Goal: Task Accomplishment & Management: Manage account settings

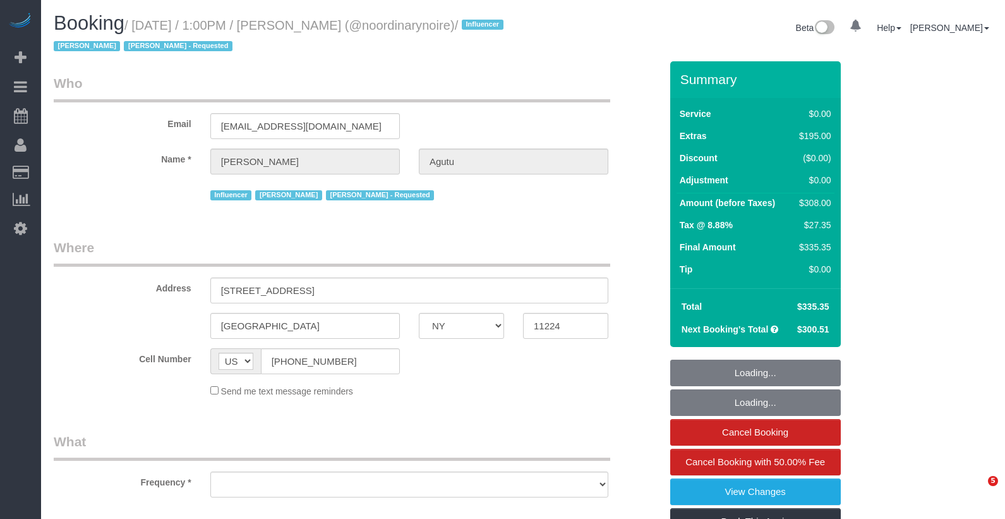
select select "NY"
select select "object:824"
select select "spot1"
select select "string:stripe-pm_1Qtlp64VGloSiKo733NsjsRb"
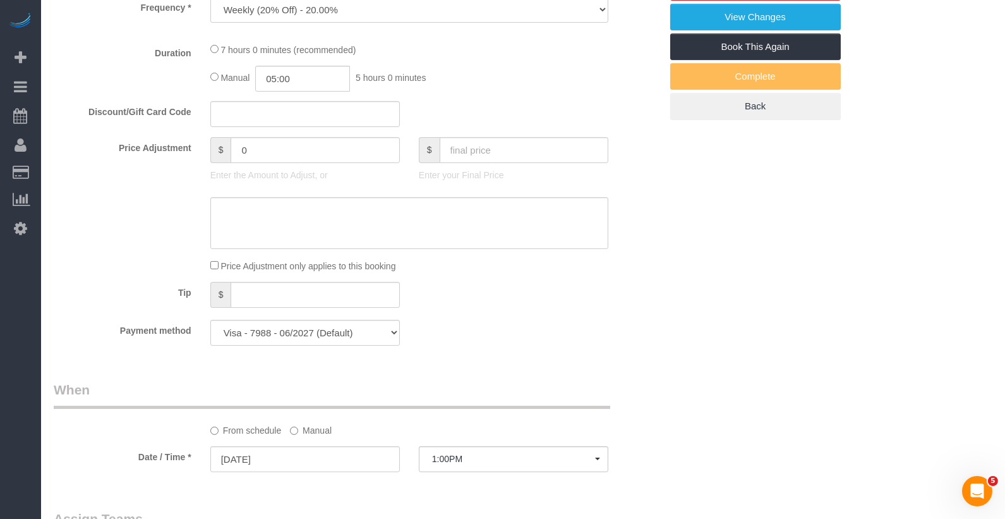
select select "2"
select select "number:61"
select select "number:74"
select select "number:15"
select select "number:5"
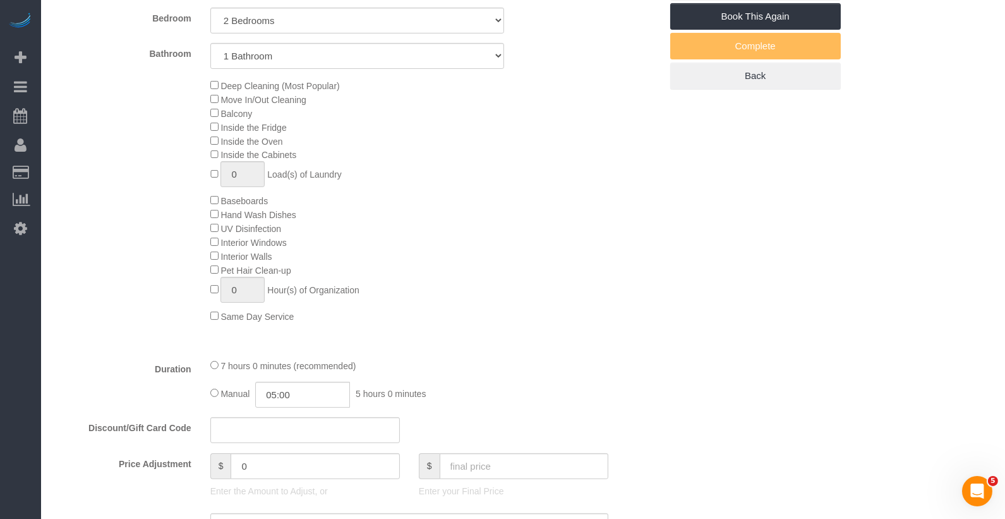
select select "object:1085"
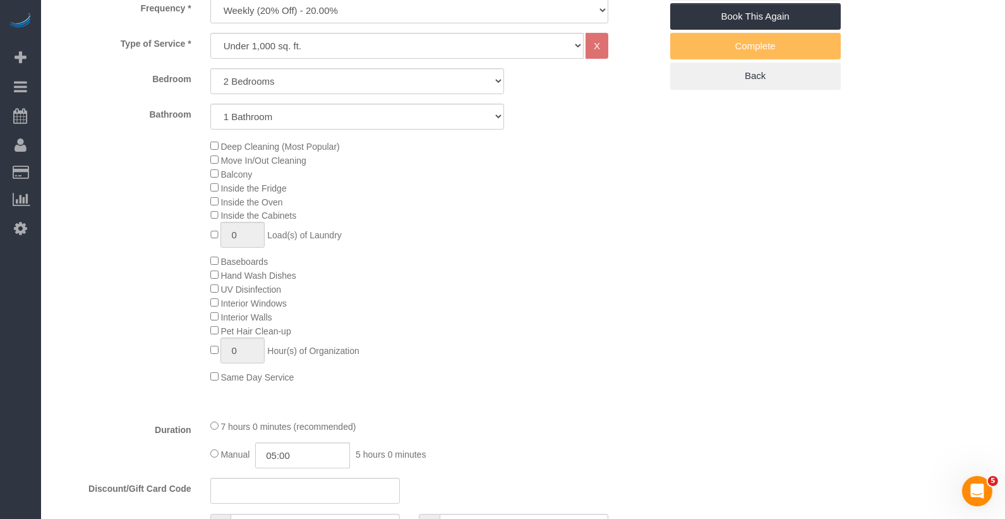
select select "spot47"
select select "2"
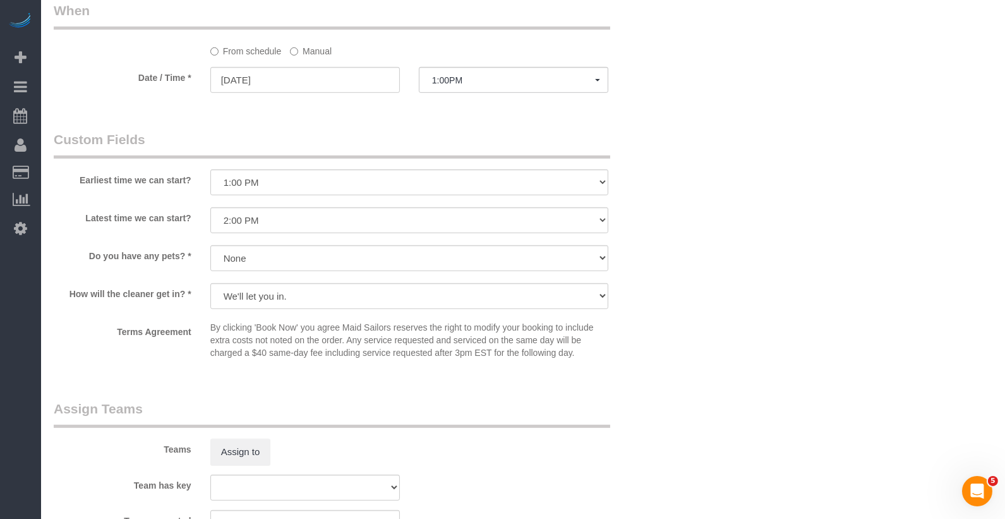
scroll to position [1240, 0]
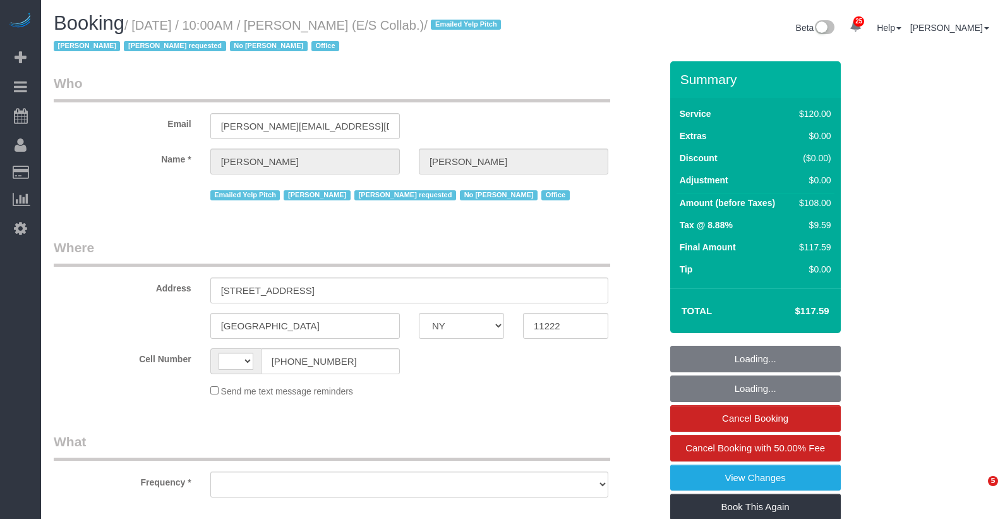
select select "NY"
select select "string:[GEOGRAPHIC_DATA]"
select select "90"
select select "object:998"
select select "string:stripe-pm_1L1AQm4VGloSiKo7qcNGVaj1"
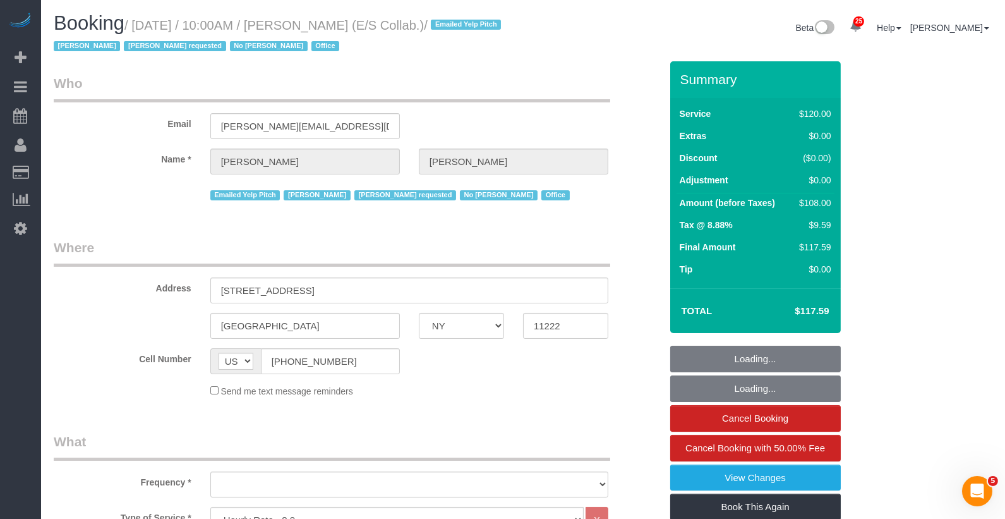
select select "33972"
select select "spot1"
select select "number:89"
select select "number:90"
select select "number:15"
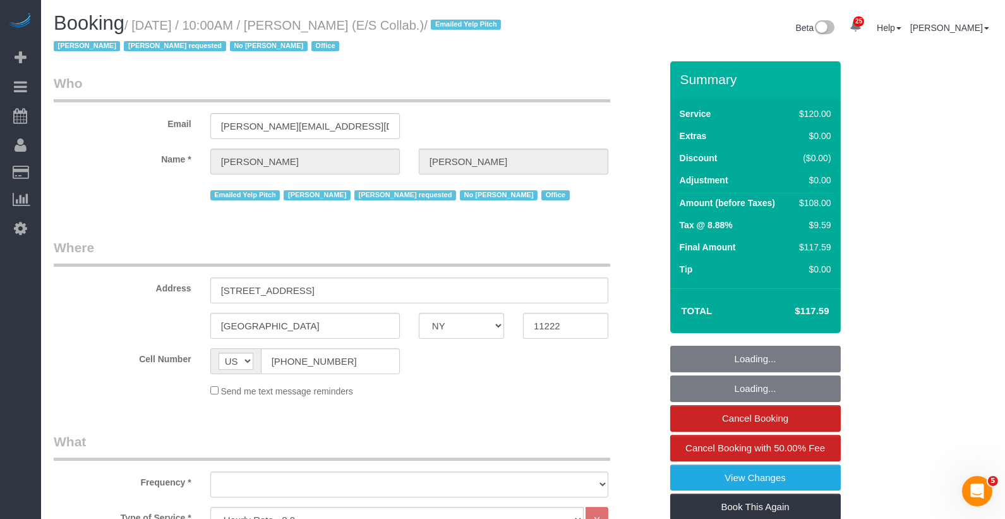
select select "number:7"
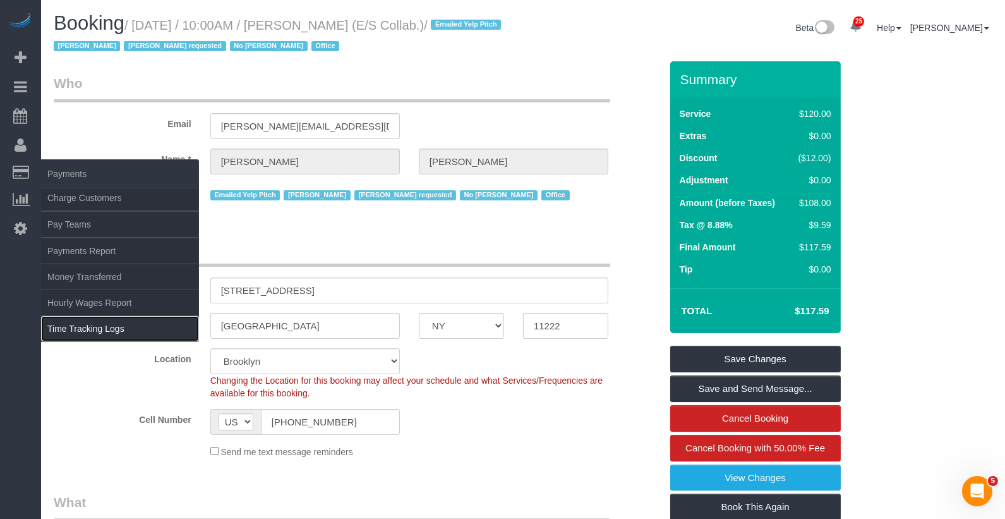
click at [116, 328] on link "Time Tracking Logs" at bounding box center [120, 328] width 158 height 25
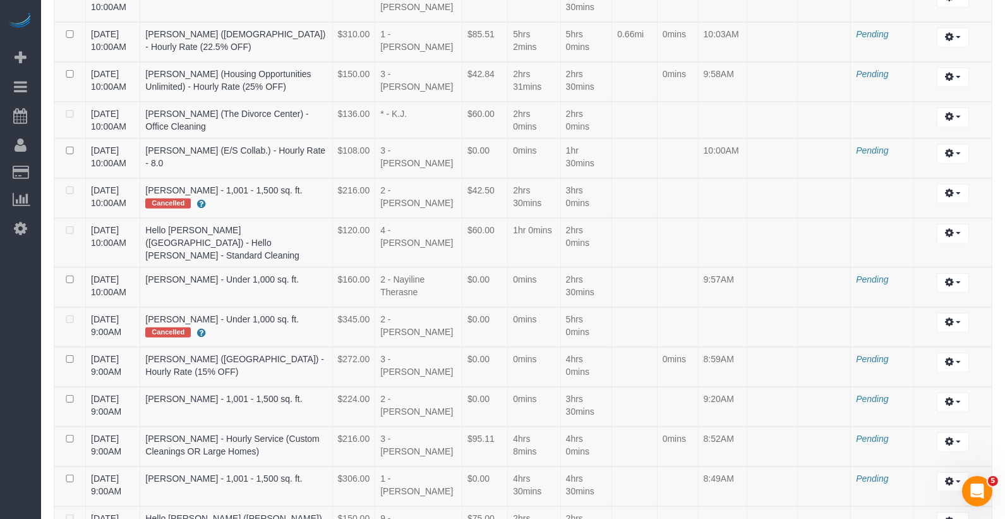
scroll to position [1137, 0]
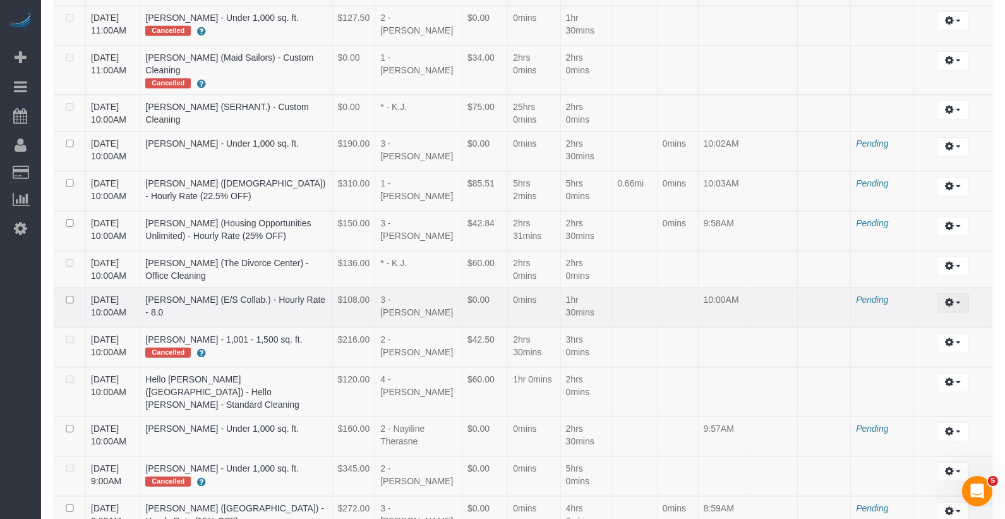
click at [939, 293] on button "button" at bounding box center [953, 303] width 32 height 20
click at [898, 346] on link "Archive ..." at bounding box center [919, 354] width 100 height 16
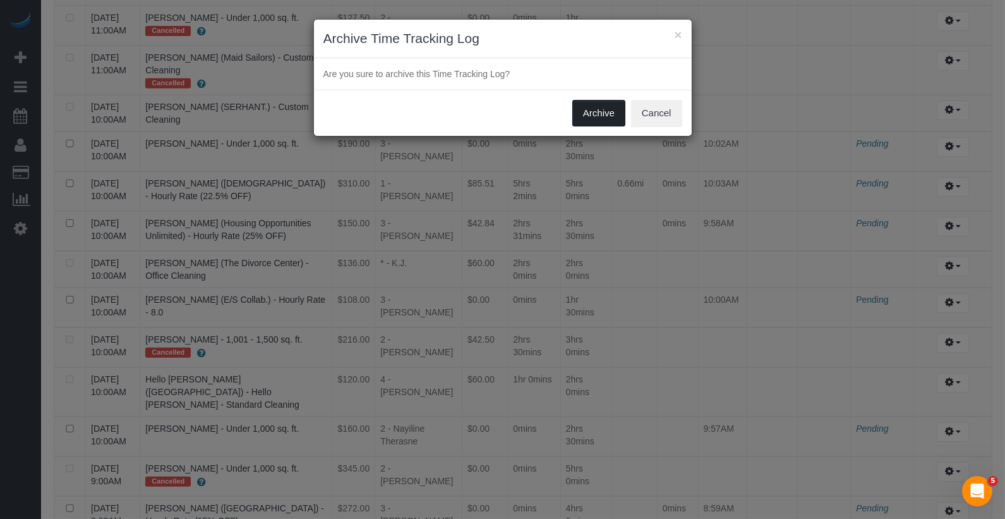
click at [605, 111] on button "Archive" at bounding box center [598, 113] width 53 height 27
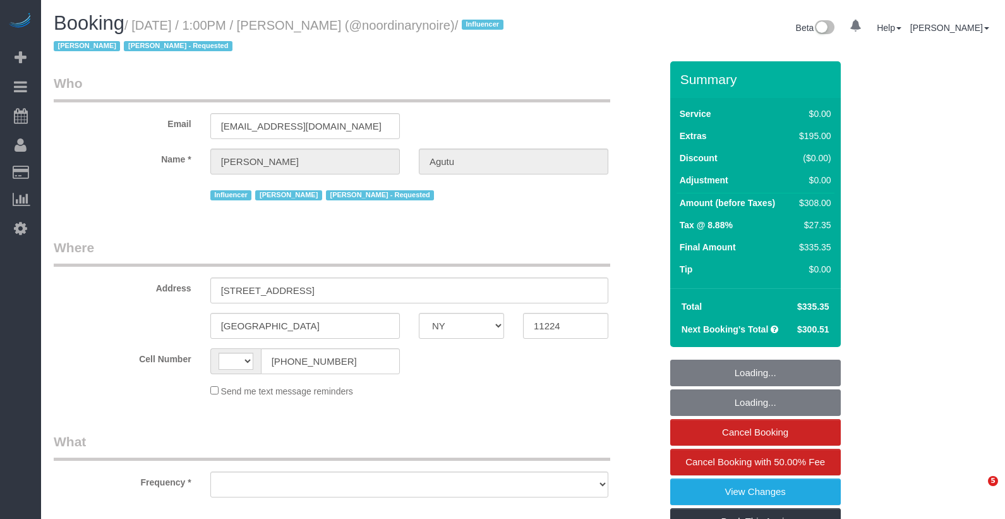
select select "NY"
select select "string:[GEOGRAPHIC_DATA]"
select select "object:577"
select select "2"
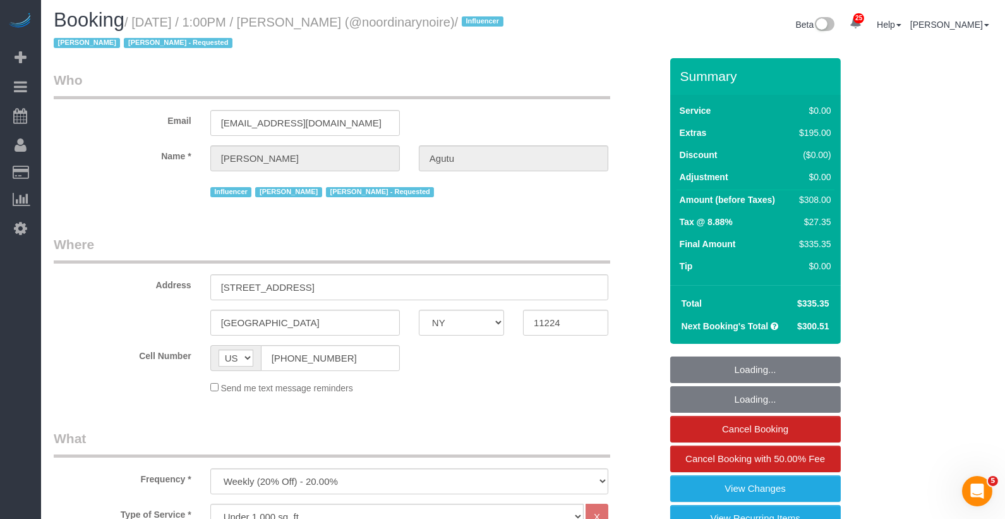
select select "string:stripe-pm_1Qtlp64VGloSiKo733NsjsRb"
select select "spot1"
select select "number:61"
select select "number:74"
select select "number:15"
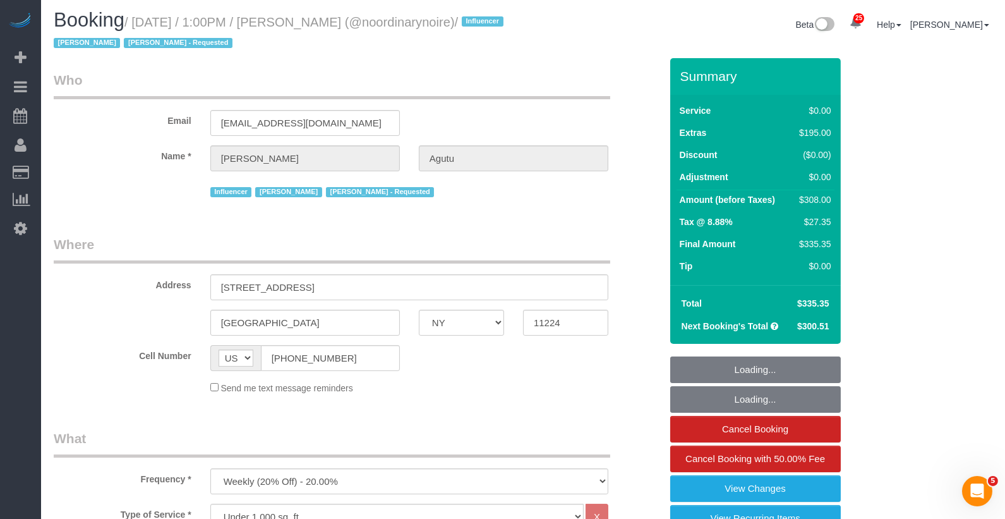
select select "number:5"
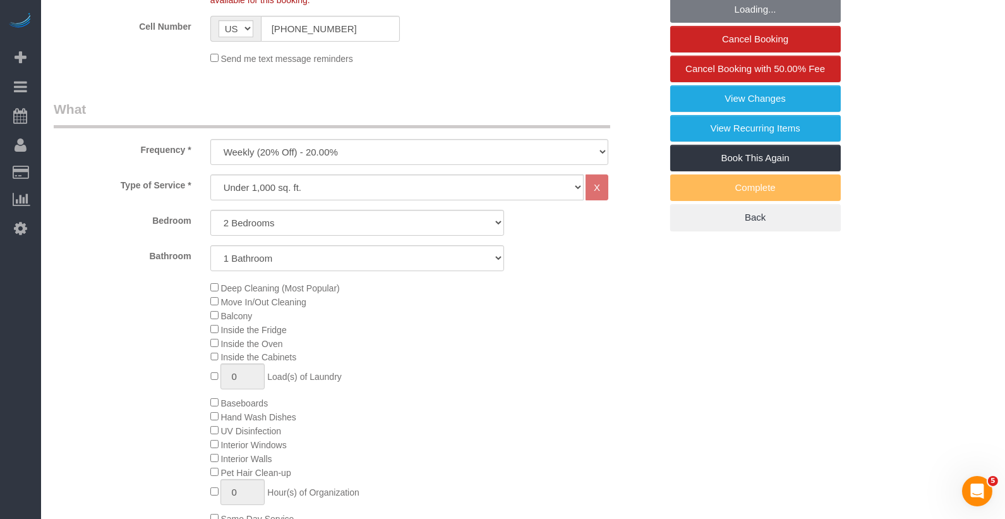
select select "object:1085"
select select "2"
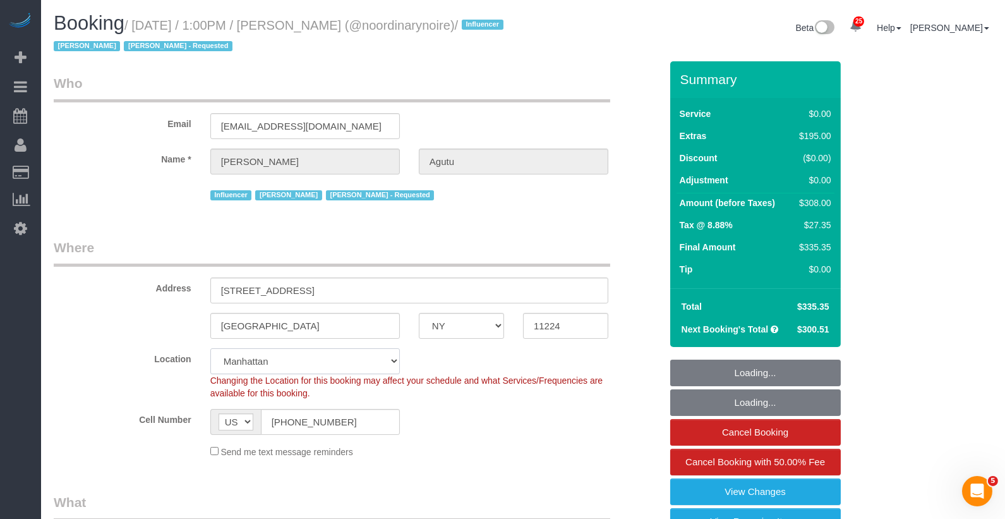
click at [268, 368] on select "Manhattan Austin Boston Bronx Brooklyn Charlotte Denver New Jersey Portland Que…" at bounding box center [304, 361] width 189 height 26
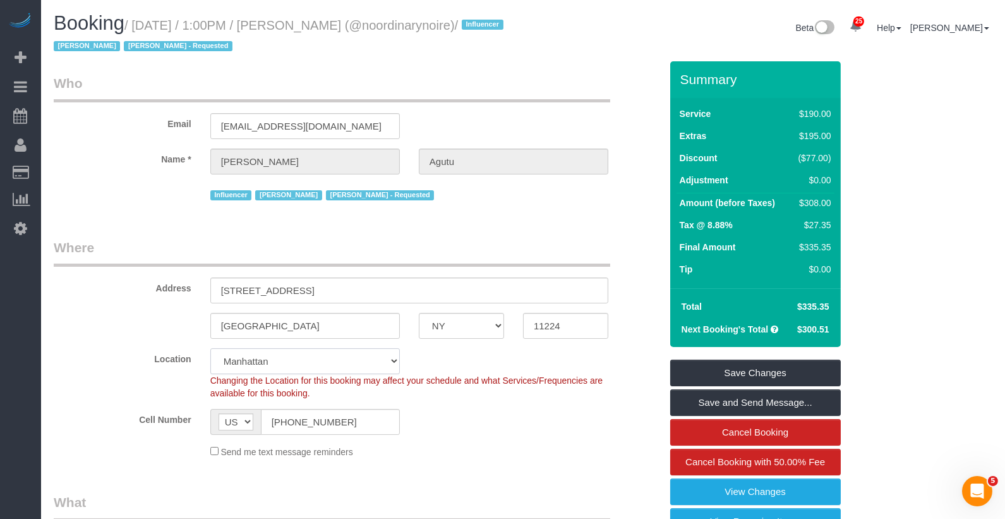
select select "6"
click at [210, 348] on select "Manhattan Austin Boston Bronx Brooklyn Charlotte Denver New Jersey Portland Que…" at bounding box center [304, 361] width 189 height 26
select select "object:2021"
select select "2"
click at [248, 292] on input "2971 shell rd, PH1" at bounding box center [409, 290] width 398 height 26
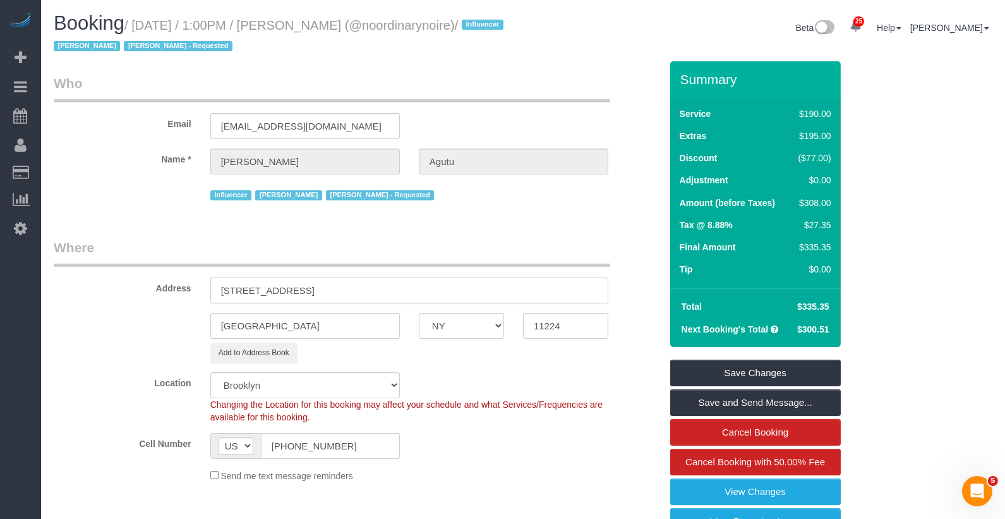
click at [272, 291] on input "2971 Shell rd, PH1" at bounding box center [409, 290] width 398 height 26
click at [296, 290] on input "2971 Shell Road, PH1" at bounding box center [409, 290] width 398 height 26
type input "2971 Shell Road, Apt.PH1"
click at [350, 244] on legend "Where" at bounding box center [332, 252] width 556 height 28
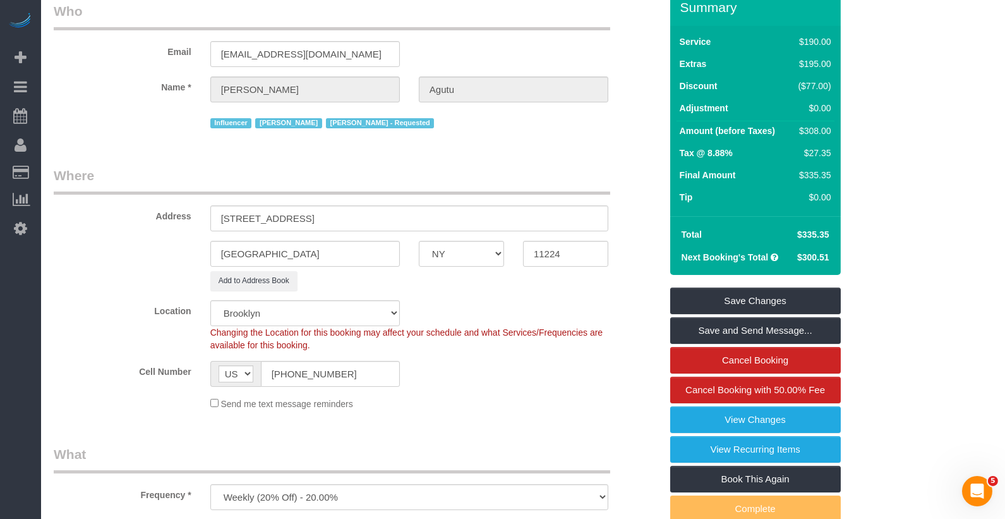
select select "2"
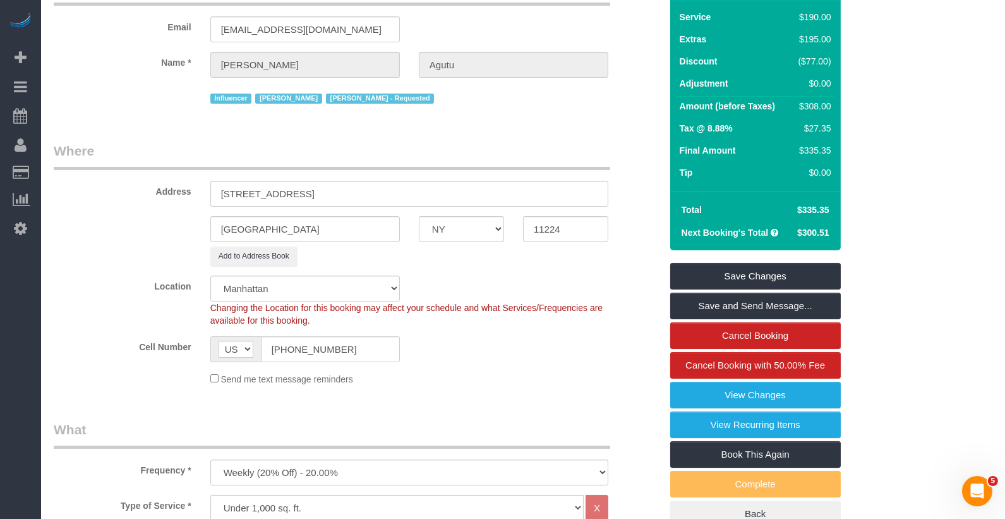
select select "object:2432"
select select "2"
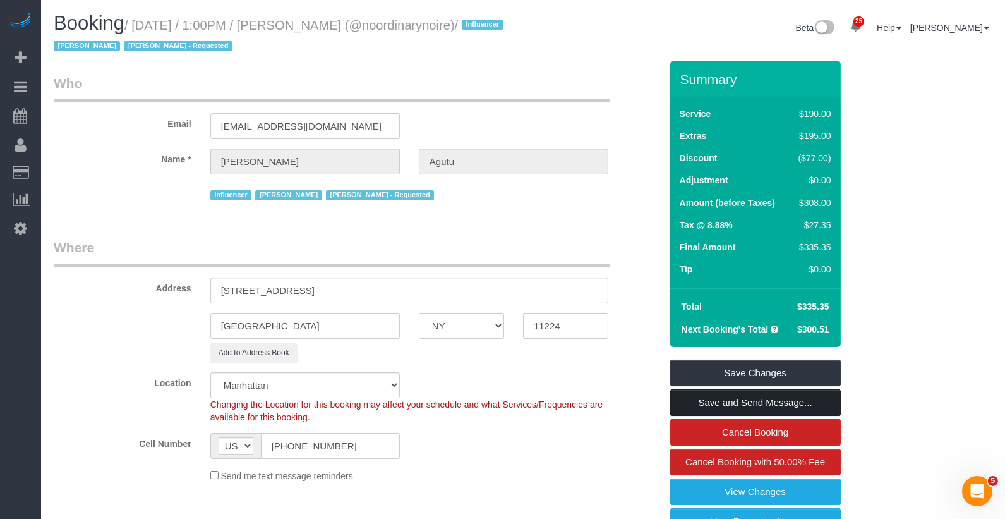
click at [724, 403] on link "Save and Send Message..." at bounding box center [755, 402] width 171 height 27
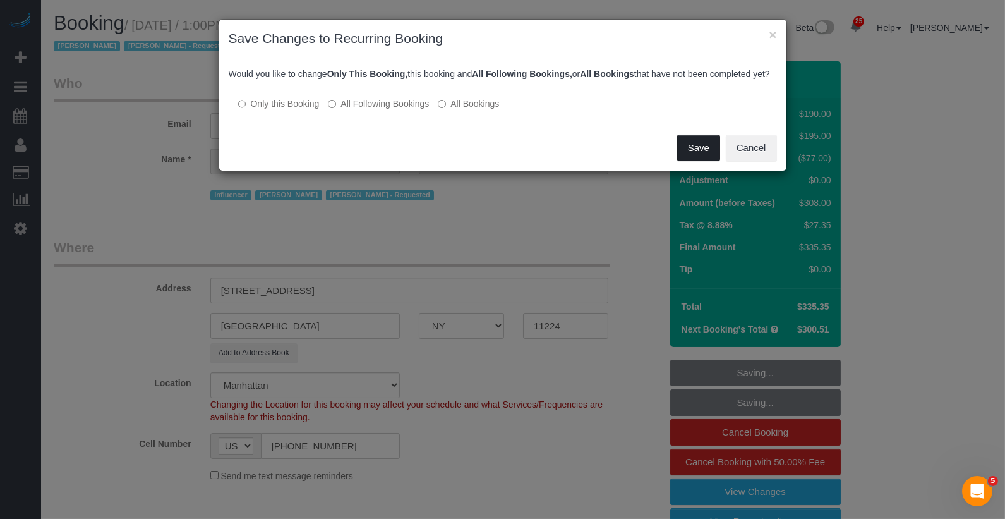
click at [694, 161] on button "Save" at bounding box center [698, 148] width 43 height 27
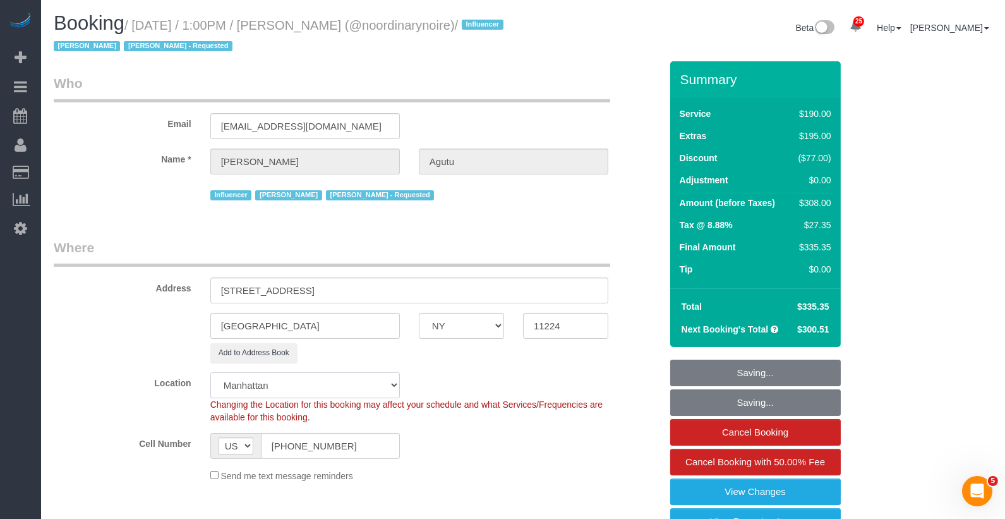
click at [274, 395] on select "Manhattan Austin Boston Bronx Brooklyn Charlotte Denver New Jersey Portland Que…" at bounding box center [304, 385] width 189 height 26
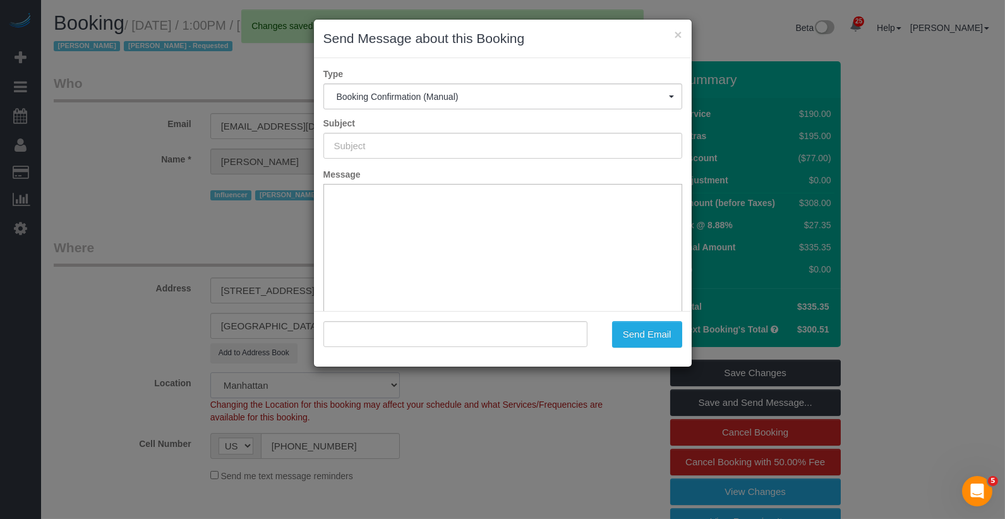
select select "6"
click at [210, 372] on select "Manhattan Austin Boston Bronx Brooklyn Charlotte Denver New Jersey Portland Que…" at bounding box center [304, 385] width 189 height 26
select select "object:2978"
type input "Cleaning Confirmed for 09/23/2025 at 1:00pm"
type input ""Annie Agutu" <annieaaa988@gmail.com>"
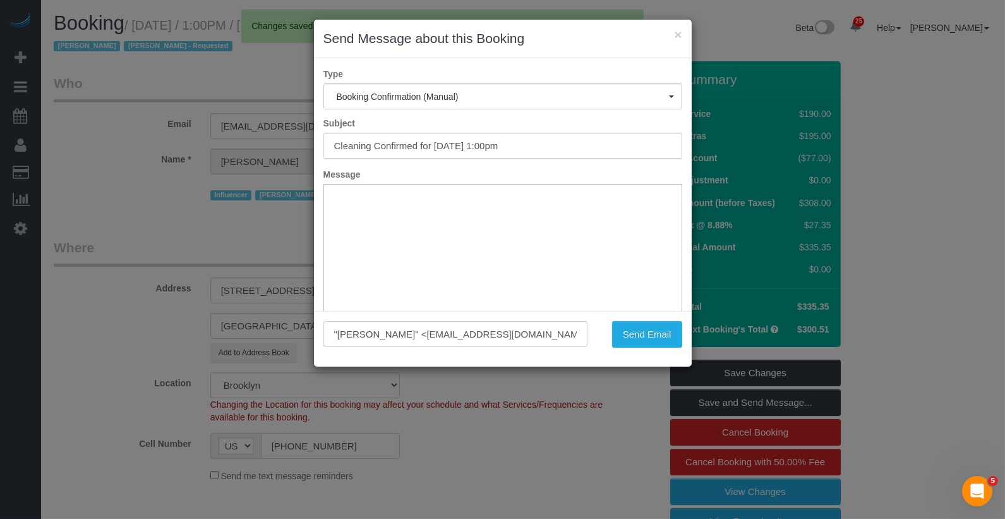
select select "2"
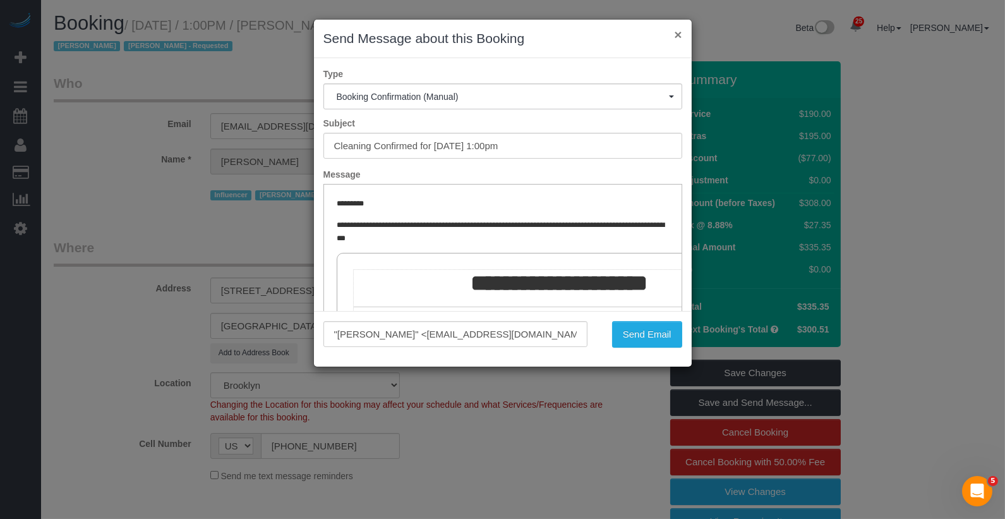
click at [677, 37] on button "×" at bounding box center [678, 34] width 8 height 13
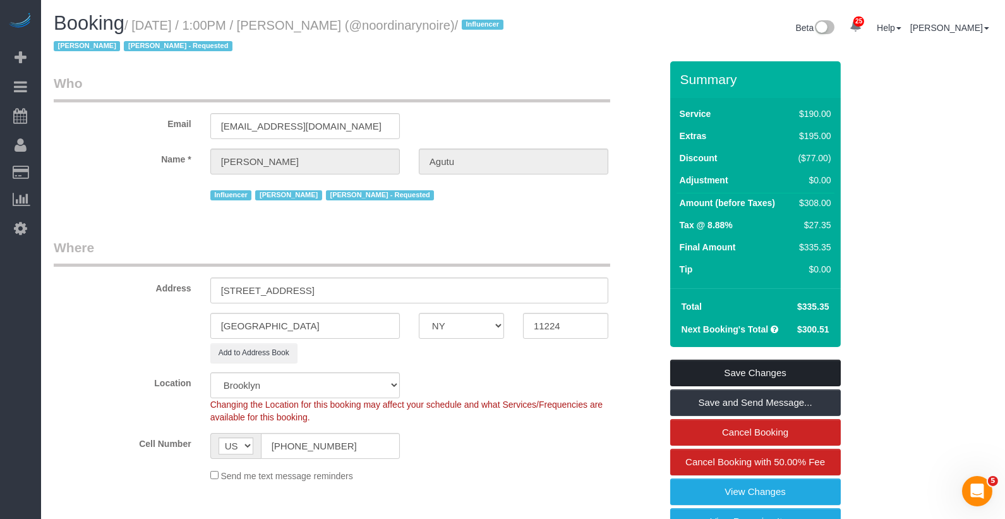
click at [774, 361] on link "Save Changes" at bounding box center [755, 372] width 171 height 27
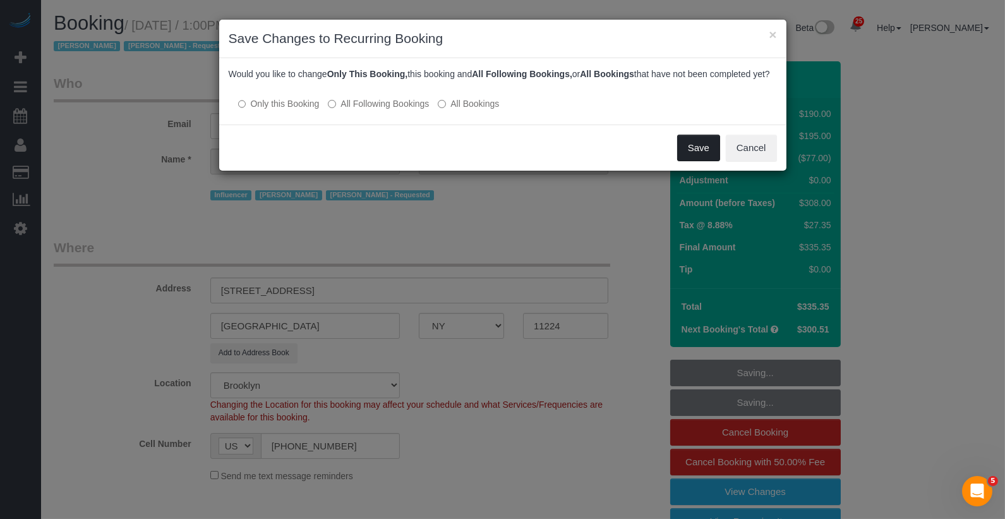
click at [708, 160] on button "Save" at bounding box center [698, 148] width 43 height 27
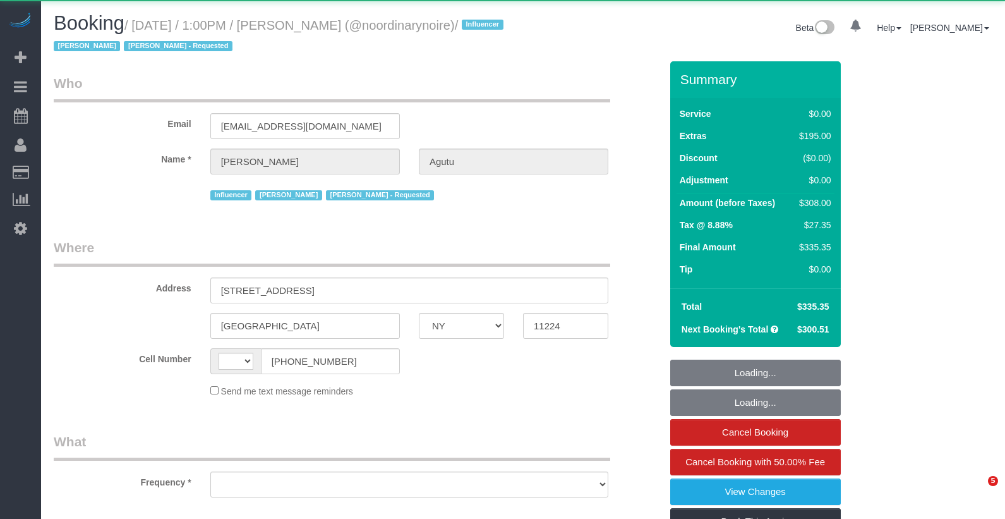
select select "NY"
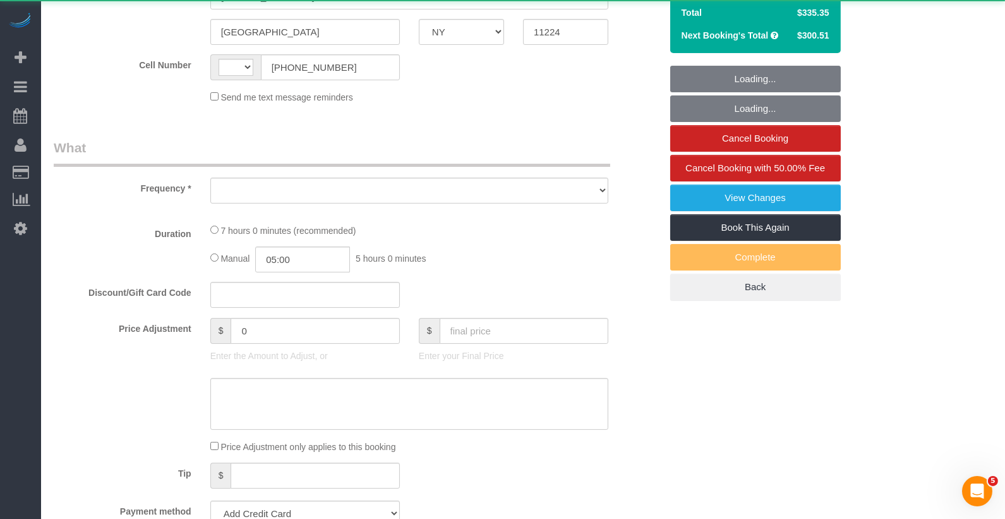
select select "string:US"
select select "object:1085"
select select "spot1"
select select "number:61"
select select "number:74"
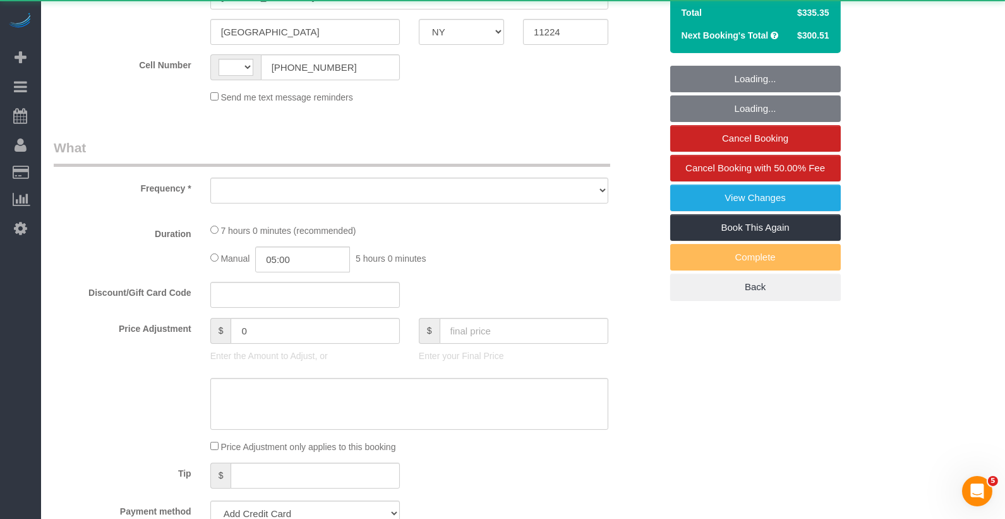
select select "number:15"
select select "number:5"
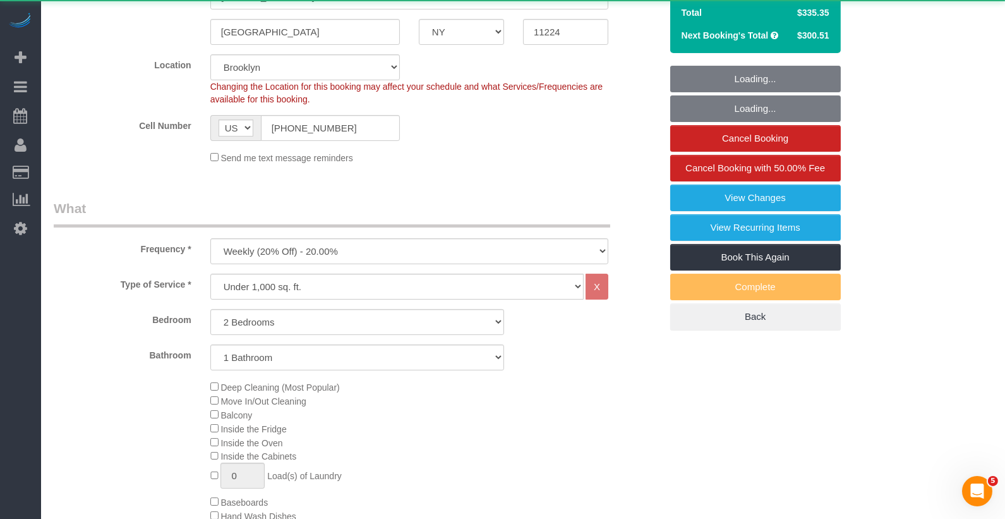
select select "spot47"
select select "string:stripe-pm_1Qtlp64VGloSiKo733NsjsRb"
select select "2"
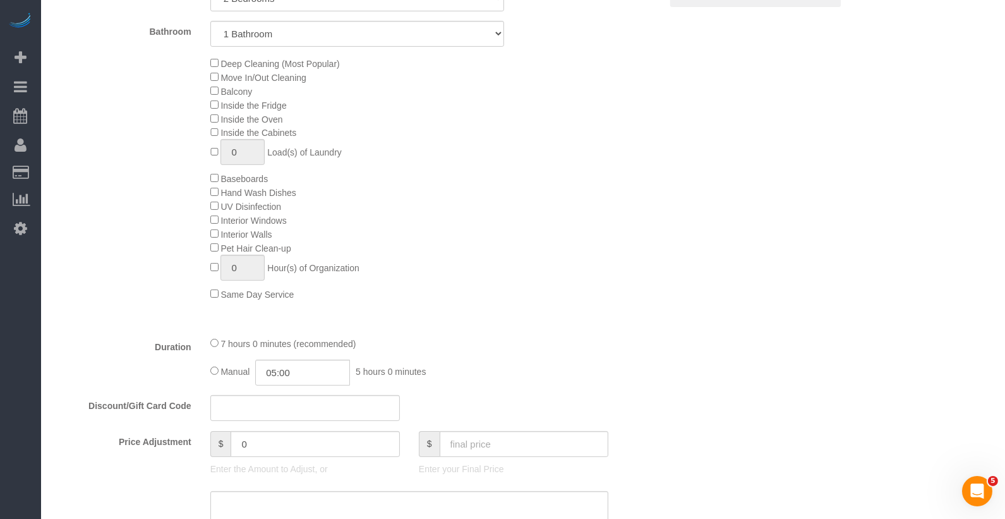
scroll to position [719, 0]
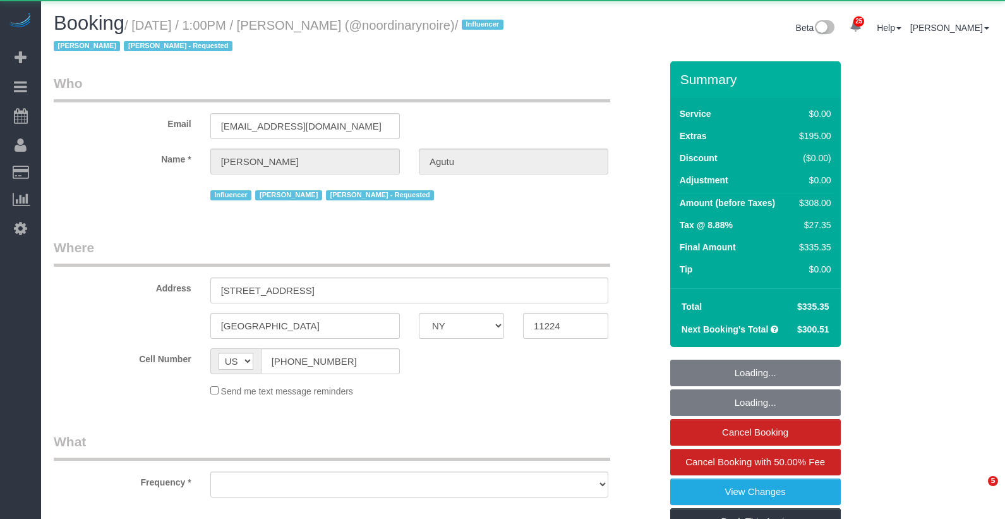
select select "NY"
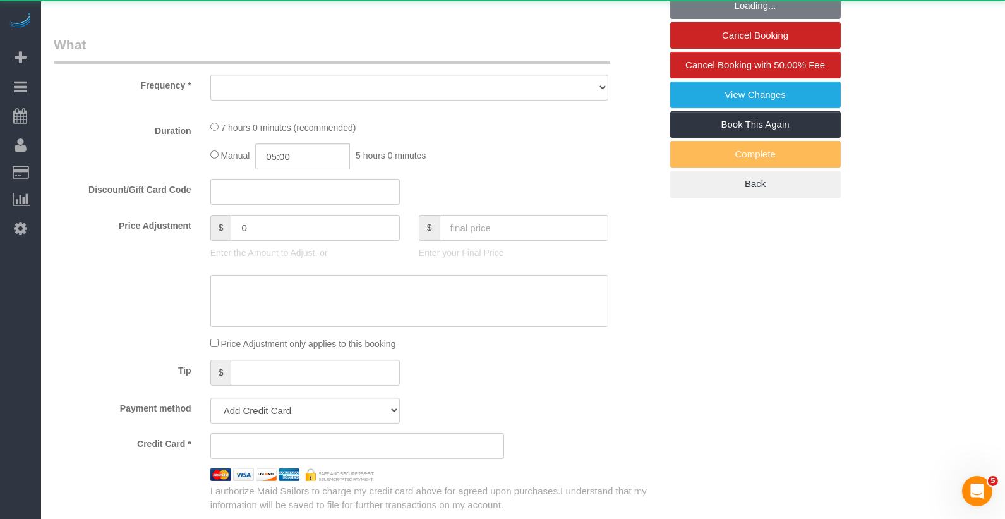
select select "object:934"
select select "2"
select select "spot1"
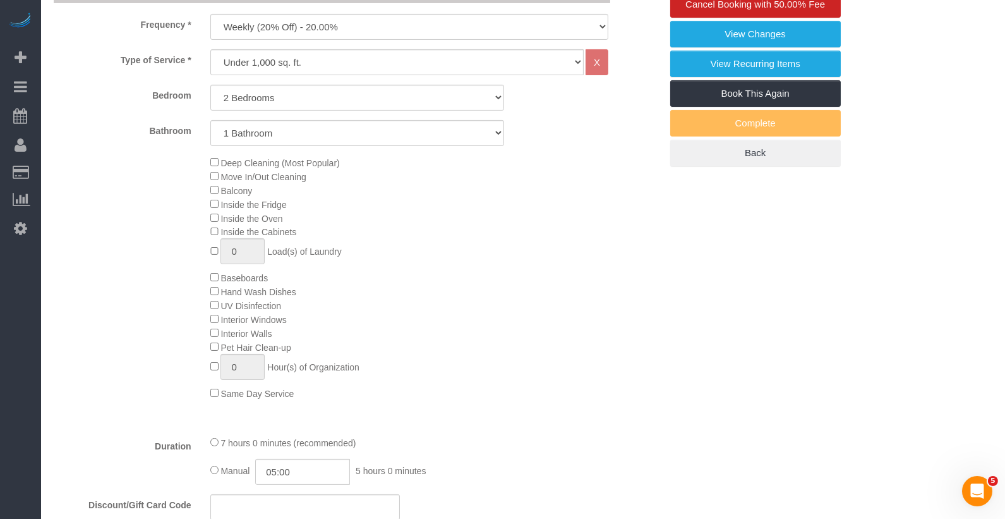
select select "string:stripe-pm_1Qtlp64VGloSiKo733NsjsRb"
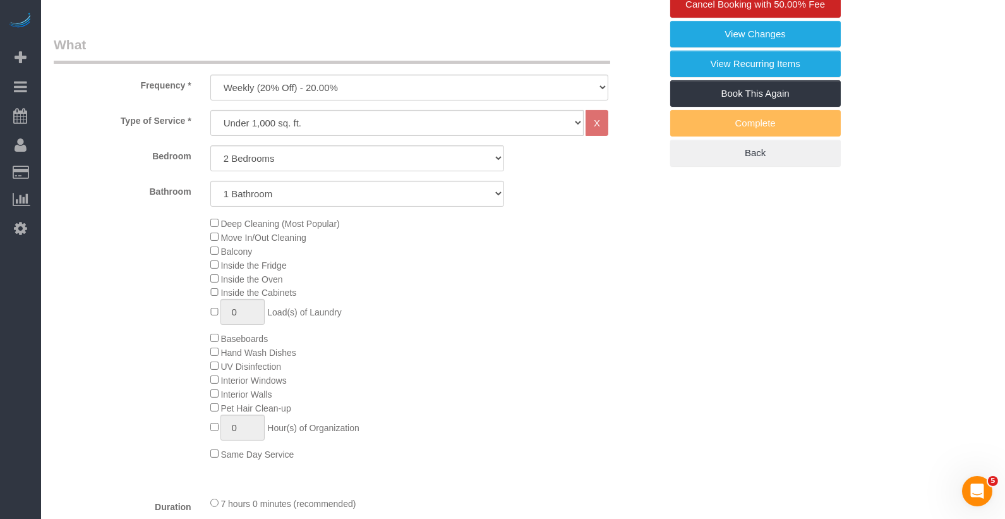
select select "2"
select select "object:1375"
select select "spot47"
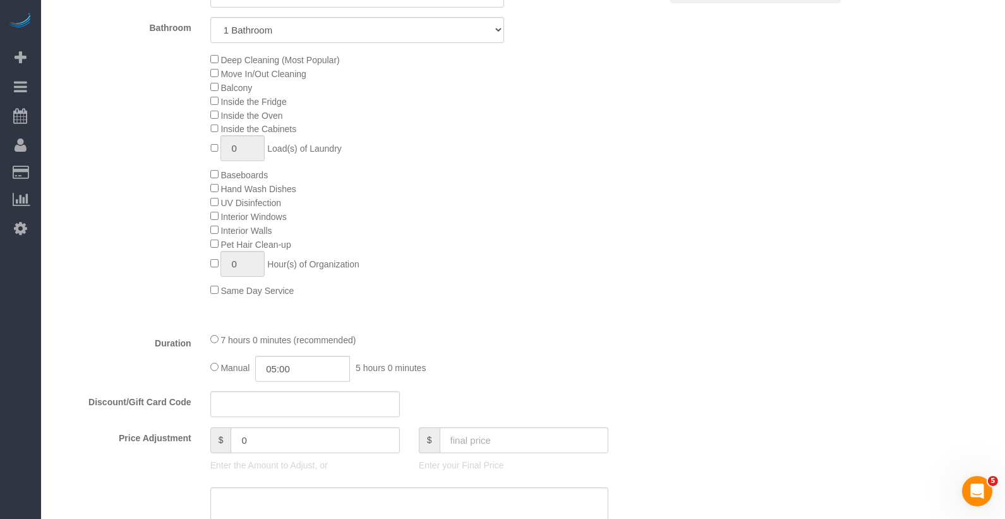
select select "number:61"
select select "number:74"
select select "number:15"
select select "number:5"
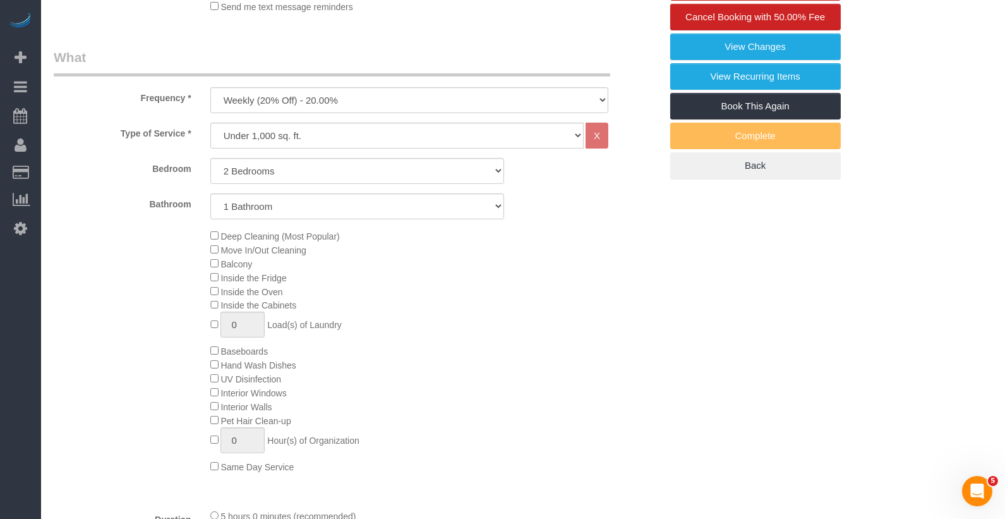
scroll to position [433, 0]
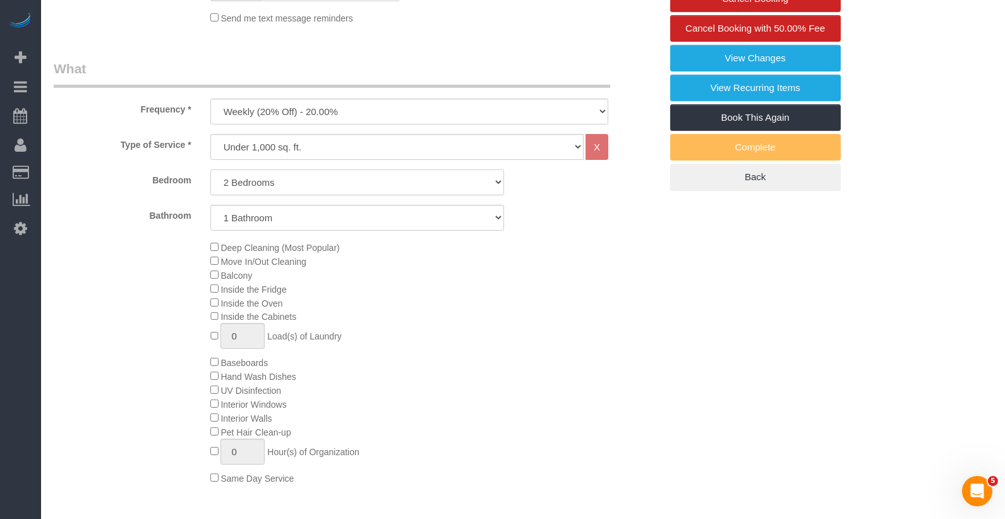
click at [265, 183] on select "Studio 1 Bedroom 2 Bedrooms 3 Bedrooms" at bounding box center [357, 182] width 294 height 26
select select "3"
click at [210, 169] on select "Studio 1 Bedroom 2 Bedrooms 3 Bedrooms" at bounding box center [357, 182] width 294 height 26
click at [255, 214] on select "1 Bathroom 2 Bathrooms" at bounding box center [357, 218] width 294 height 26
select select "2"
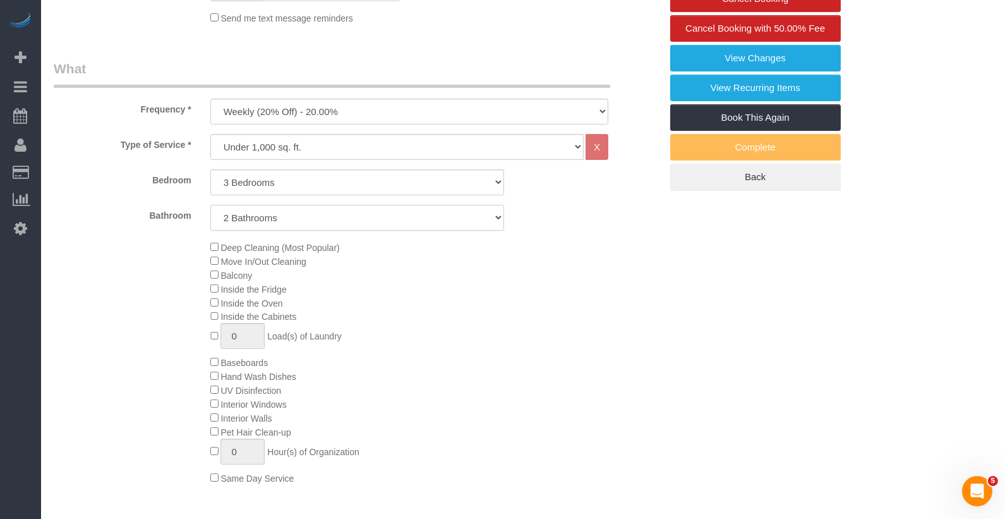
click at [210, 205] on select "1 Bathroom 2 Bathrooms" at bounding box center [357, 218] width 294 height 26
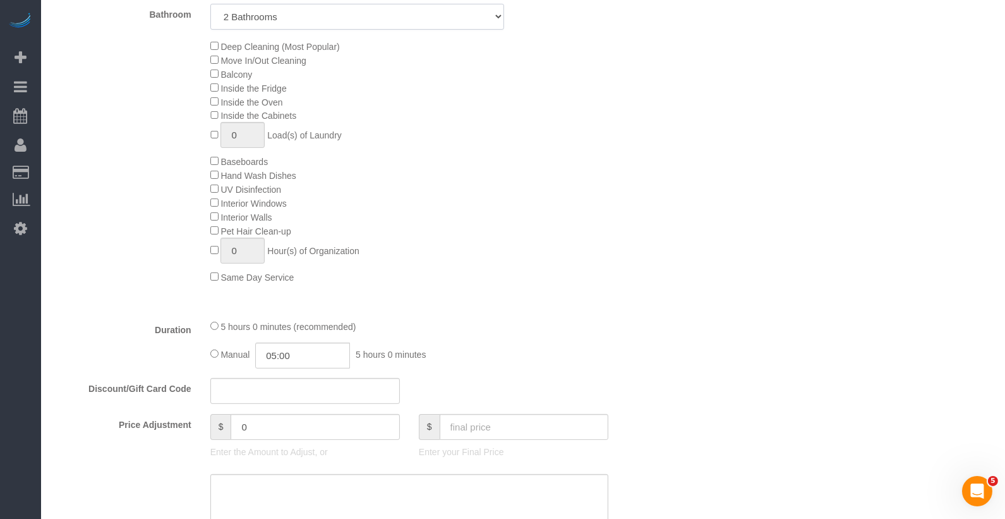
scroll to position [711, 0]
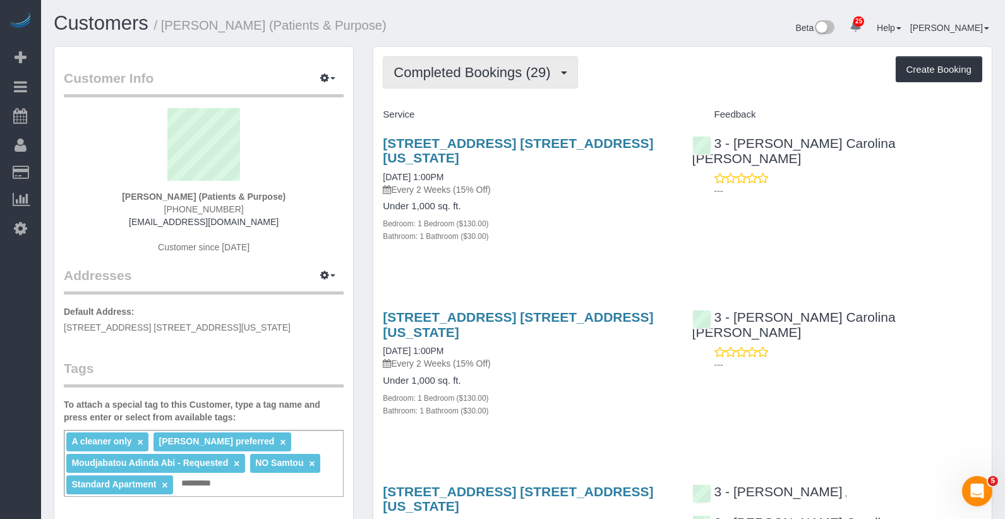
click at [509, 75] on span "Completed Bookings (29)" at bounding box center [475, 72] width 163 height 16
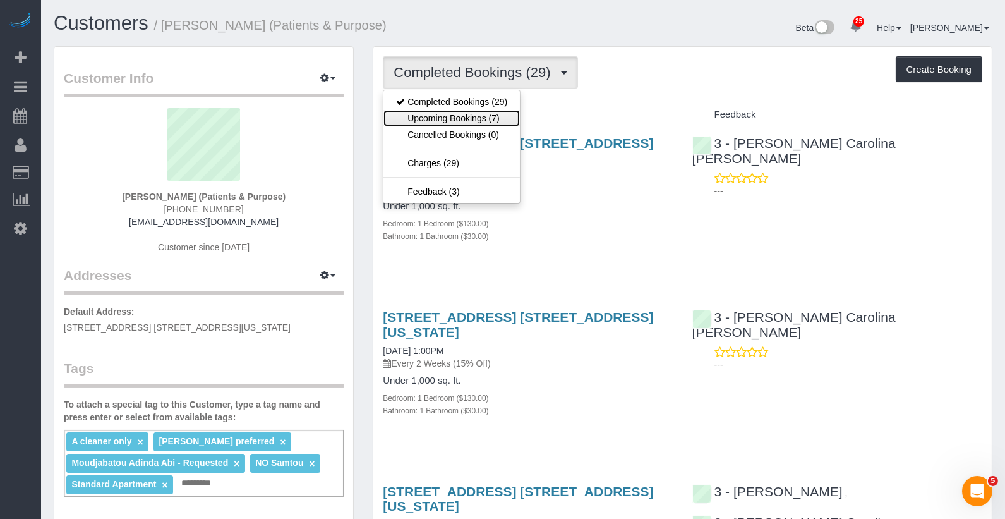
click at [485, 117] on link "Upcoming Bookings (7)" at bounding box center [451, 118] width 136 height 16
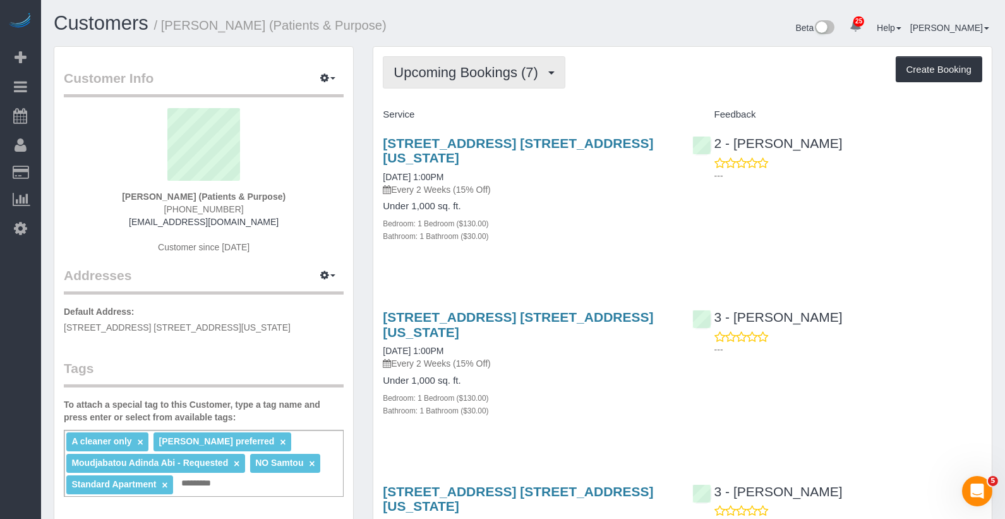
click at [481, 64] on span "Upcoming Bookings (7)" at bounding box center [469, 72] width 151 height 16
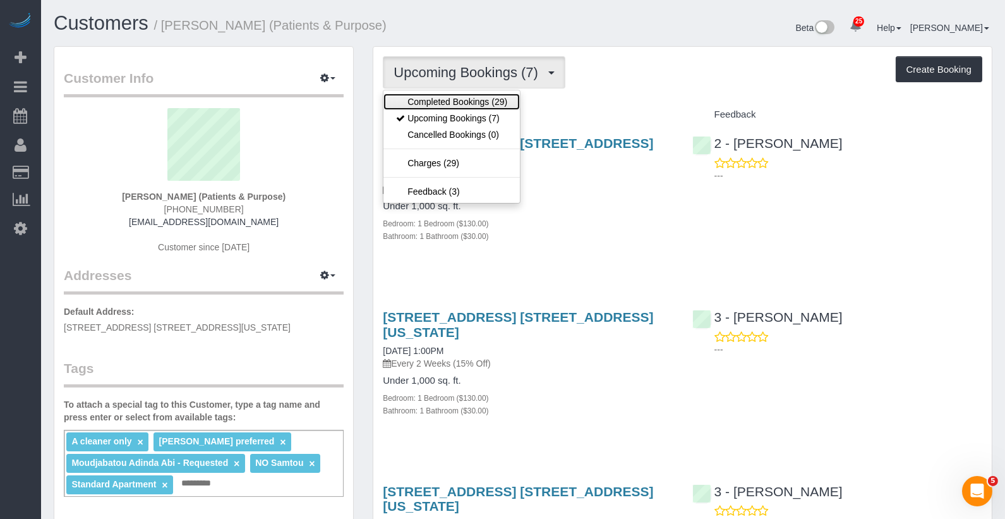
click at [459, 101] on link "Completed Bookings (29)" at bounding box center [451, 101] width 136 height 16
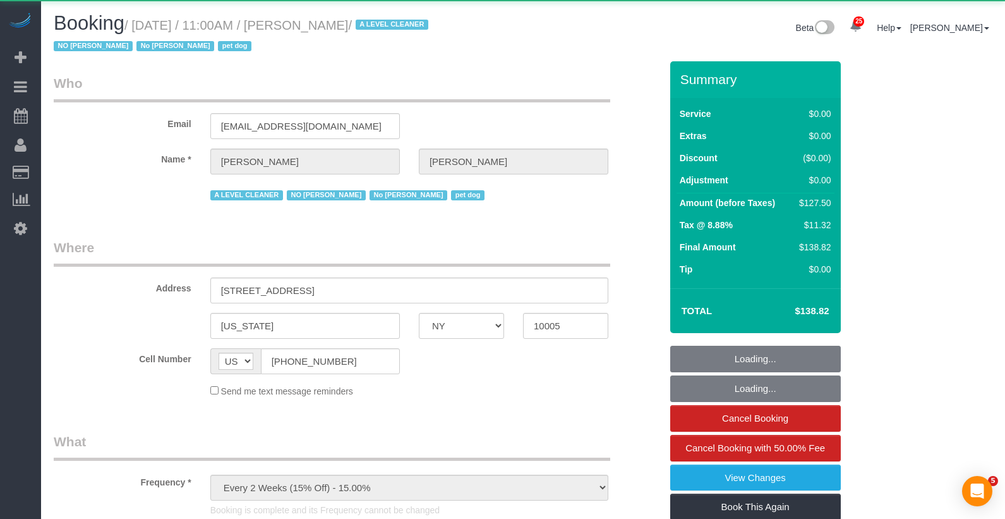
select select "NY"
select select "number:59"
select select "number:72"
select select "number:13"
select select "number:6"
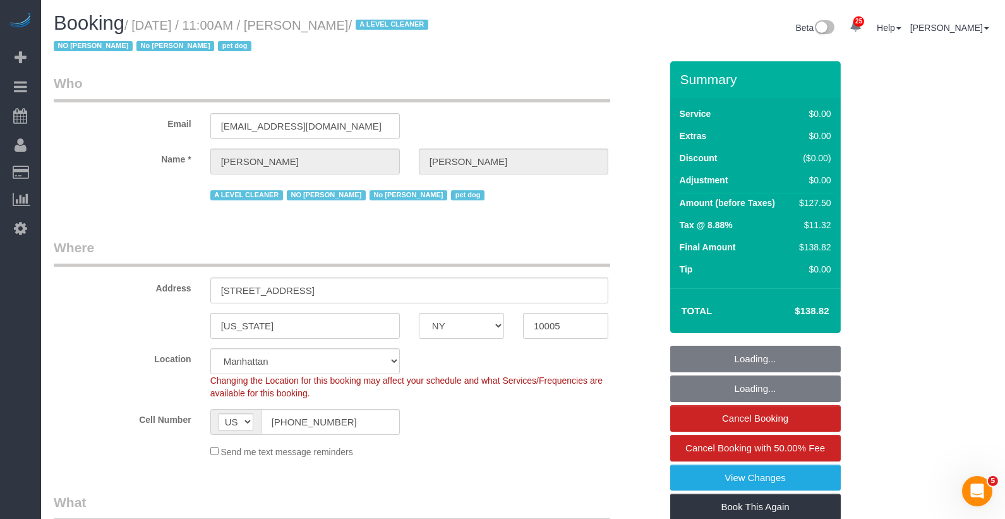
select select "string:stripe-pm_1QKQBO4VGloSiKo7IuutFYzn"
select select "object:1130"
select select "spot1"
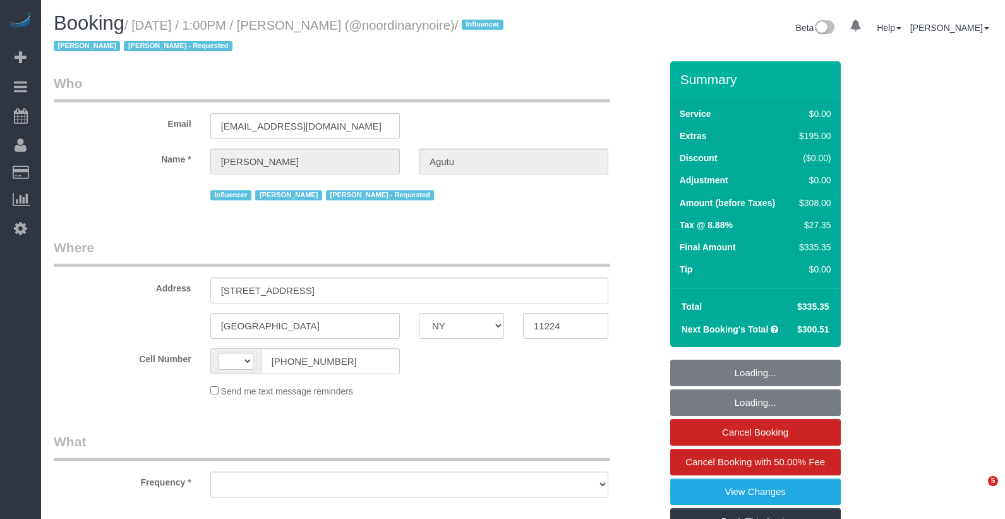
select select "NY"
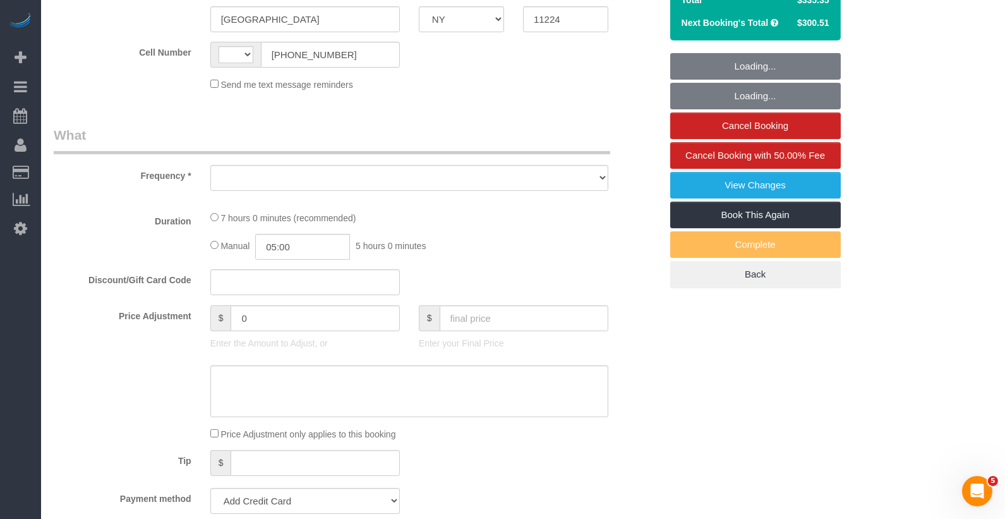
select select "2"
select select "spot1"
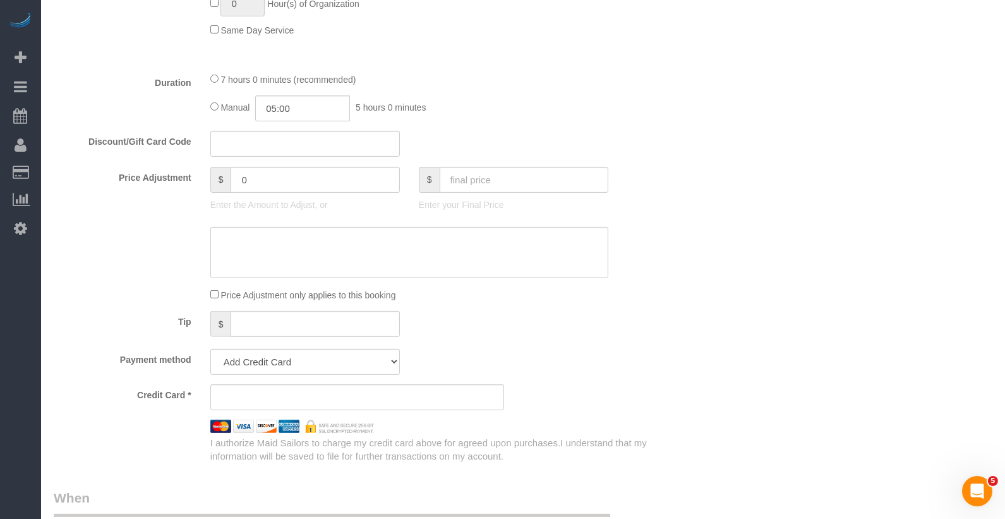
select select "string:[GEOGRAPHIC_DATA]"
select select "object:934"
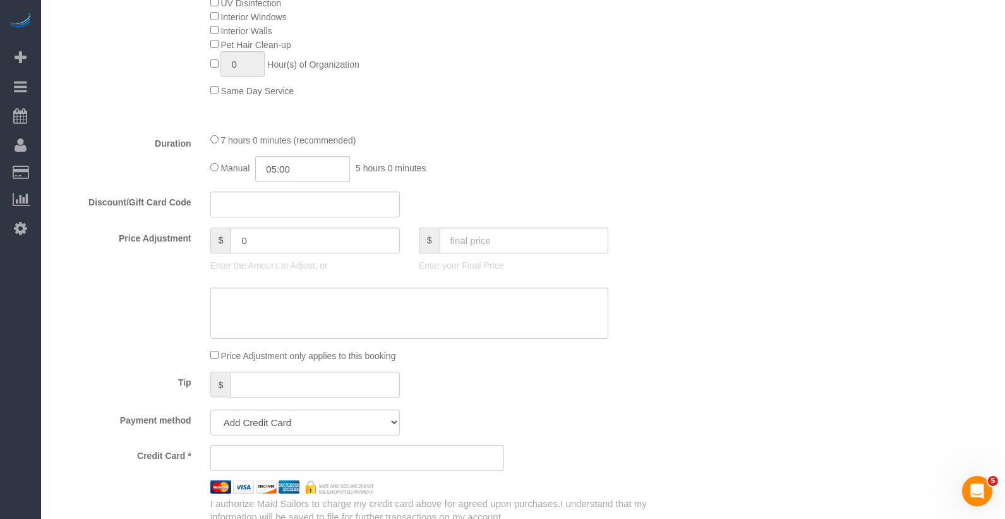
scroll to position [881, 0]
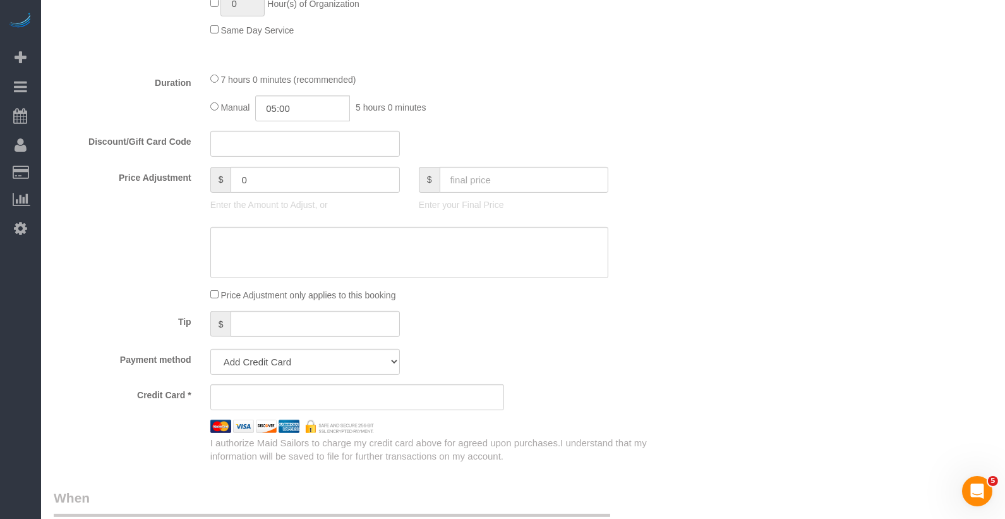
select select "number:61"
select select "number:74"
select select "number:15"
select select "number:5"
select select "spot46"
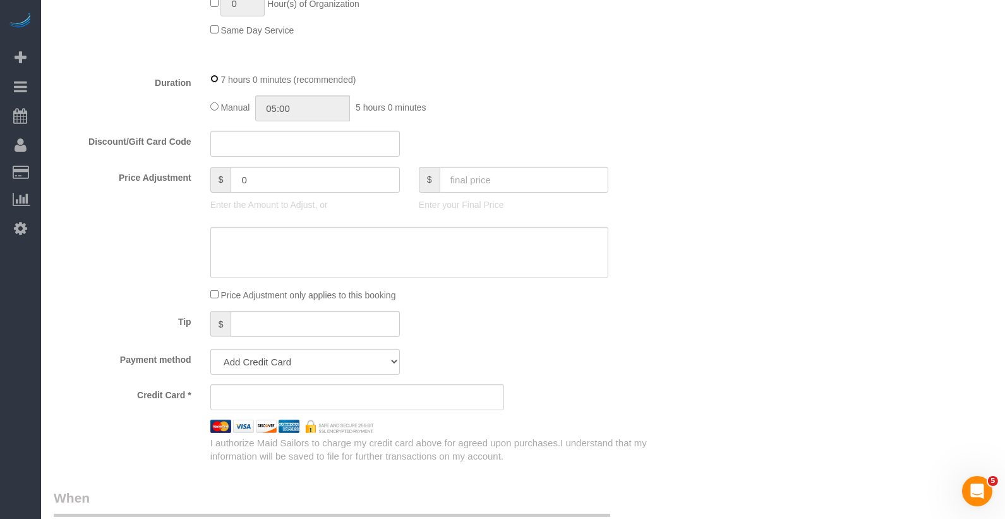
select select "string:stripe-pm_1Qtlp64VGloSiKo733NsjsRb"
select select "2"
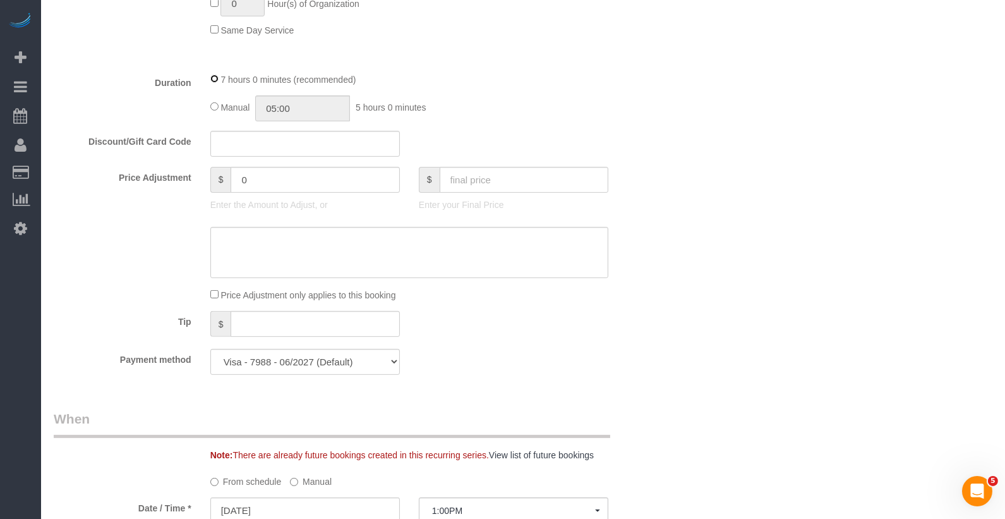
select select "object:1524"
type input "07:00"
select select "spot91"
click at [277, 106] on input "07:00" at bounding box center [302, 108] width 95 height 26
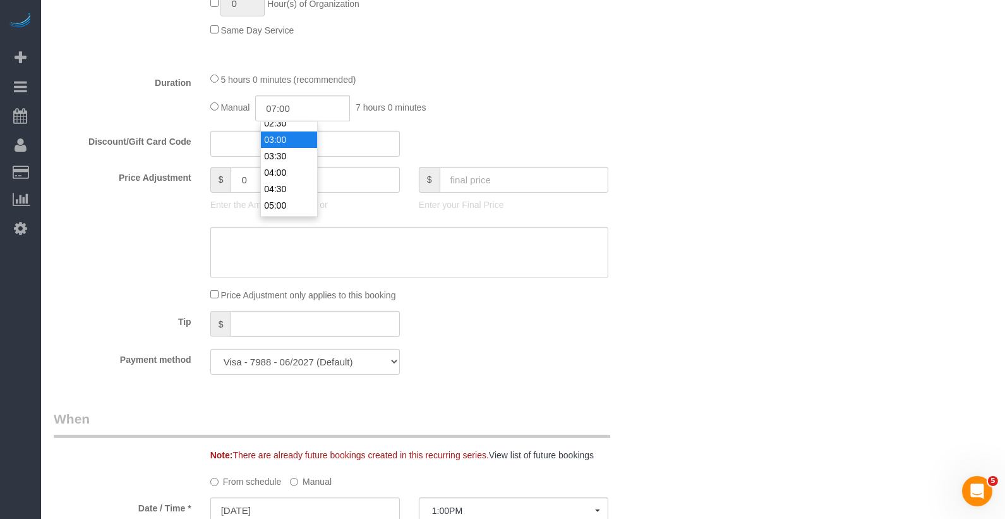
type input "03:00"
click at [284, 141] on li "03:00" at bounding box center [289, 139] width 56 height 16
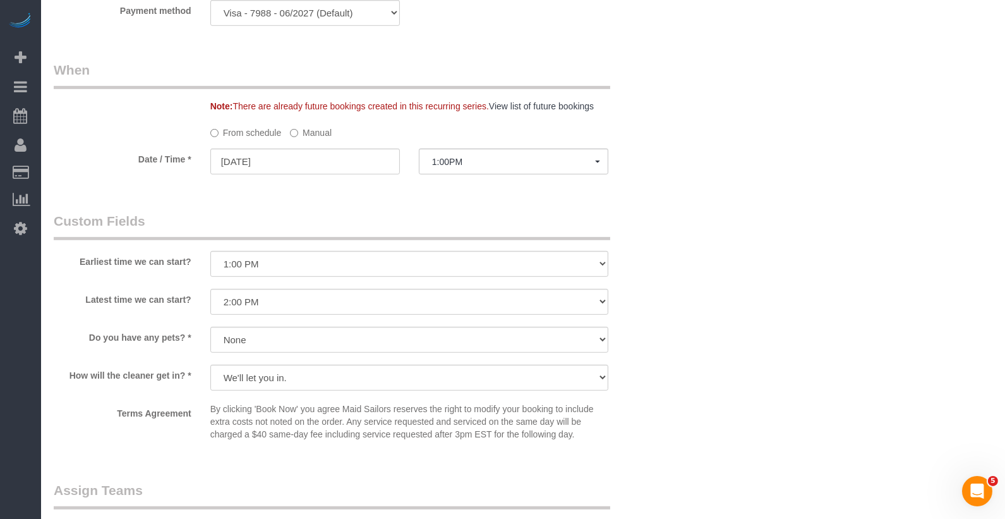
scroll to position [1334, 0]
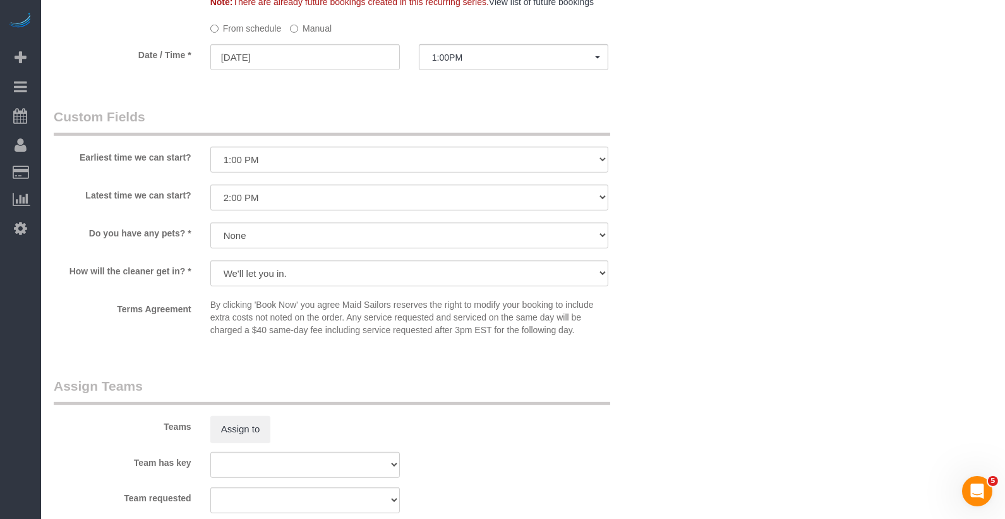
select select "spot136"
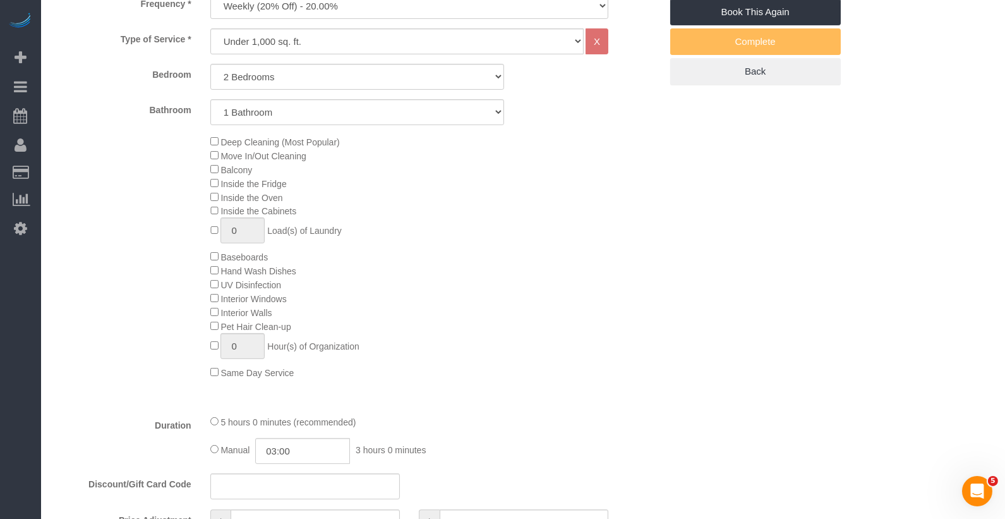
scroll to position [540, 0]
select select "spot181"
click at [250, 74] on select "Studio 1 Bedroom 2 Bedrooms 3 Bedrooms" at bounding box center [357, 76] width 294 height 26
select select "3"
click at [210, 63] on select "Studio 1 Bedroom 2 Bedrooms 3 Bedrooms" at bounding box center [357, 76] width 294 height 26
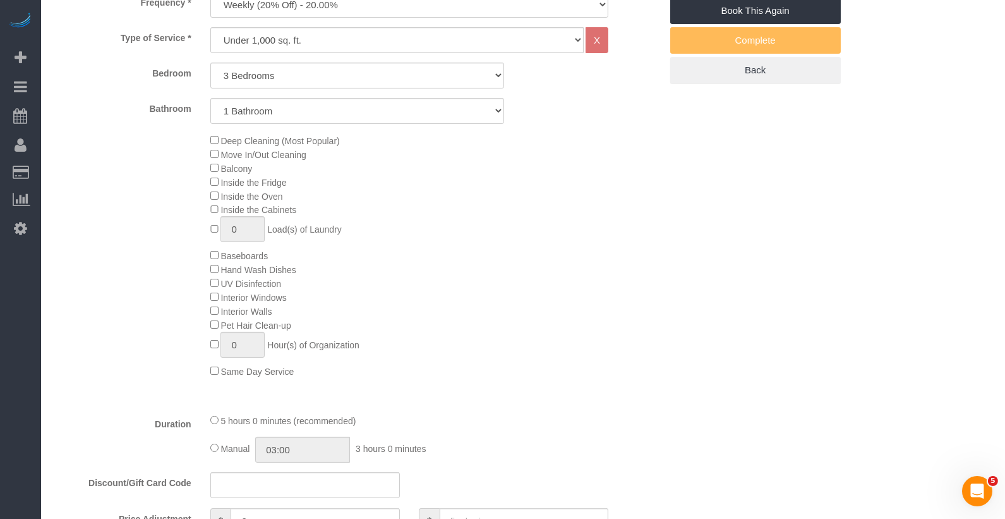
click at [249, 97] on div "Bedroom Studio 1 Bedroom 2 Bedrooms 3 Bedrooms Bathroom 1 Bathroom 2 Bathrooms" at bounding box center [357, 93] width 607 height 61
click at [247, 107] on select "1 Bathroom 2 Bathrooms" at bounding box center [357, 111] width 294 height 26
select select "spot226"
select select "2"
click at [210, 98] on select "1 Bathroom 2 Bathrooms" at bounding box center [357, 111] width 294 height 26
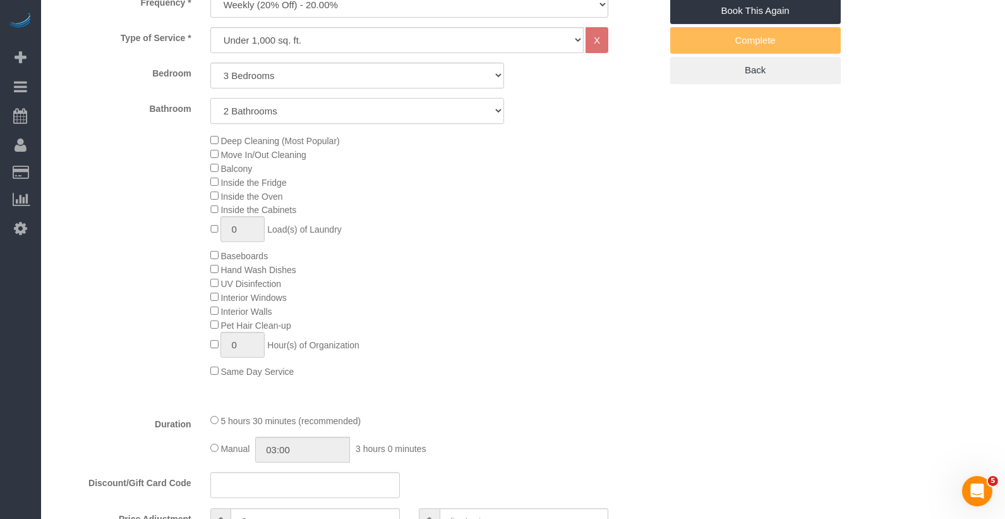
select select "spot271"
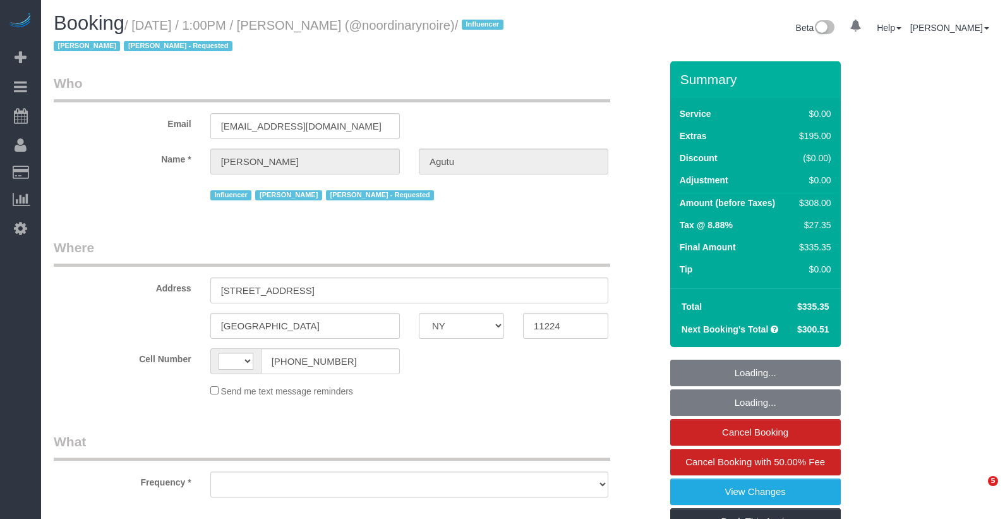
select select "NY"
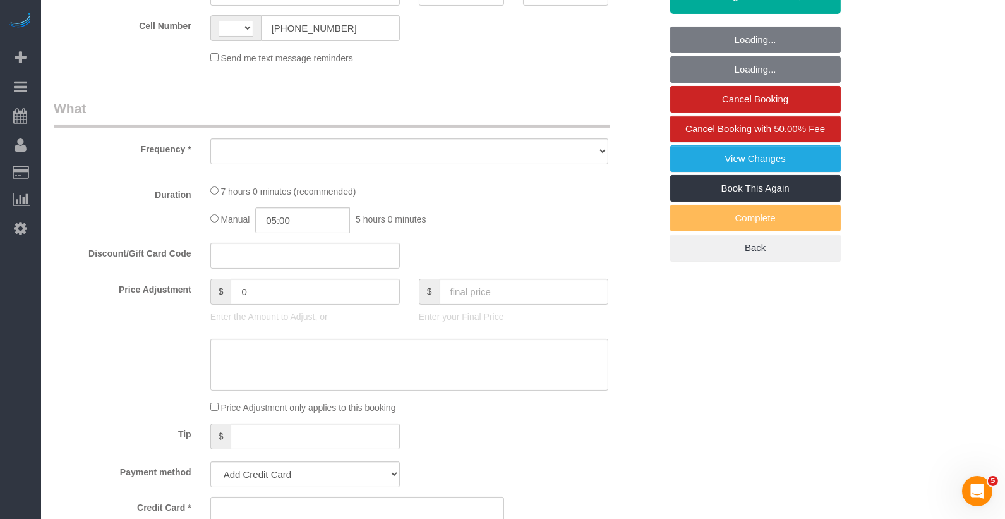
select select "string:[GEOGRAPHIC_DATA]"
select select "object:830"
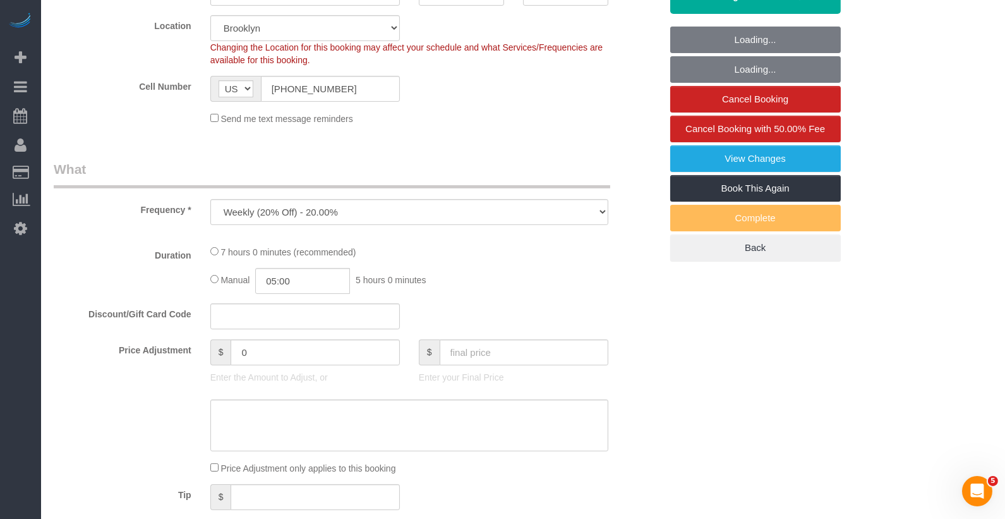
select select "2"
select select "spot1"
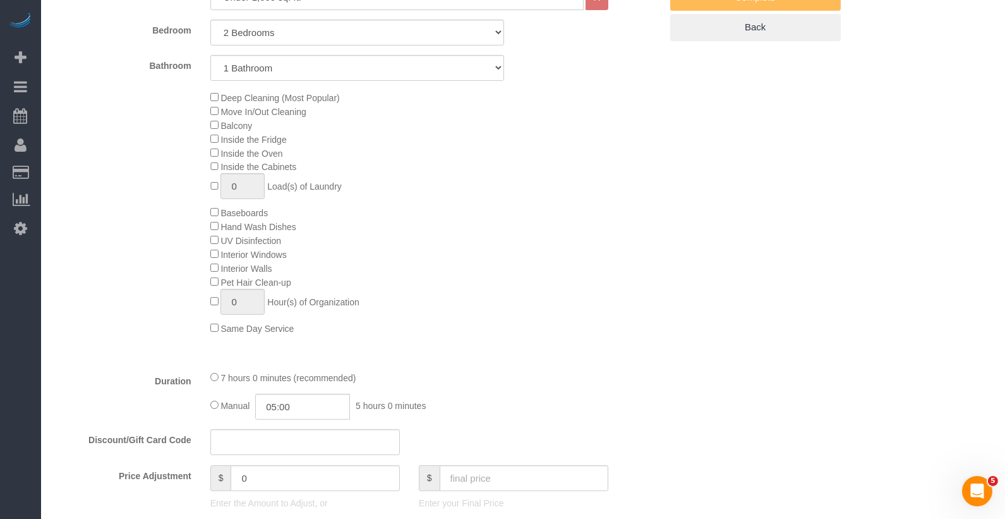
select select "string:stripe-pm_1Qtlp64VGloSiKo733NsjsRb"
select select "number:61"
select select "number:74"
select select "number:15"
select select "number:5"
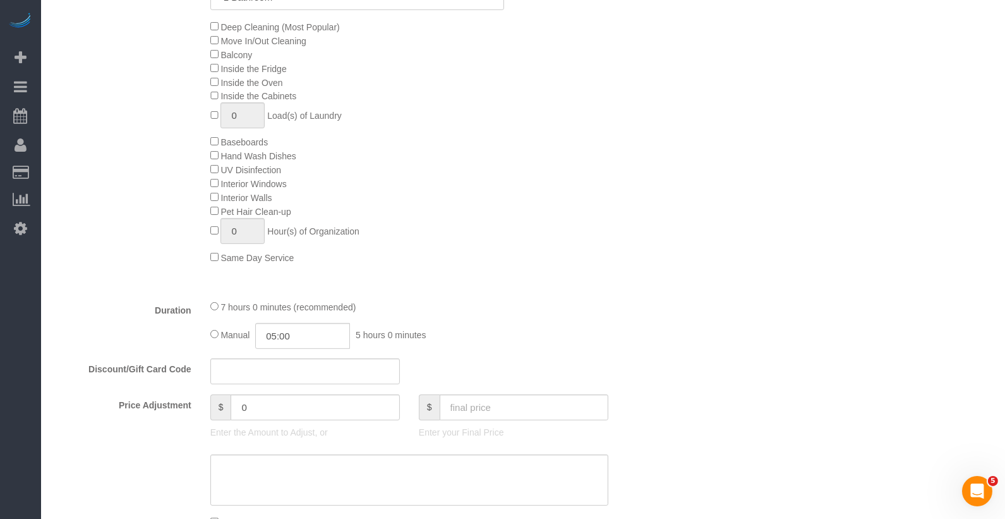
scroll to position [655, 0]
click at [284, 335] on input "05:00" at bounding box center [302, 335] width 95 height 26
type input "03:00"
click at [285, 387] on li "03:00" at bounding box center [289, 386] width 56 height 16
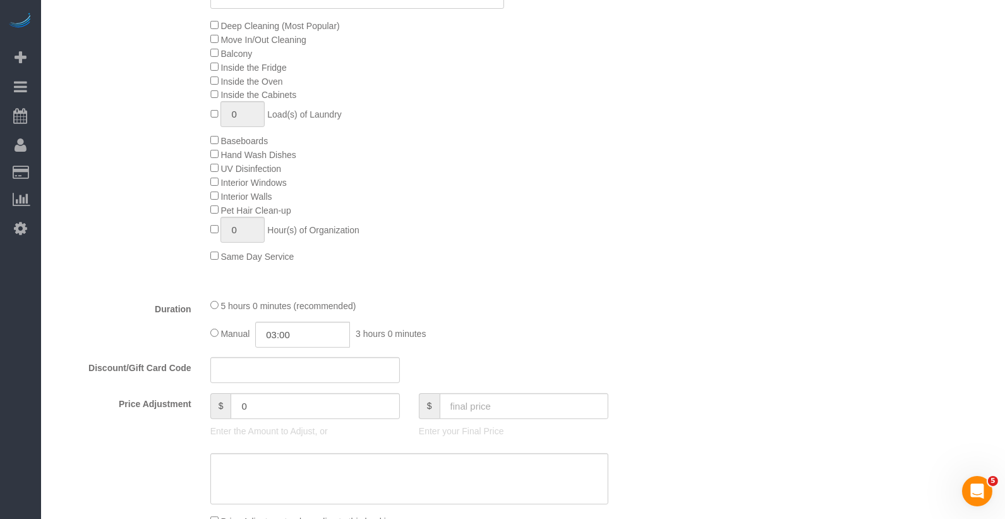
select select "spot46"
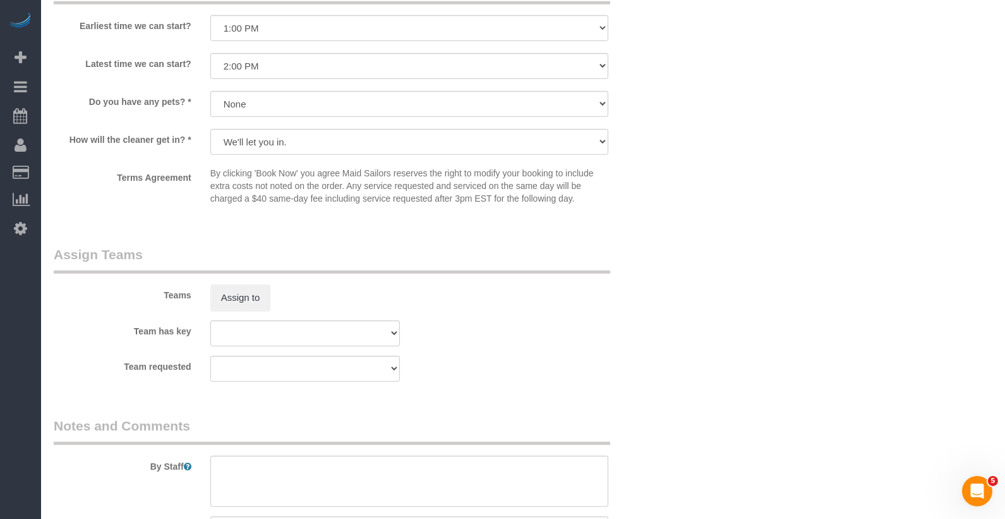
scroll to position [1491, 0]
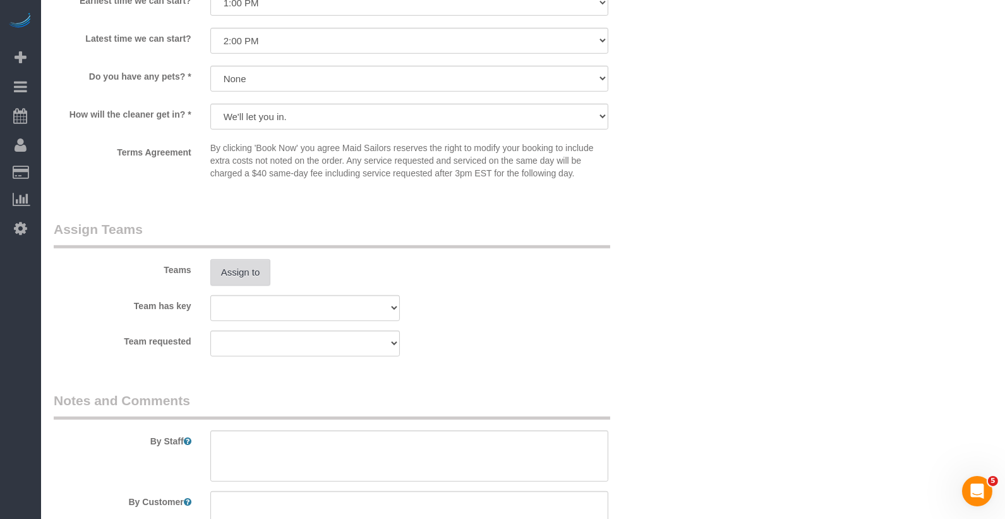
click at [260, 262] on button "Assign to" at bounding box center [240, 272] width 61 height 27
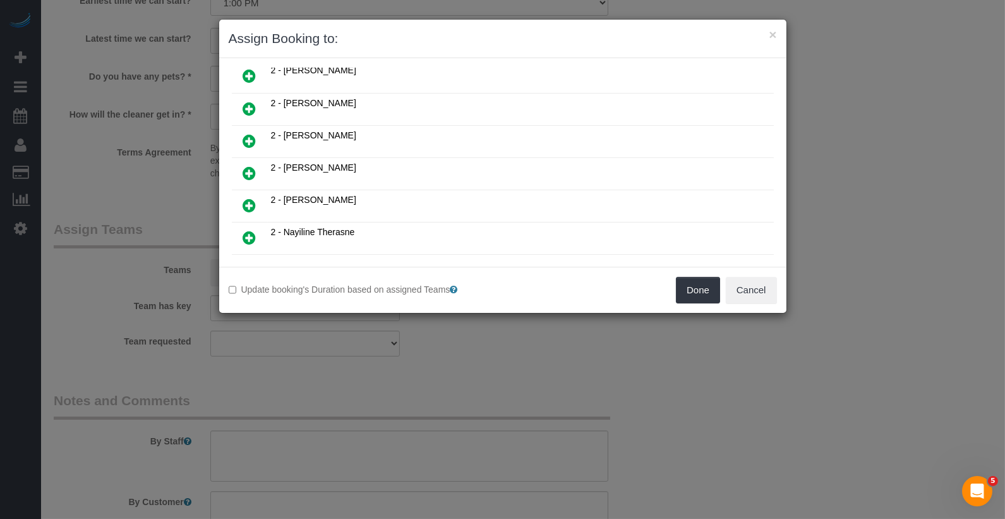
click at [255, 198] on icon at bounding box center [249, 205] width 13 height 15
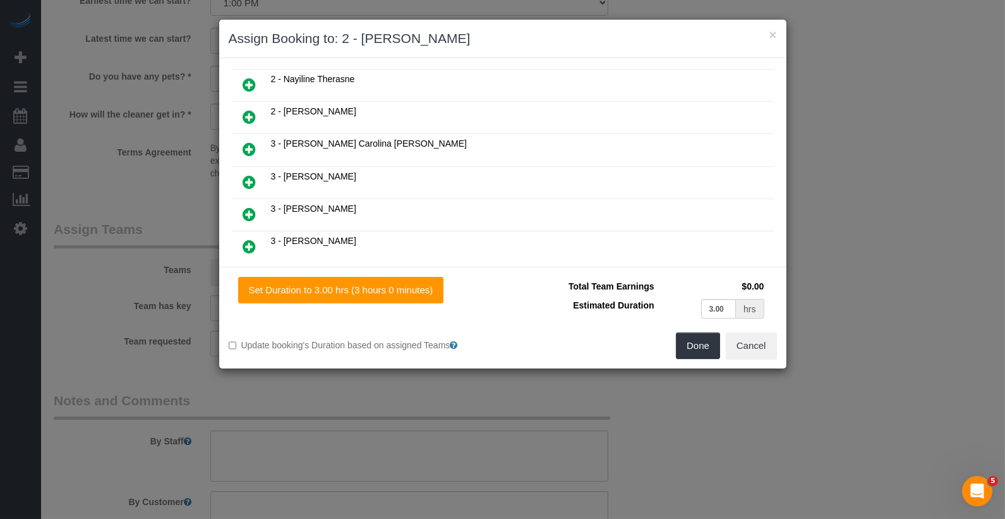
click at [249, 174] on icon at bounding box center [249, 181] width 13 height 15
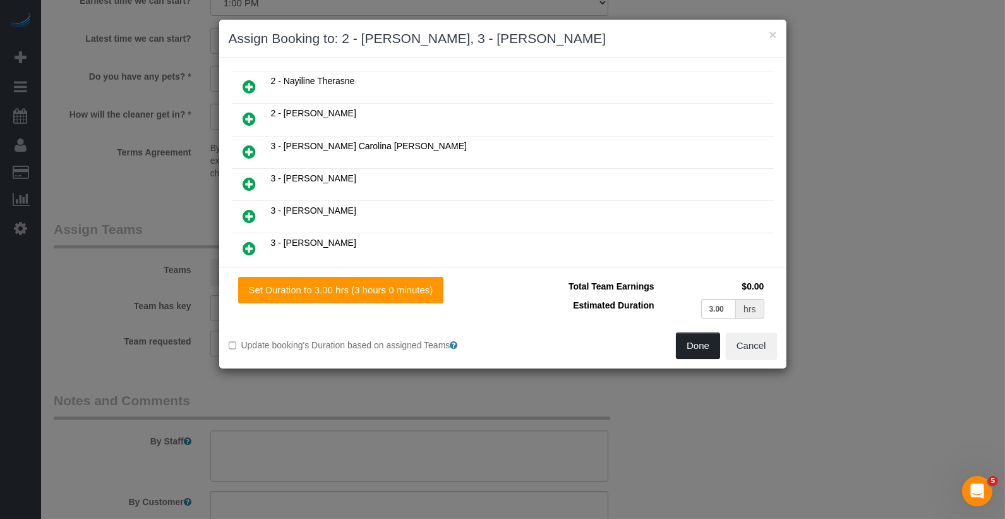
click at [694, 347] on button "Done" at bounding box center [698, 345] width 44 height 27
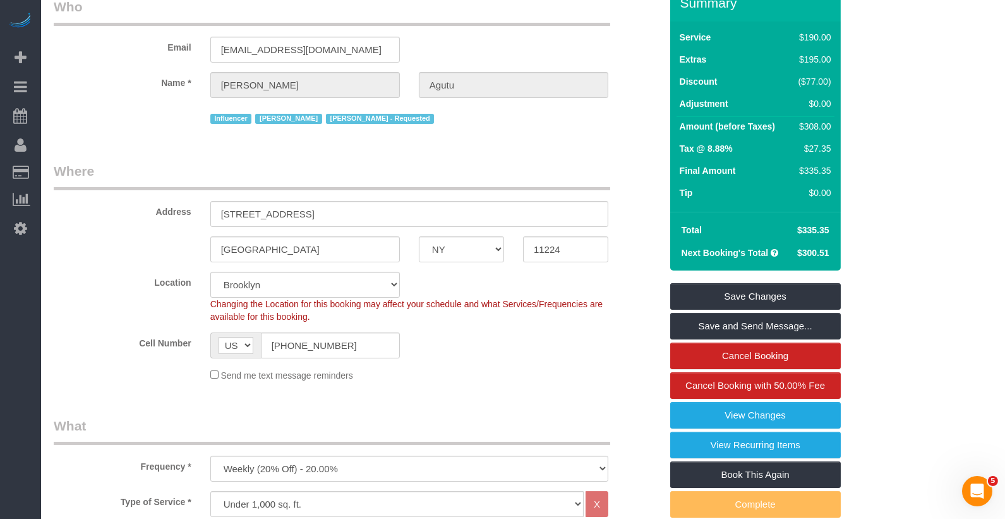
scroll to position [0, 0]
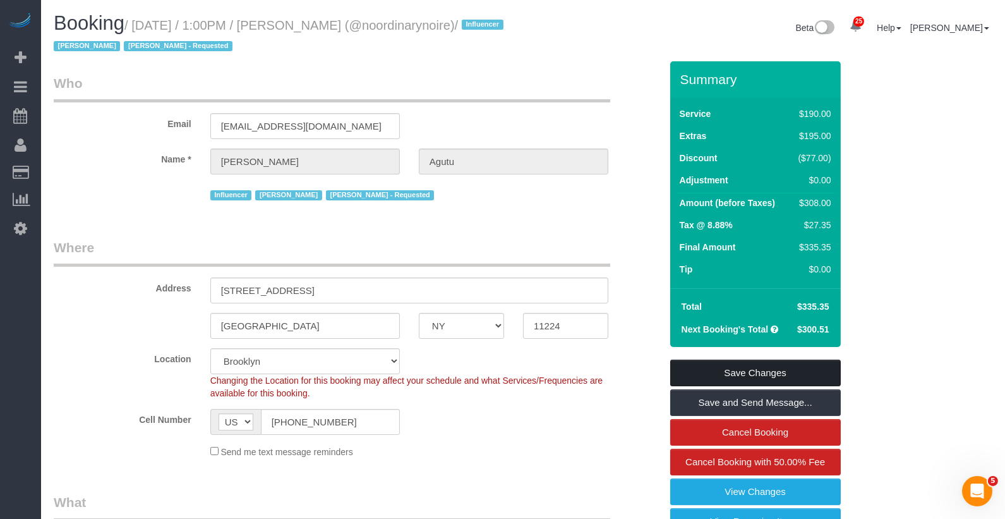
click at [790, 373] on link "Save Changes" at bounding box center [755, 372] width 171 height 27
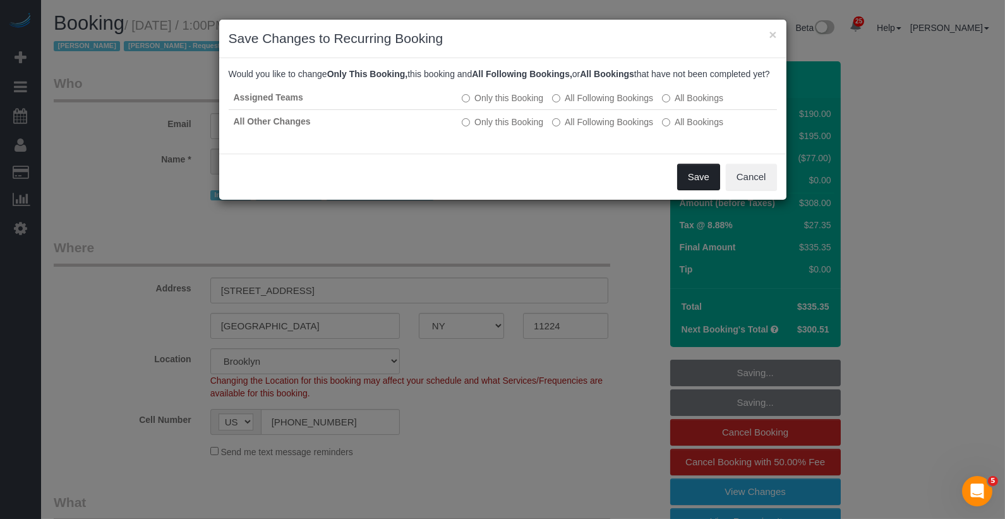
click at [687, 190] on button "Save" at bounding box center [698, 177] width 43 height 27
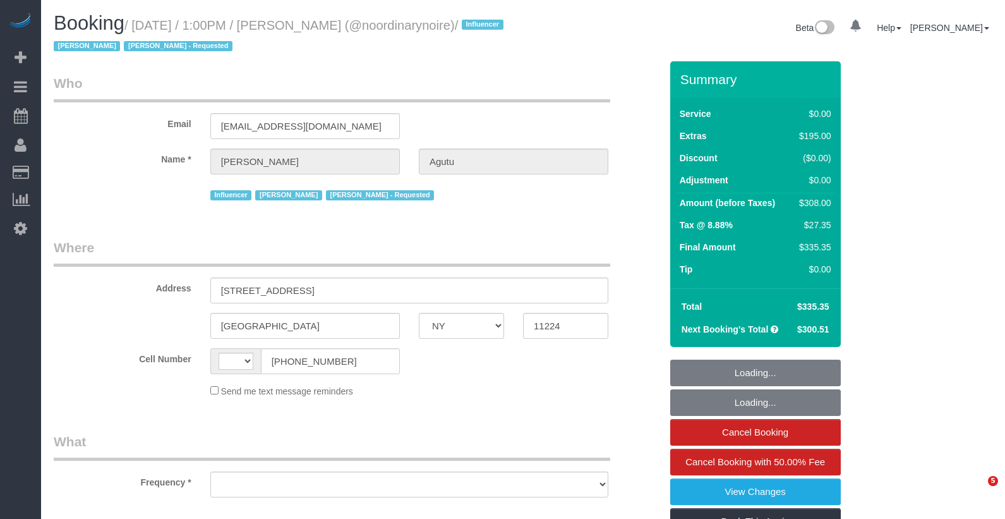
select select "NY"
select select "string:US"
select select "object:1393"
select select "string:stripe-pm_1Qtlp64VGloSiKo733NsjsRb"
select select "number:61"
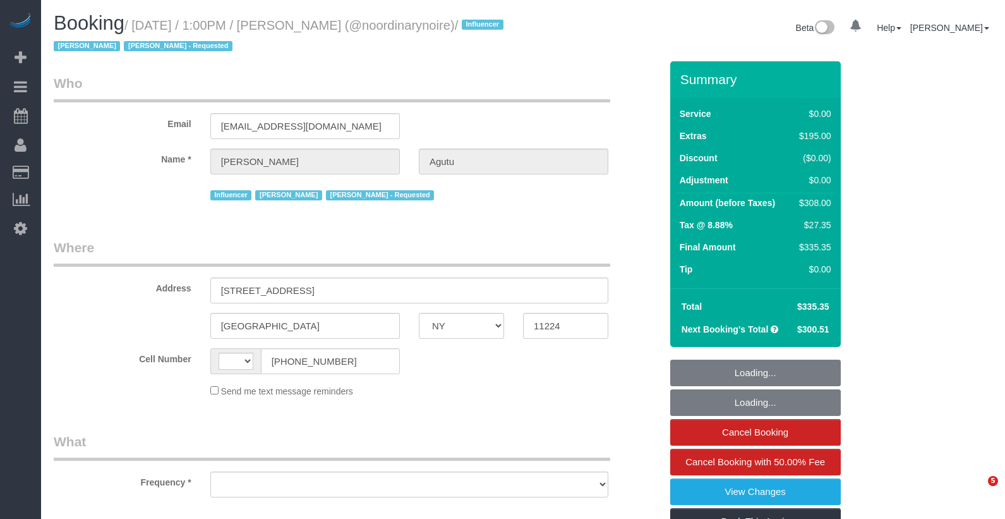
select select "number:74"
select select "number:15"
select select "number:5"
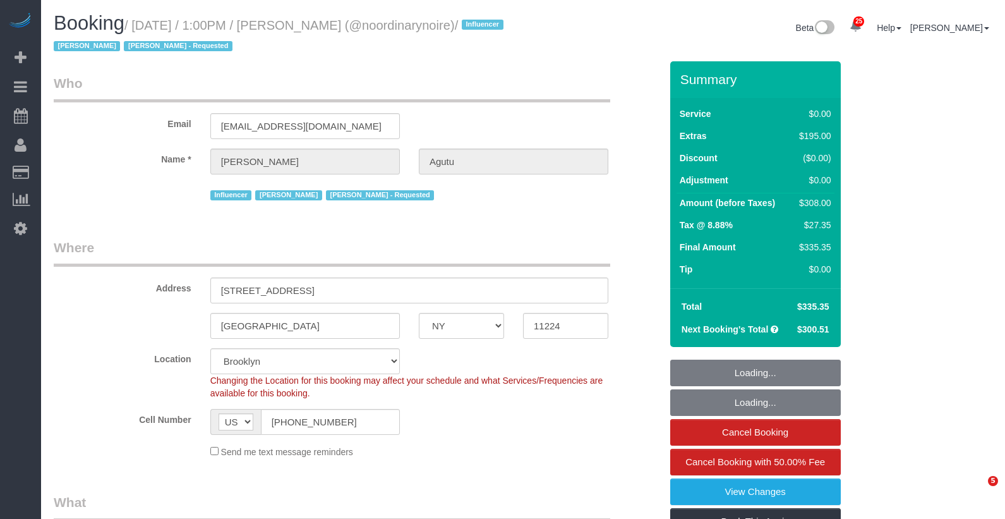
select select "spot46"
select select "2"
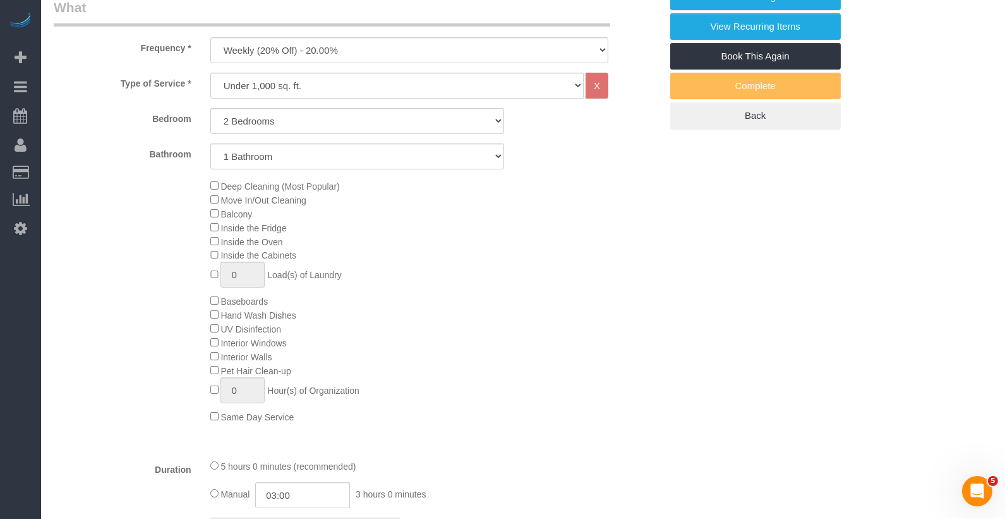
scroll to position [586, 0]
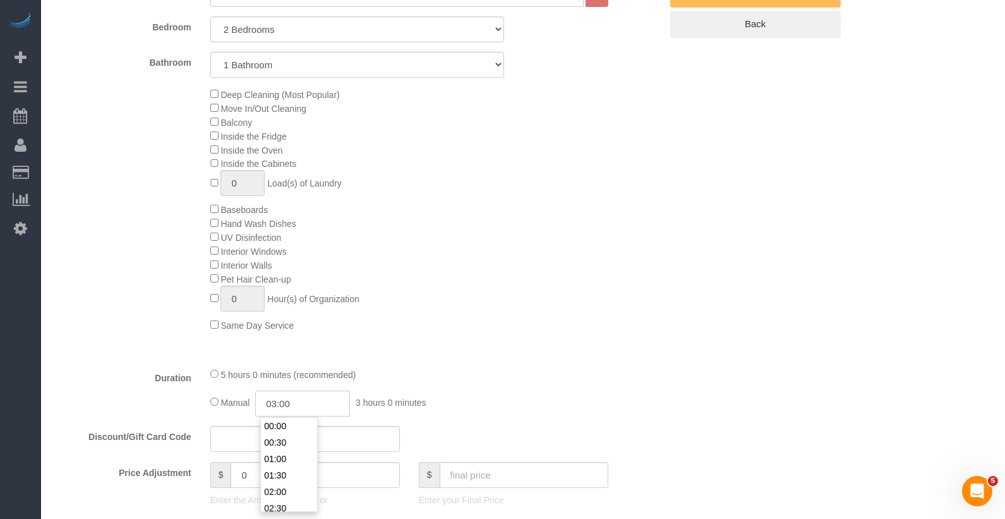
click at [280, 403] on input "03:00" at bounding box center [302, 403] width 95 height 26
type input "04:30"
click at [286, 484] on li "04:30" at bounding box center [289, 491] width 56 height 16
select select "spot91"
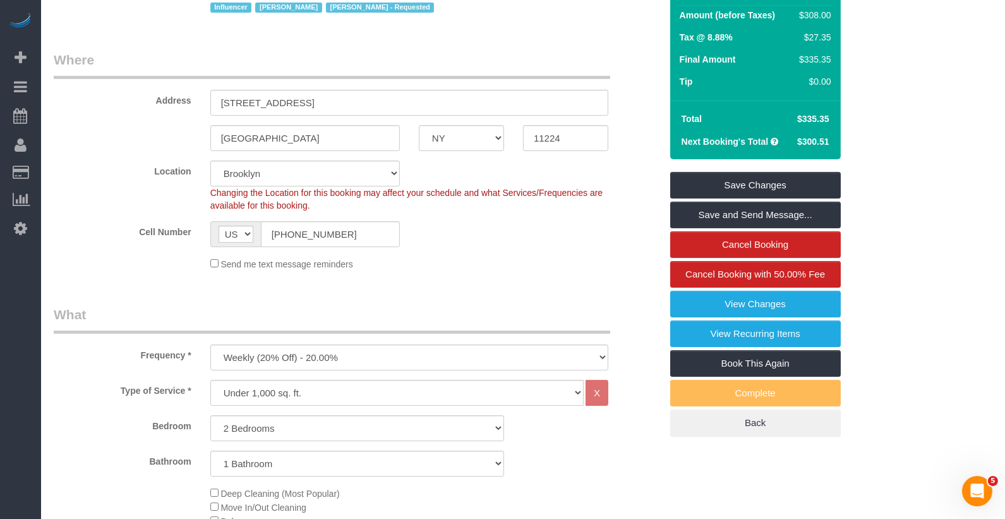
scroll to position [0, 0]
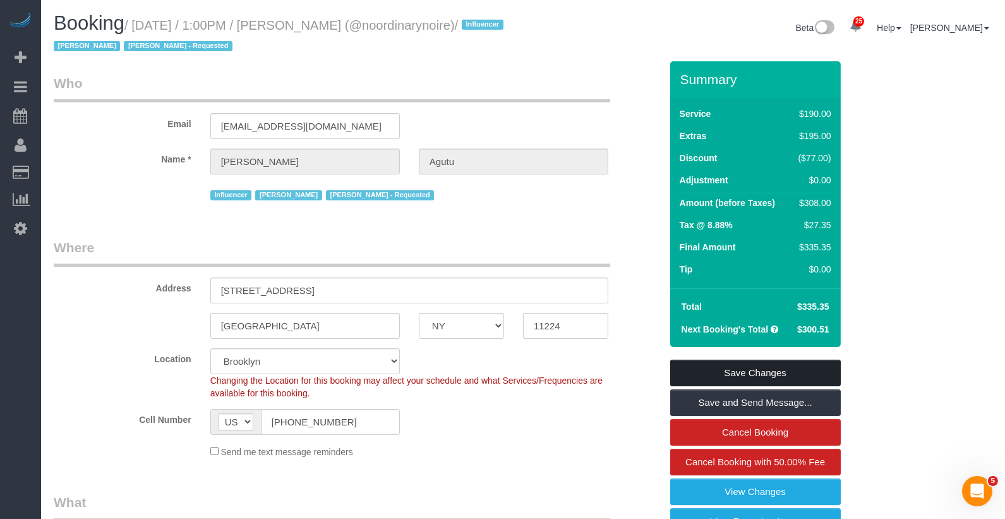
click at [757, 371] on link "Save Changes" at bounding box center [755, 372] width 171 height 27
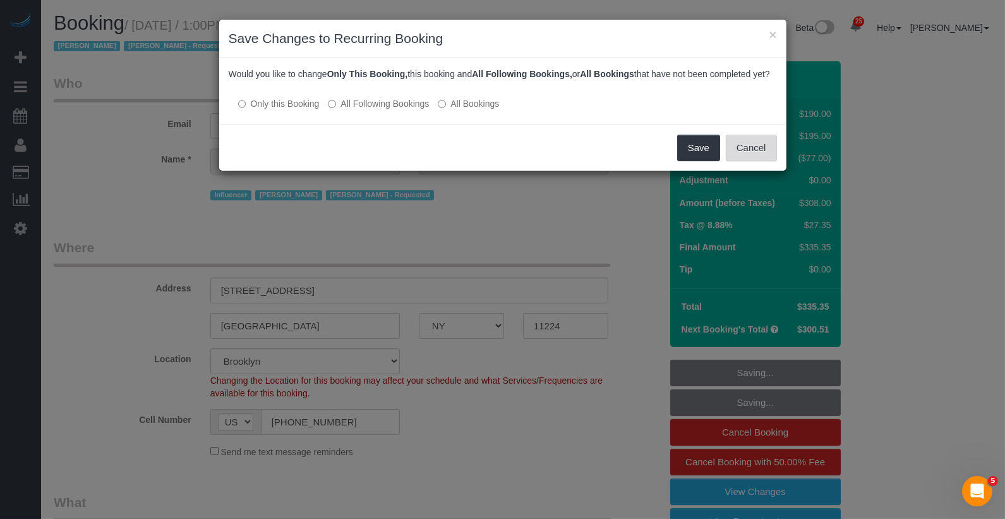
click at [743, 157] on button "Cancel" at bounding box center [751, 148] width 51 height 27
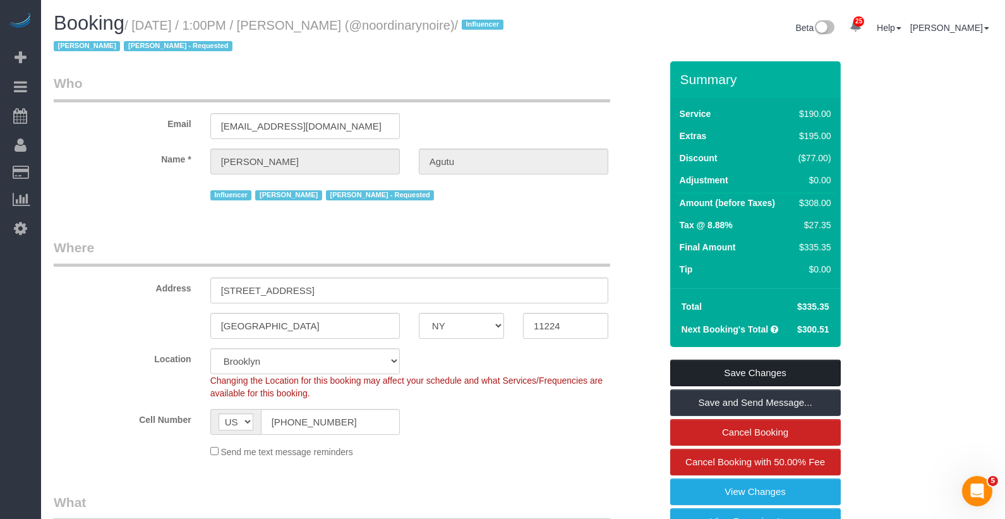
click at [774, 375] on link "Save Changes" at bounding box center [755, 372] width 171 height 27
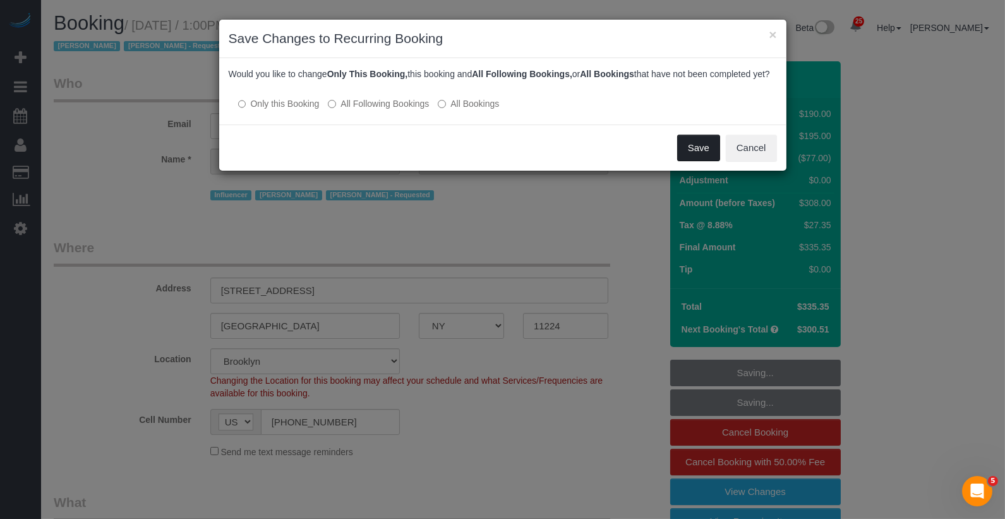
click at [699, 161] on button "Save" at bounding box center [698, 148] width 43 height 27
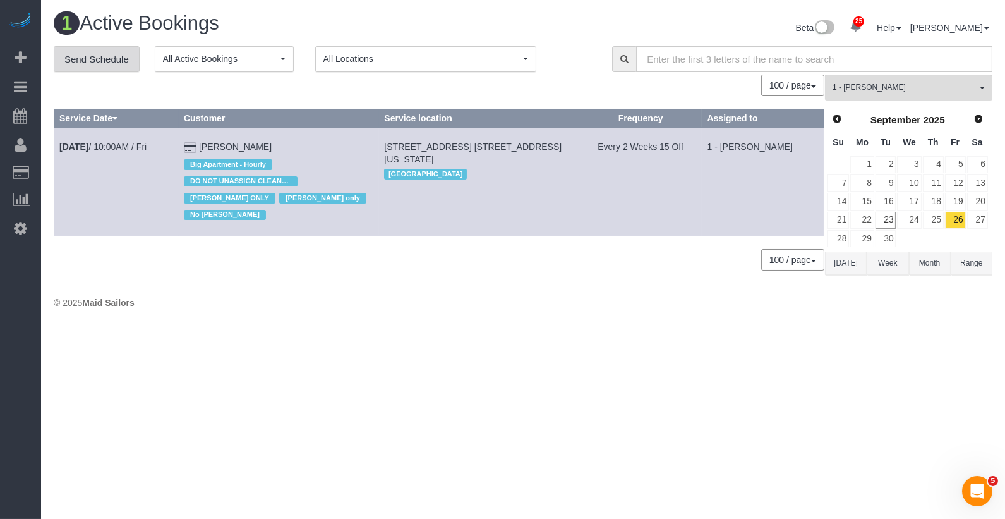
click at [88, 61] on link "Send Schedule" at bounding box center [97, 59] width 86 height 27
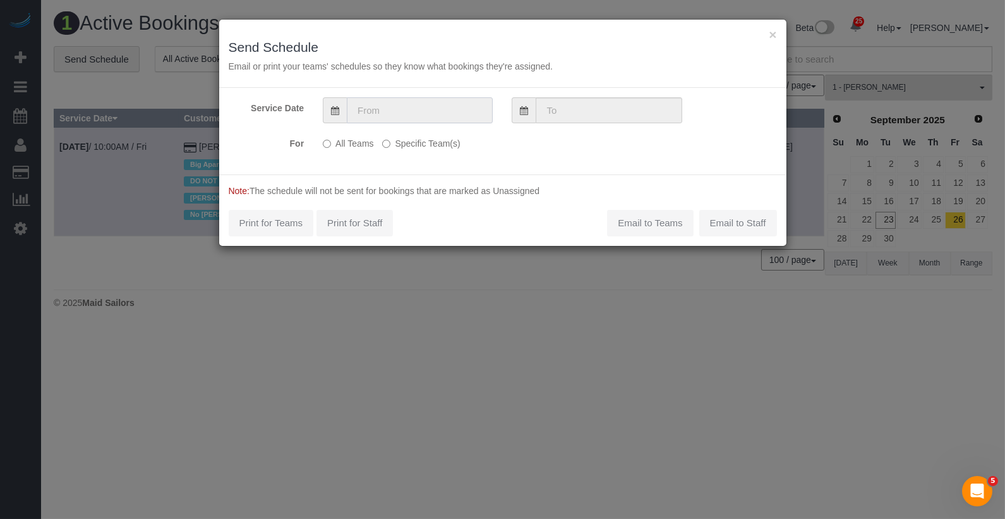
click at [368, 115] on input "text" at bounding box center [420, 110] width 146 height 26
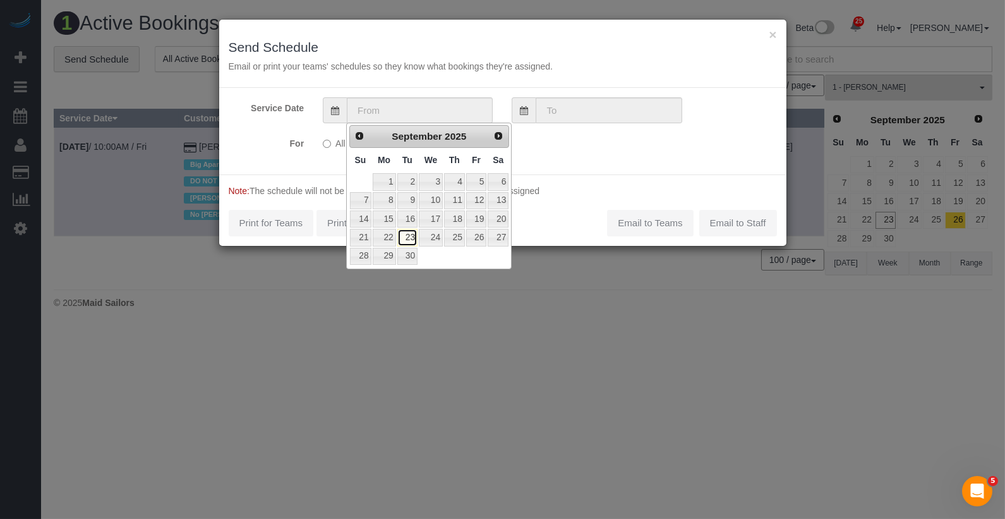
click at [412, 236] on link "23" at bounding box center [407, 237] width 20 height 17
type input "[DATE]"
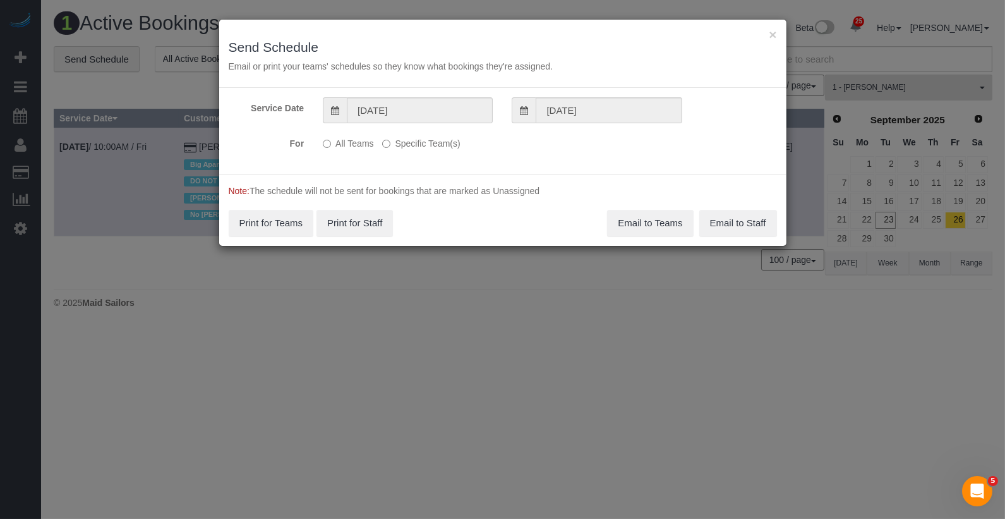
click at [424, 142] on label "Specific Team(s)" at bounding box center [421, 141] width 78 height 17
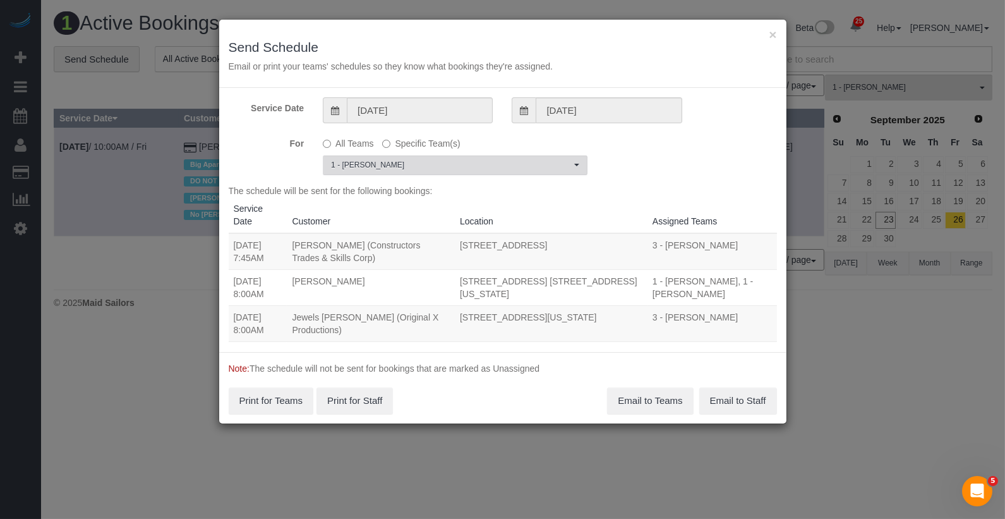
click at [412, 170] on button "1 - Ingrid Malasi Choose Team(s)" at bounding box center [455, 165] width 265 height 20
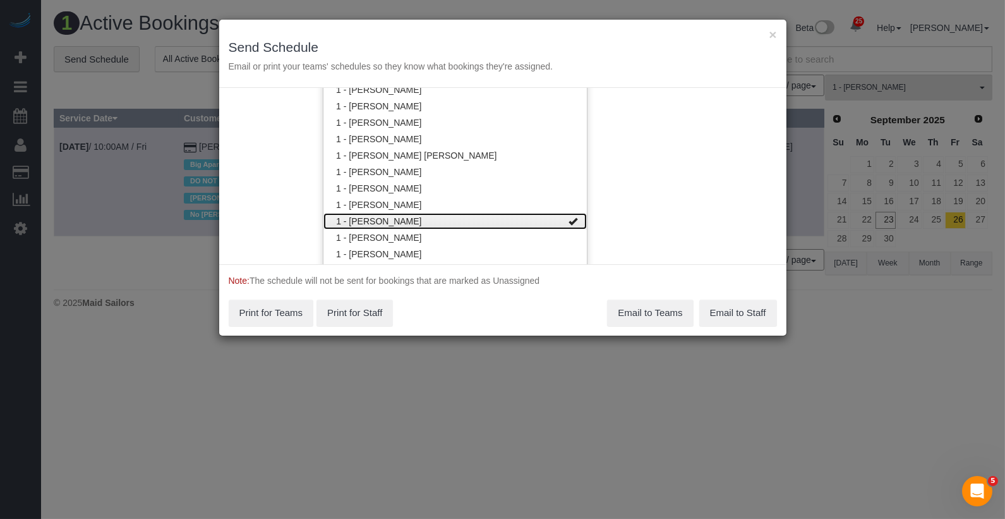
click at [405, 219] on link "1 - [PERSON_NAME]" at bounding box center [454, 221] width 263 height 16
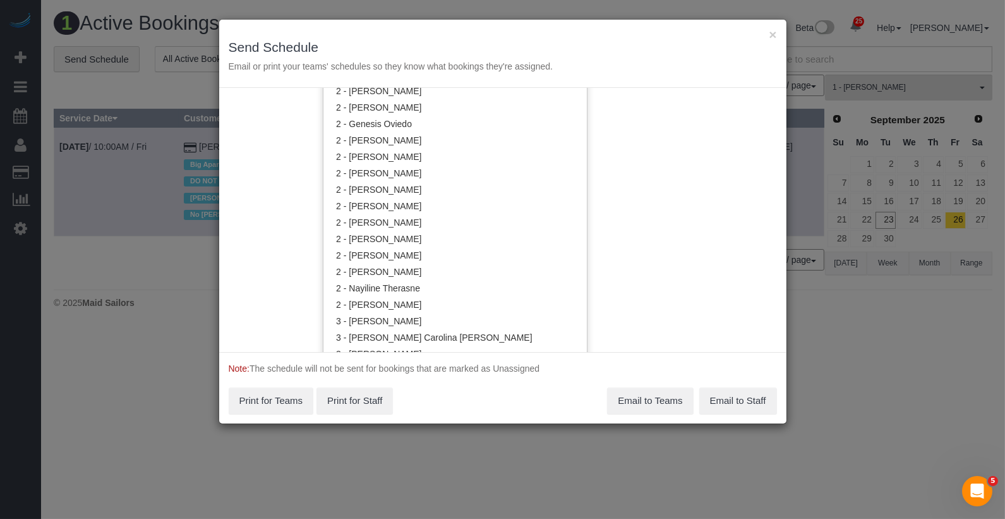
scroll to position [870, 0]
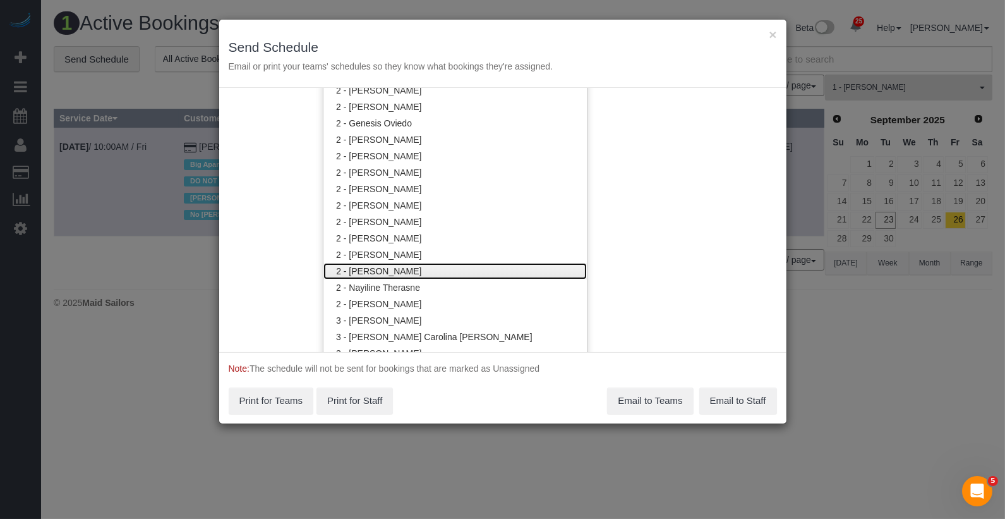
click at [397, 263] on link "2 - [PERSON_NAME]" at bounding box center [454, 271] width 263 height 16
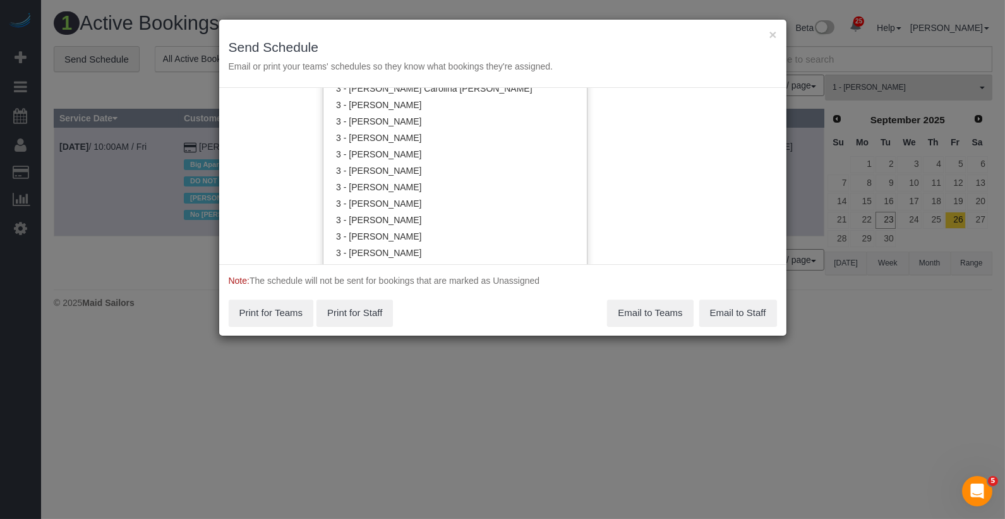
scroll to position [1114, 0]
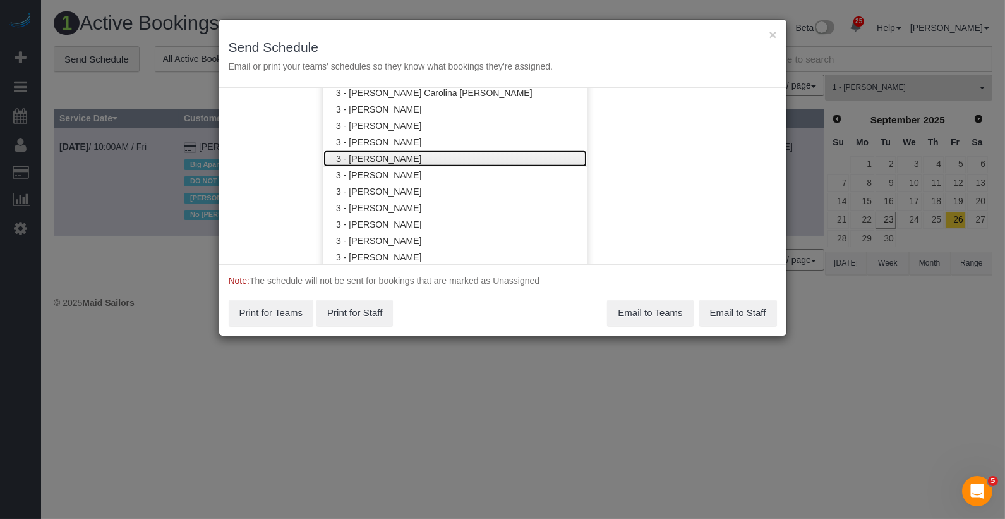
click at [424, 155] on link "3 - [PERSON_NAME]" at bounding box center [454, 158] width 263 height 16
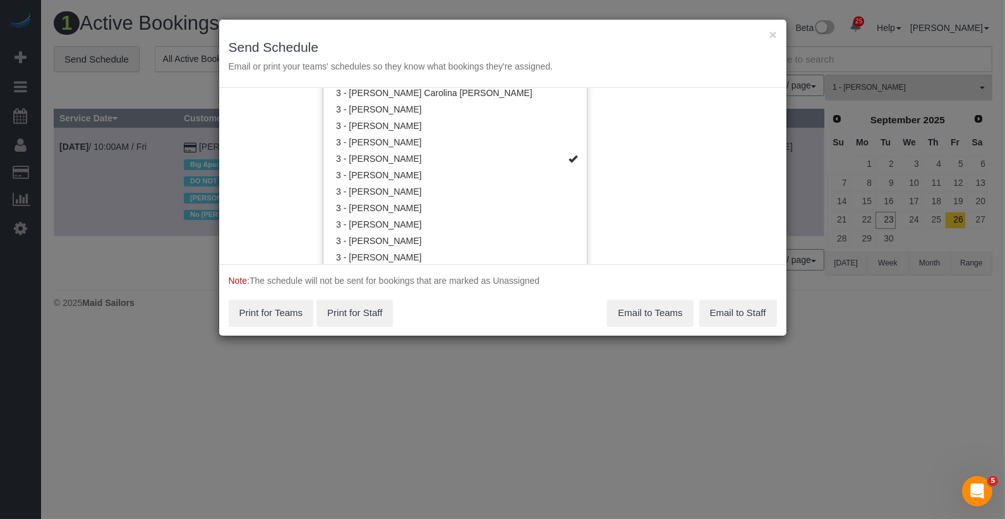
click at [631, 169] on div "Service Date 09/23/2025 09/23/2025 For All Teams Specific Team(s) 2 - Milagros …" at bounding box center [502, 176] width 567 height 176
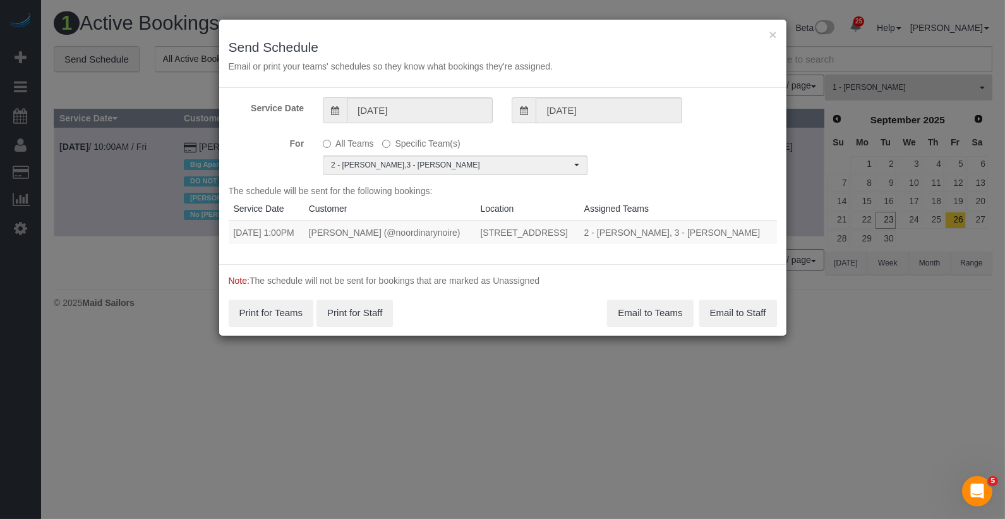
scroll to position [0, 0]
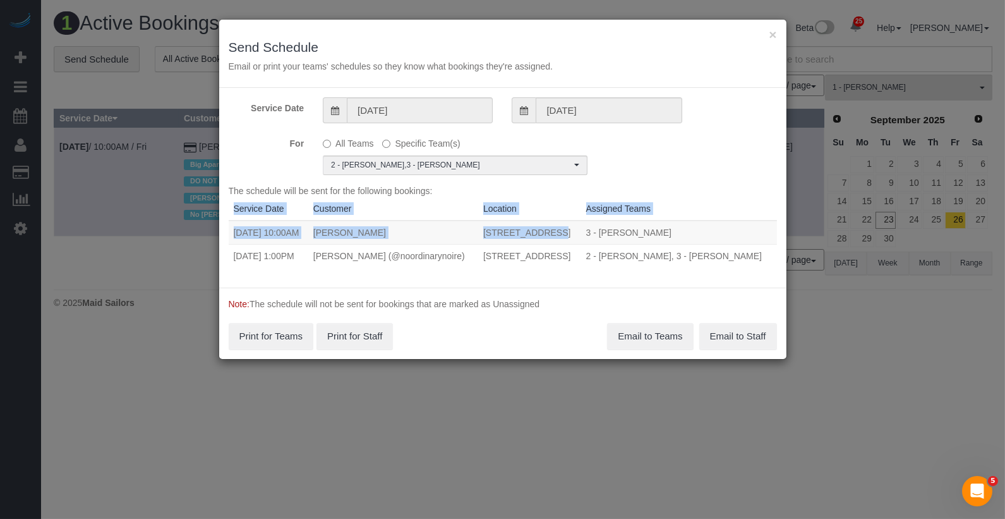
copy table "Service Date Customer Location Assigned Teams 09/23/2025 10:00AM Luke Bailey"
drag, startPoint x: 481, startPoint y: 247, endPoint x: 440, endPoint y: 229, distance: 44.7
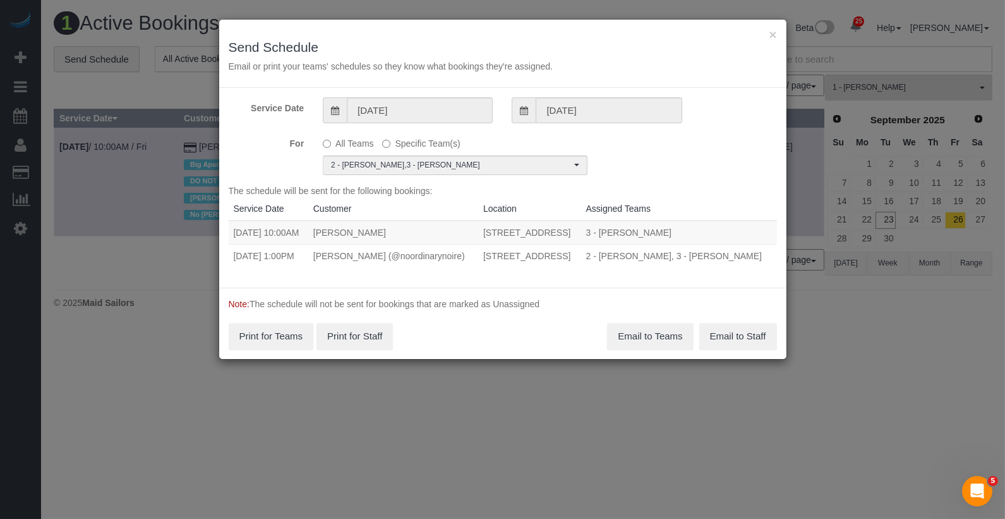
click at [478, 244] on td "[STREET_ADDRESS]" at bounding box center [529, 232] width 103 height 24
copy td "2971 Shell Road, Apt.Ph1, Brooklyn, NY 11224"
drag, startPoint x: 475, startPoint y: 280, endPoint x: 435, endPoint y: 266, distance: 42.4
click at [478, 266] on td "2971 Shell Road, Apt.Ph1, Brooklyn, NY 11224" at bounding box center [529, 255] width 103 height 23
drag, startPoint x: 484, startPoint y: 243, endPoint x: 439, endPoint y: 232, distance: 46.1
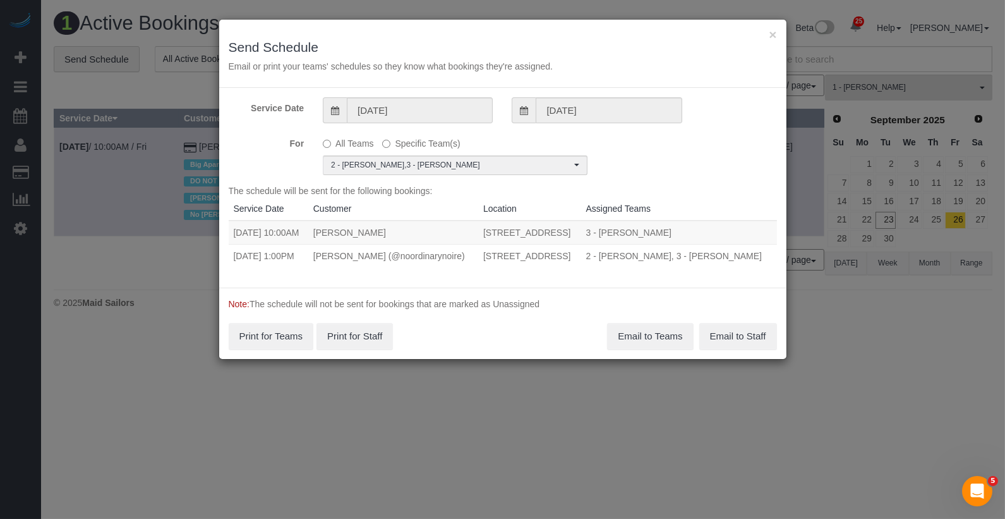
click at [478, 232] on td "[STREET_ADDRESS]" at bounding box center [529, 232] width 103 height 24
copy td "[STREET_ADDRESS]"
click at [644, 349] on button "Email to Teams" at bounding box center [650, 336] width 86 height 27
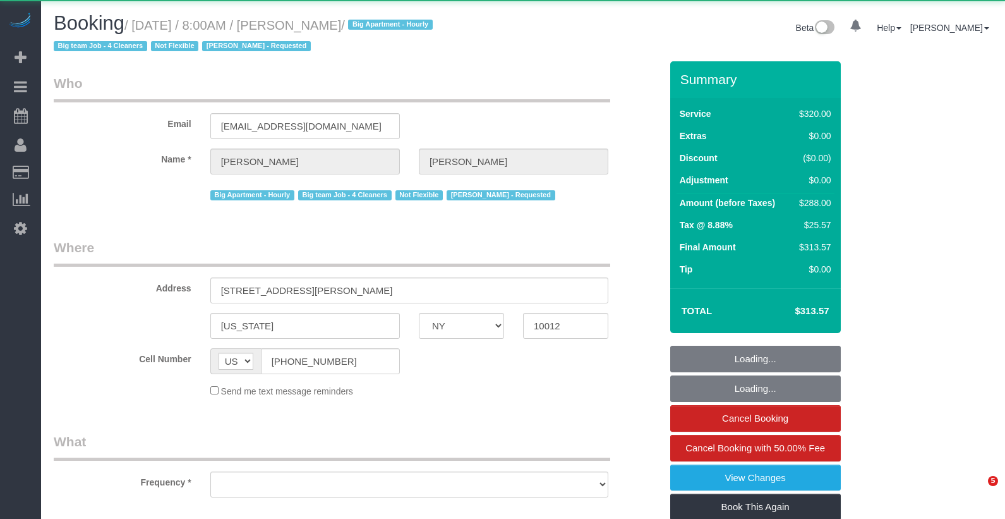
select select "NY"
select select "object:825"
select select "number:56"
select select "number:69"
select select "number:15"
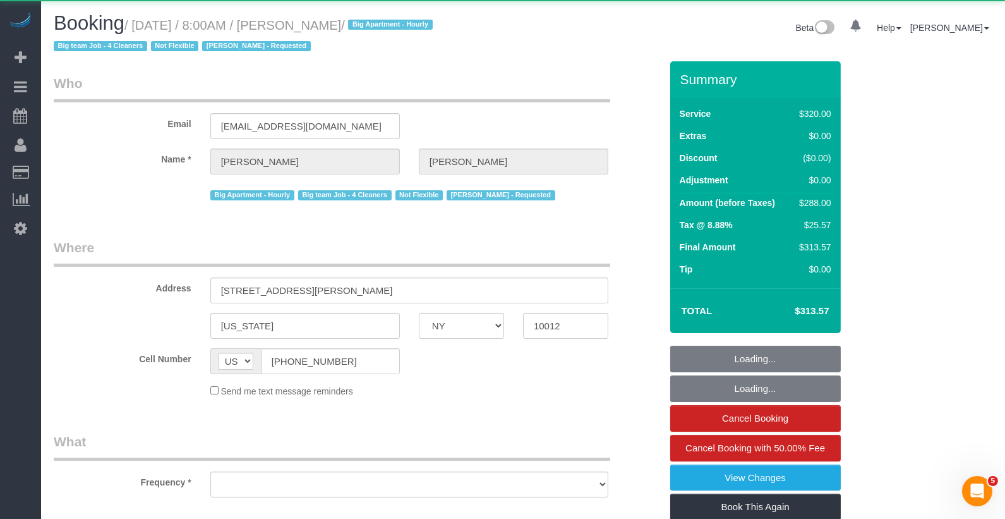
select select "number:5"
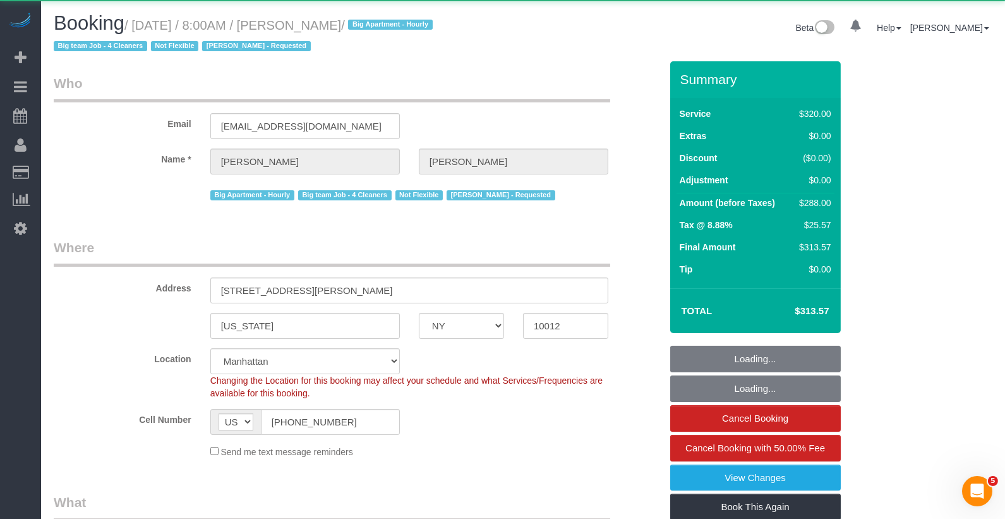
select select "object:1503"
select select "string:stripe-pm_1O06dr4VGloSiKo7iGTRLKLD"
select select "spot1"
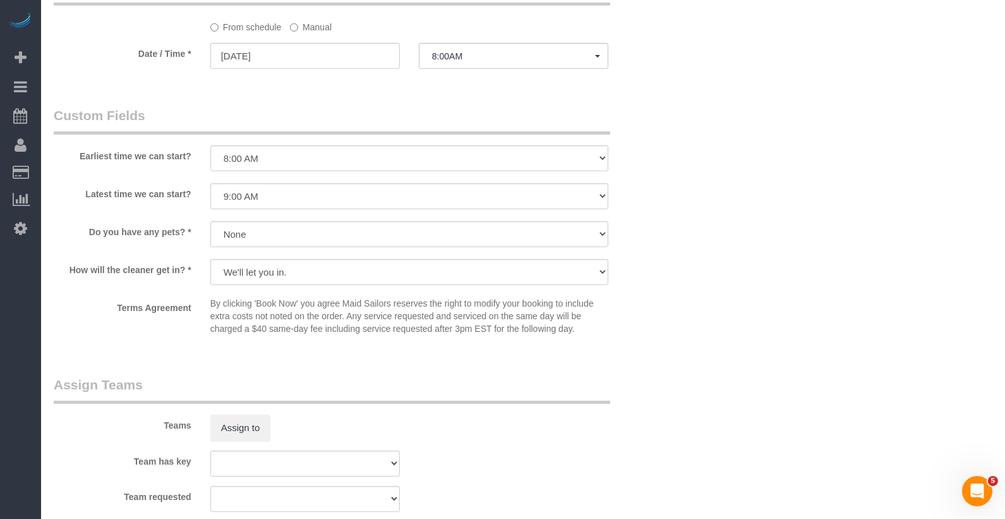
scroll to position [1021, 0]
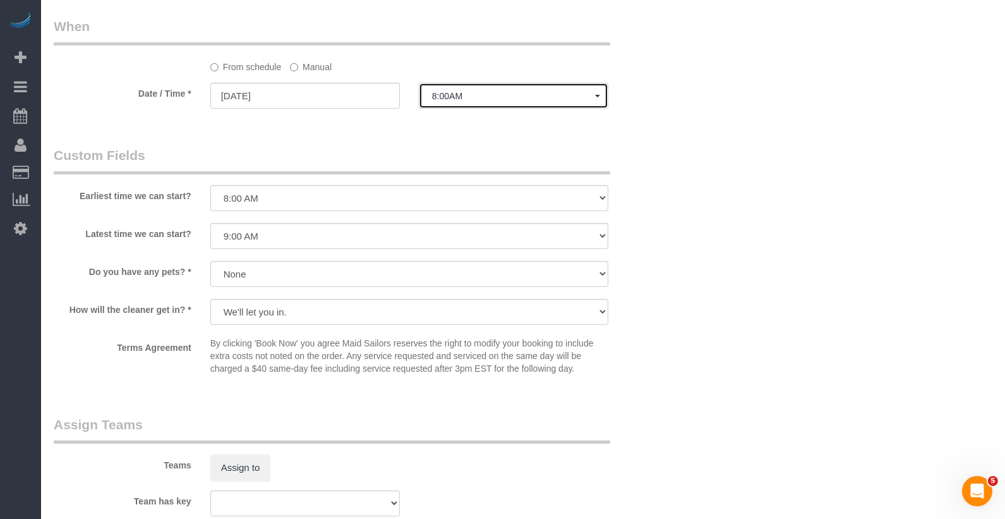
click at [500, 102] on button "8:00AM" at bounding box center [513, 96] width 189 height 26
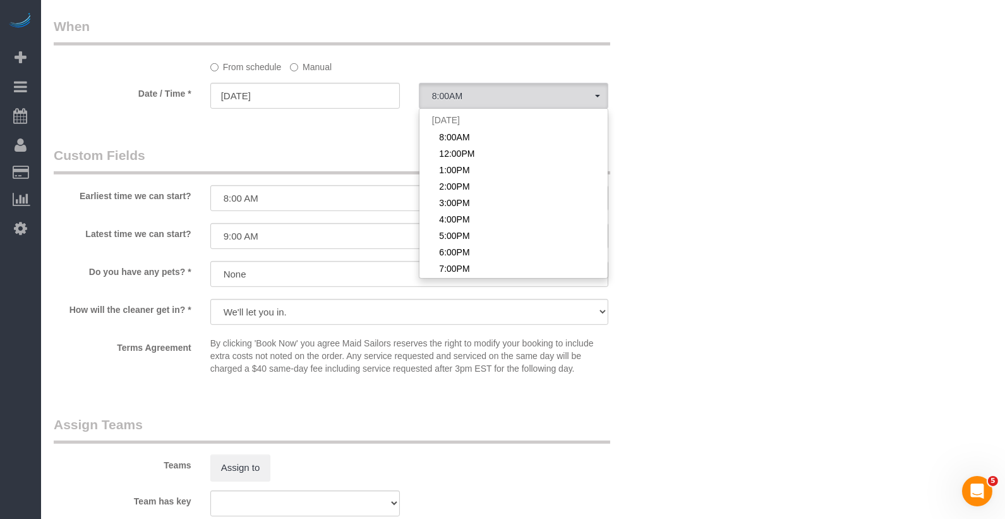
click at [328, 70] on label "Manual" at bounding box center [311, 64] width 42 height 17
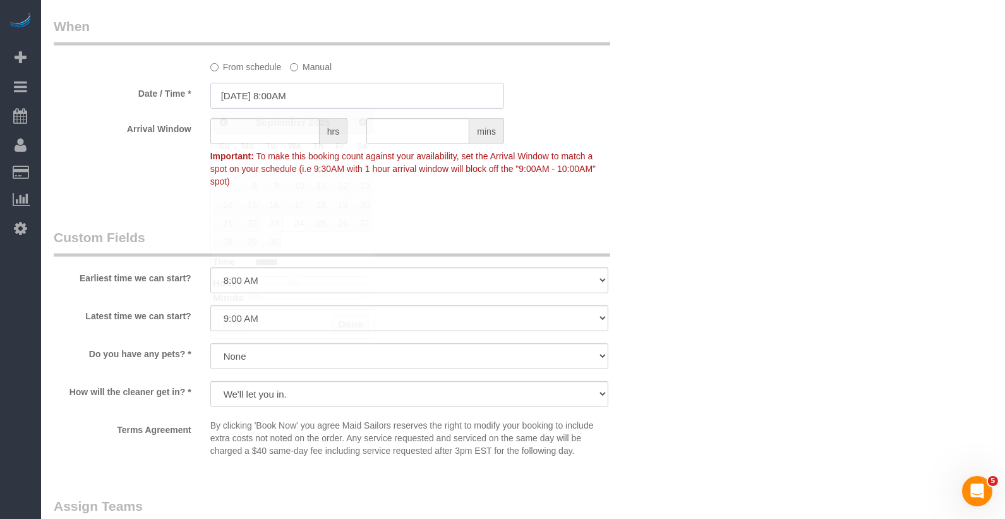
click at [309, 88] on input "[DATE] 8:00AM" at bounding box center [357, 96] width 294 height 26
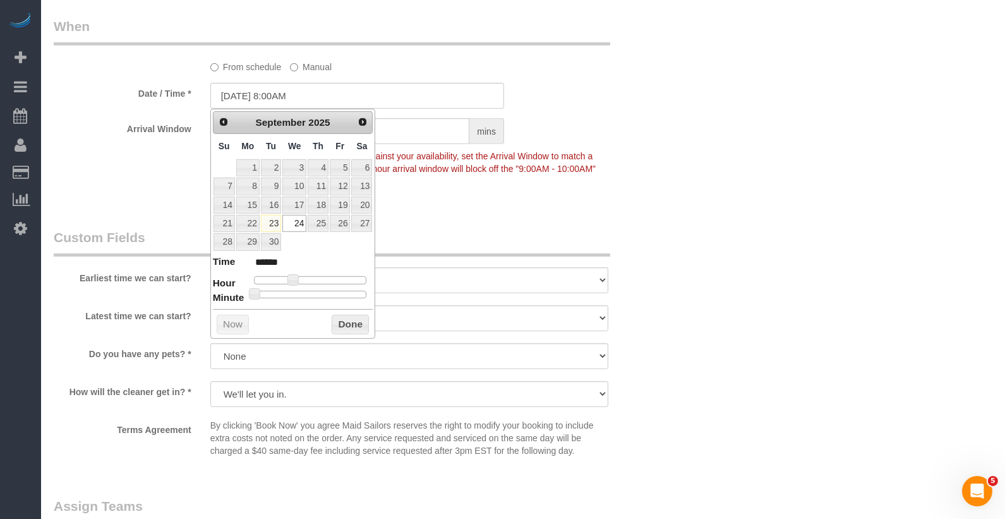
type input "[DATE] 10:00AM"
type input "*******"
click at [303, 276] on div at bounding box center [310, 280] width 113 height 8
type input "[DATE] 9:00AM"
type input "******"
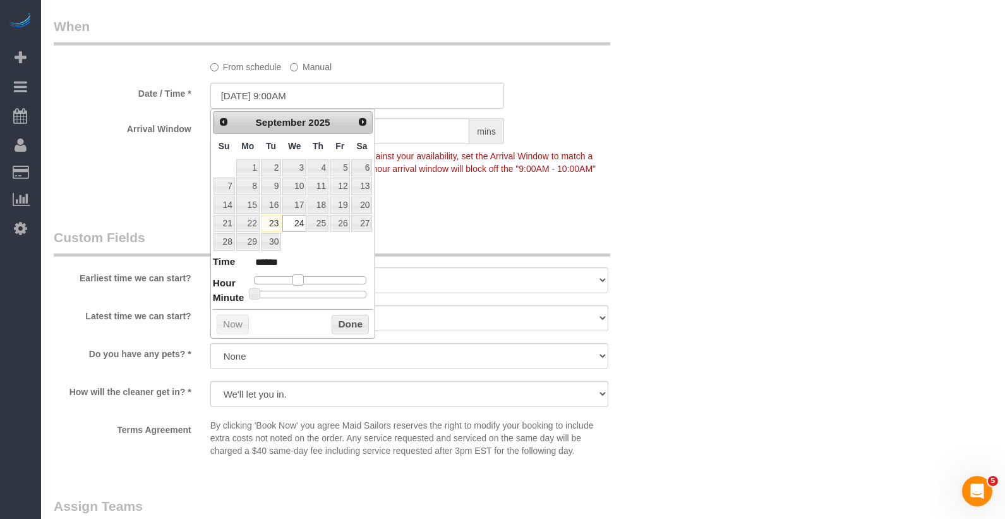
click at [301, 274] on span at bounding box center [297, 279] width 11 height 11
click at [492, 203] on div "Who Email [EMAIL_ADDRESS][DOMAIN_NAME] Name * [PERSON_NAME][GEOGRAPHIC_DATA] Bi…" at bounding box center [357, 11] width 626 height 1942
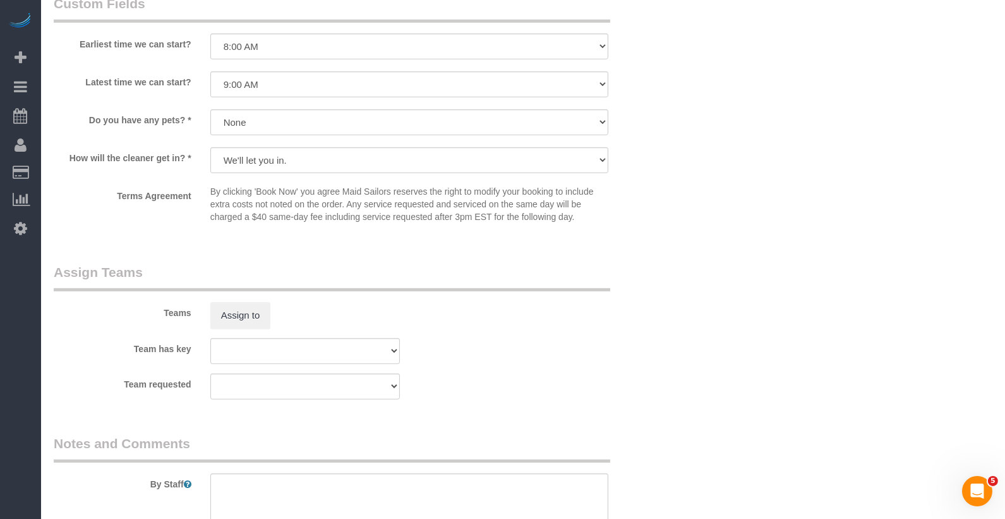
scroll to position [1333, 0]
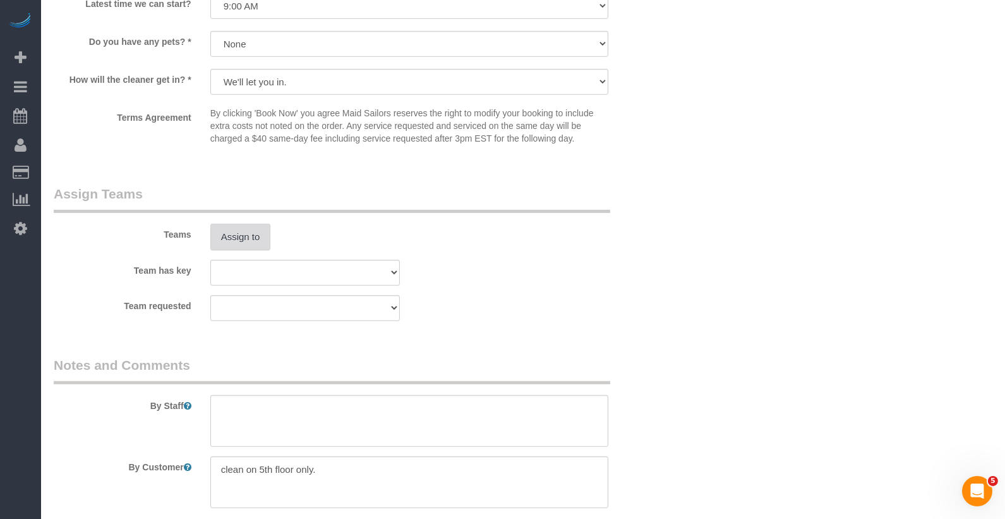
click at [254, 240] on button "Assign to" at bounding box center [240, 237] width 61 height 27
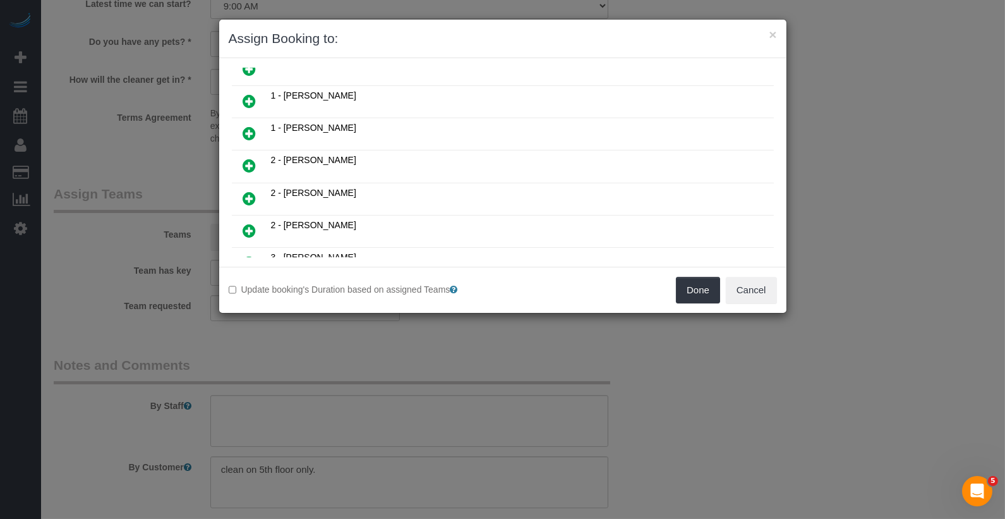
click at [253, 131] on icon at bounding box center [249, 133] width 13 height 15
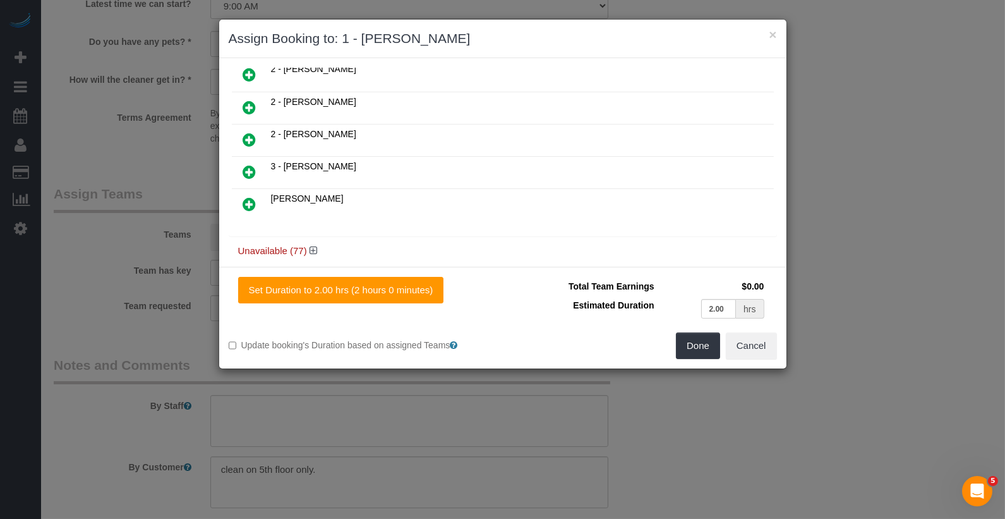
scroll to position [177, 0]
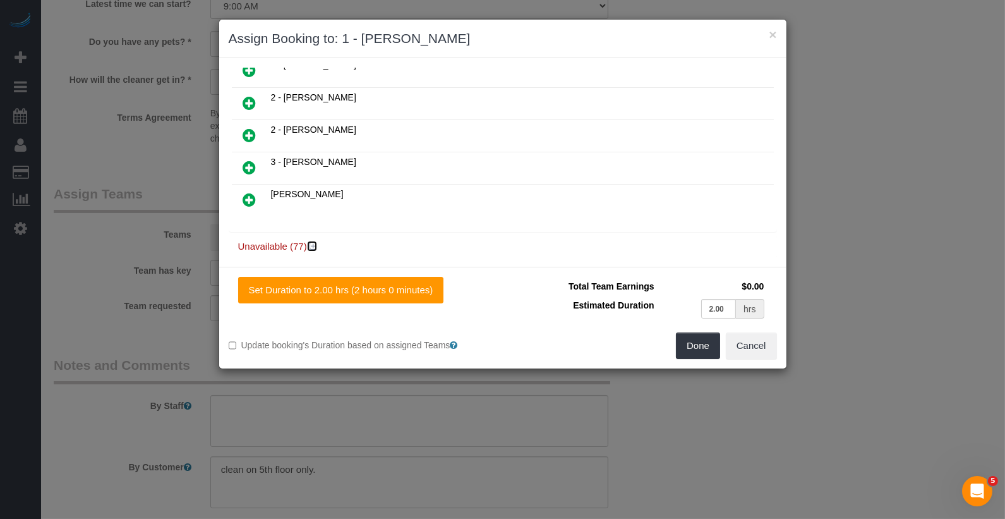
click at [316, 241] on icon at bounding box center [314, 245] width 8 height 9
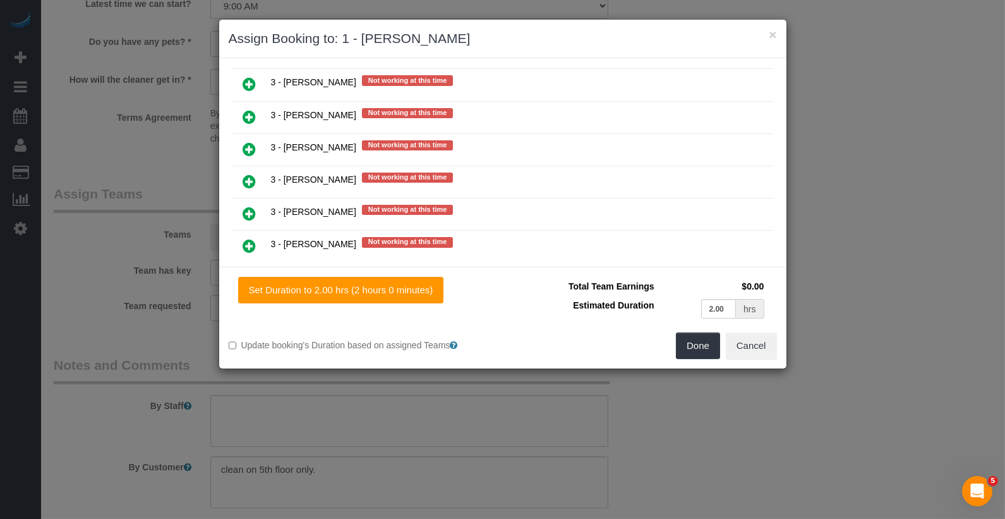
scroll to position [2589, 0]
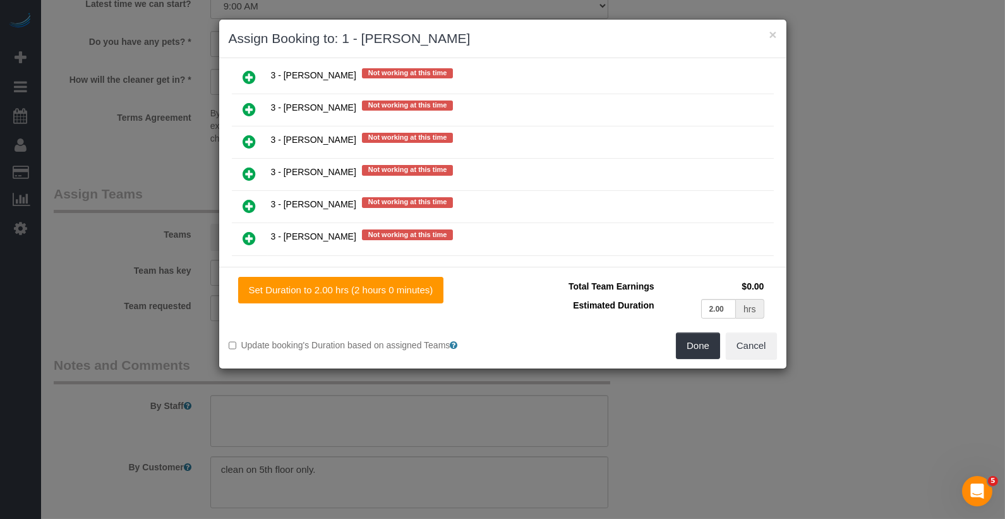
click at [256, 226] on link at bounding box center [250, 238] width 30 height 25
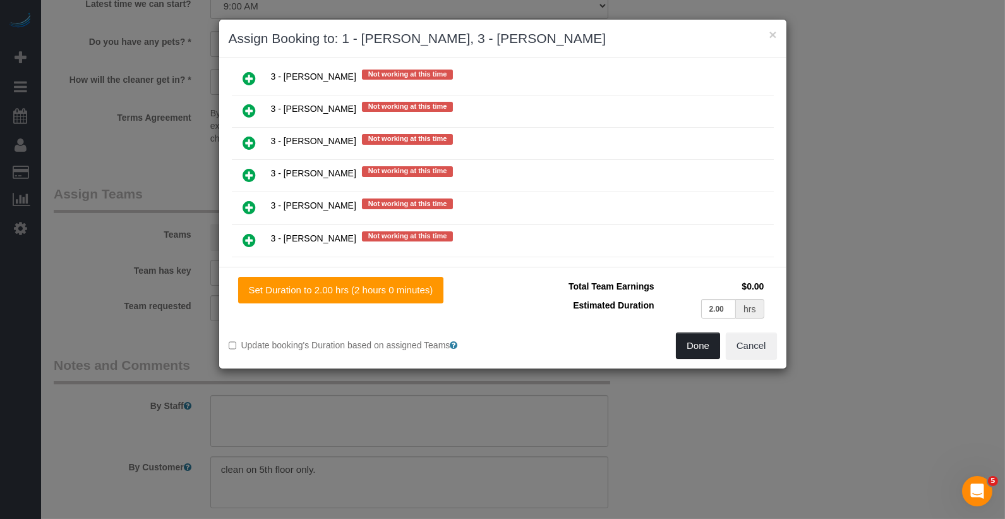
click at [680, 346] on button "Done" at bounding box center [698, 345] width 44 height 27
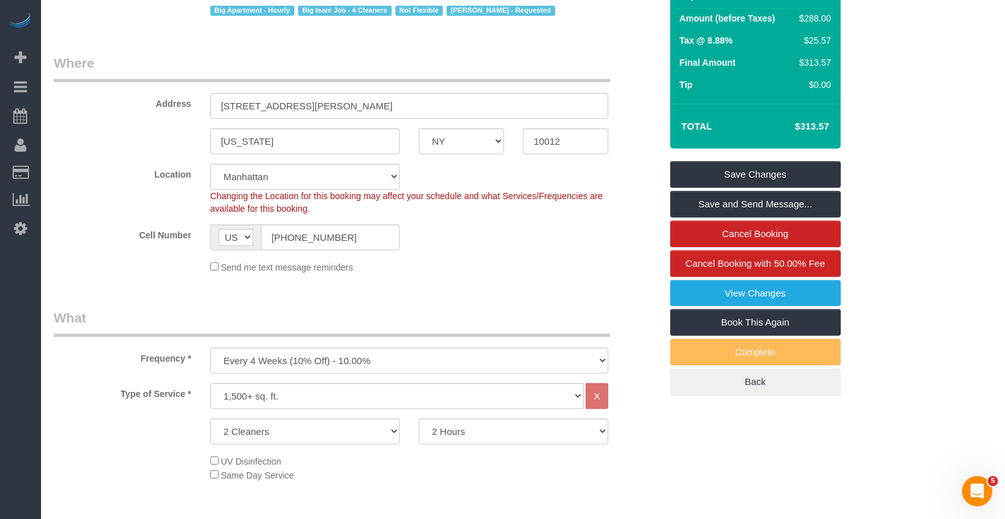
scroll to position [0, 0]
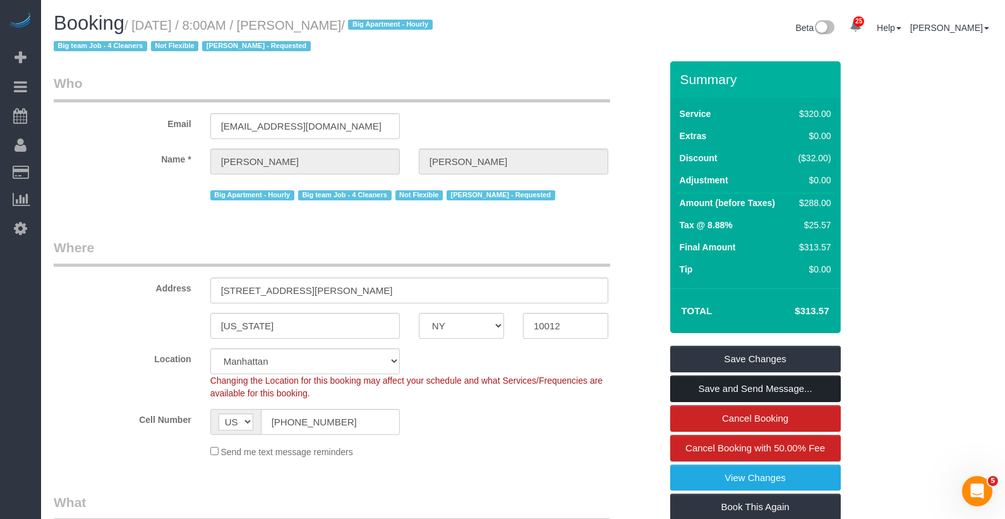
click at [698, 388] on link "Save and Send Message..." at bounding box center [755, 388] width 171 height 27
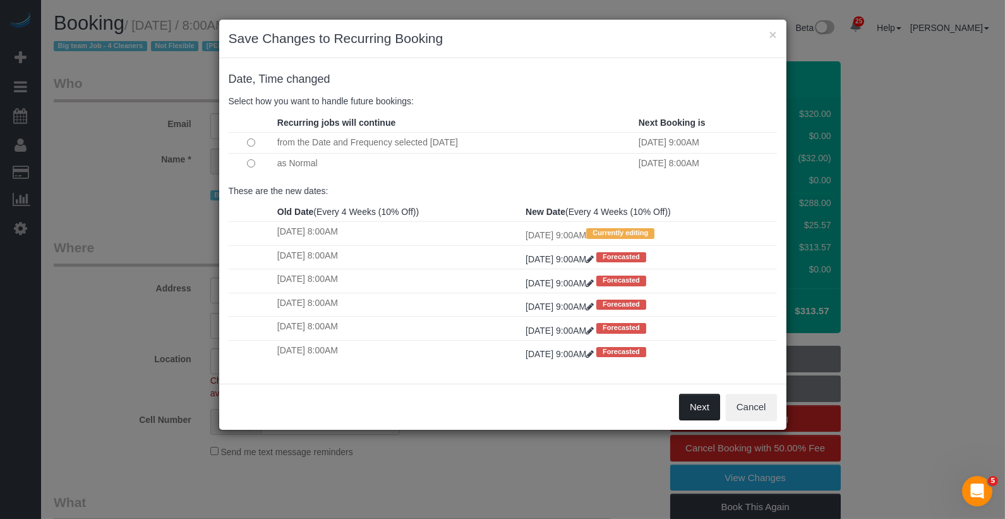
click at [690, 401] on button "Next" at bounding box center [699, 407] width 41 height 27
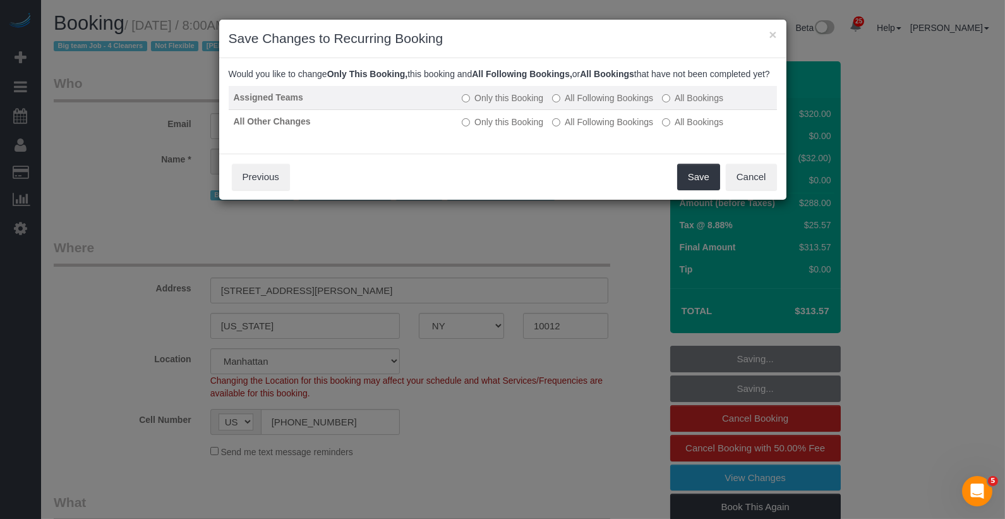
click at [618, 110] on td "Only this Booking All Following Bookings All Bookings" at bounding box center [617, 98] width 320 height 24
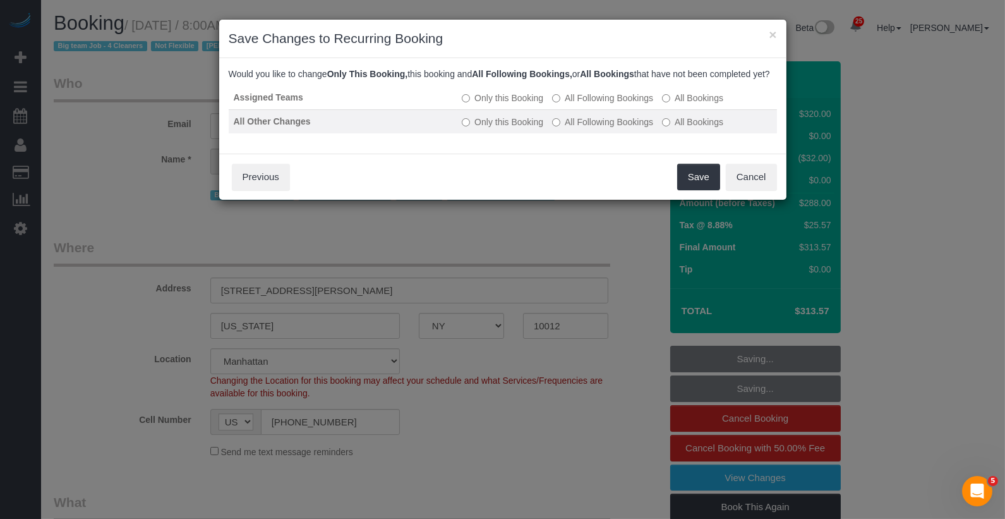
click at [620, 128] on label "All Following Bookings" at bounding box center [602, 122] width 101 height 13
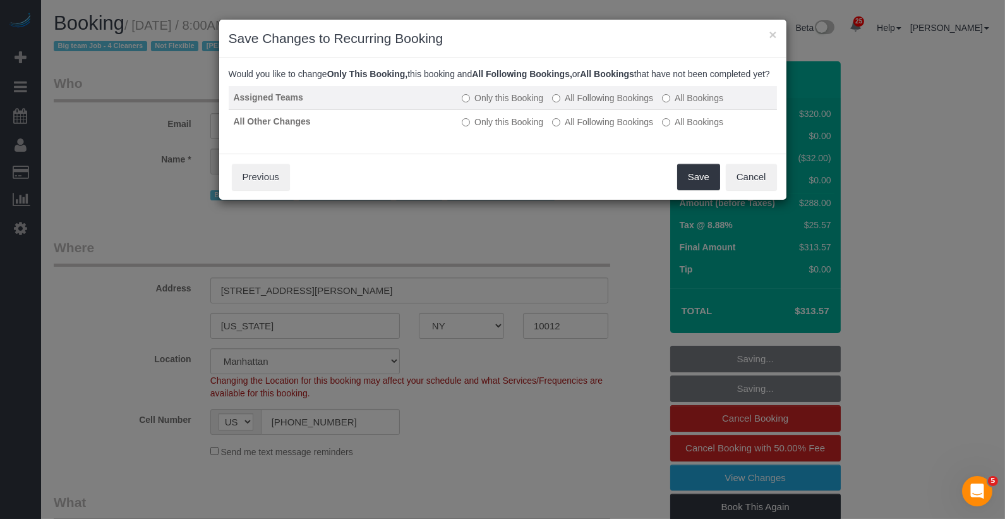
click at [620, 104] on label "All Following Bookings" at bounding box center [602, 98] width 101 height 13
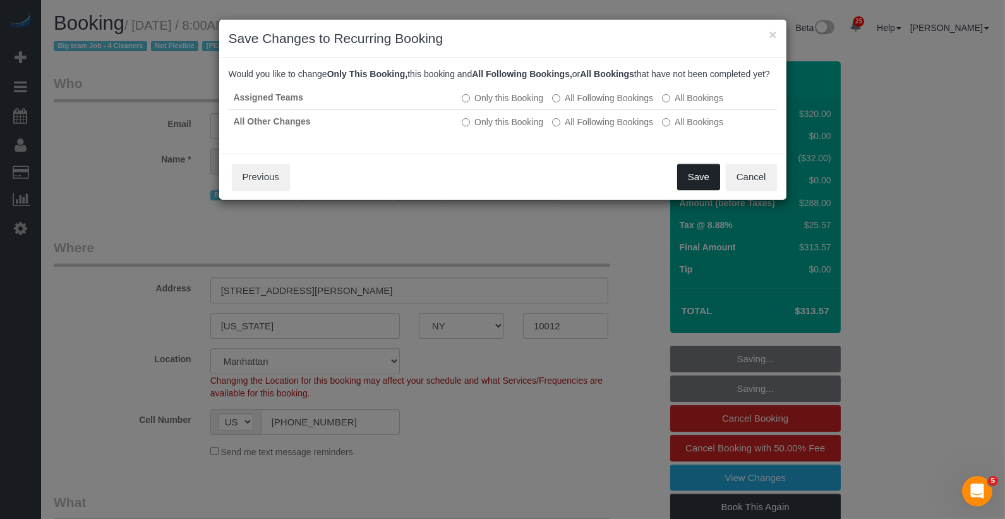
click at [699, 187] on button "Save" at bounding box center [698, 177] width 43 height 27
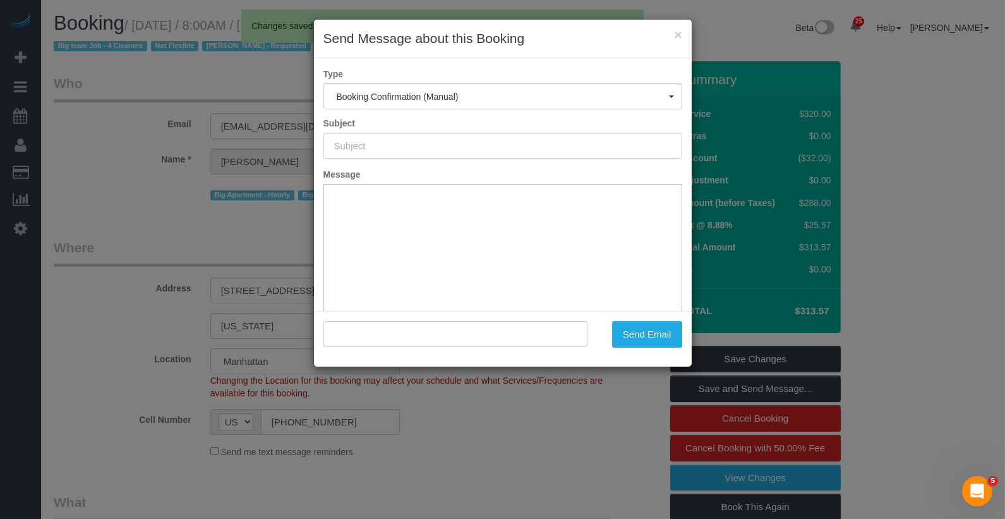
type input "Cleaning Confirmed for [DATE] 9:00am"
type input ""[PERSON_NAME]" <[EMAIL_ADDRESS][DOMAIN_NAME]>"
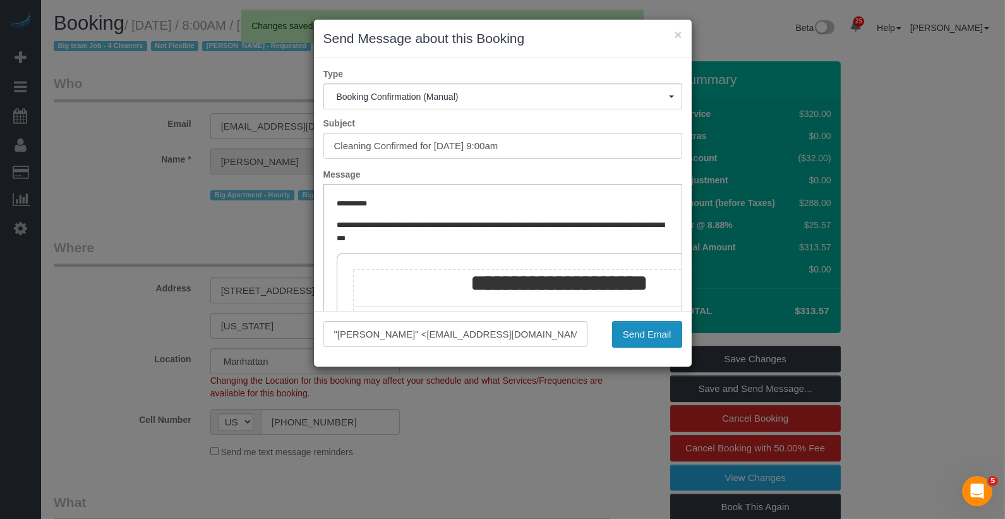
click at [627, 337] on button "Send Email" at bounding box center [647, 334] width 70 height 27
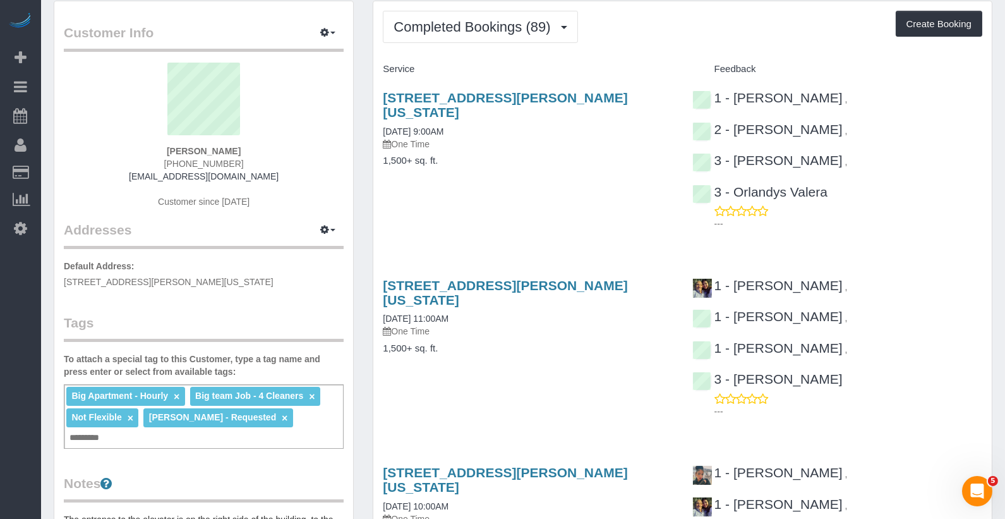
scroll to position [46, 0]
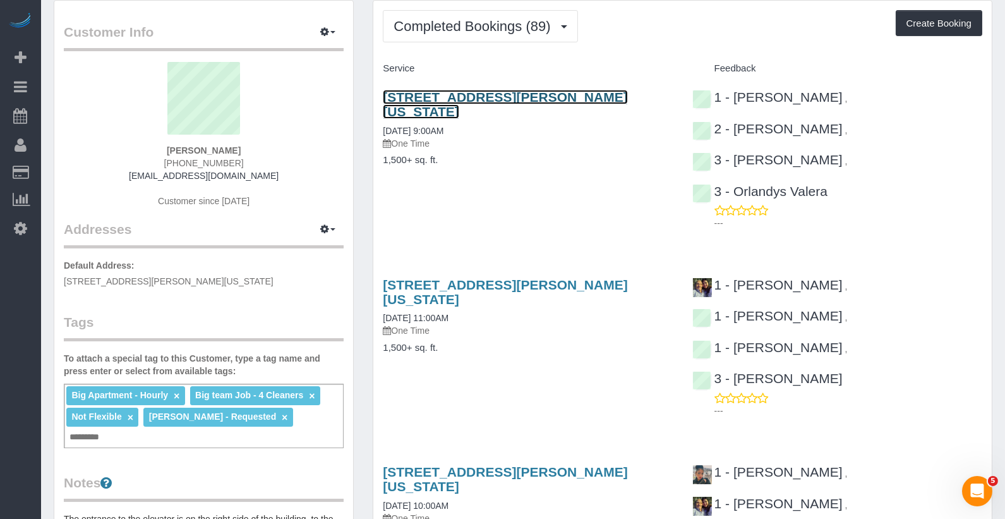
click at [485, 93] on link "[STREET_ADDRESS][PERSON_NAME][US_STATE]" at bounding box center [505, 104] width 244 height 29
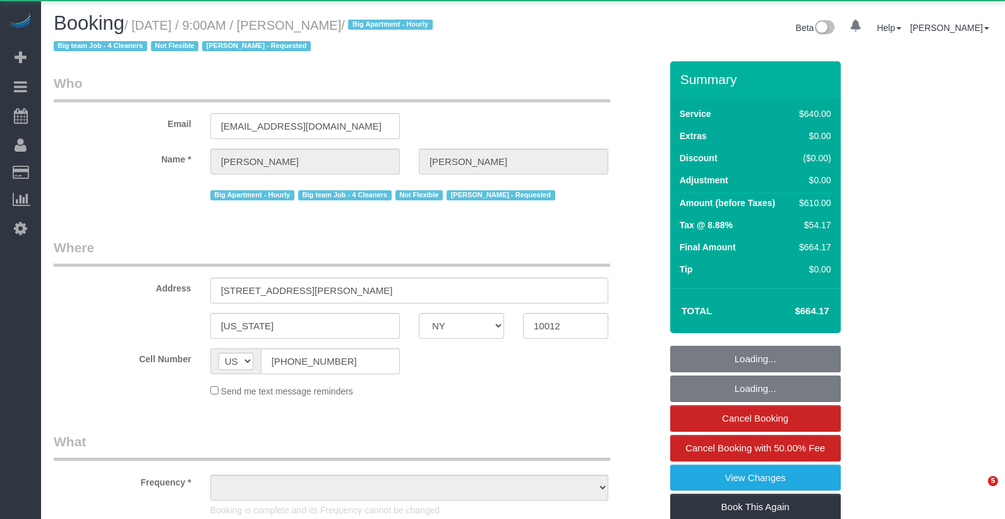
select select "NY"
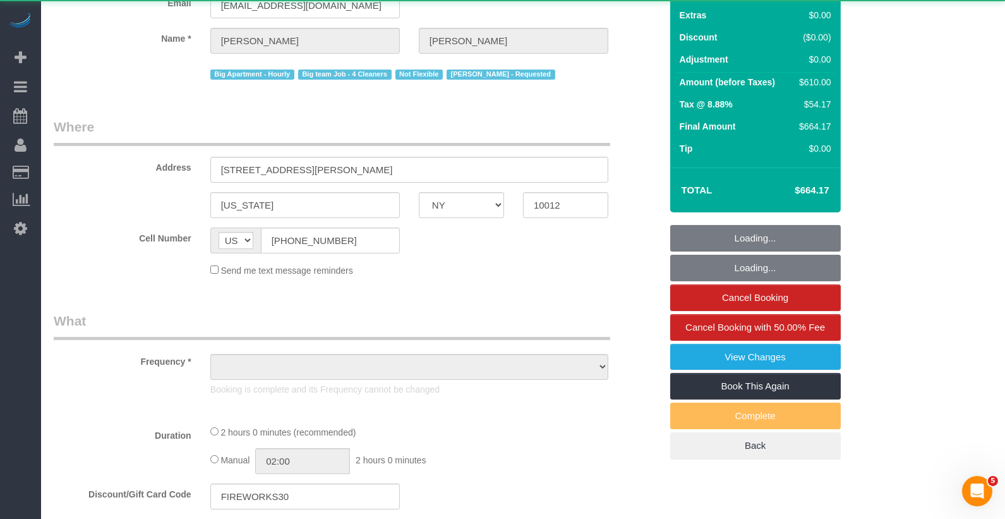
select select "4"
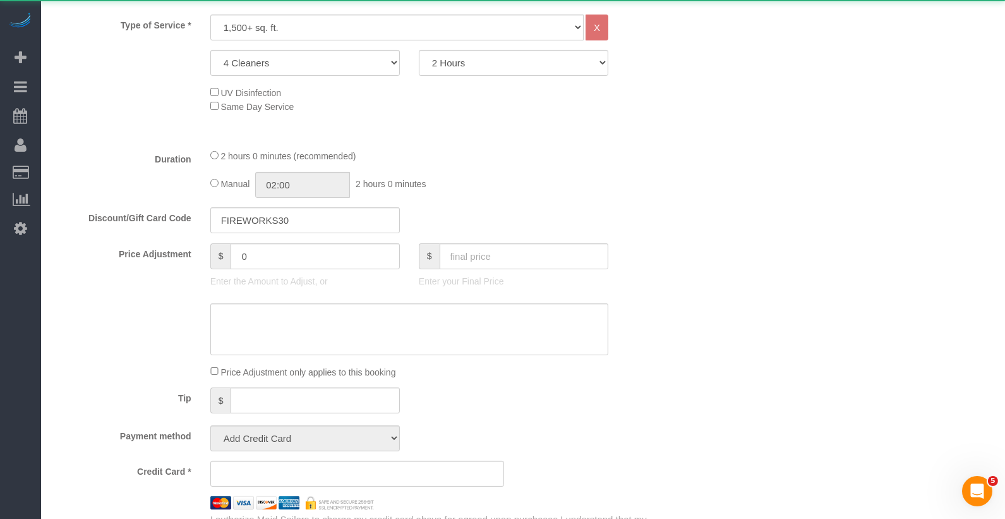
select select "spot1"
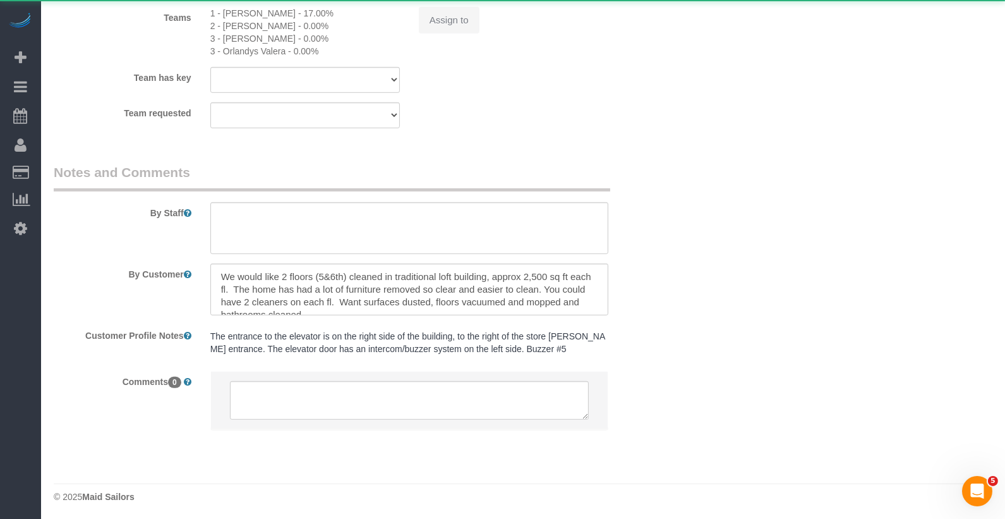
select select "object:952"
select select "string:stripe-pm_1O06dr4VGloSiKo7iGTRLKLD"
select select "number:56"
select select "number:70"
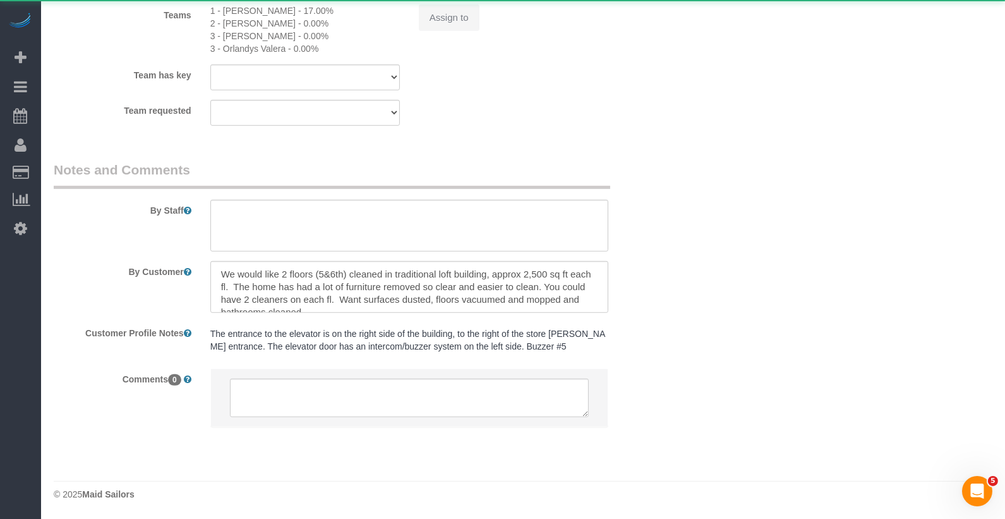
select select "number:15"
select select "number:5"
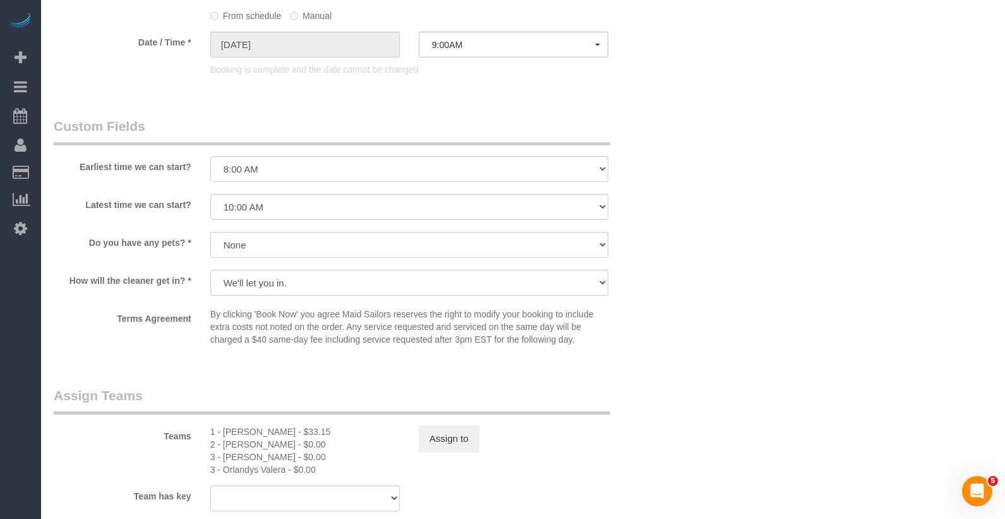
scroll to position [1343, 0]
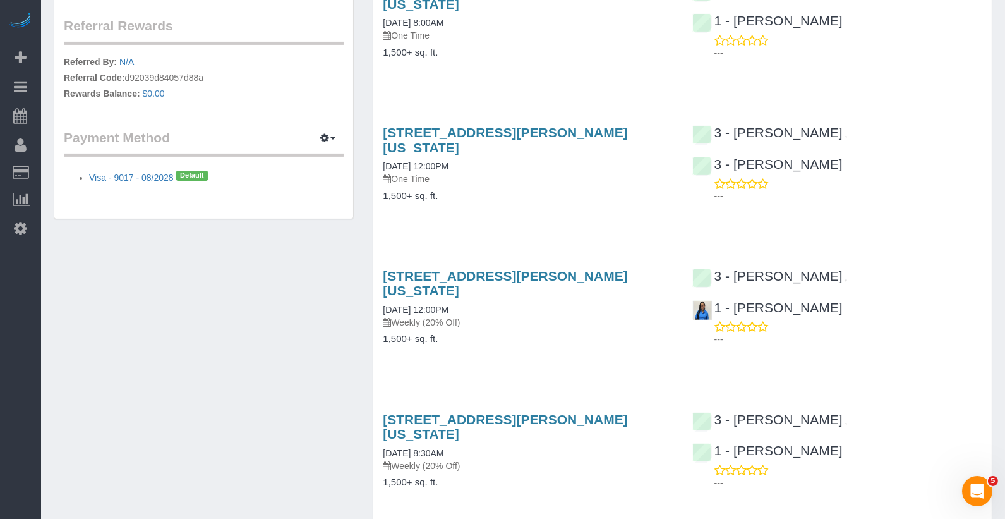
scroll to position [727, 0]
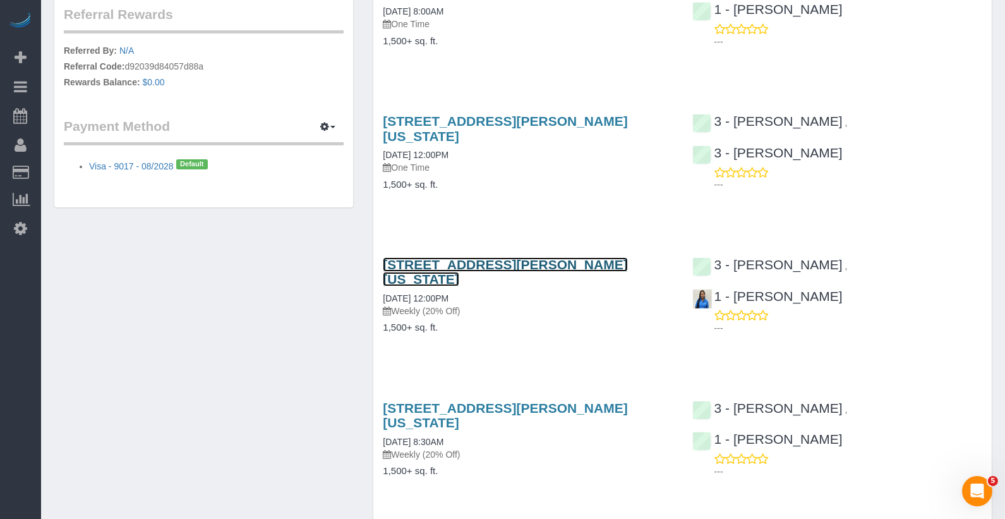
click at [419, 257] on link "[STREET_ADDRESS][PERSON_NAME][US_STATE]" at bounding box center [505, 271] width 244 height 29
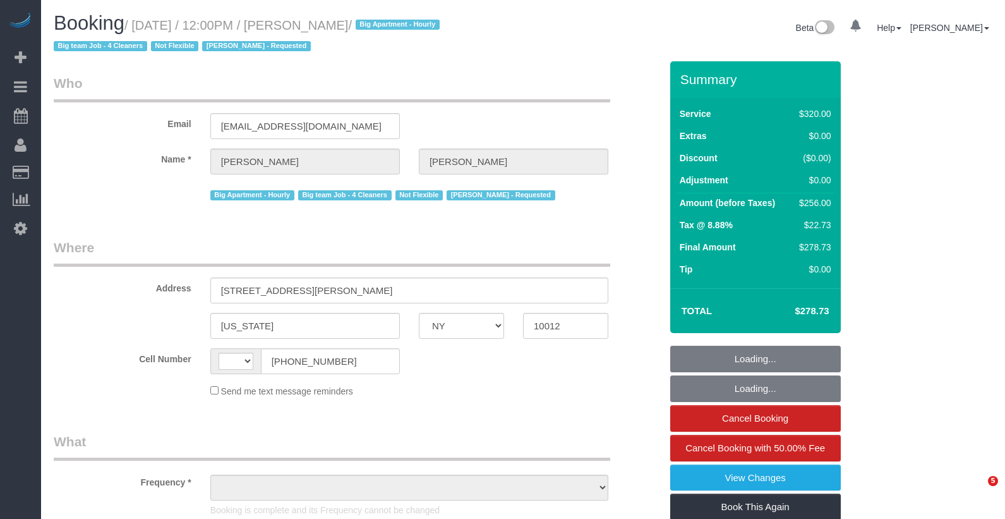
select select "NY"
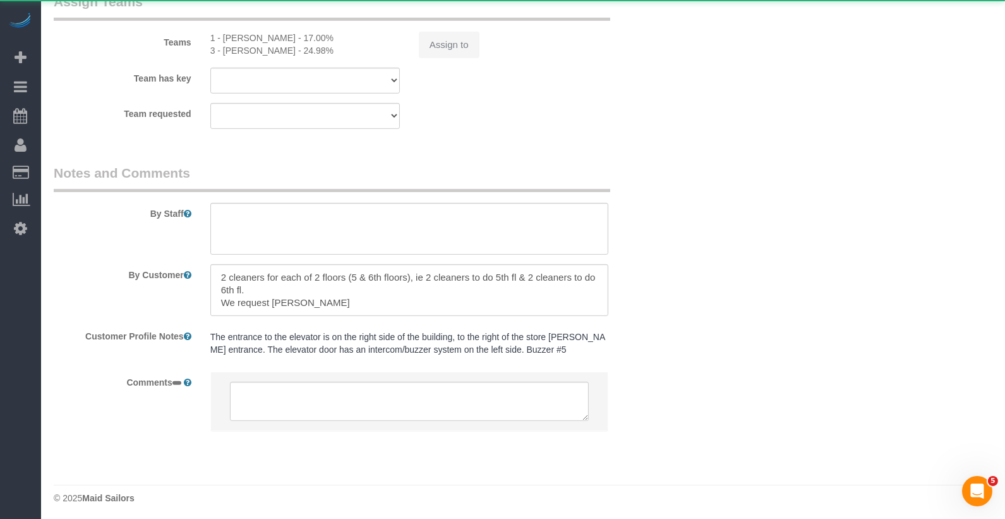
select select "string:[GEOGRAPHIC_DATA]"
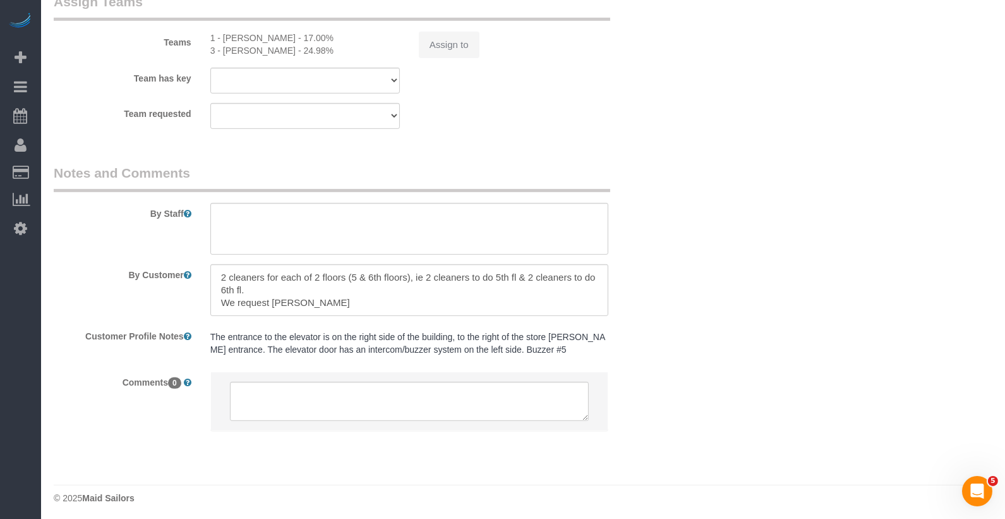
select select "object:1379"
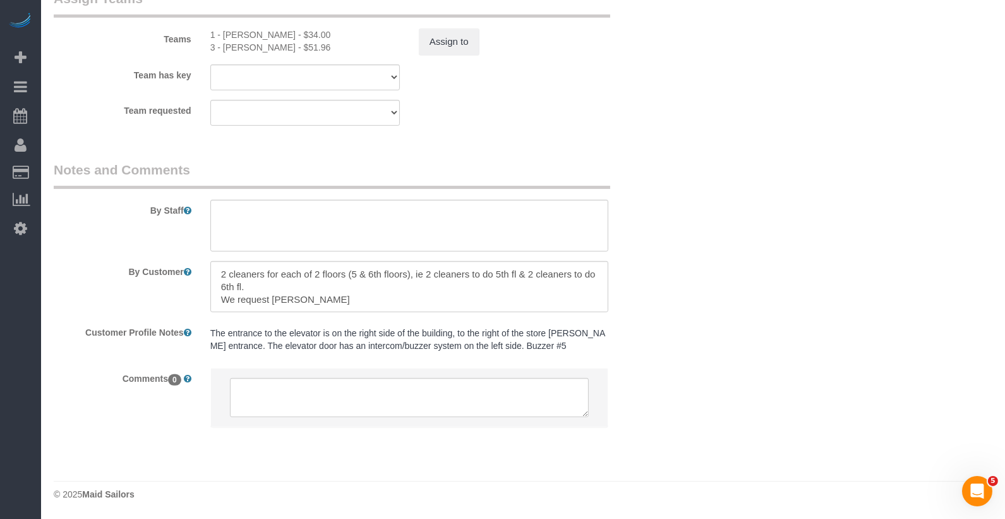
select select "string:stripe-pm_1O06dr4VGloSiKo7iGTRLKLD"
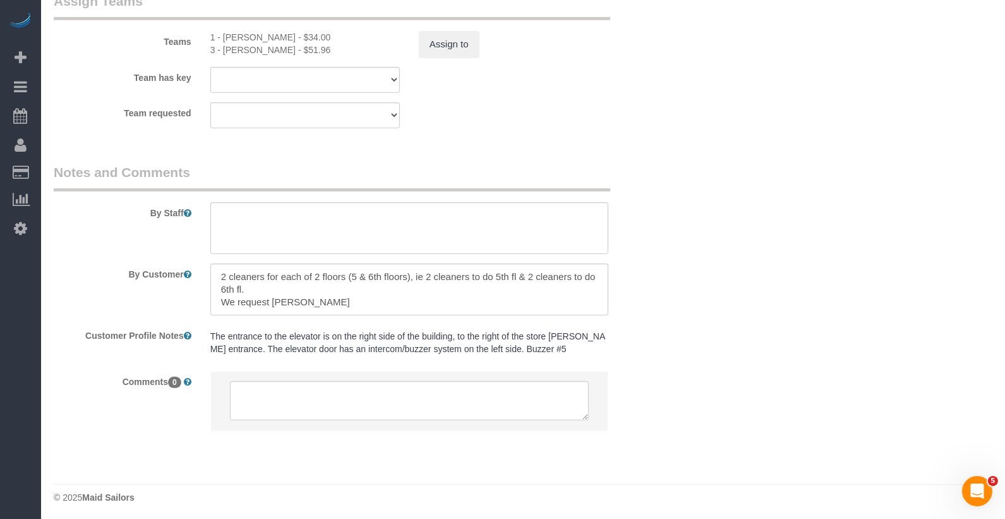
select select "object:1389"
select select "spot1"
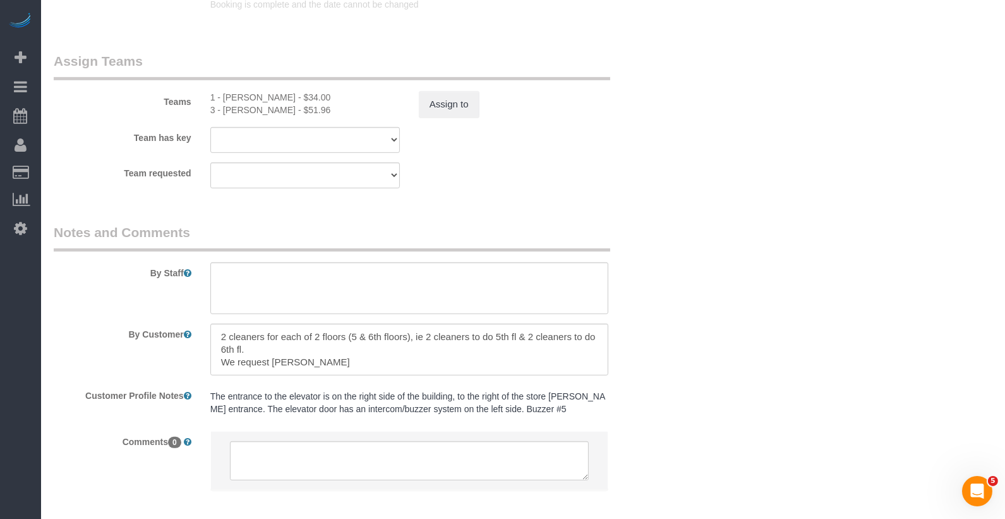
scroll to position [1517, 0]
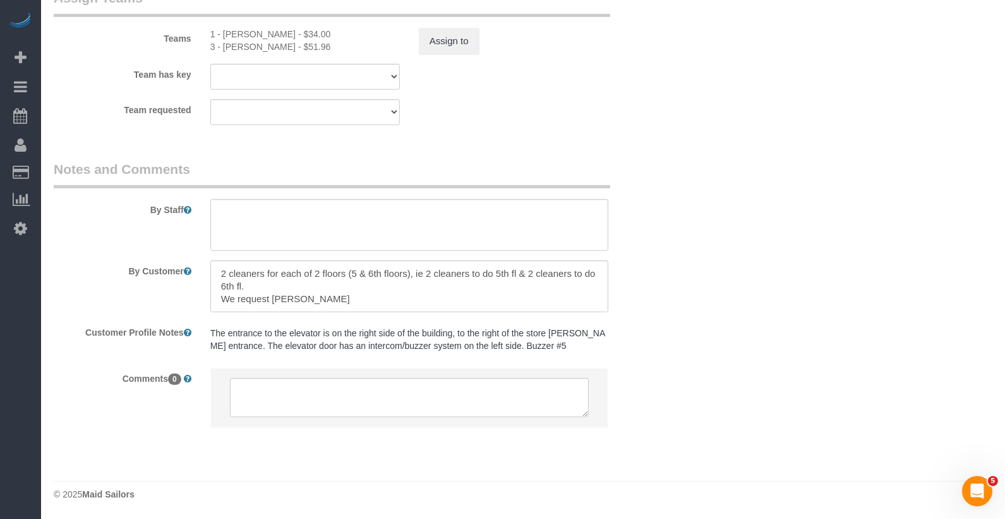
select select "number:89"
select select "number:90"
select select "number:14"
select select "number:5"
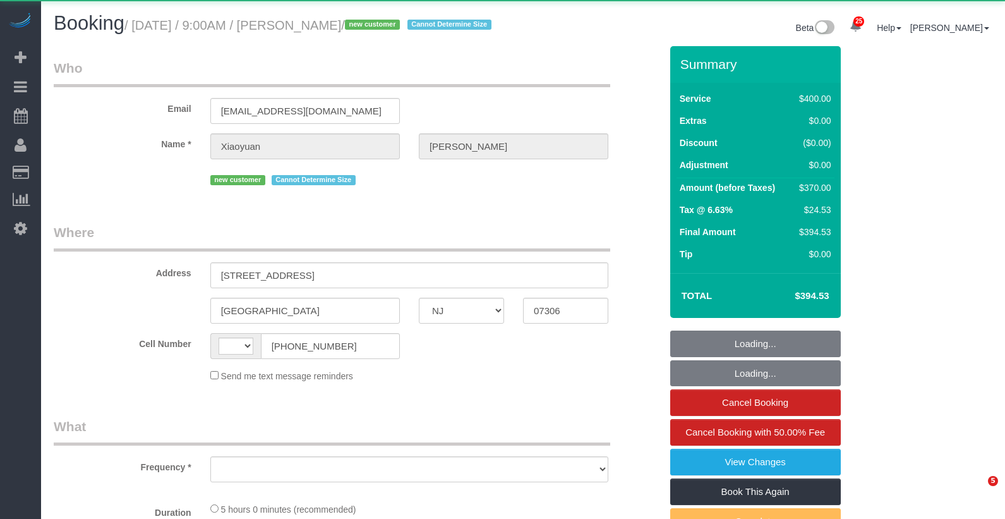
select select "NJ"
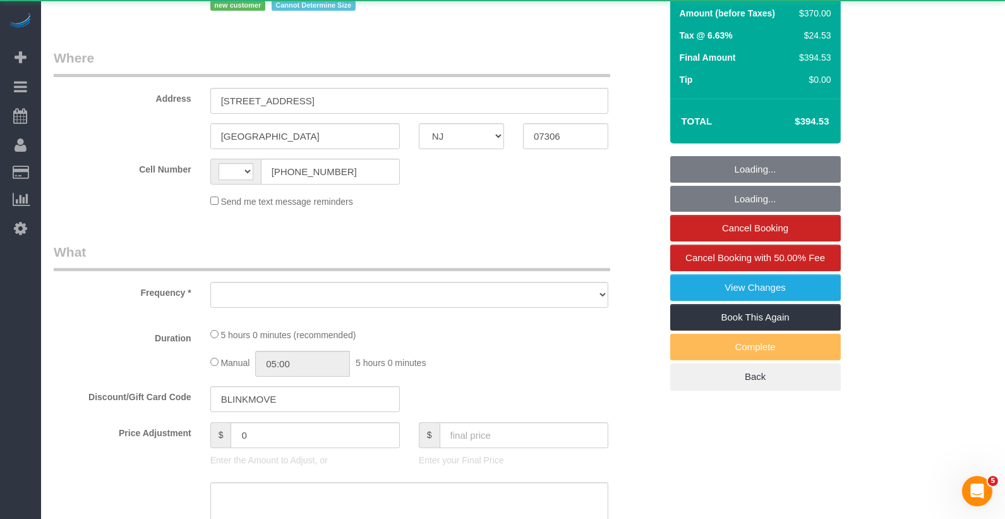
scroll to position [224, 0]
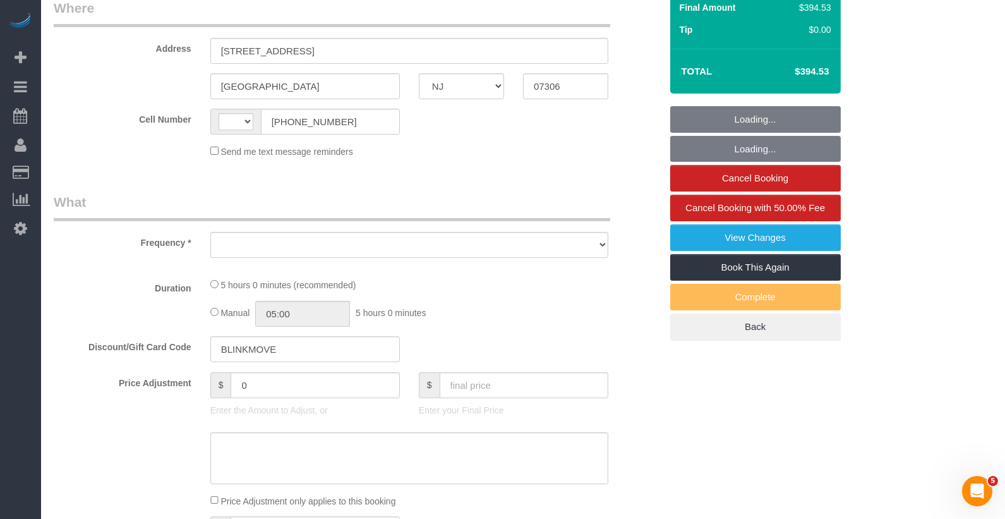
select select "string:[GEOGRAPHIC_DATA]"
select select "string:stripe-pm_1S9qHM4VGloSiKo7BFunjeaY"
select select "spot1"
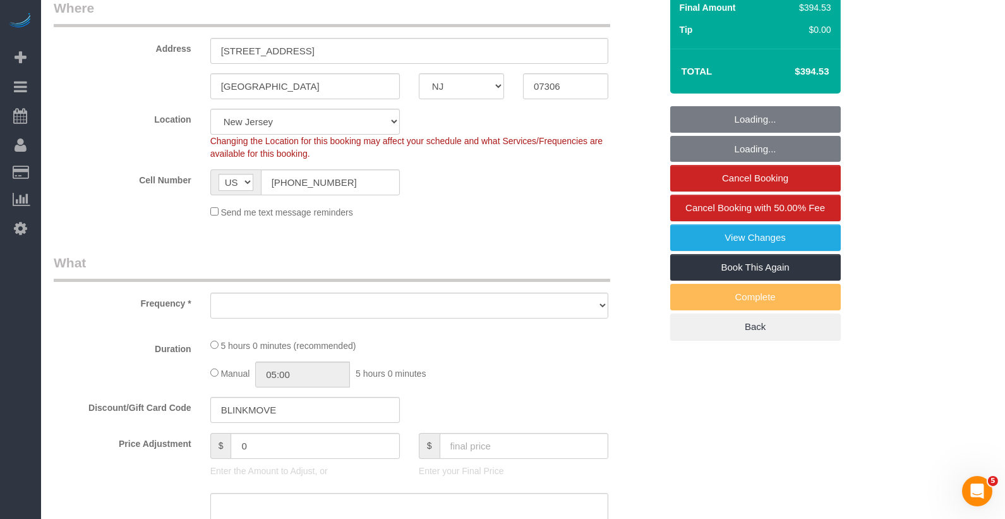
select select "number:56"
select select "number:76"
select select "number:15"
select select "number:5"
select select "spot38"
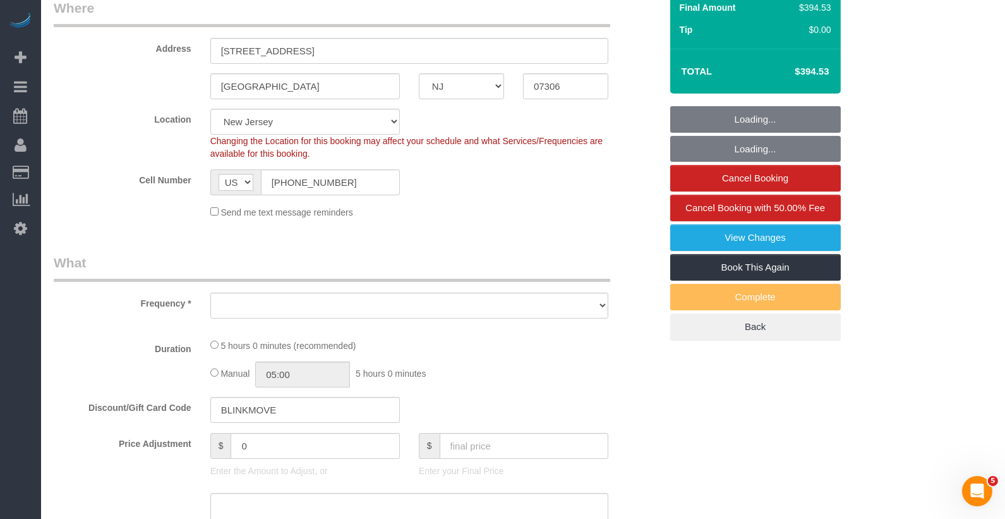
select select "300"
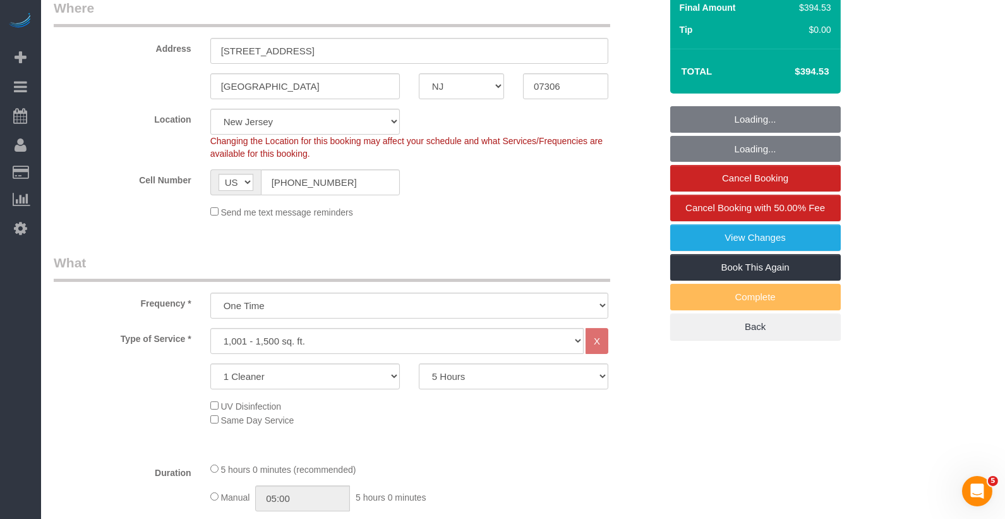
select select "object:1095"
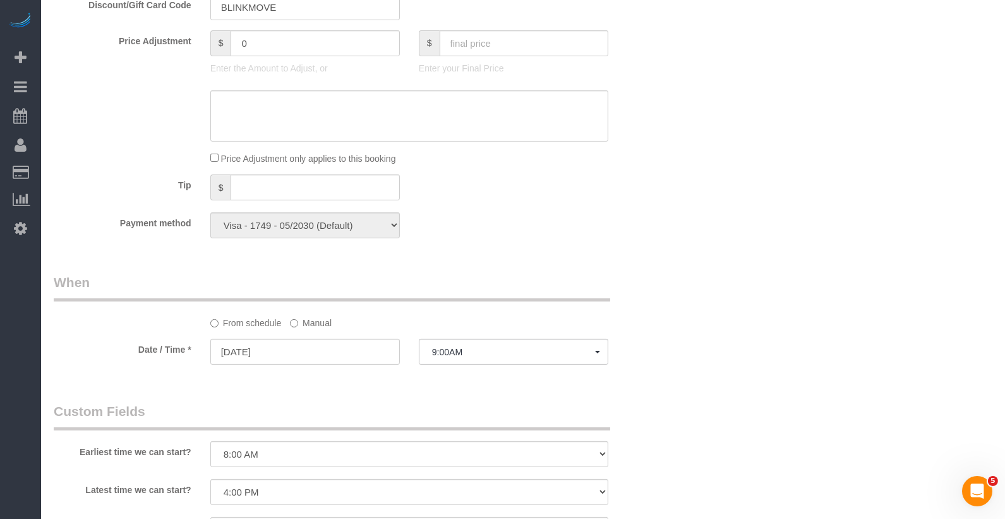
scroll to position [1311, 0]
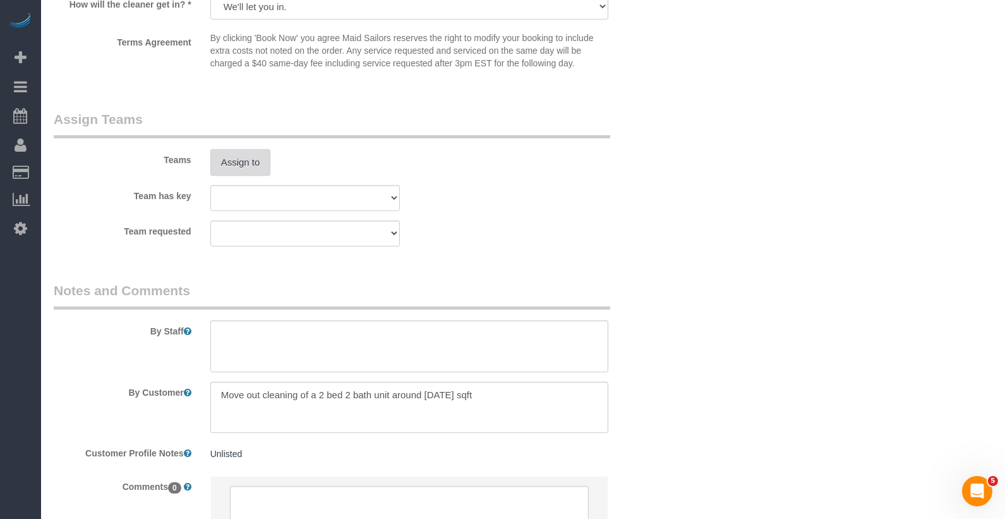
click at [259, 172] on button "Assign to" at bounding box center [240, 162] width 61 height 27
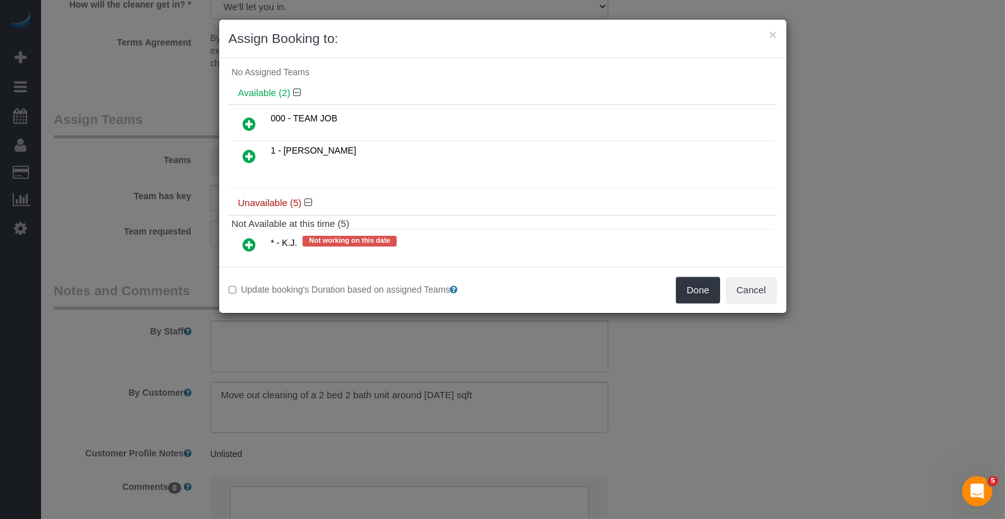
scroll to position [176, 0]
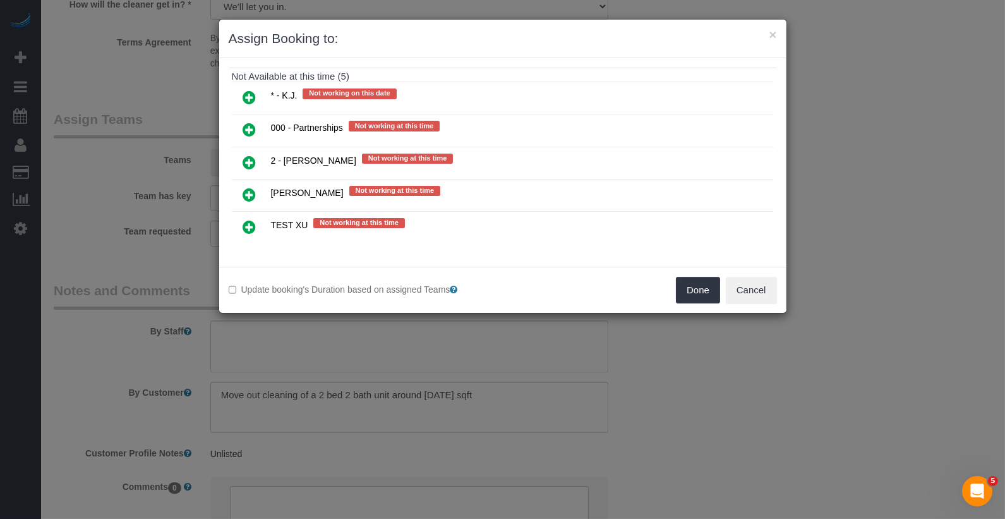
click at [248, 90] on icon at bounding box center [249, 97] width 13 height 15
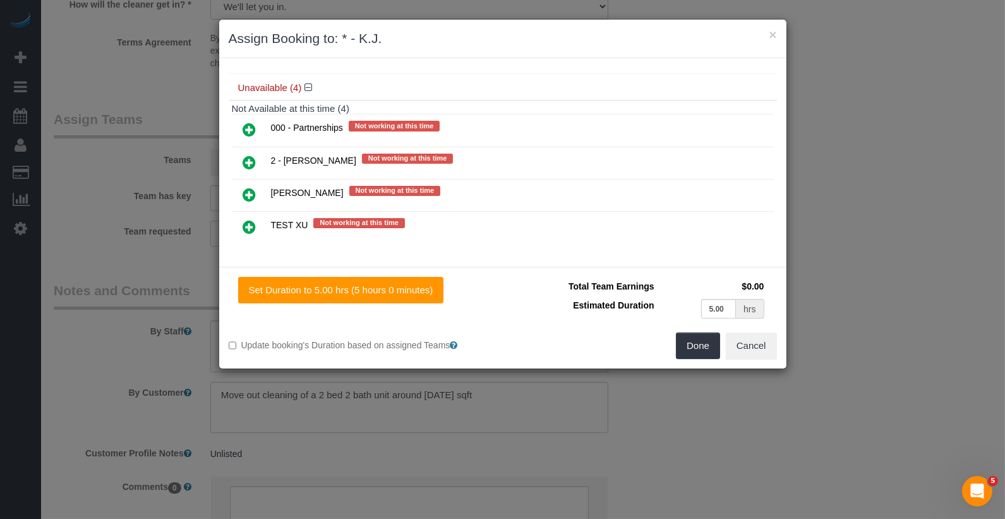
scroll to position [0, 0]
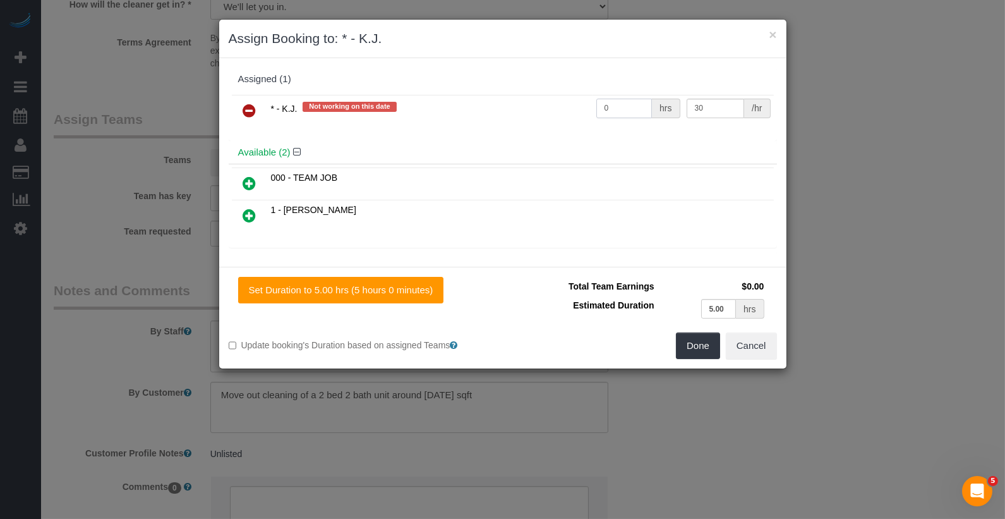
click at [628, 107] on input "0" at bounding box center [624, 109] width 56 height 20
type input "5"
click at [711, 356] on button "Done" at bounding box center [698, 345] width 44 height 27
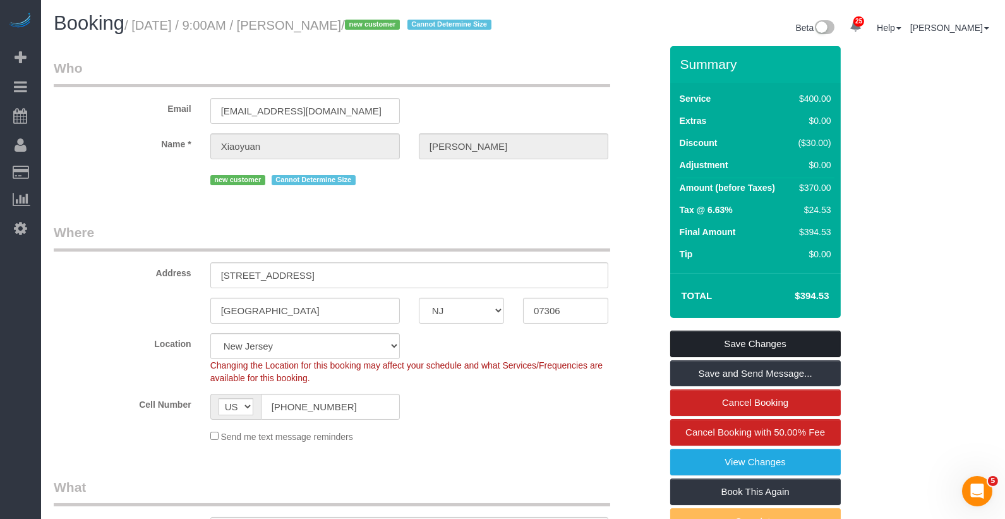
click at [756, 357] on link "Save Changes" at bounding box center [755, 343] width 171 height 27
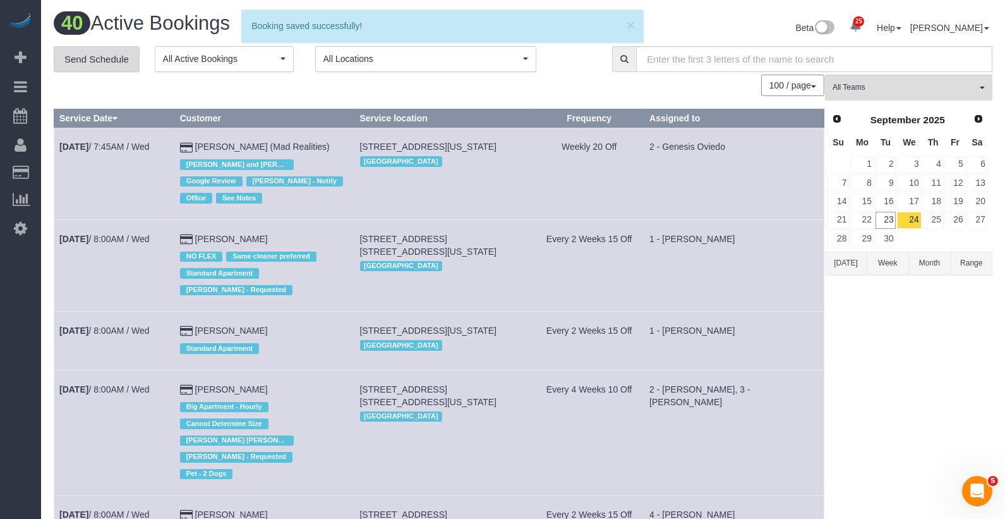
click at [119, 59] on link "Send Schedule" at bounding box center [97, 59] width 86 height 27
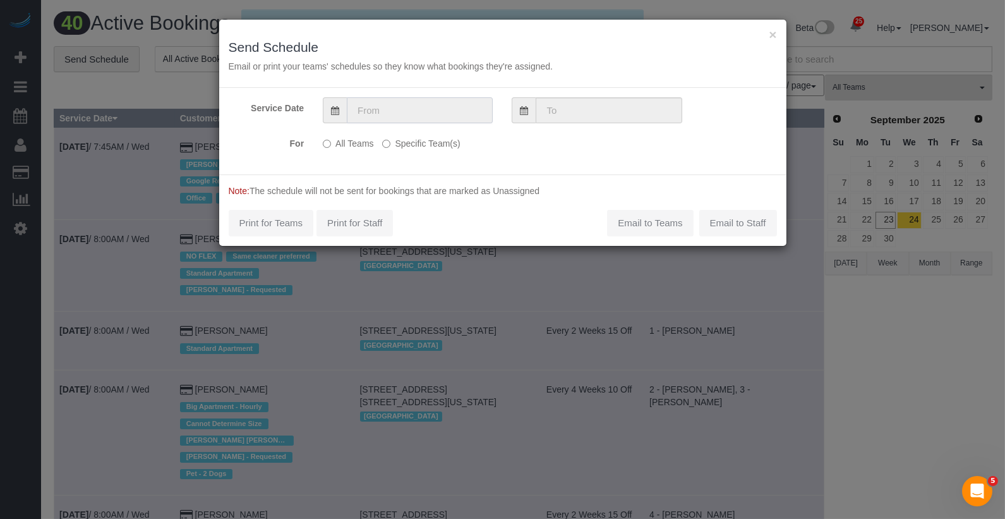
click at [392, 107] on input "text" at bounding box center [420, 110] width 146 height 26
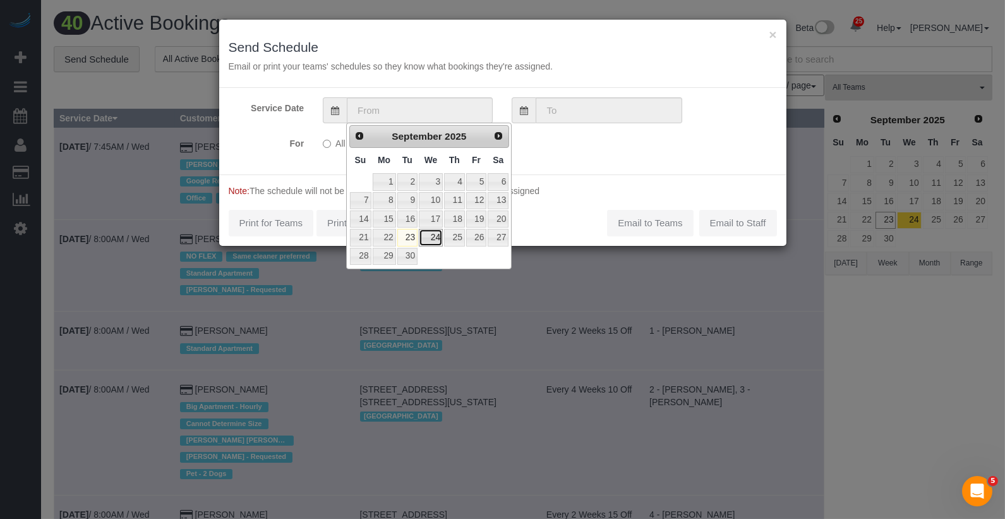
click at [440, 229] on link "24" at bounding box center [431, 237] width 24 height 17
type input "[DATE]"
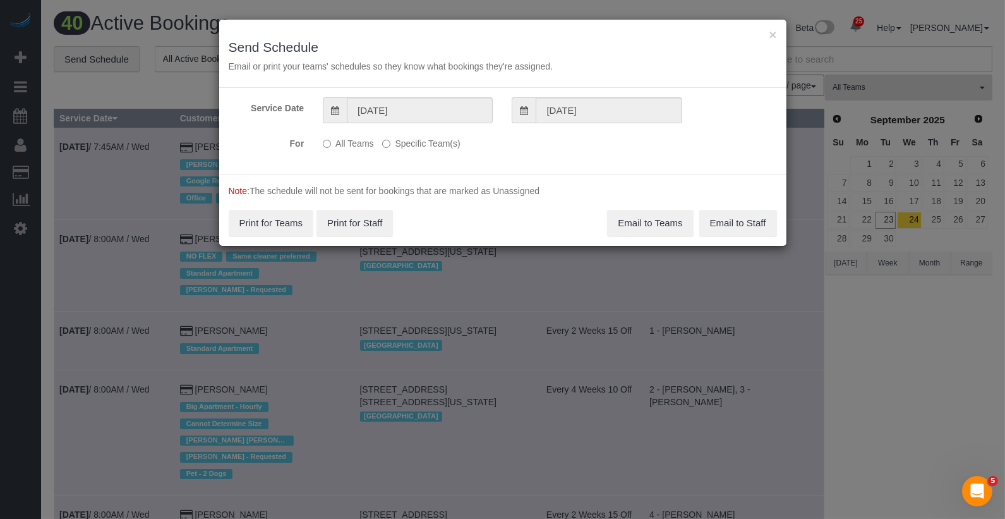
click at [419, 141] on label "Specific Team(s)" at bounding box center [421, 141] width 78 height 17
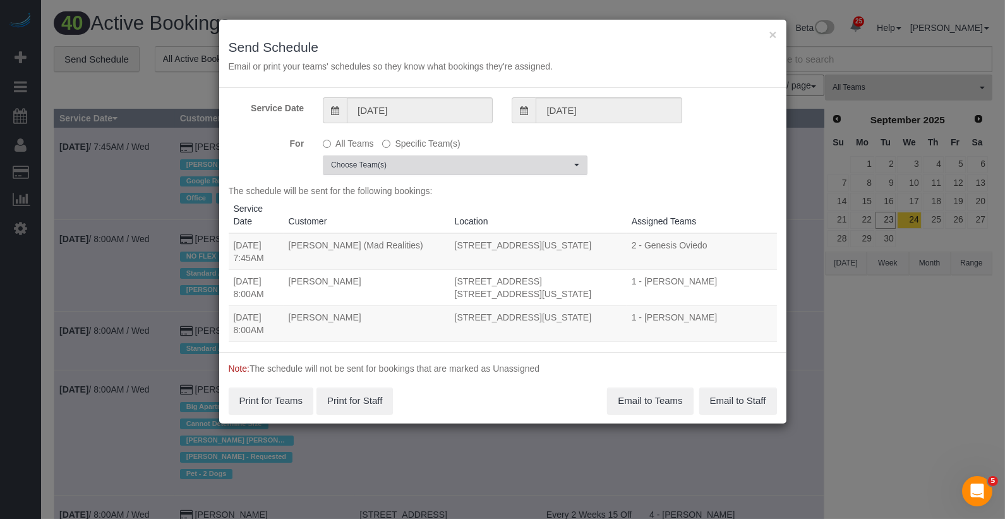
click at [418, 162] on span "Choose Team(s)" at bounding box center [451, 165] width 240 height 11
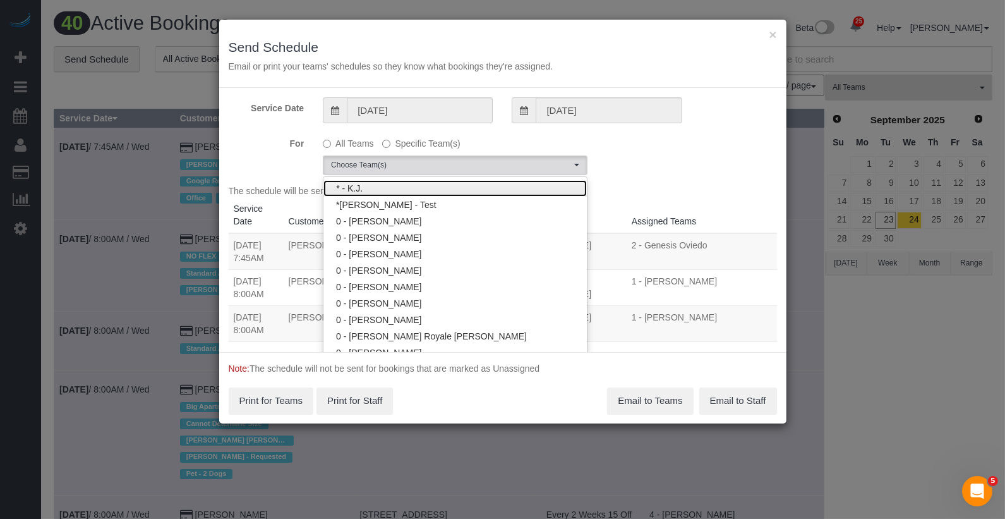
click at [411, 187] on link "* - K.J." at bounding box center [454, 188] width 263 height 16
click at [423, 187] on link "* - K.J." at bounding box center [454, 188] width 263 height 16
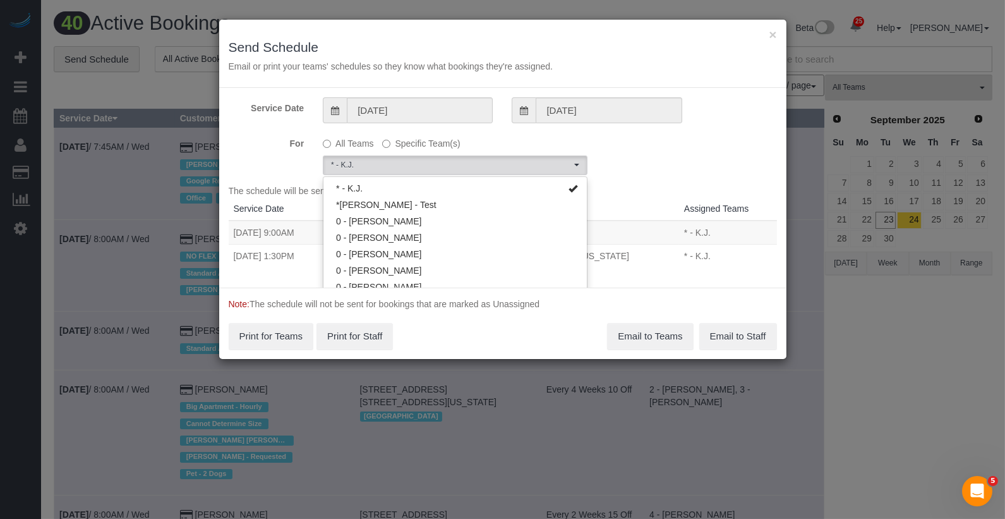
click at [701, 172] on div "For All Teams Specific Team(s) * - K.J. Choose Team(s) * - K.J. *[PERSON_NAME] …" at bounding box center [502, 154] width 567 height 42
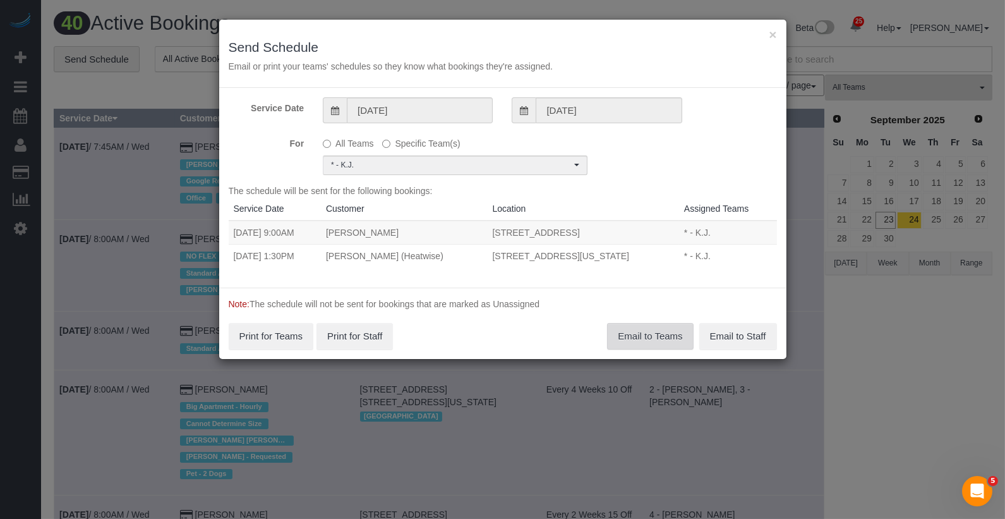
click at [653, 334] on button "Email to Teams" at bounding box center [650, 336] width 86 height 27
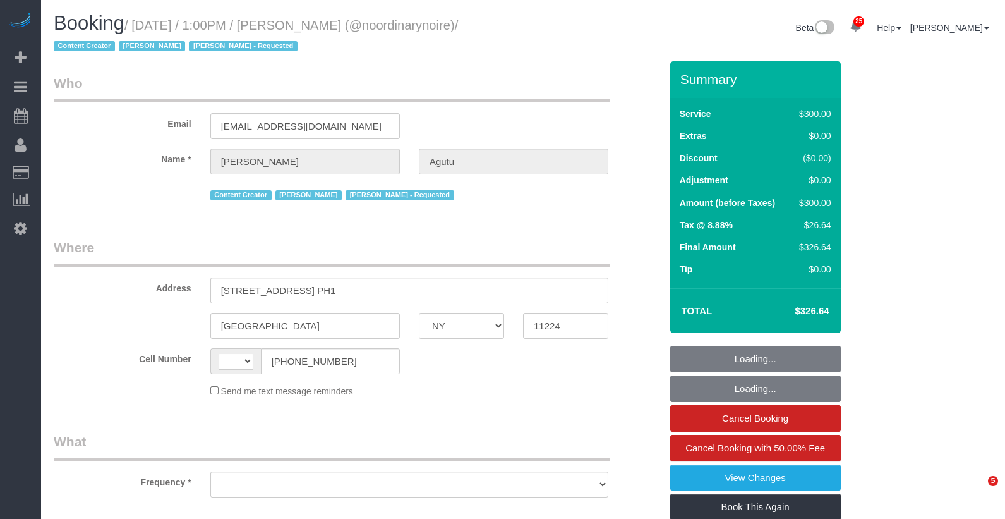
select select "NY"
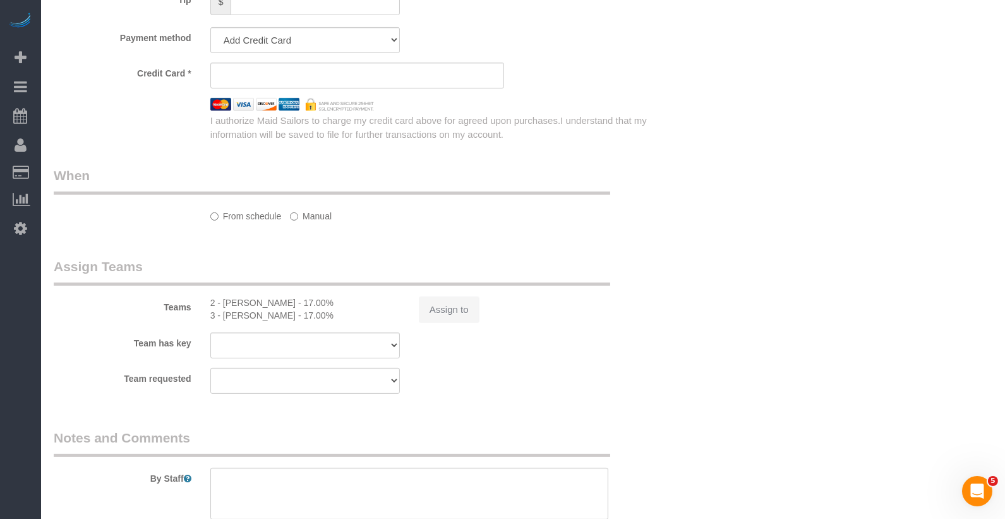
select select "string:[GEOGRAPHIC_DATA]"
select select "object:831"
select select "2"
select select "150"
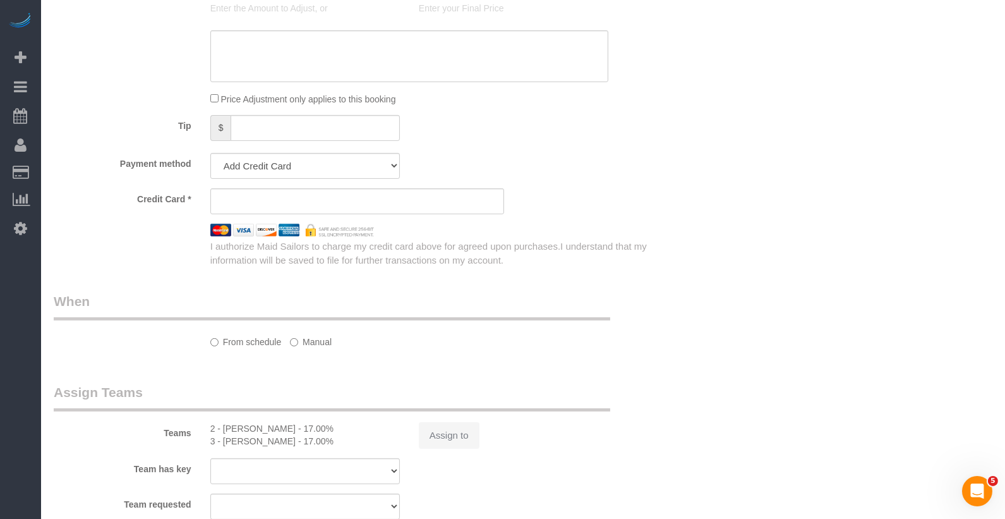
select select "spot1"
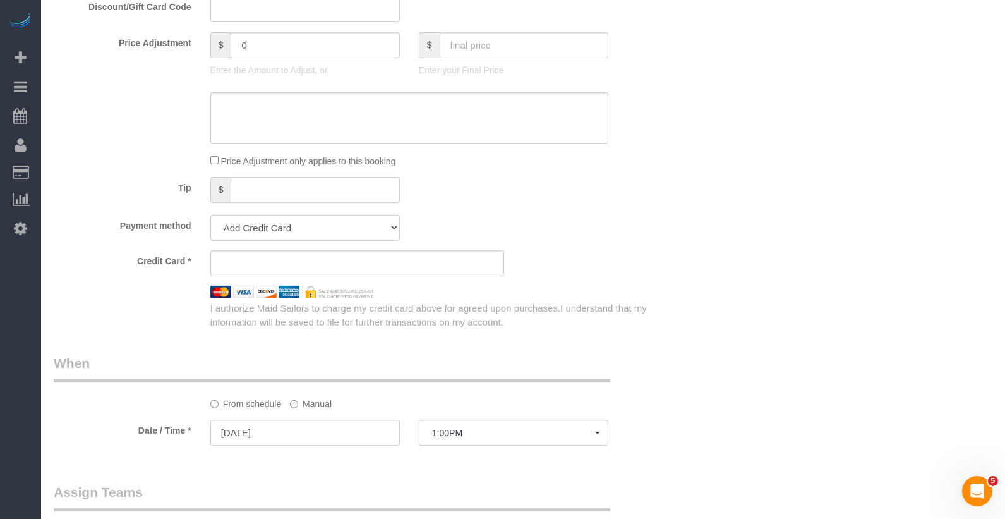
select select "spot46"
select select "object:1704"
select select "string:stripe-pm_1Qtlp64VGloSiKo733NsjsRb"
select select "number:61"
select select "number:74"
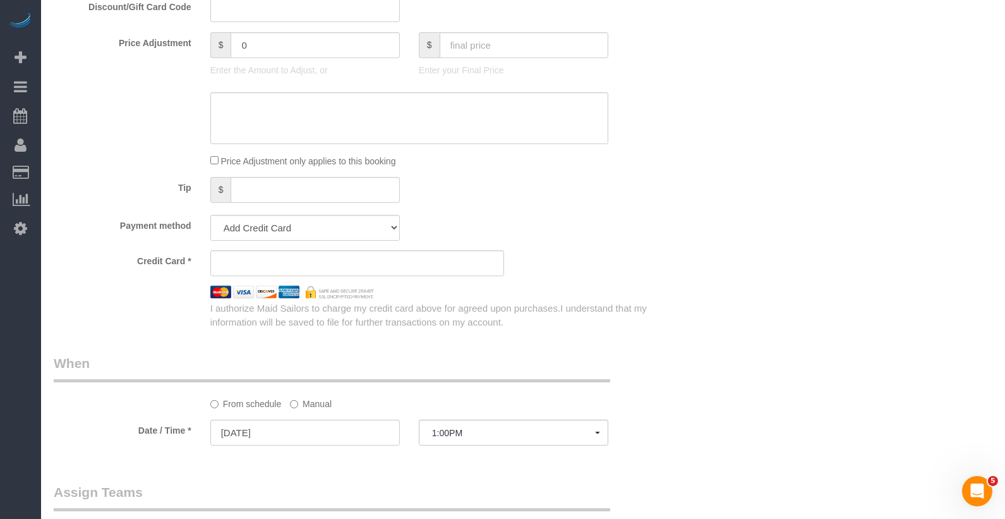
select select "number:15"
select select "number:5"
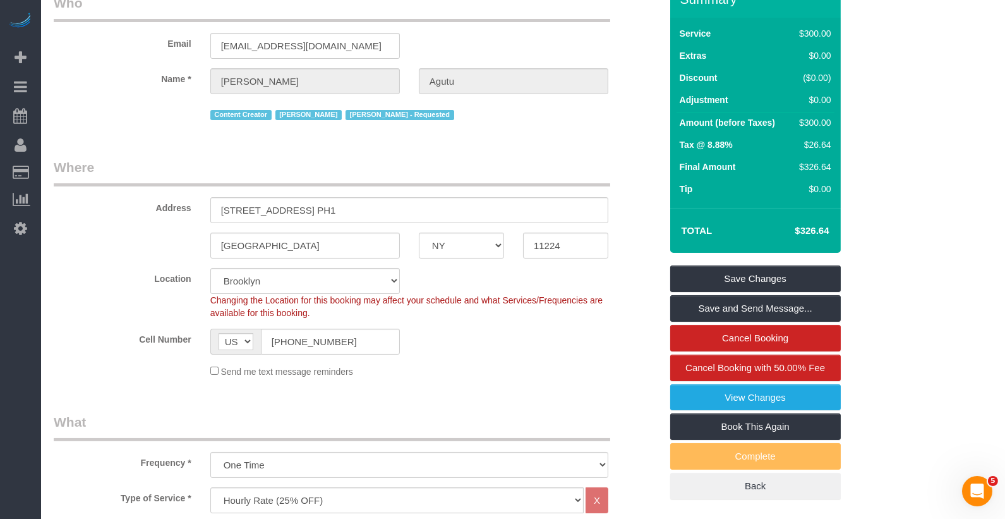
scroll to position [79, 0]
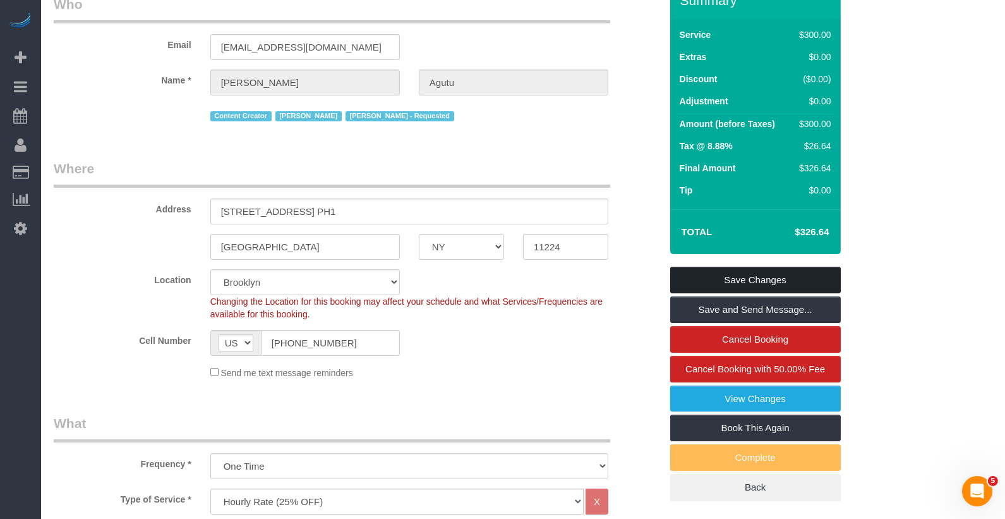
click at [740, 272] on link "Save Changes" at bounding box center [755, 280] width 171 height 27
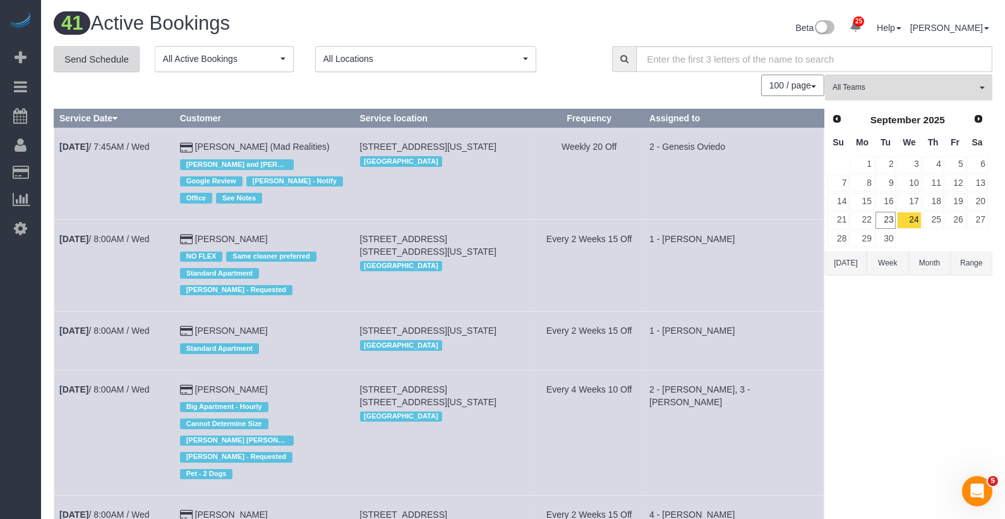
click at [128, 60] on link "Send Schedule" at bounding box center [97, 59] width 86 height 27
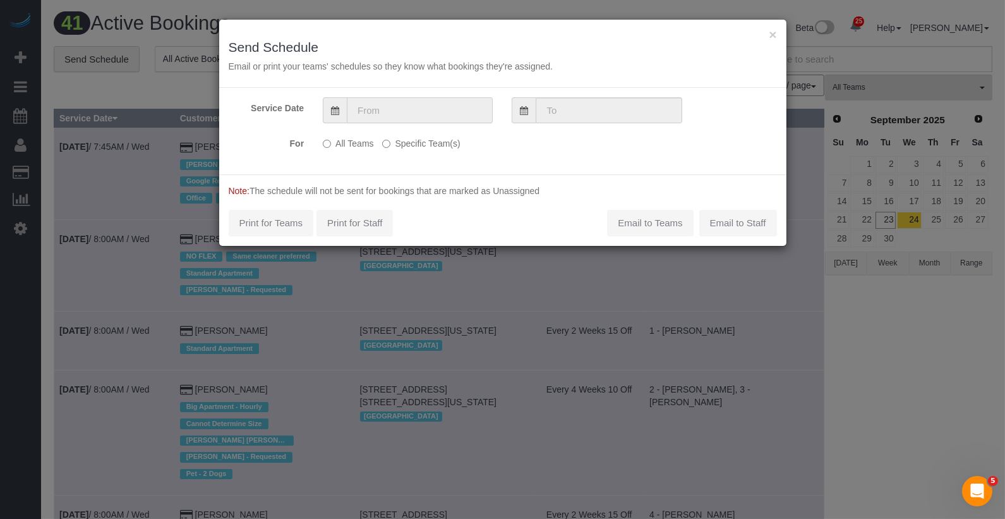
click at [394, 111] on input "text" at bounding box center [420, 110] width 146 height 26
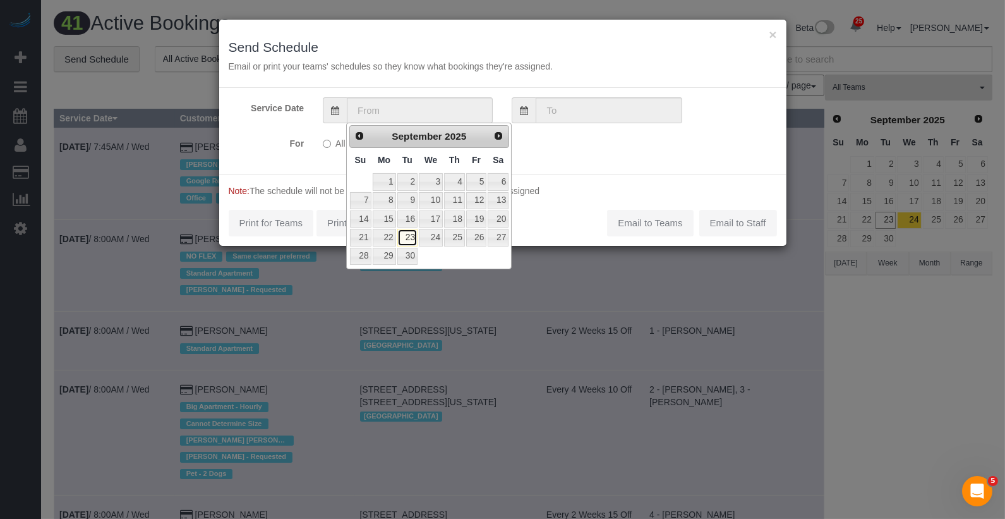
click at [409, 234] on link "23" at bounding box center [407, 237] width 20 height 17
type input "[DATE]"
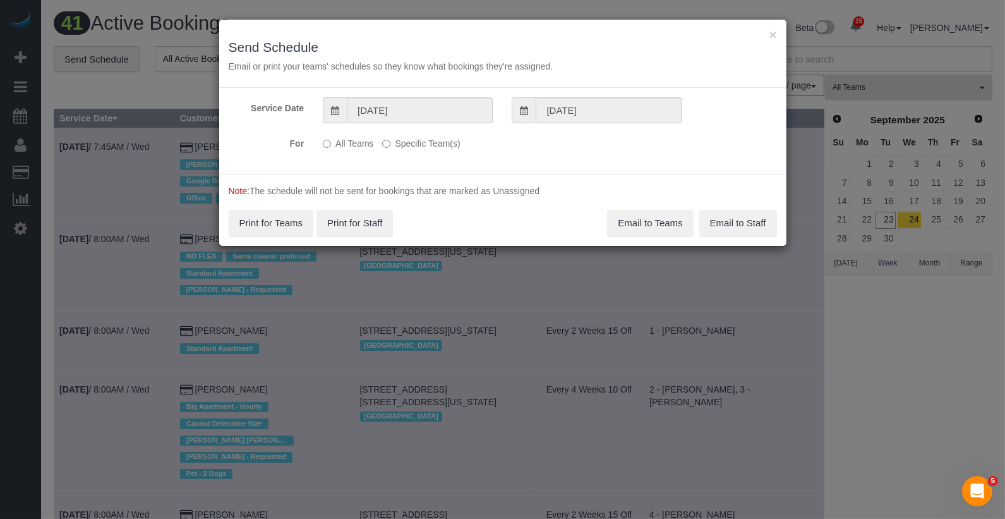
click at [426, 143] on label "Specific Team(s)" at bounding box center [421, 141] width 78 height 17
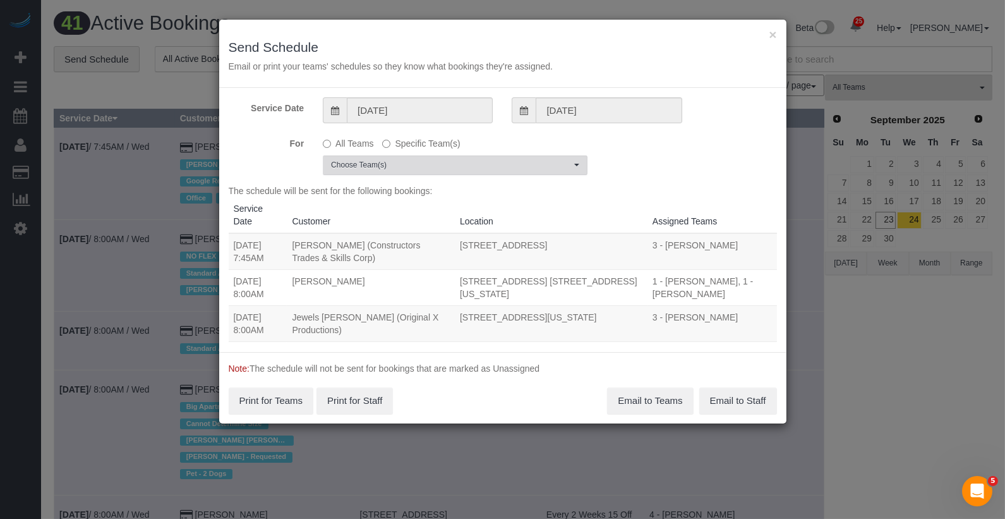
click at [419, 165] on span "Choose Team(s)" at bounding box center [451, 165] width 240 height 11
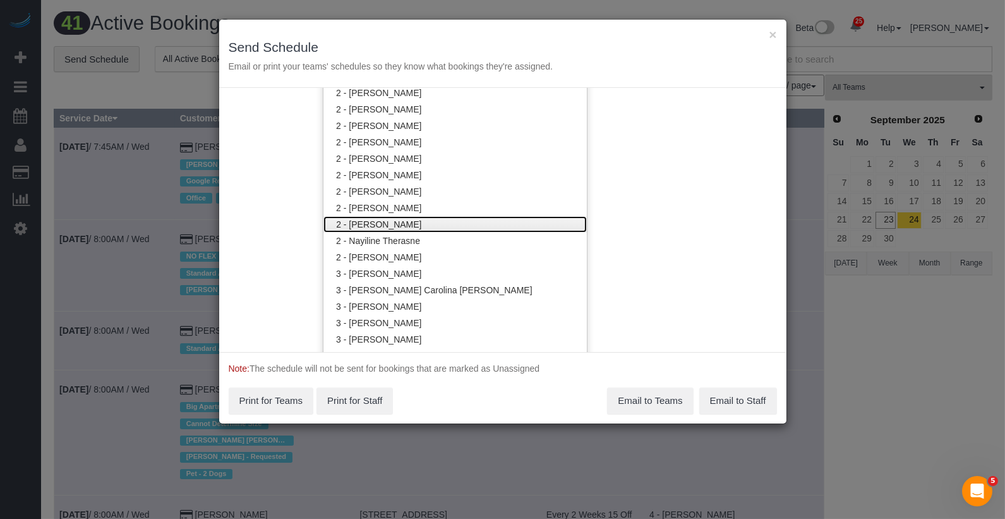
click at [414, 222] on link "2 - [PERSON_NAME]" at bounding box center [454, 224] width 263 height 16
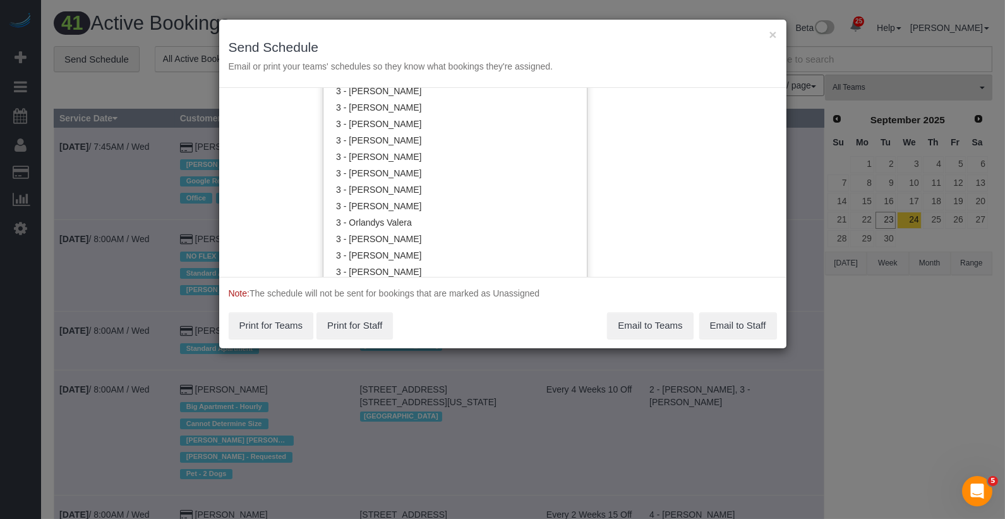
scroll to position [1157, 0]
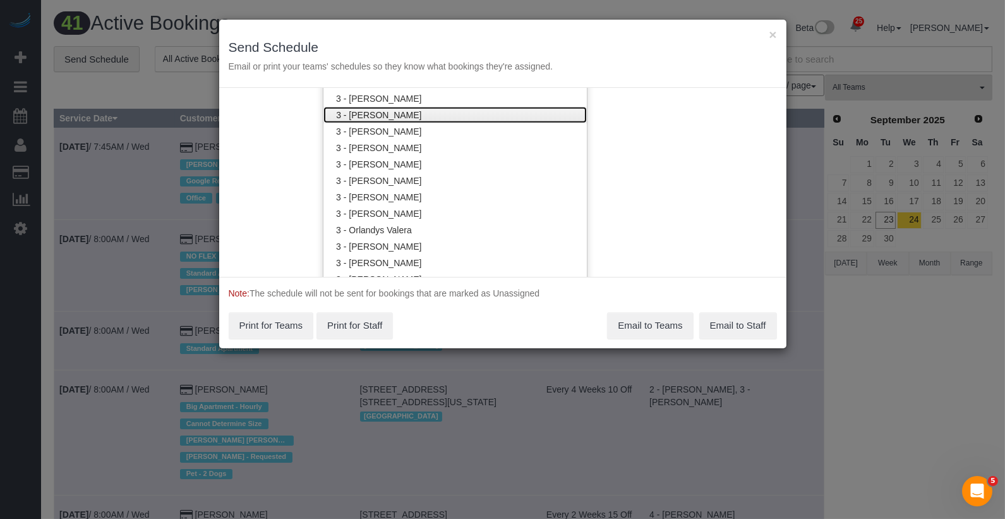
click at [428, 113] on link "3 - [PERSON_NAME]" at bounding box center [454, 115] width 263 height 16
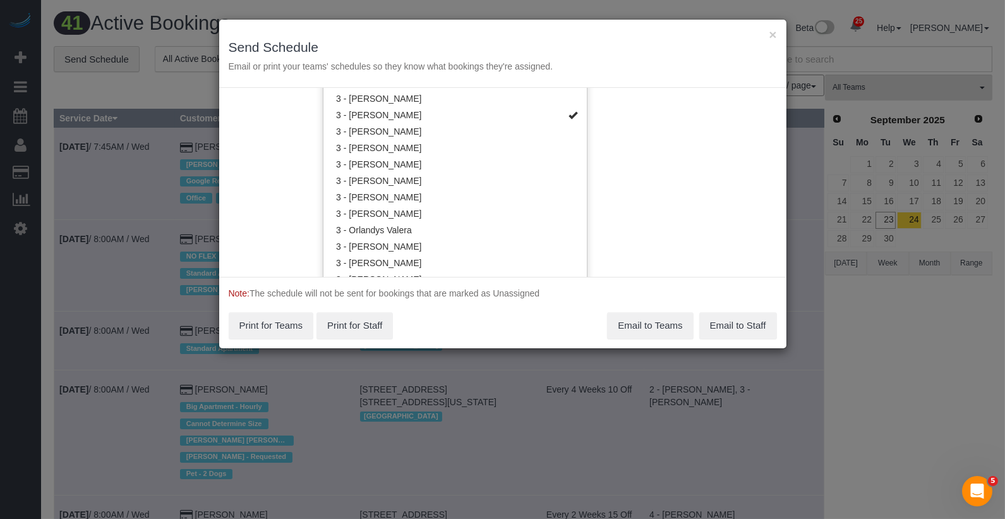
click at [656, 166] on div "Service Date 09/23/2025 09/23/2025 For All Teams Specific Team(s) 2 - Milagros …" at bounding box center [502, 182] width 567 height 189
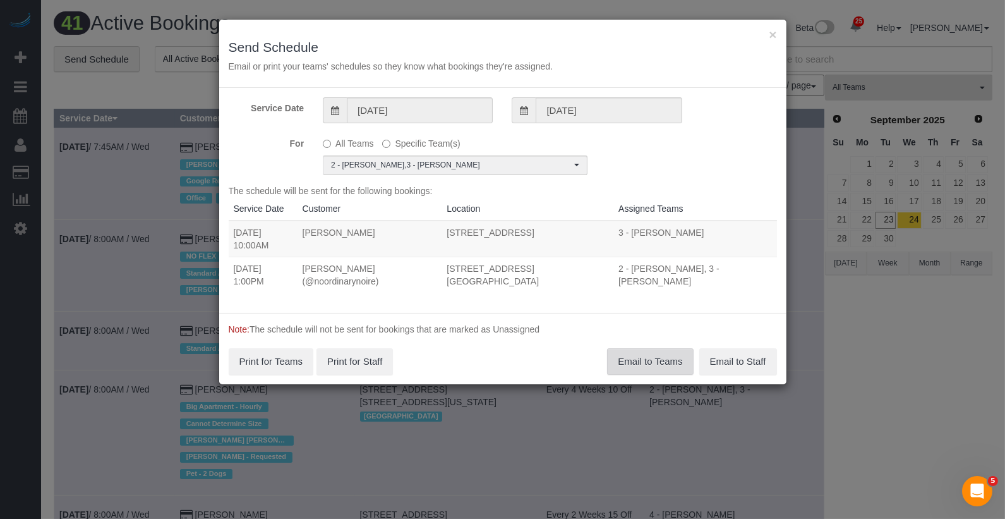
click at [629, 366] on button "Email to Teams" at bounding box center [650, 361] width 86 height 27
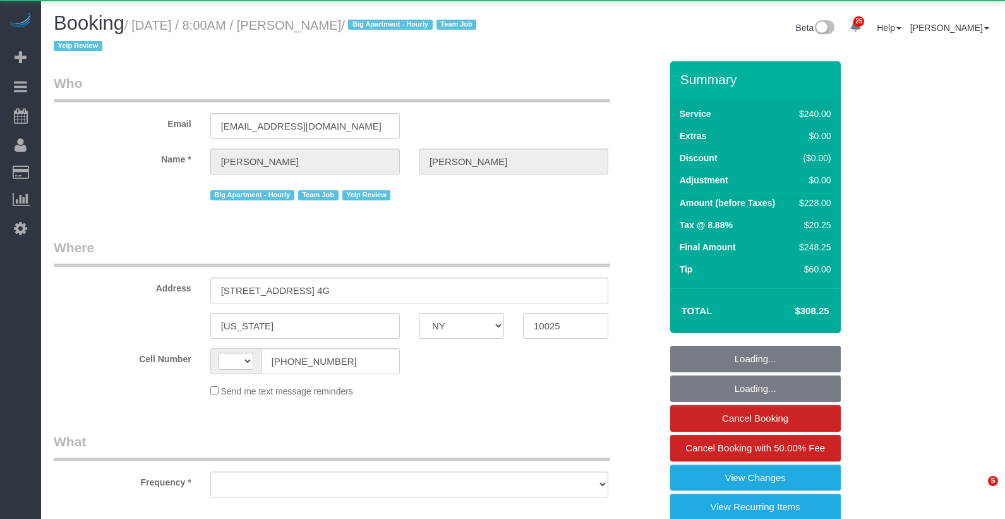
select select "NY"
select select "object:586"
select select "spot1"
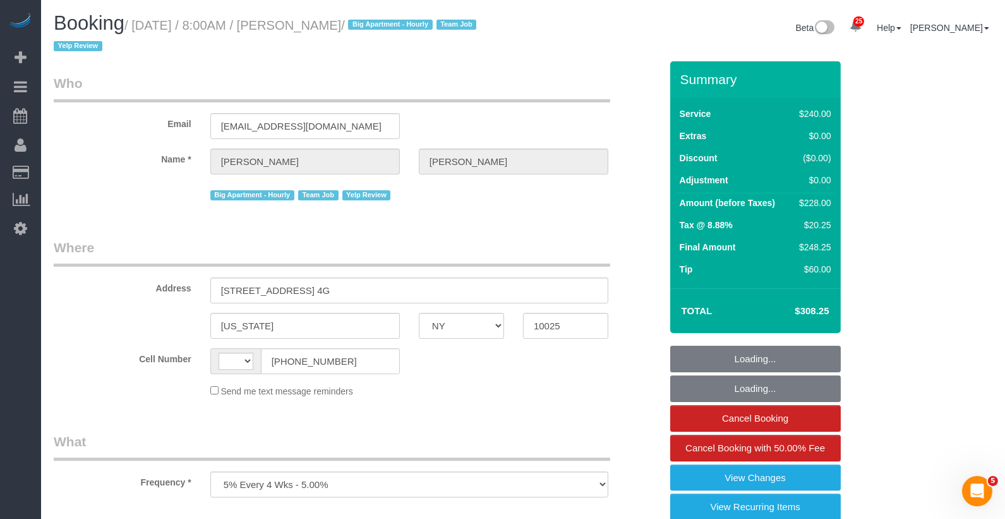
select select "number:56"
select select "number:77"
select select "number:15"
select select "number:6"
select select "number:21"
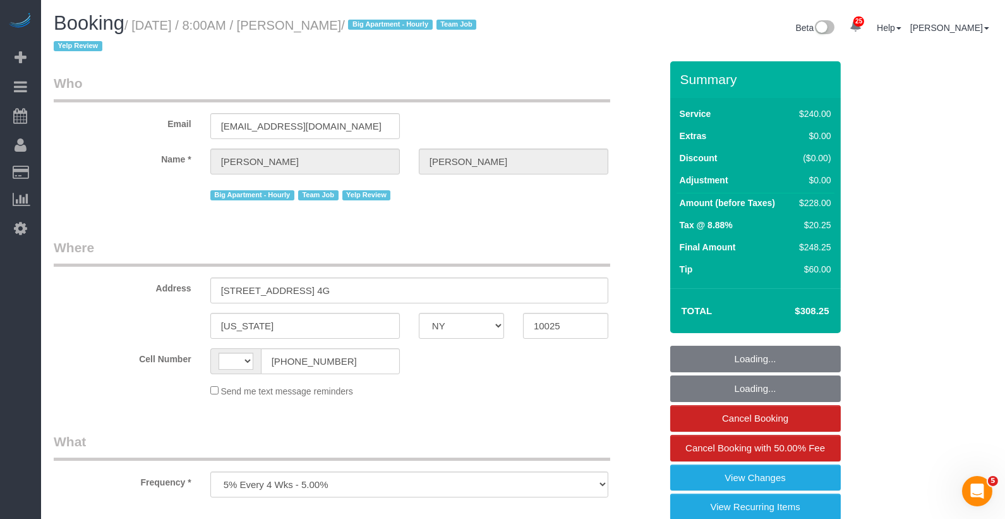
select select "string:[GEOGRAPHIC_DATA]"
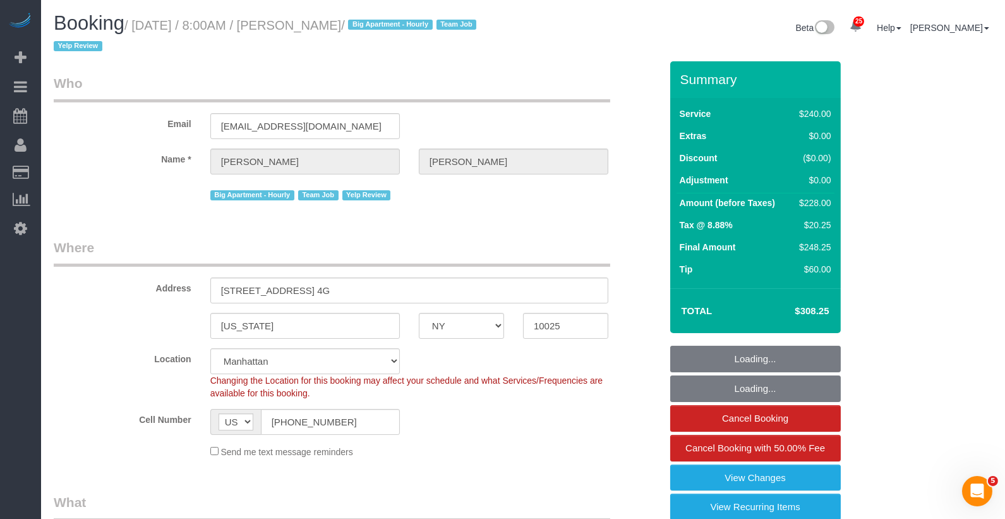
select select "spot45"
select select "2"
select select "string:stripe-pm_1FJioU4VGloSiKo7vbaPlo05"
select select "object:1602"
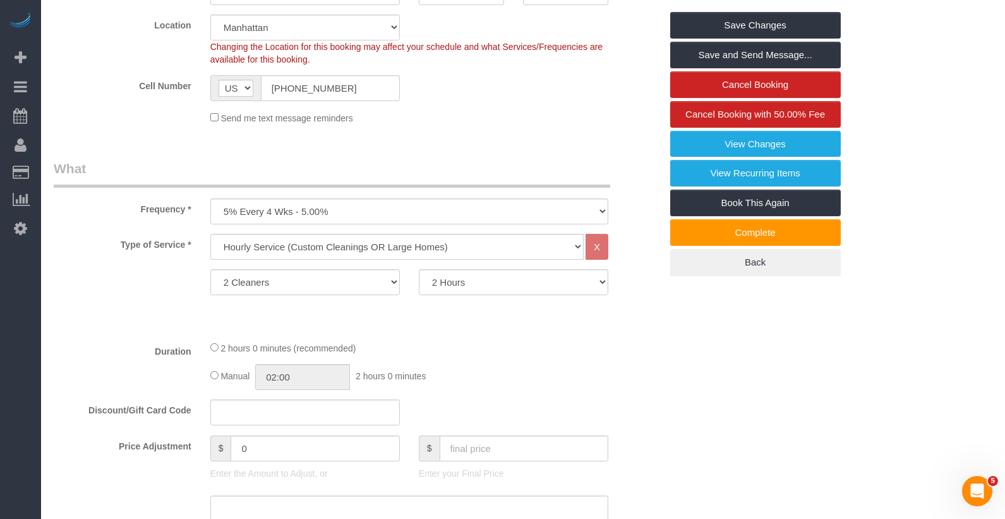
scroll to position [366, 0]
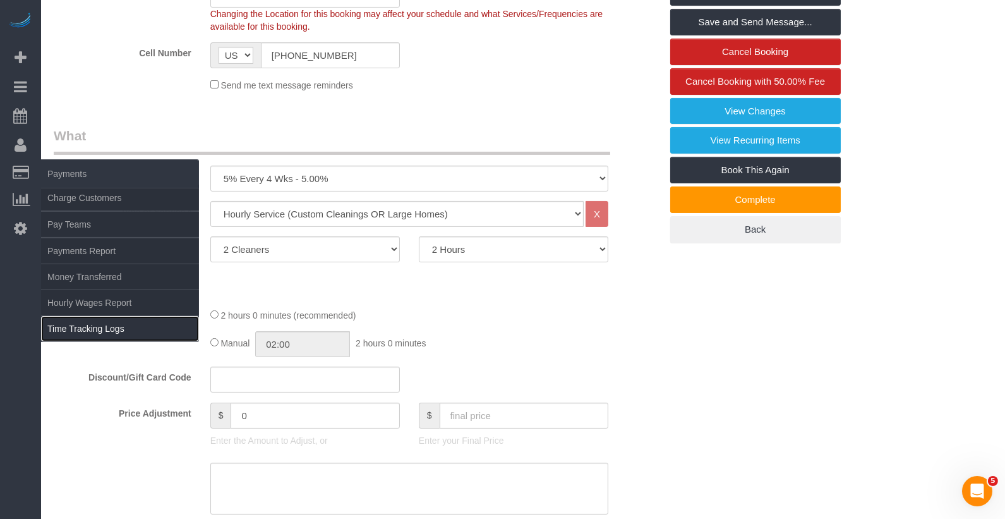
click at [99, 328] on link "Time Tracking Logs" at bounding box center [120, 328] width 158 height 25
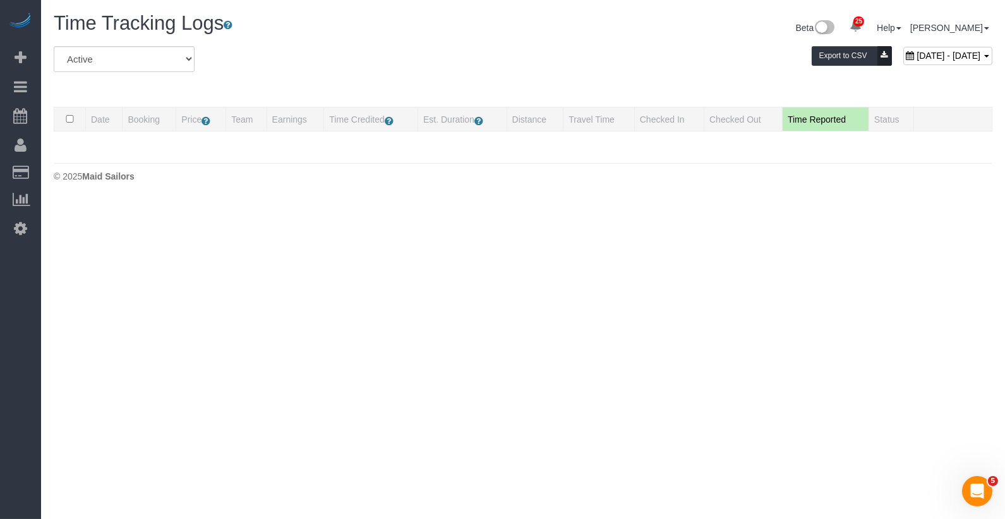
click at [456, 250] on body "25 Beta Your Notifications You have 0 alerts × You have 5 to charge for [DATE] …" at bounding box center [502, 259] width 1005 height 519
drag, startPoint x: 426, startPoint y: 257, endPoint x: 413, endPoint y: 255, distance: 12.8
click at [415, 253] on body "25 Beta Your Notifications You have 0 alerts × You have 5 to charge for [DATE] …" at bounding box center [502, 259] width 1005 height 519
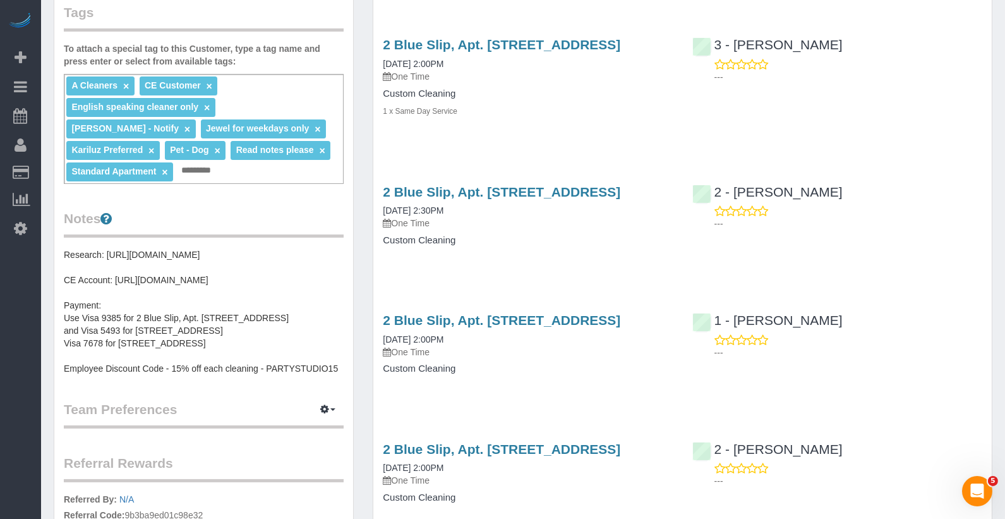
scroll to position [501, 0]
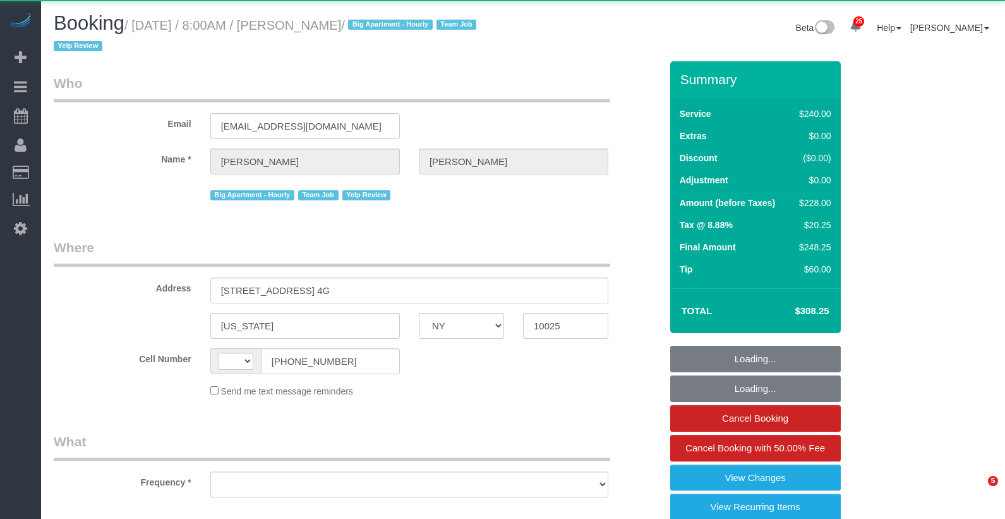
select select "NY"
select select "string:US"
select select "object:758"
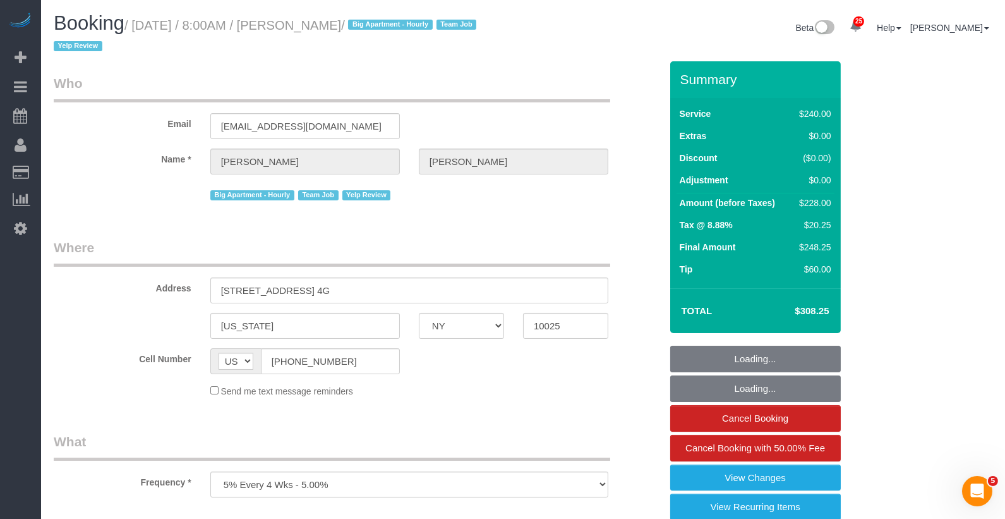
select select "spot1"
select select "2"
select select "number:56"
select select "number:77"
select select "number:15"
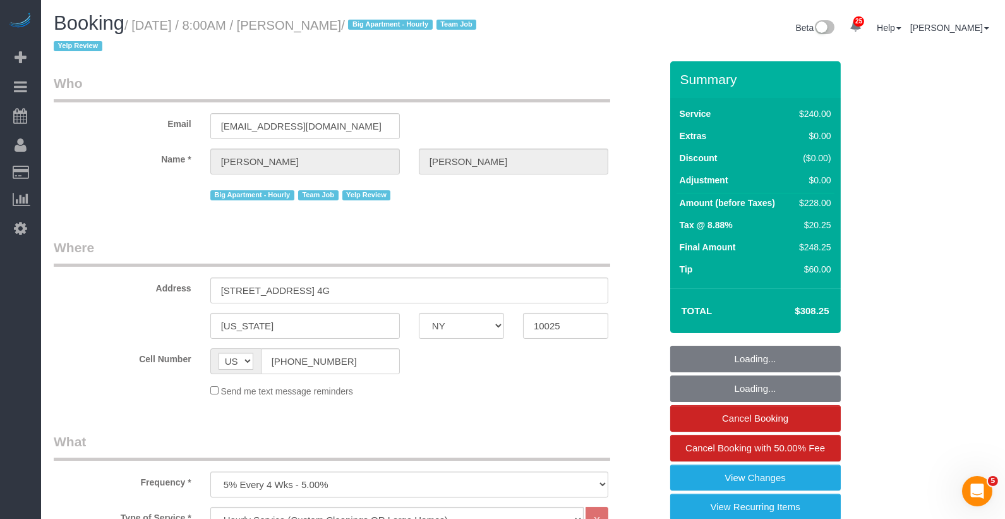
select select "number:6"
select select "number:21"
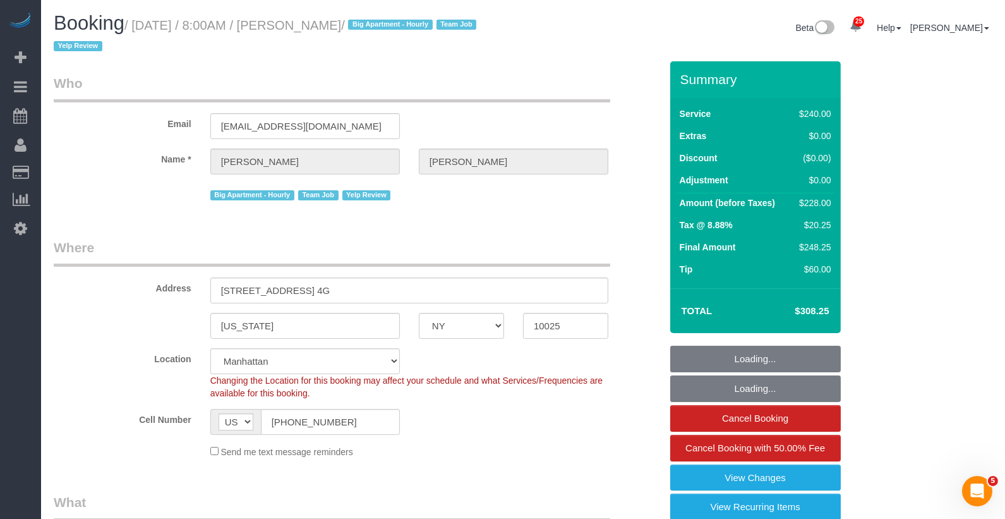
select select "spot45"
select select "object:1602"
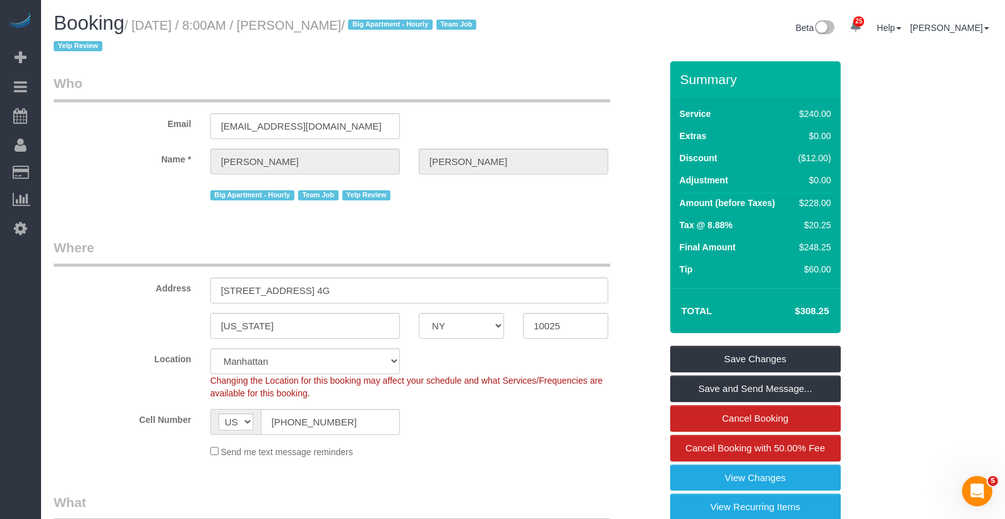
select select "string:stripe-pm_1FJioU4VGloSiKo7vbaPlo05"
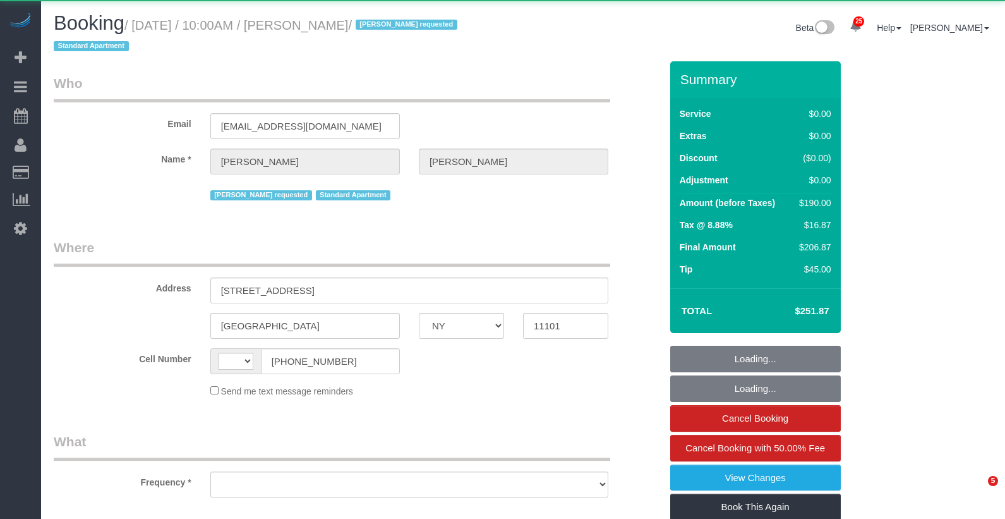
select select "NY"
select select "string:[GEOGRAPHIC_DATA]"
select select "object:2059"
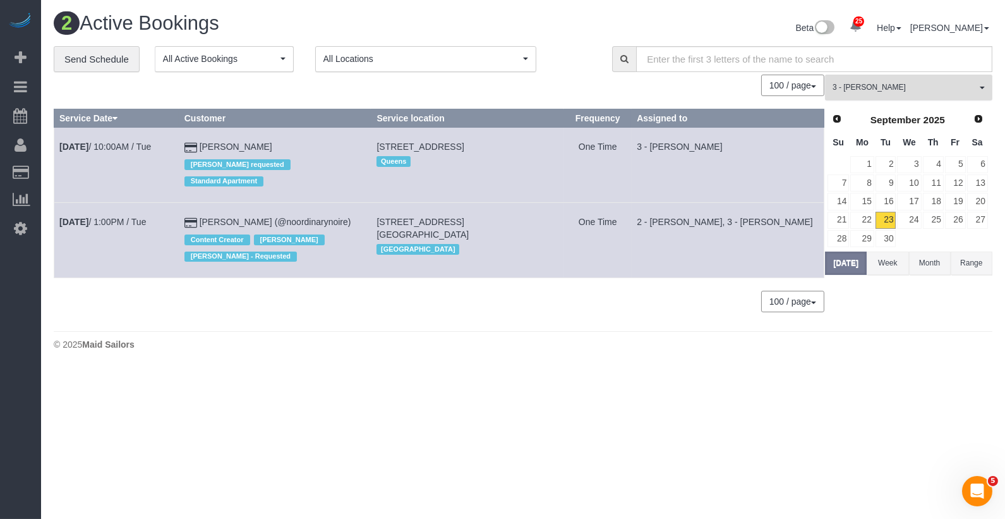
click at [875, 90] on span "3 - [PERSON_NAME]" at bounding box center [905, 87] width 144 height 11
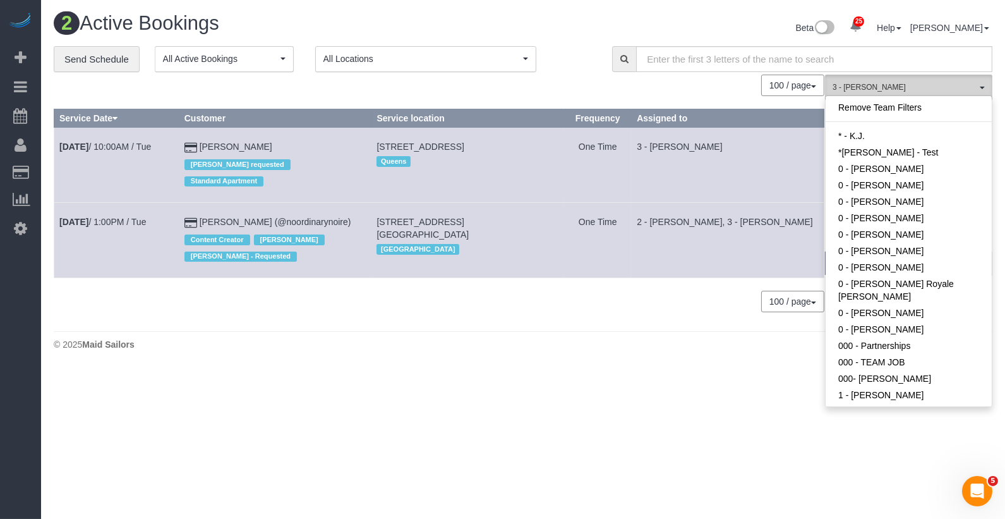
scroll to position [993, 0]
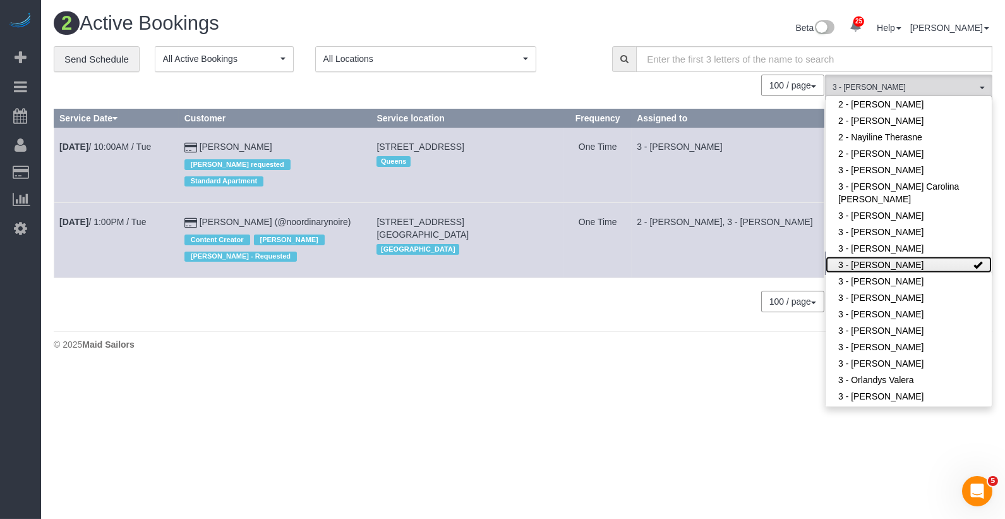
click at [872, 256] on link "3 - [PERSON_NAME]" at bounding box center [909, 264] width 166 height 16
click at [775, 207] on td "2 - [PERSON_NAME], 3 - [PERSON_NAME]" at bounding box center [728, 240] width 193 height 75
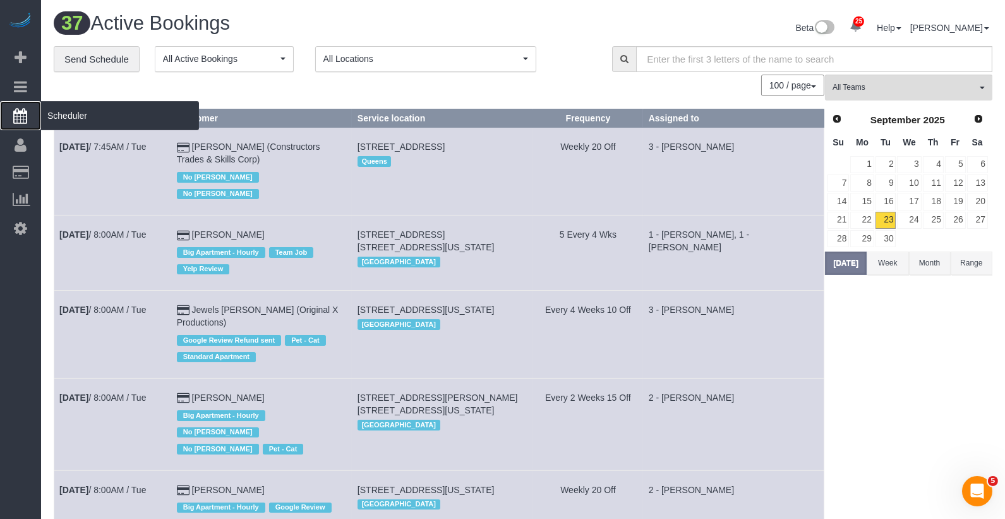
click at [56, 117] on span "Scheduler" at bounding box center [120, 115] width 158 height 29
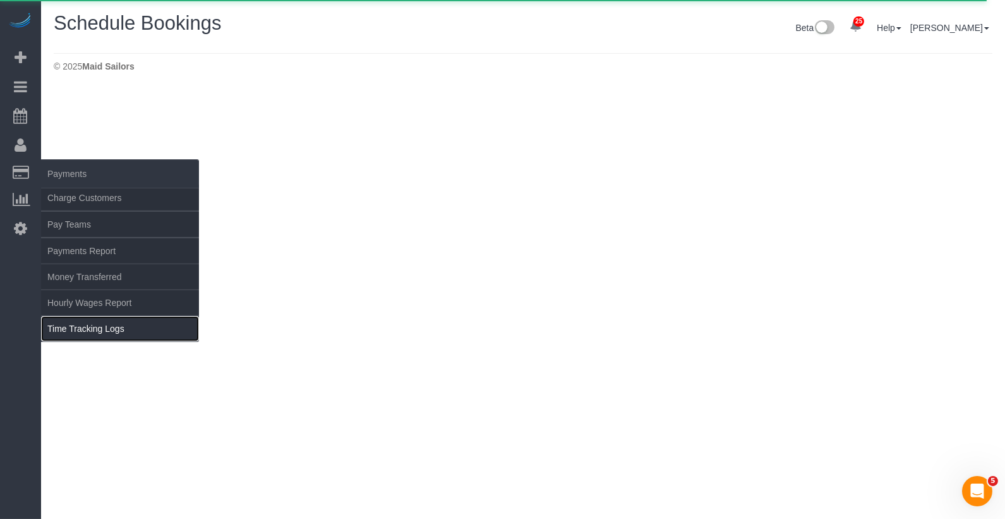
click at [95, 332] on link "Time Tracking Logs" at bounding box center [120, 328] width 158 height 25
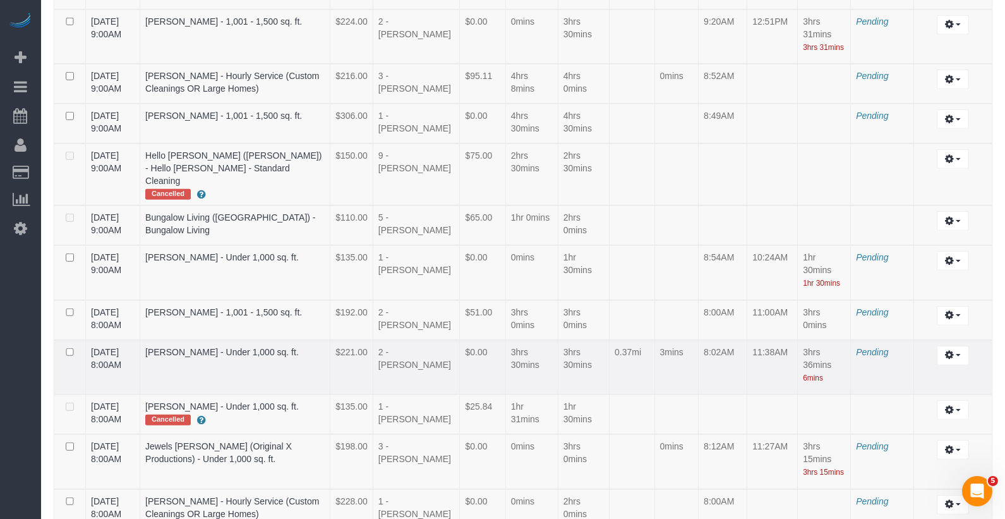
scroll to position [1890, 0]
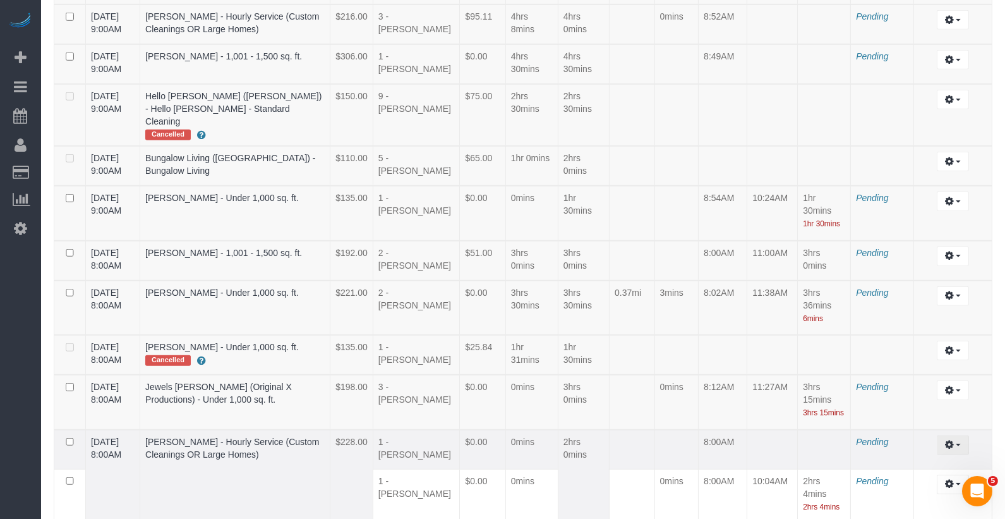
click at [963, 435] on button "button" at bounding box center [953, 445] width 32 height 20
click at [933, 460] on link "Edit" at bounding box center [919, 468] width 100 height 16
select select "draft"
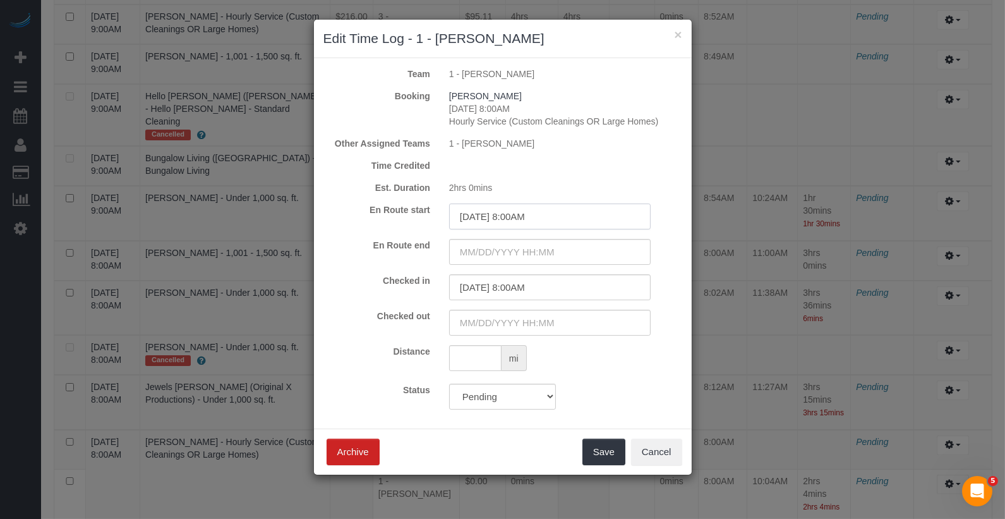
click at [538, 219] on input "[DATE] 8:00AM" at bounding box center [550, 216] width 202 height 26
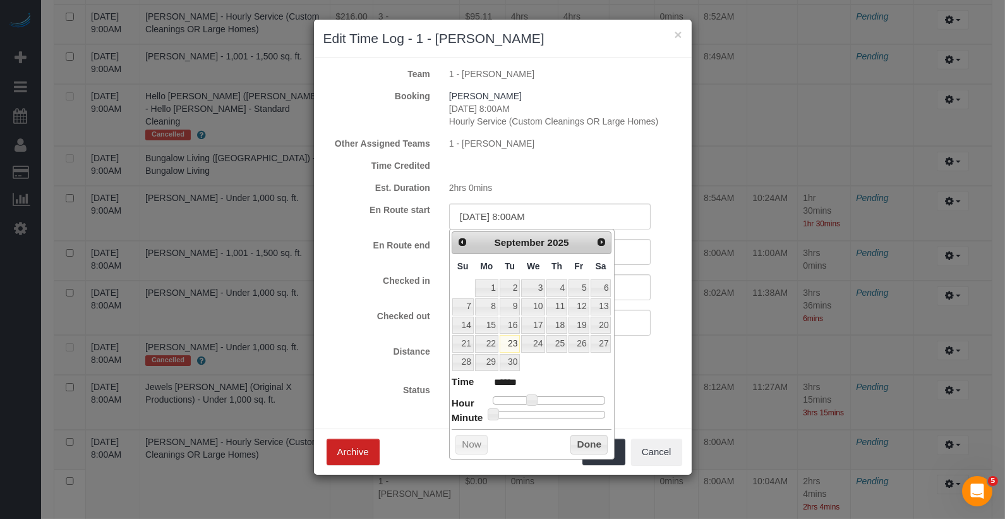
type input "[DATE] 8:30AM"
type input "******"
click at [550, 412] on div at bounding box center [549, 415] width 113 height 8
click at [589, 437] on button "Done" at bounding box center [588, 445] width 37 height 20
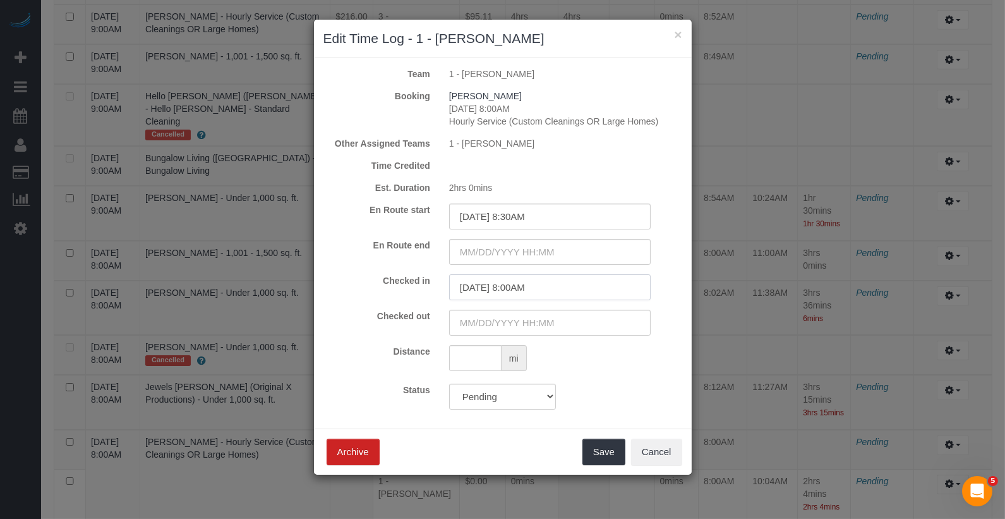
click at [532, 281] on input "[DATE] 8:00AM" at bounding box center [550, 287] width 202 height 26
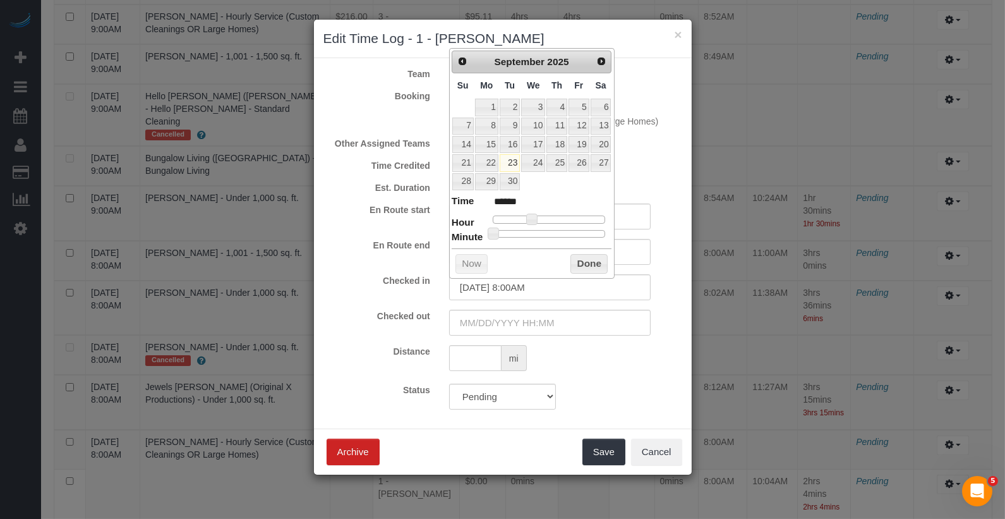
type input "[DATE] 8:32AM"
type input "******"
click at [555, 230] on div at bounding box center [549, 234] width 113 height 8
type input "[DATE] 8:31AM"
type input "******"
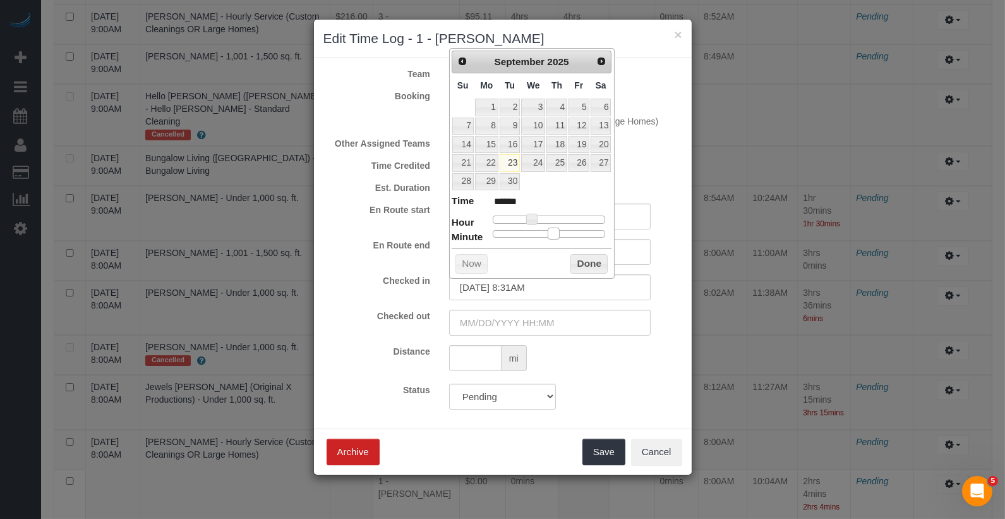
type input "[DATE] 8:30AM"
type input "******"
type input "[DATE] 8:29AM"
type input "******"
click at [550, 227] on span at bounding box center [547, 232] width 11 height 11
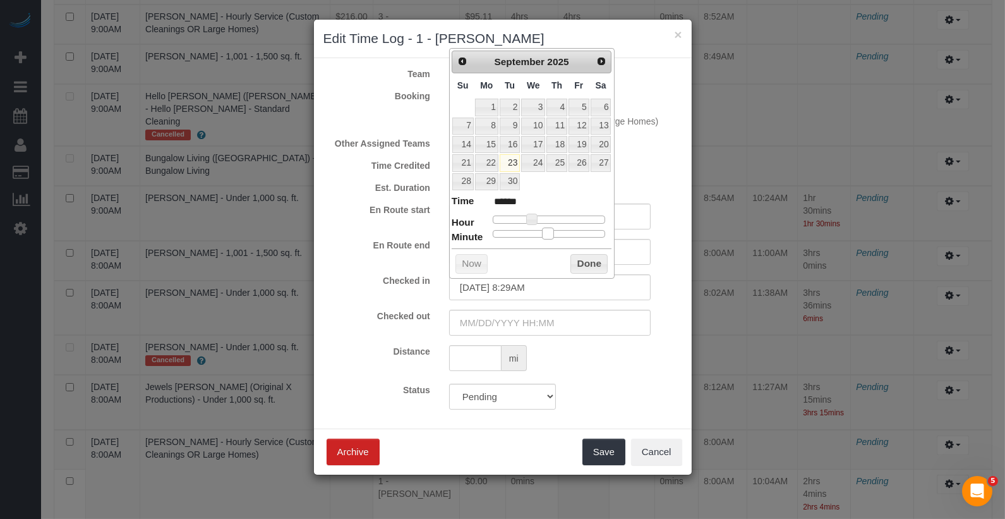
type input "[DATE] 8:30AM"
type input "******"
click at [553, 232] on span at bounding box center [549, 232] width 11 height 11
click at [548, 326] on input "text" at bounding box center [550, 323] width 202 height 26
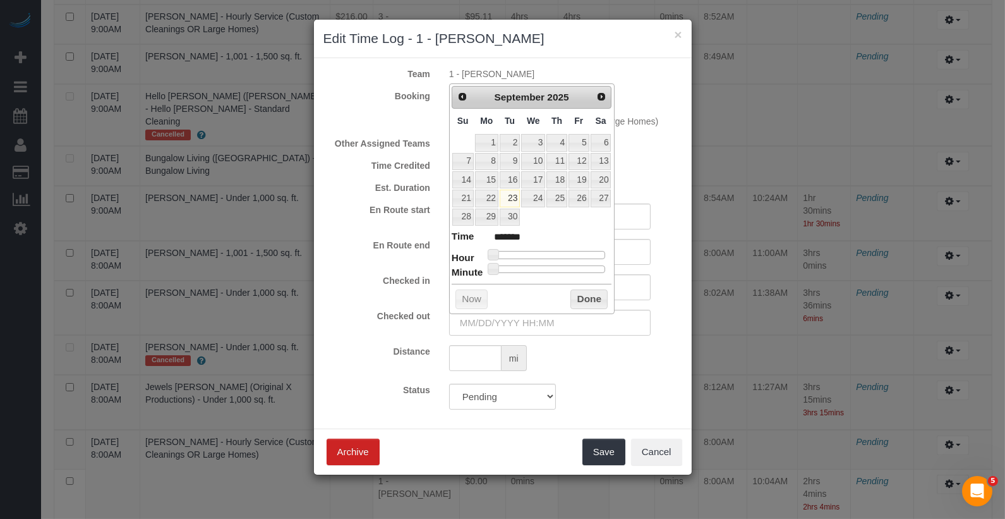
click at [551, 244] on dl "Time ******* Hour Minute Second Millisecond Microsecond Time Zone ***** ***** *…" at bounding box center [532, 251] width 160 height 44
click at [538, 260] on dl "Time ******* Hour Minute Second Millisecond Microsecond Time Zone ***** ***** *…" at bounding box center [532, 251] width 160 height 44
type input "[DATE] 9:00AM"
type input "******"
click at [539, 251] on div at bounding box center [549, 255] width 113 height 8
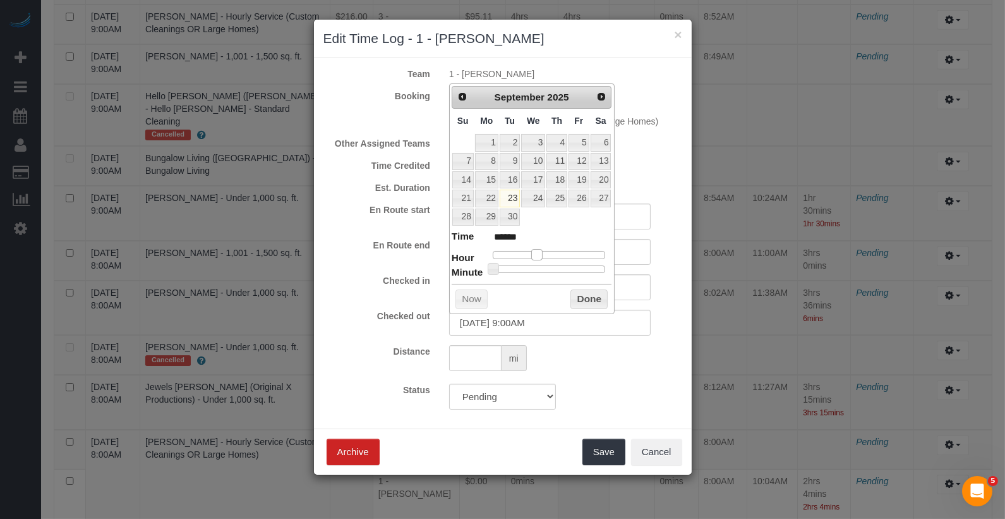
type input "[DATE] 10:00AM"
type input "*******"
drag, startPoint x: 539, startPoint y: 248, endPoint x: 545, endPoint y: 251, distance: 7.1
click at [545, 251] on span at bounding box center [541, 254] width 11 height 11
type input "[DATE] 10:11AM"
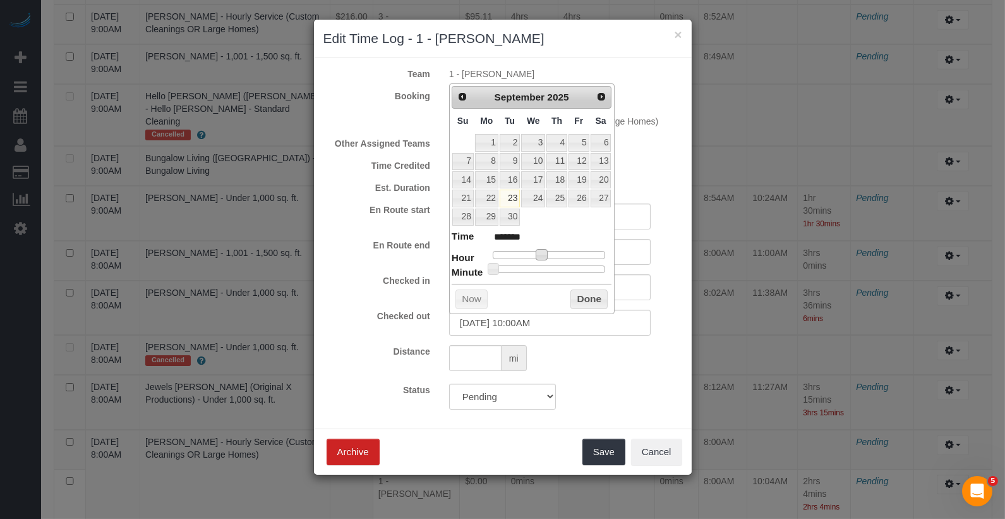
type input "*******"
click at [514, 265] on div at bounding box center [549, 269] width 113 height 8
type input "[DATE] 10:12AM"
type input "*******"
type input "[DATE] 10:13AM"
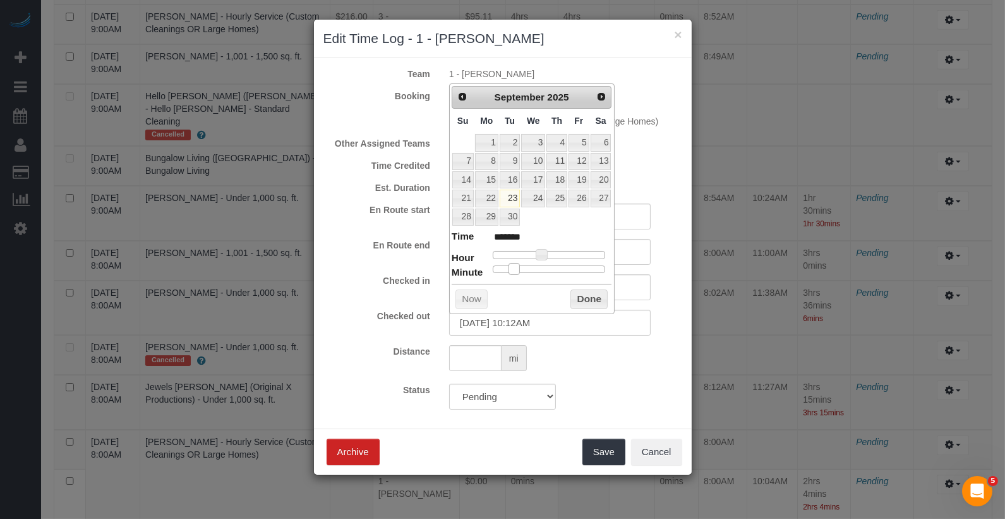
type input "*******"
type input "[DATE] 10:14AM"
type input "*******"
type input "[DATE] 10:15AM"
type input "*******"
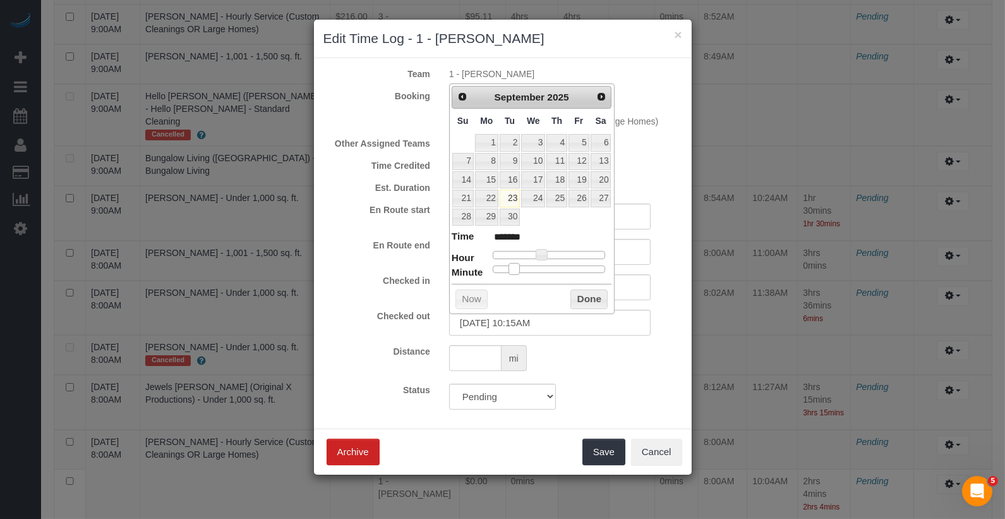
type input "[DATE] 10:16AM"
type input "*******"
type input "[DATE] 10:15AM"
type input "*******"
drag, startPoint x: 514, startPoint y: 263, endPoint x: 522, endPoint y: 264, distance: 8.2
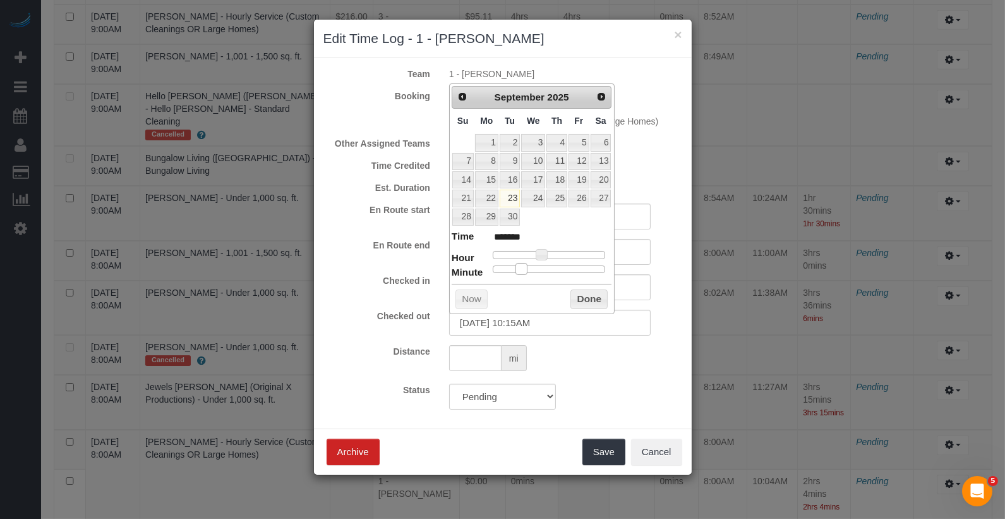
click at [522, 264] on span at bounding box center [520, 268] width 11 height 11
click at [585, 306] on div "Prev Next [DATE] Su Mo Tu We Th Fr Sa 1 2 3 4 5 6 7 8 9 10 11 12 13 14 15 16 17…" at bounding box center [531, 198] width 165 height 230
click at [585, 299] on button "Done" at bounding box center [588, 299] width 37 height 20
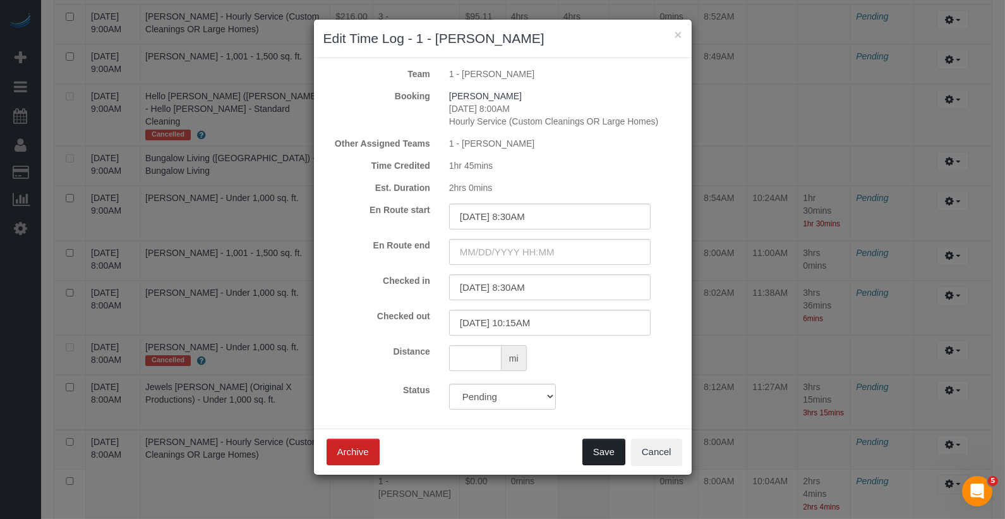
click at [601, 462] on button "Save" at bounding box center [603, 451] width 43 height 27
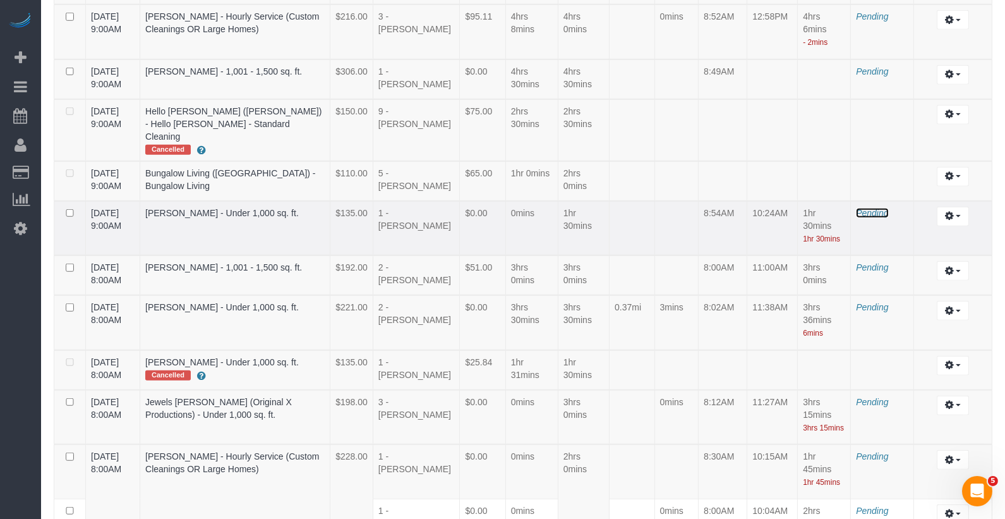
click at [873, 208] on span "Pending" at bounding box center [872, 213] width 32 height 10
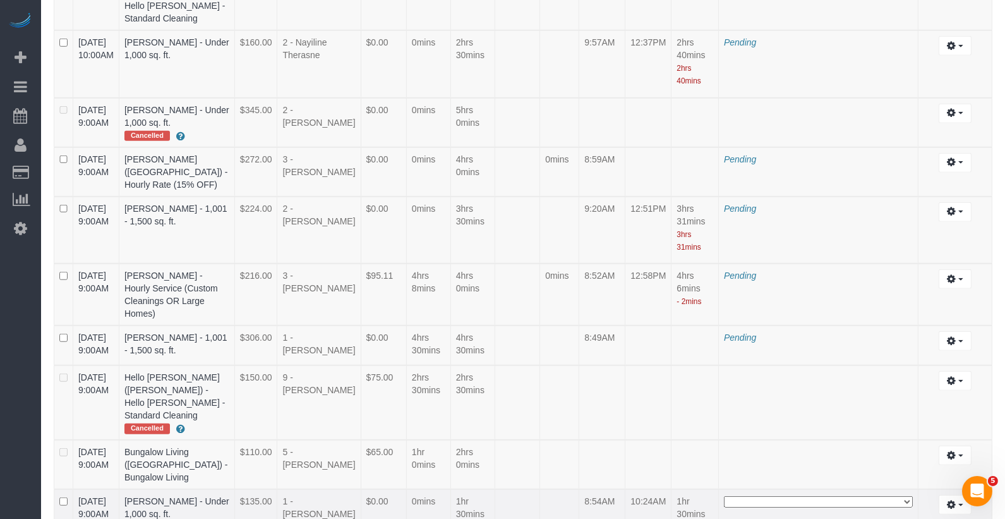
scroll to position [2616, 0]
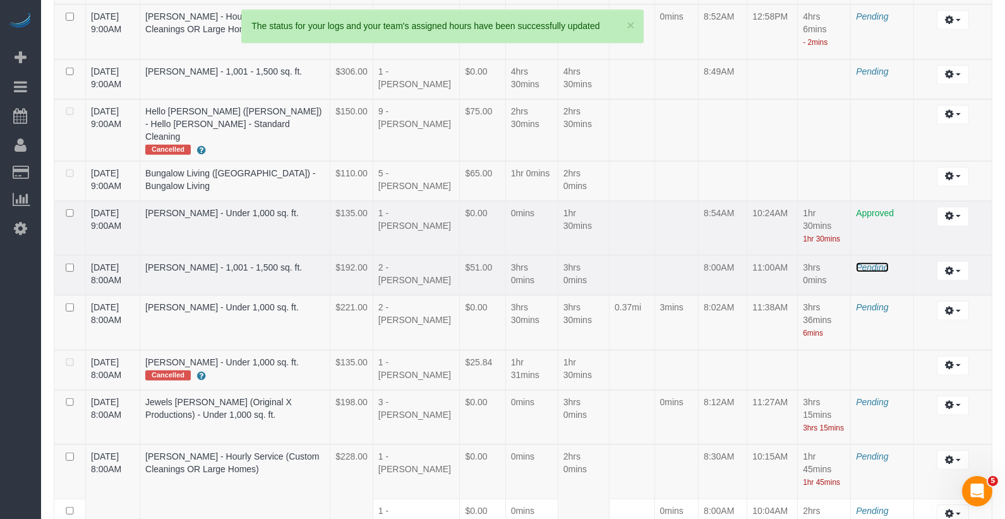
click at [868, 262] on span "Pending" at bounding box center [872, 267] width 32 height 10
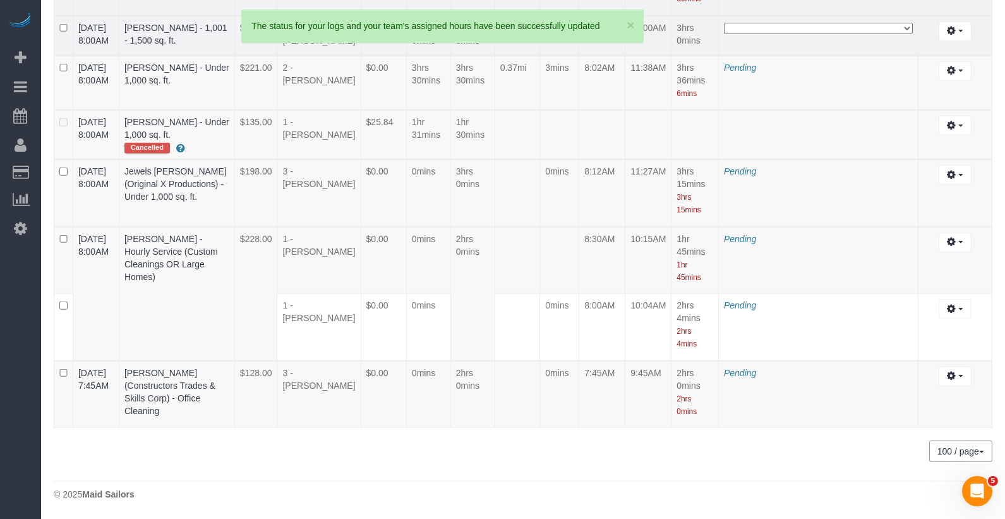
click at [783, 34] on select "**********" at bounding box center [818, 28] width 189 height 11
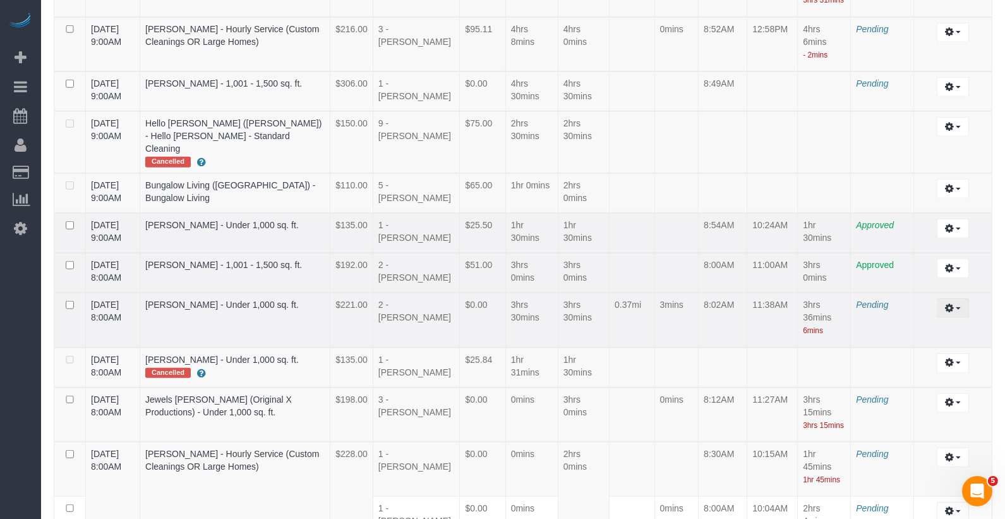
scroll to position [1895, 0]
click at [959, 298] on button "button" at bounding box center [953, 308] width 32 height 20
click at [931, 323] on link "Edit" at bounding box center [919, 331] width 100 height 16
select select "draft"
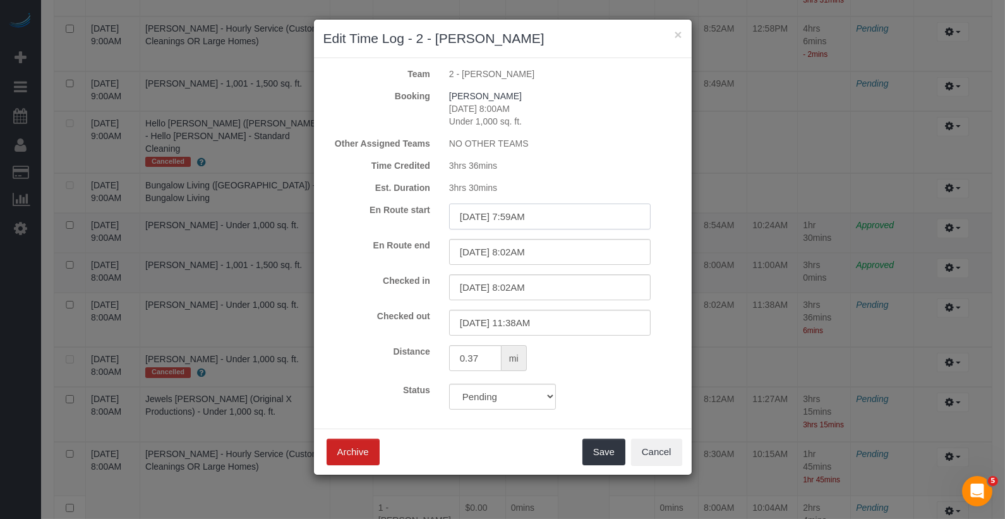
click at [546, 217] on input "[DATE] 7:59AM" at bounding box center [550, 216] width 202 height 26
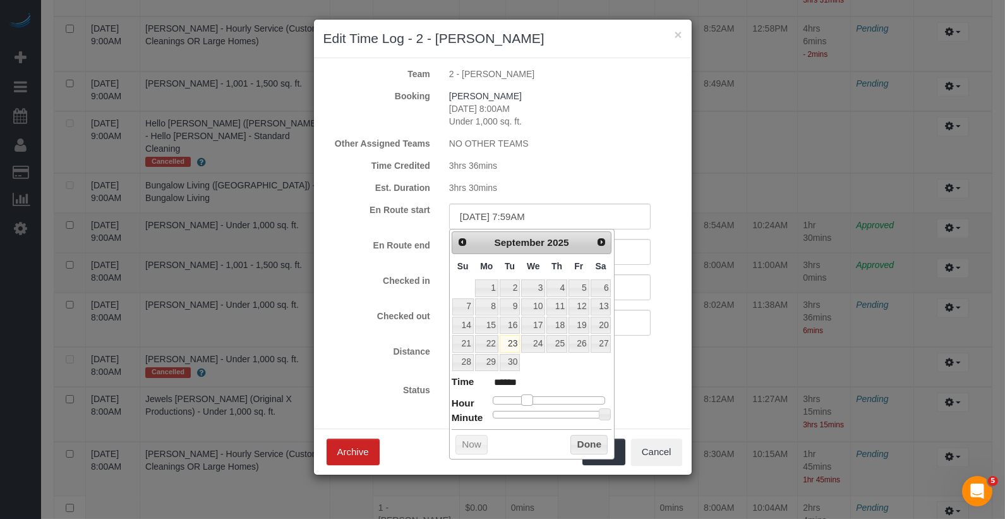
type input "[DATE] 8:59AM"
type input "******"
click at [531, 397] on span at bounding box center [531, 399] width 11 height 11
type input "[DATE] 8:03AM"
type input "******"
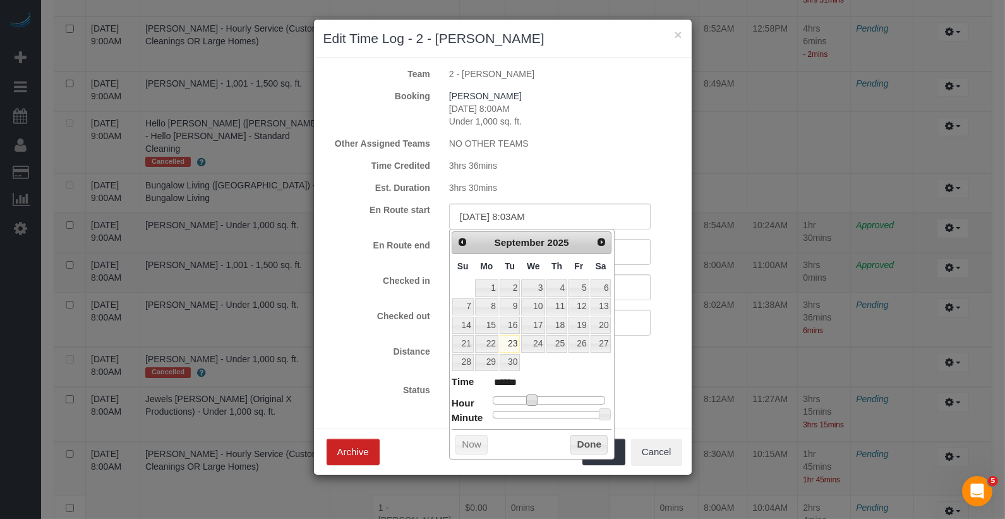
click at [497, 411] on div at bounding box center [549, 415] width 113 height 8
type input "[DATE] 8:02AM"
type input "******"
click at [495, 408] on span at bounding box center [496, 413] width 11 height 11
click at [583, 438] on button "Done" at bounding box center [588, 445] width 37 height 20
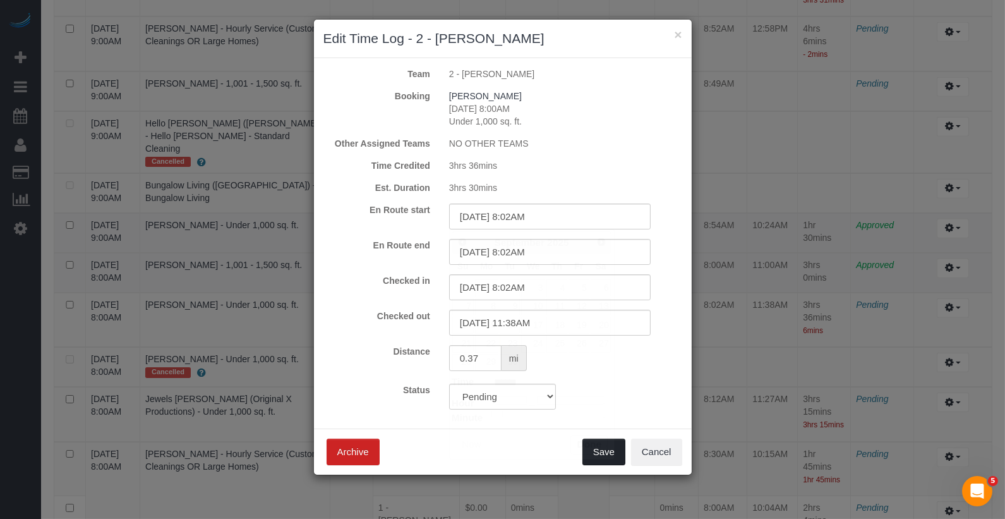
click at [599, 450] on button "Save" at bounding box center [603, 451] width 43 height 27
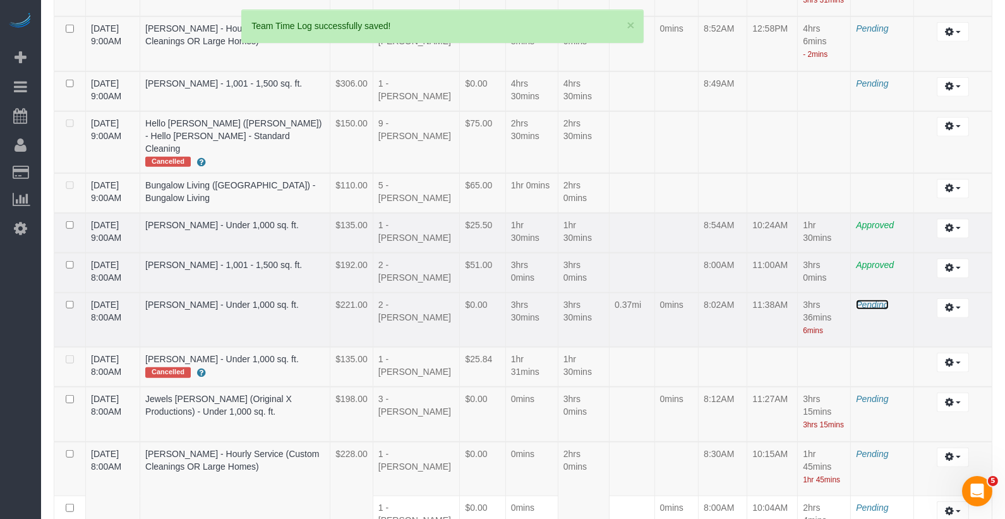
click at [871, 299] on span "Pending" at bounding box center [872, 304] width 32 height 10
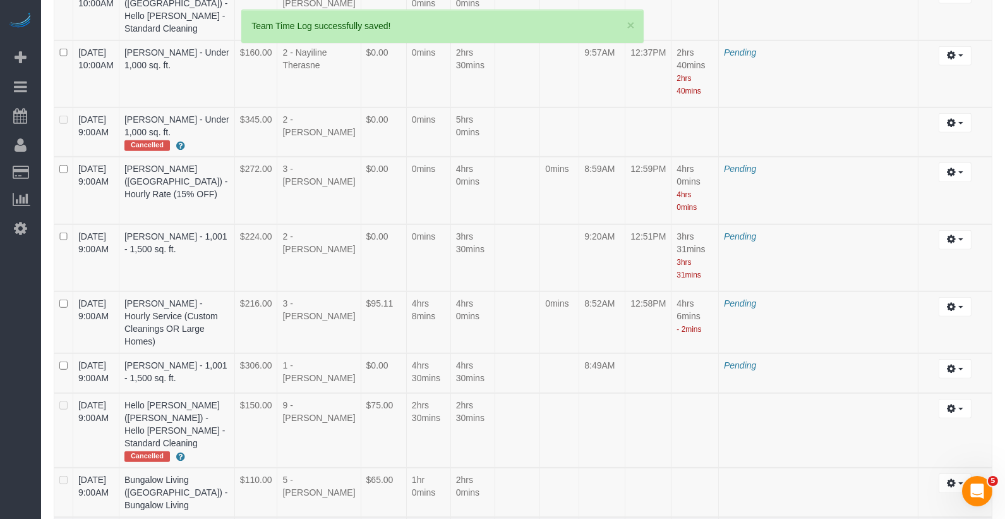
scroll to position [2624, 0]
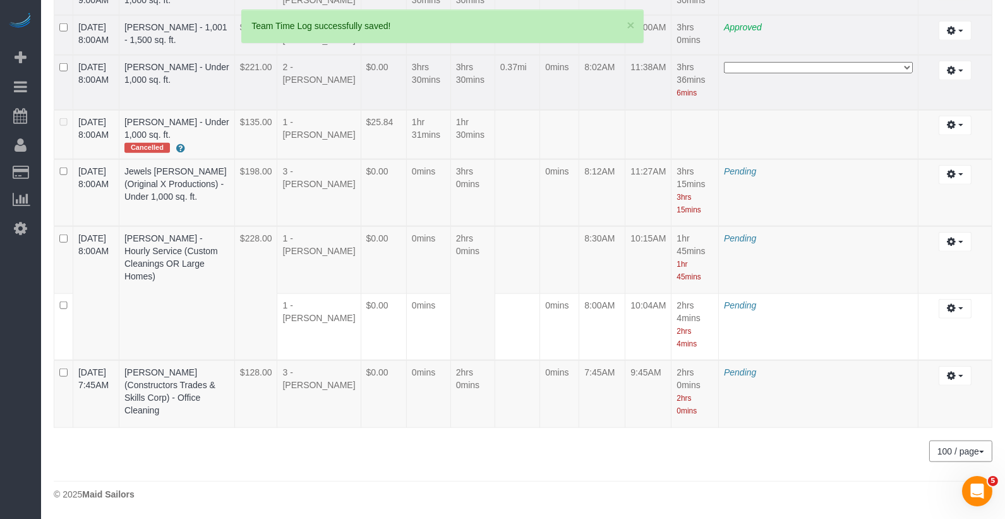
click at [767, 73] on select "**********" at bounding box center [818, 67] width 189 height 11
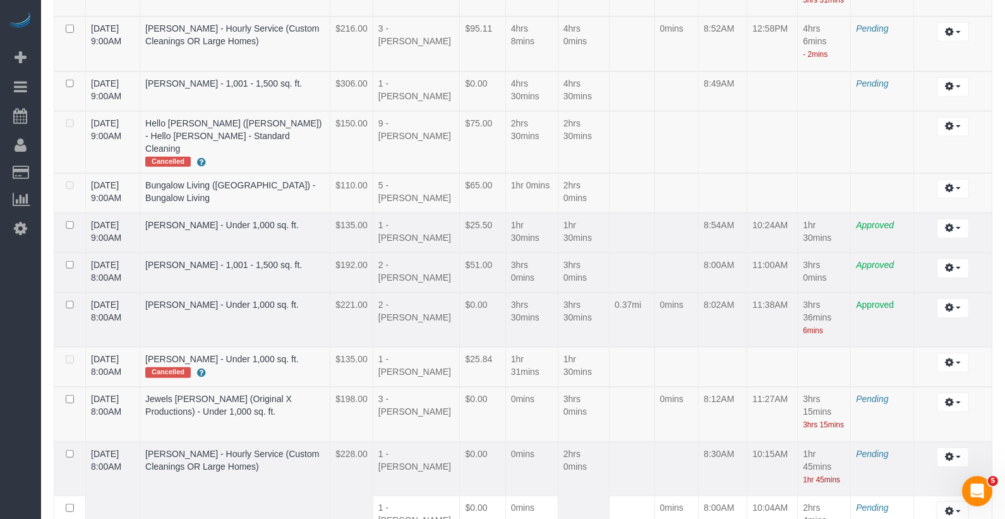
scroll to position [1942, 0]
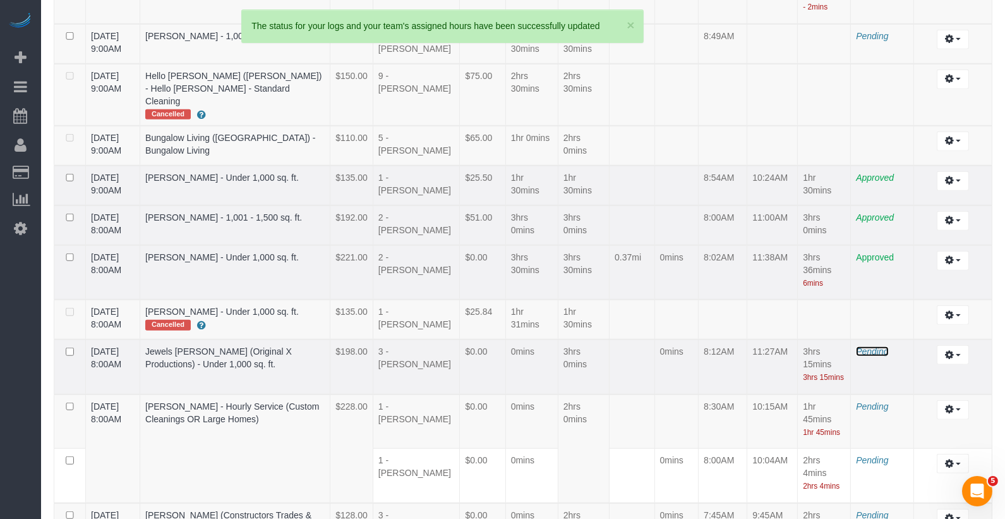
click at [883, 346] on span "Pending" at bounding box center [872, 351] width 32 height 10
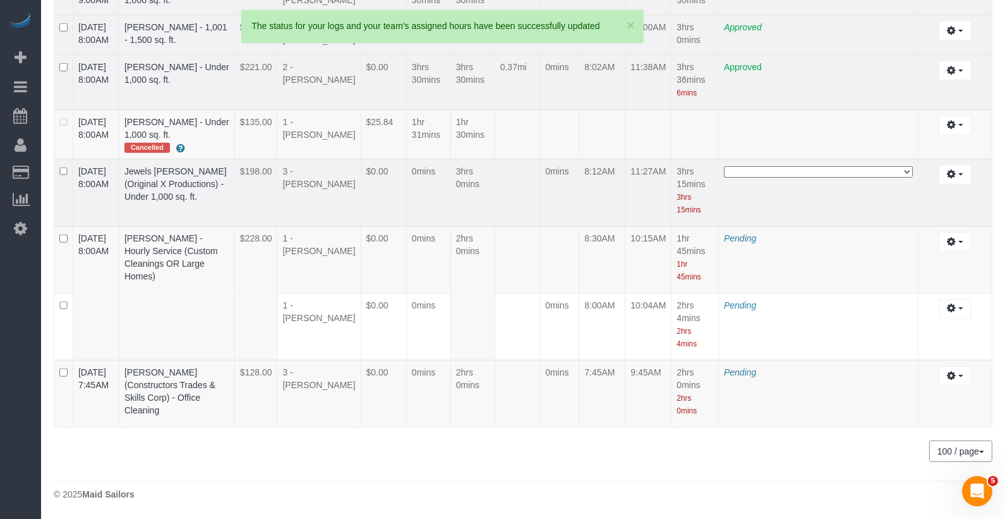
click at [768, 177] on select "**********" at bounding box center [818, 171] width 189 height 11
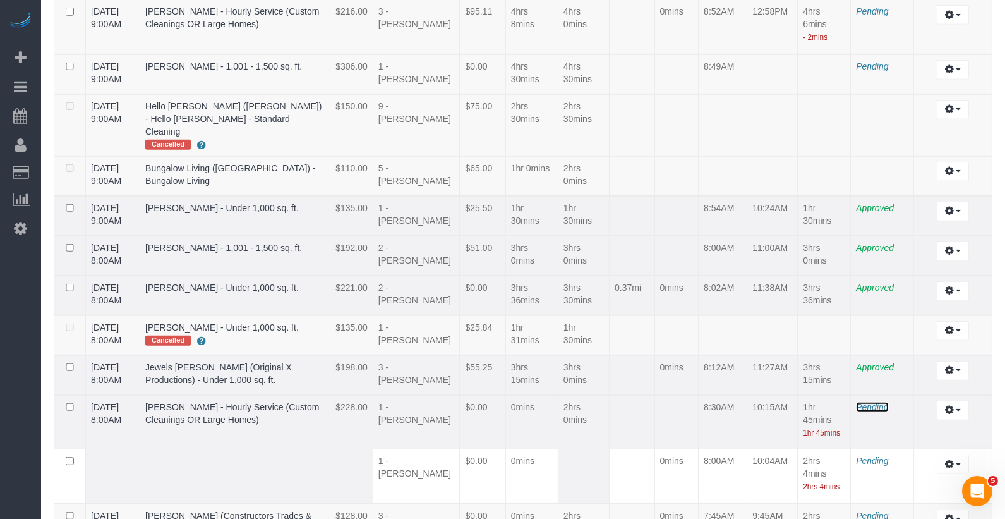
click at [877, 402] on span "Pending" at bounding box center [872, 407] width 32 height 10
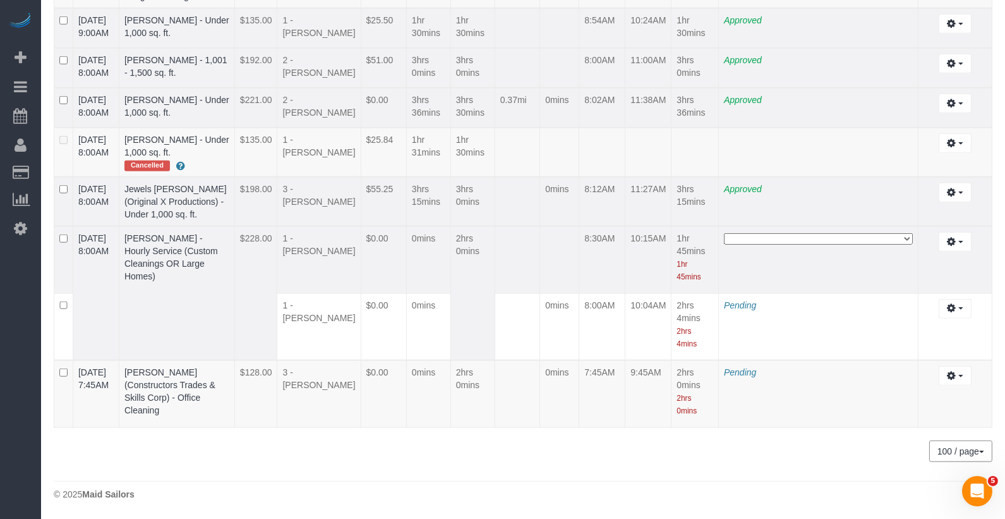
click at [773, 244] on select "**********" at bounding box center [818, 238] width 189 height 11
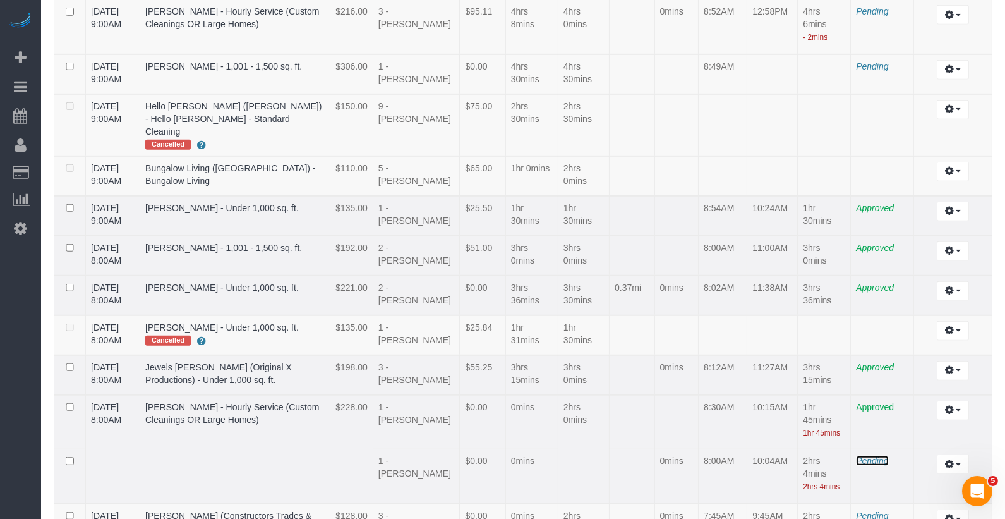
click at [865, 455] on span "Pending" at bounding box center [872, 460] width 32 height 10
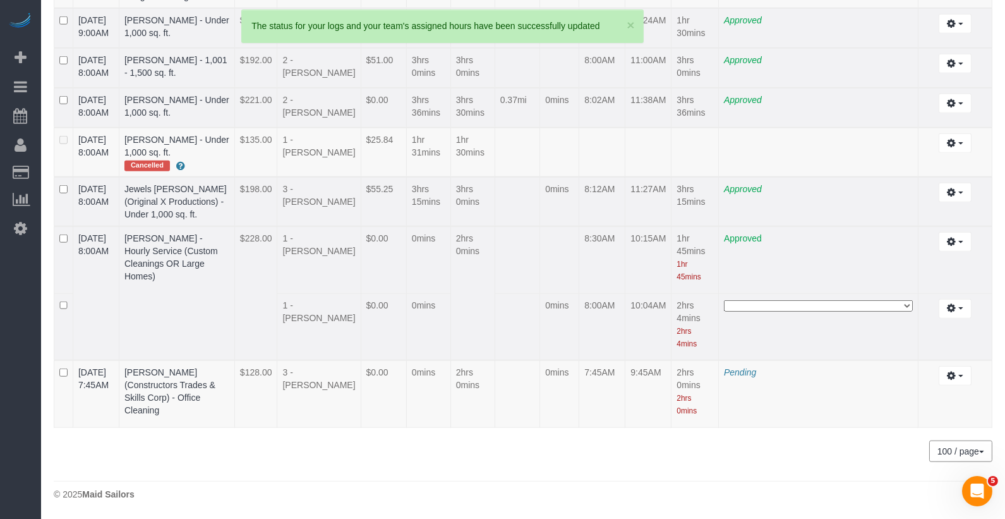
click at [810, 300] on select "**********" at bounding box center [818, 305] width 189 height 11
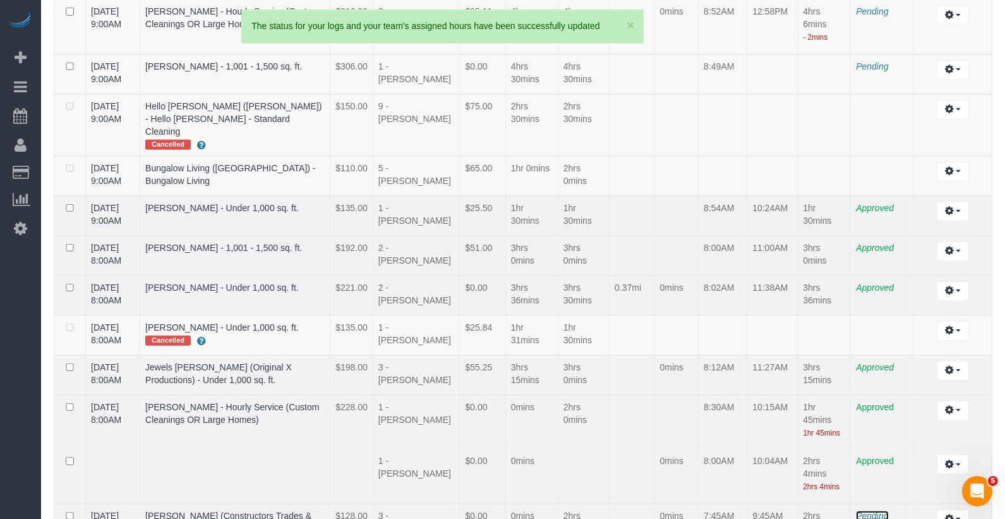
click at [877, 510] on span "Pending" at bounding box center [872, 515] width 32 height 10
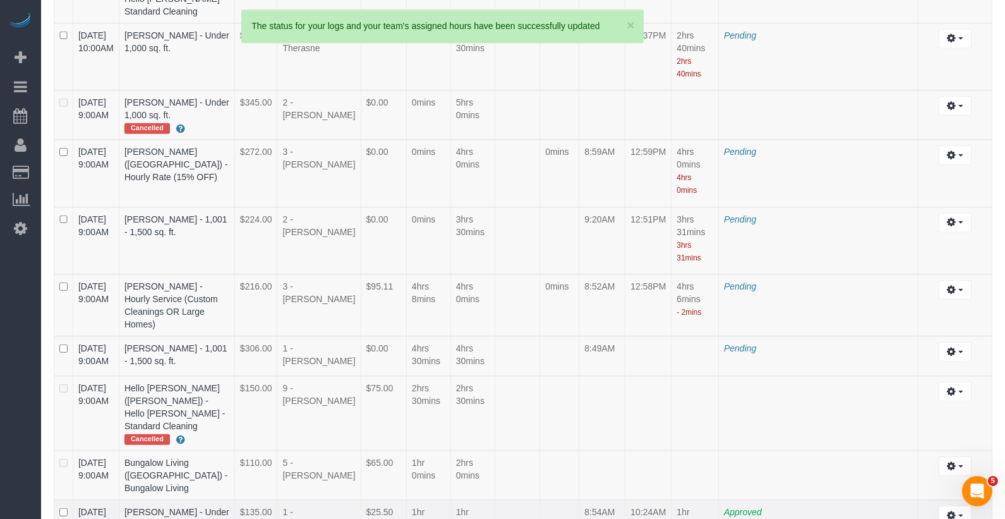
scroll to position [2878, 0]
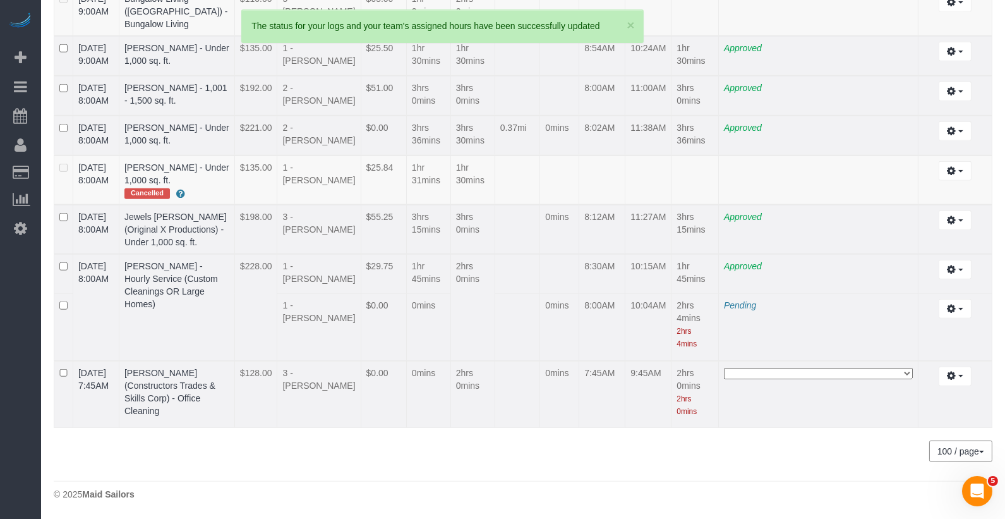
click at [823, 368] on select "**********" at bounding box center [818, 373] width 189 height 11
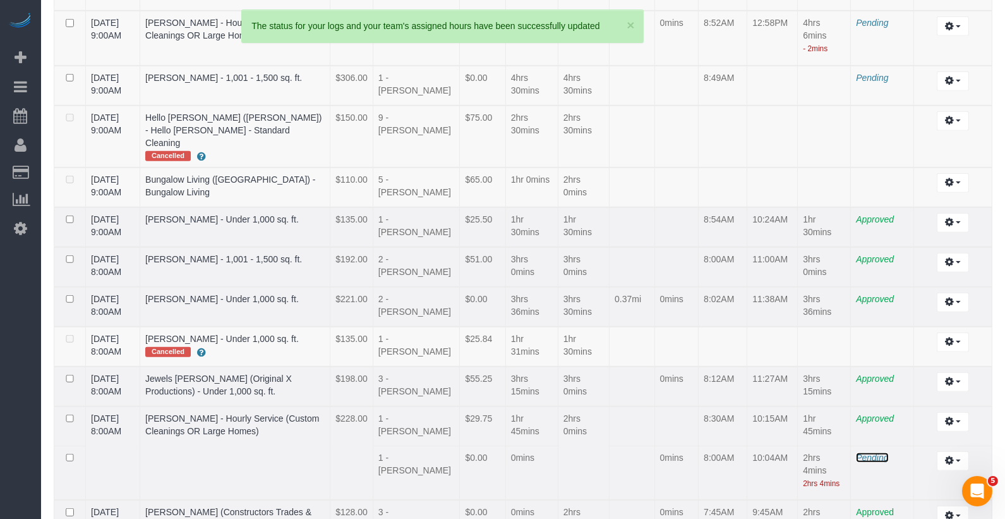
click at [877, 452] on span "Pending" at bounding box center [872, 457] width 32 height 10
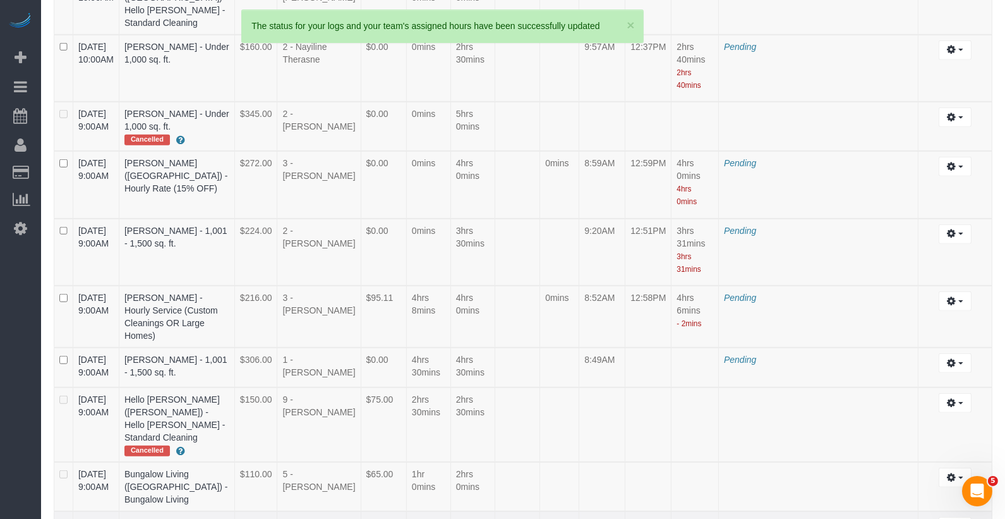
scroll to position [2664, 0]
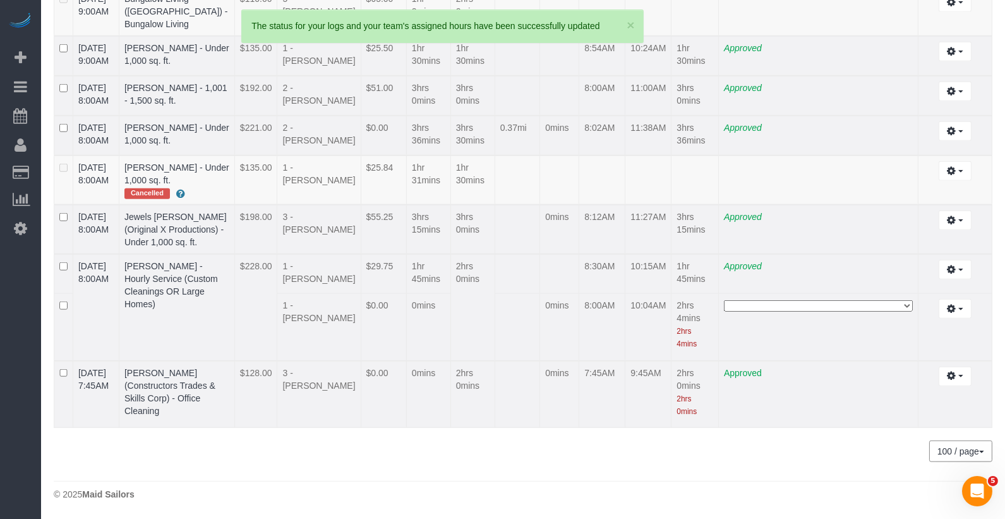
click at [757, 311] on select "**********" at bounding box center [818, 305] width 189 height 11
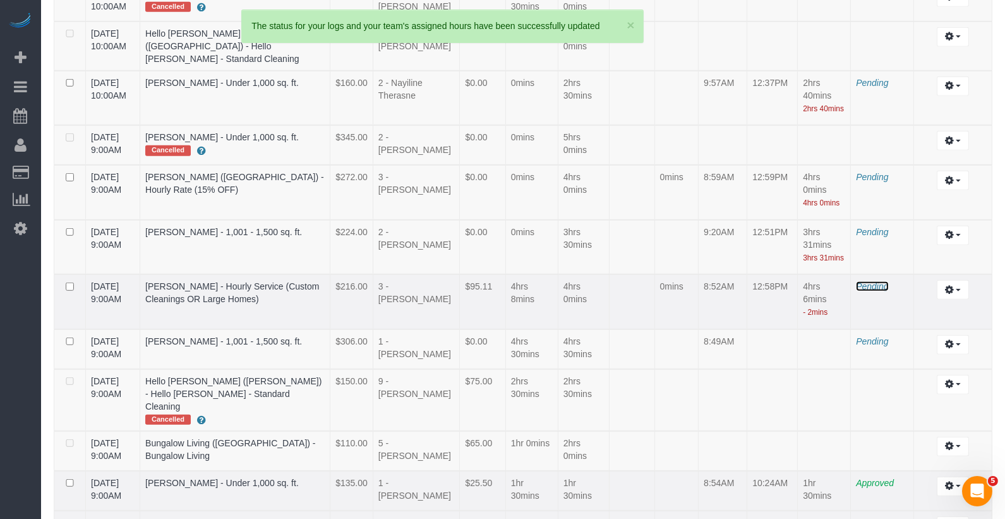
click at [872, 281] on span "Pending" at bounding box center [872, 286] width 32 height 10
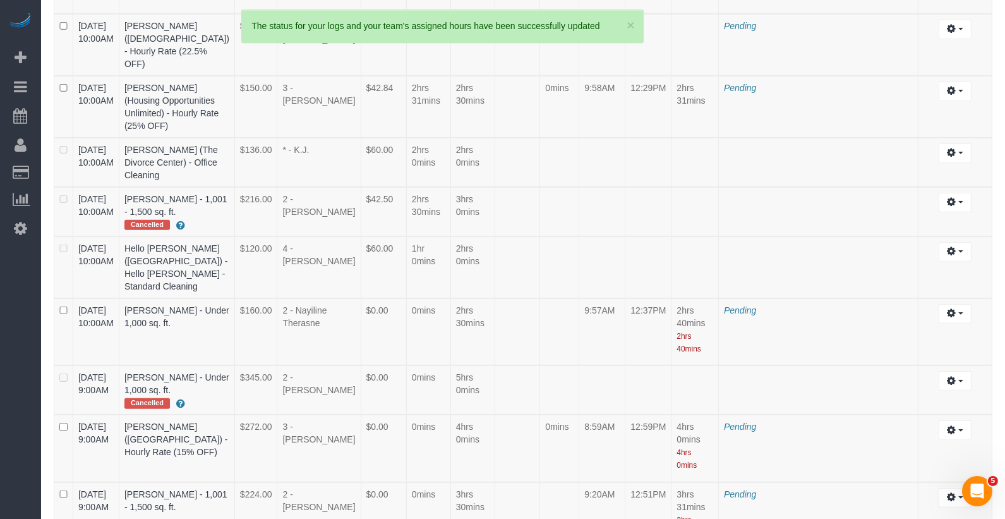
scroll to position [2269, 0]
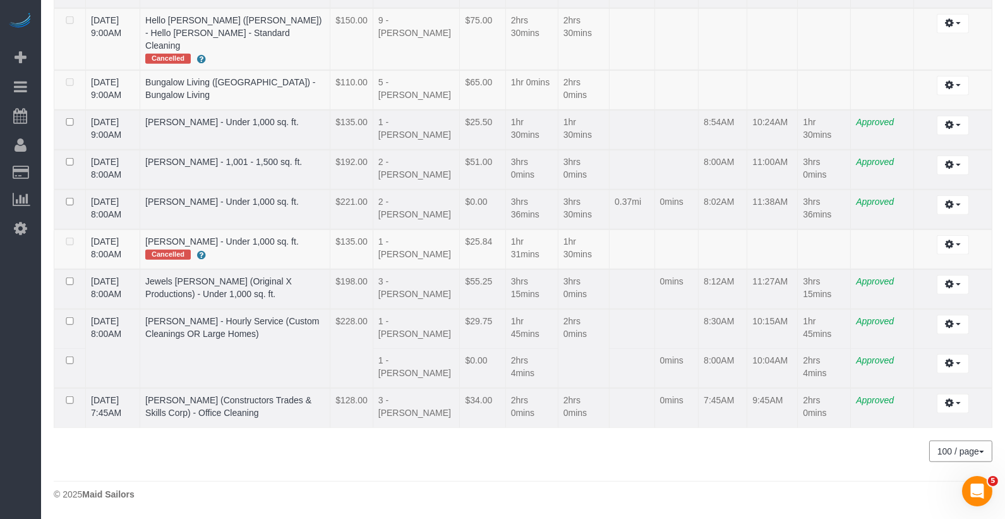
scroll to position [1637, 0]
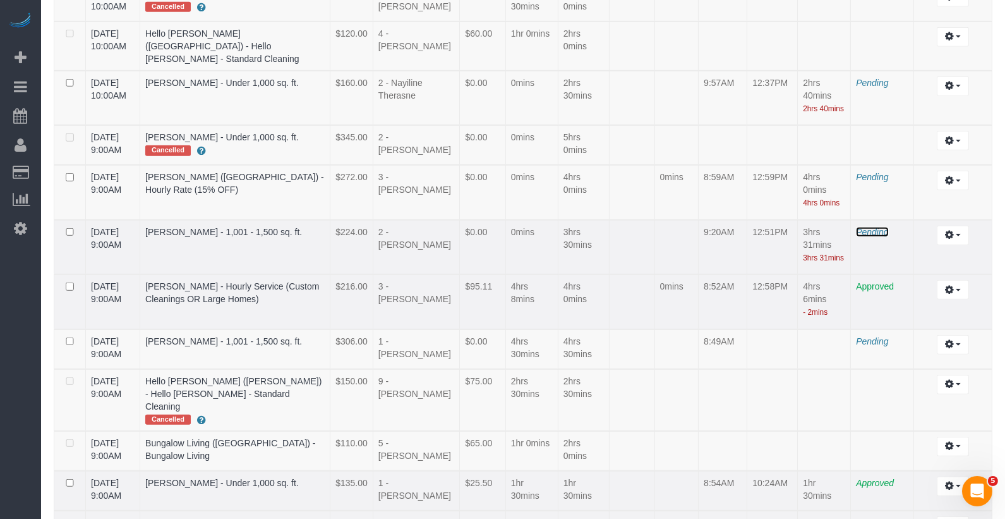
click at [874, 227] on span "Pending" at bounding box center [872, 232] width 32 height 10
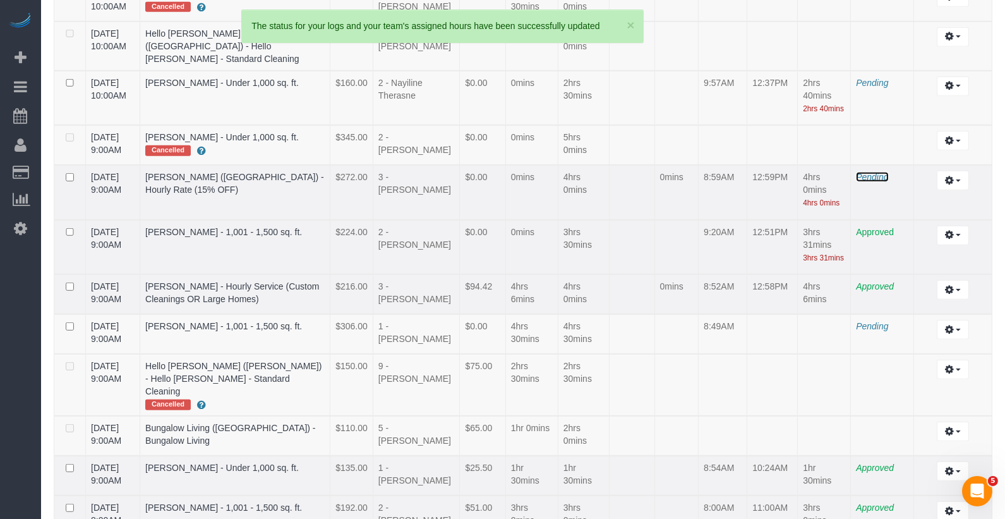
click at [870, 172] on span "Pending" at bounding box center [872, 177] width 32 height 10
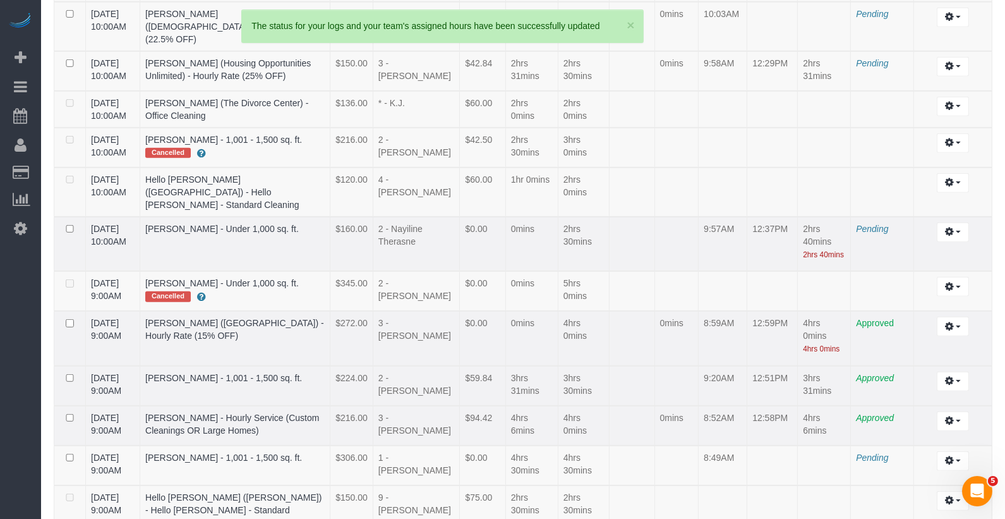
scroll to position [1479, 0]
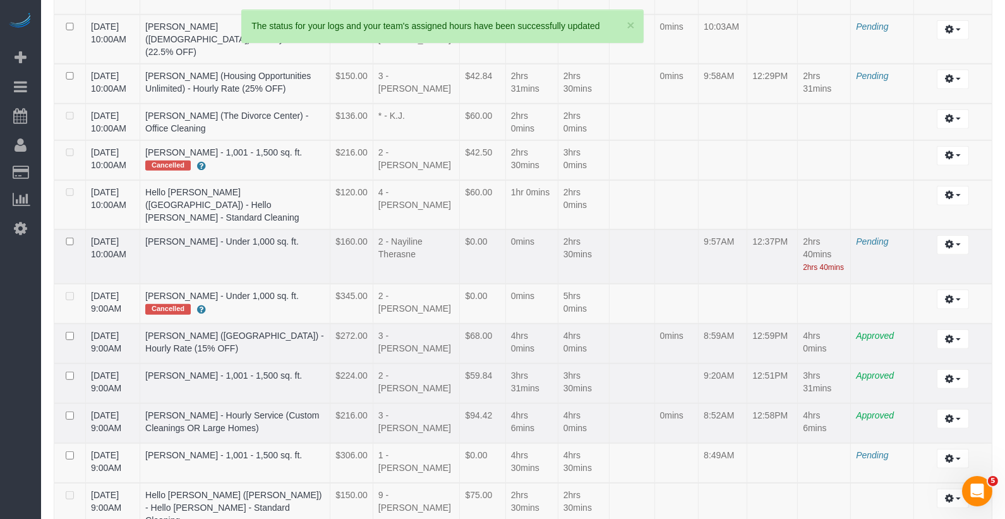
click at [860, 229] on td "Pending" at bounding box center [882, 256] width 63 height 55
click at [860, 236] on span "Pending" at bounding box center [872, 241] width 32 height 10
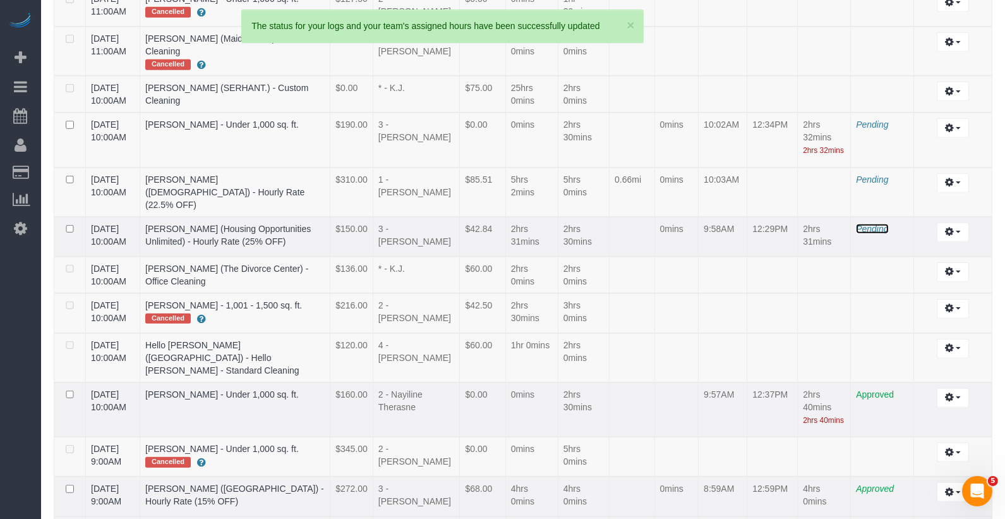
click at [875, 224] on span "Pending" at bounding box center [872, 229] width 32 height 10
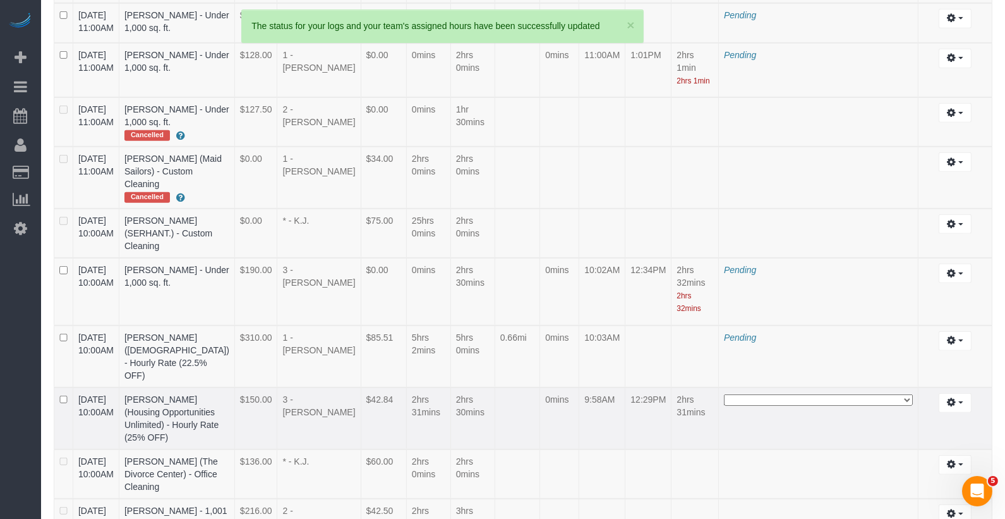
scroll to position [1822, 0]
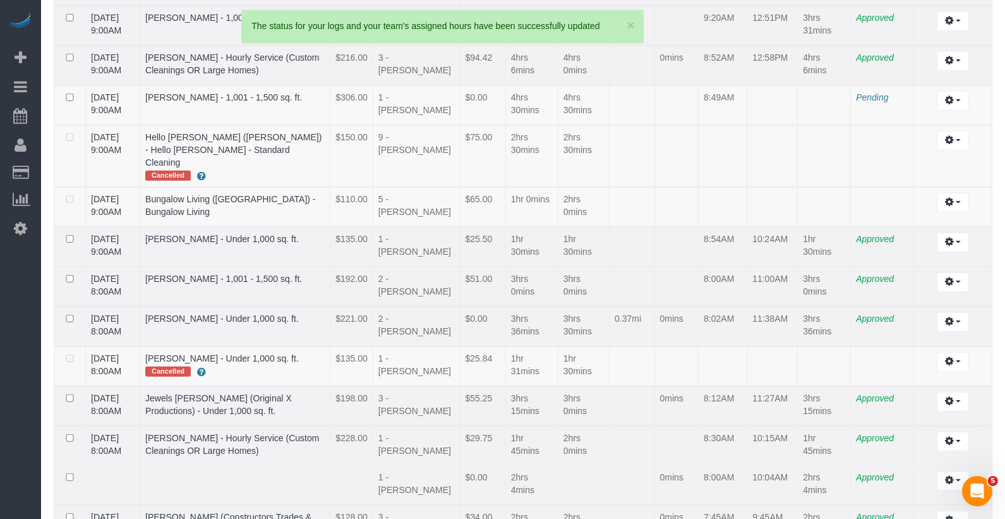
scroll to position [1326, 0]
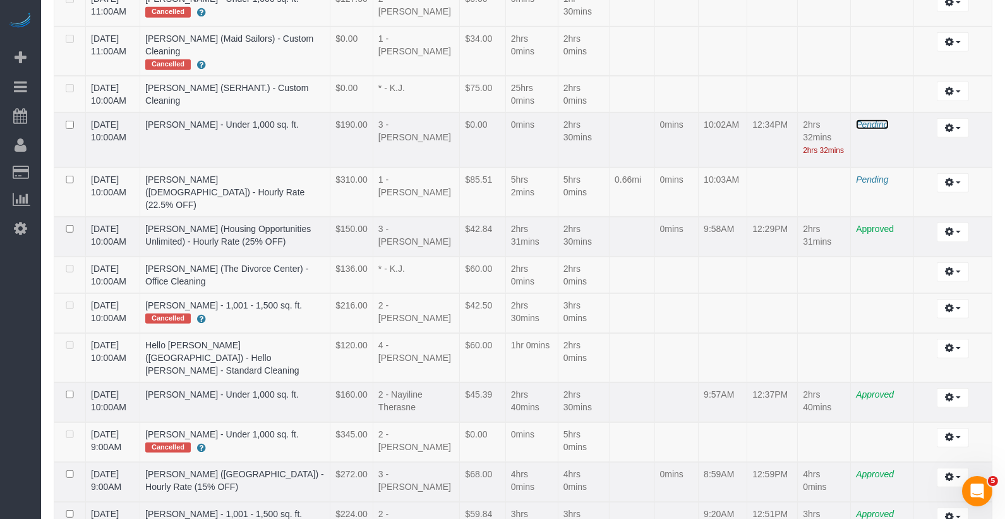
click at [875, 119] on span "Pending" at bounding box center [872, 124] width 32 height 10
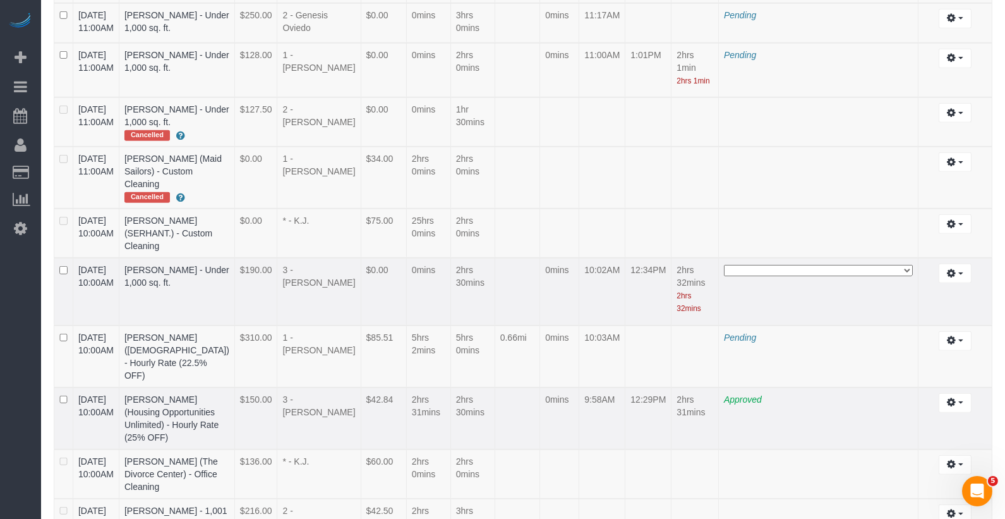
scroll to position [1822, 0]
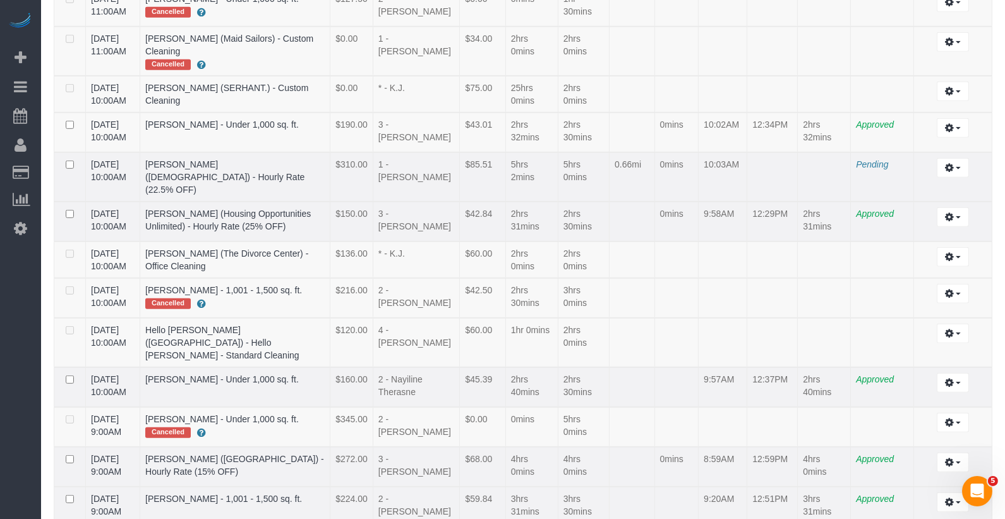
click at [833, 152] on td at bounding box center [824, 176] width 53 height 49
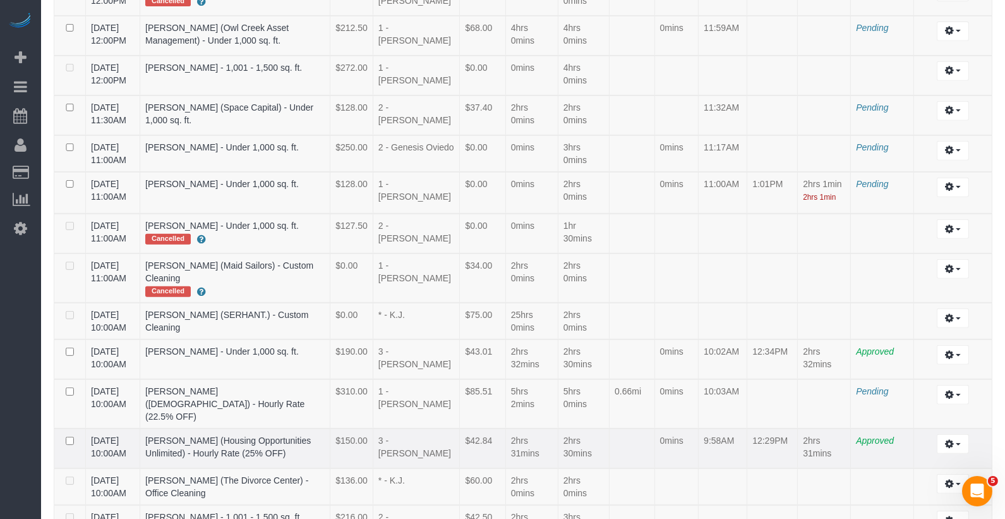
scroll to position [891, 0]
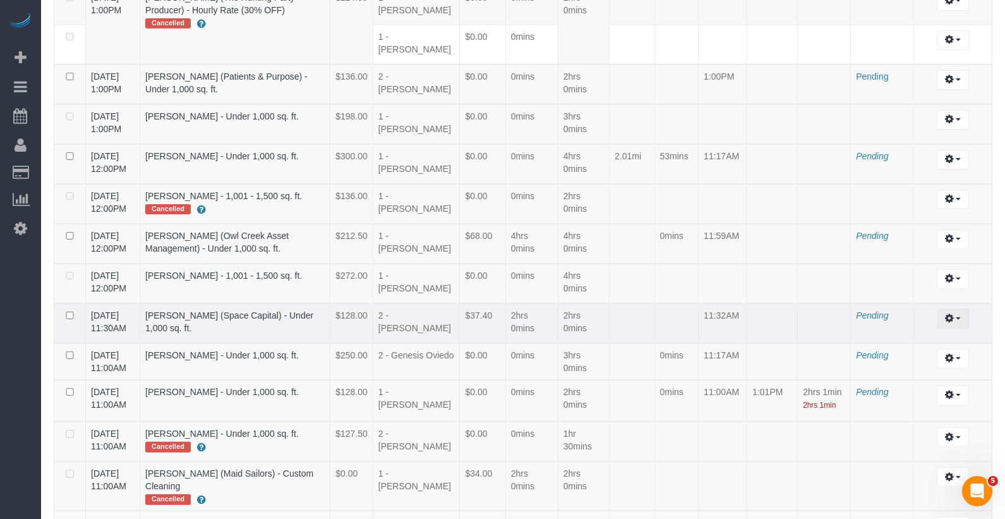
click at [941, 309] on button "button" at bounding box center [953, 319] width 32 height 20
click at [939, 334] on link "Edit" at bounding box center [919, 342] width 100 height 16
select select "draft"
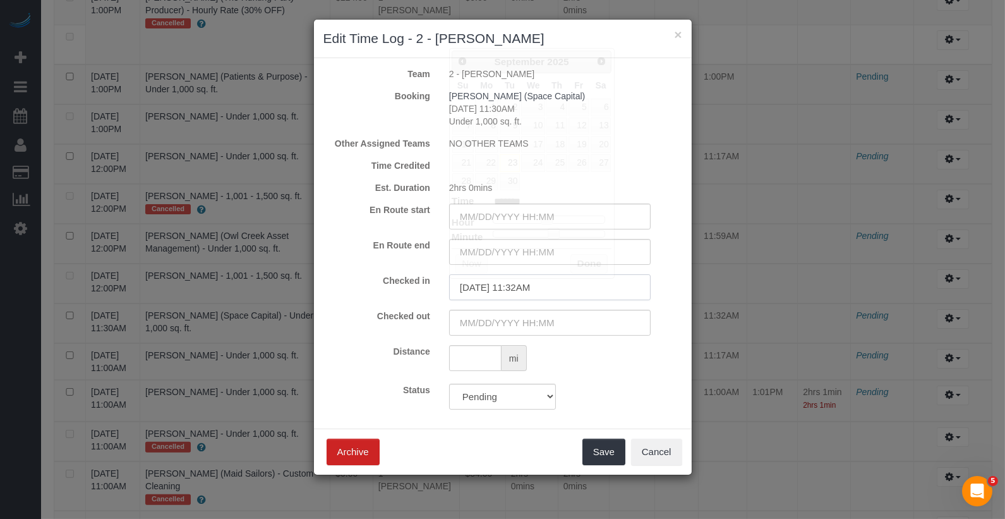
click at [536, 288] on input "[DATE] 11:32AM" at bounding box center [550, 287] width 202 height 26
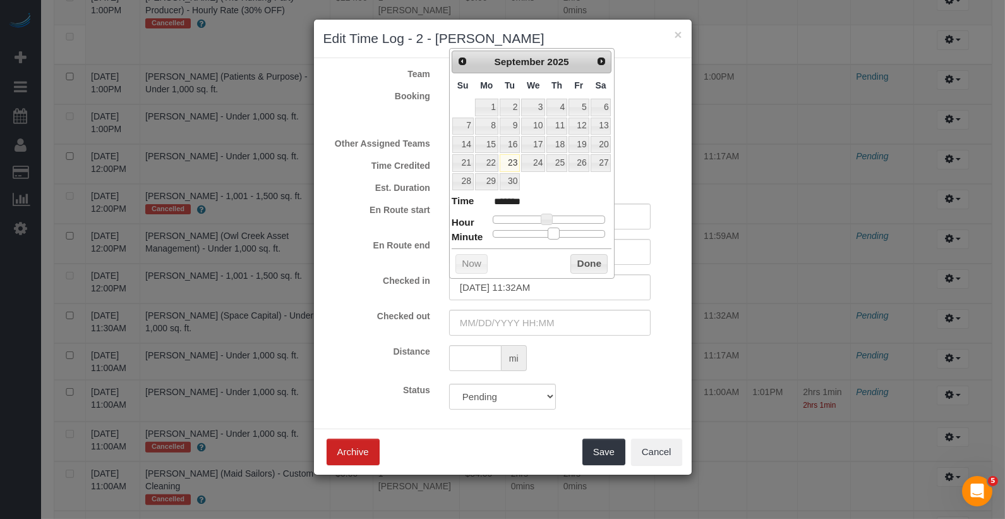
type input "[DATE] 11:31AM"
type input "*******"
type input "[DATE] 11:30AM"
type input "*******"
click at [550, 229] on span at bounding box center [549, 232] width 11 height 11
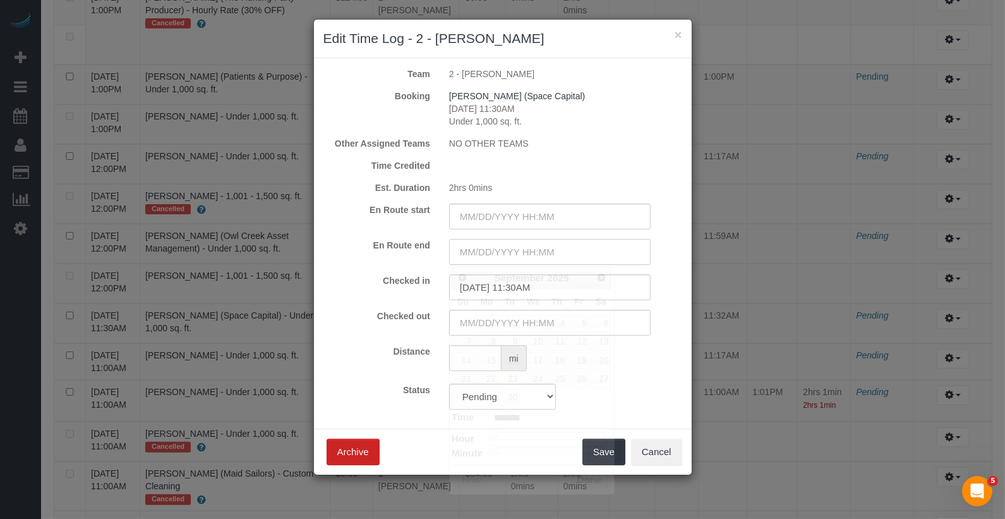
click at [629, 244] on input "text" at bounding box center [550, 252] width 202 height 26
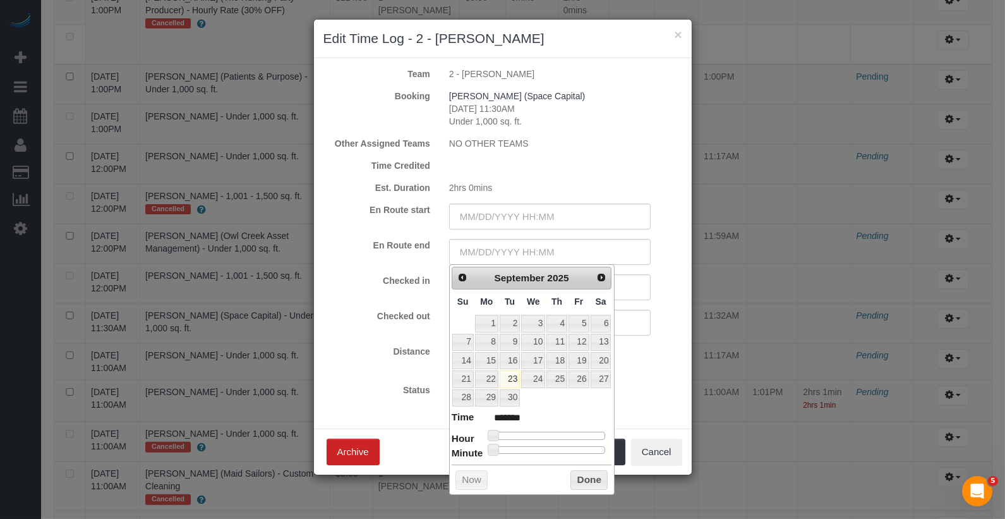
click at [544, 436] on dl "Time ******* Hour Minute Second Millisecond Microsecond Time Zone ***** ***** *…" at bounding box center [532, 432] width 160 height 44
type input "[DATE] 10:00AM"
type input "*******"
click at [544, 433] on div at bounding box center [549, 435] width 113 height 8
type input "[DATE] 11:00AM"
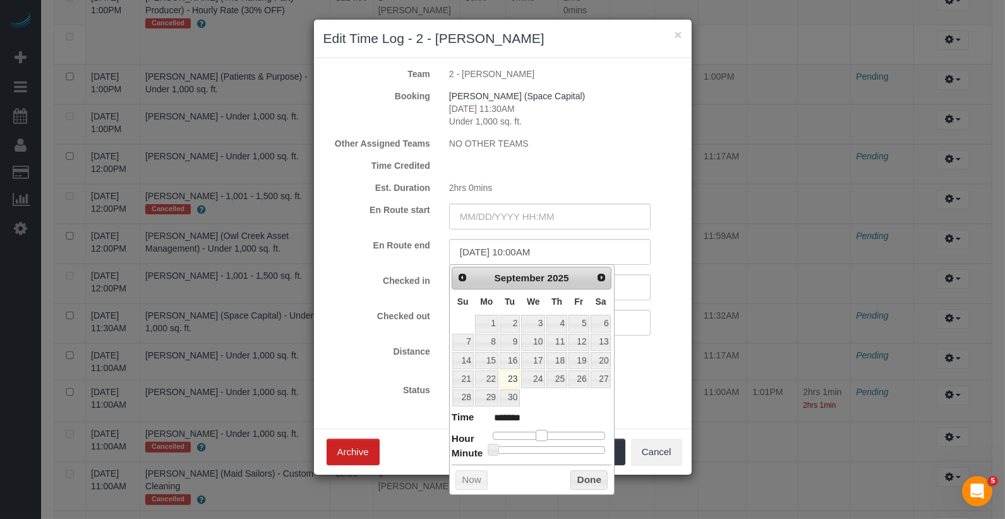
type input "*******"
click at [551, 435] on span at bounding box center [546, 435] width 11 height 11
type input "[DATE] 11:30AM"
type input "*******"
click at [551, 446] on div at bounding box center [549, 450] width 113 height 8
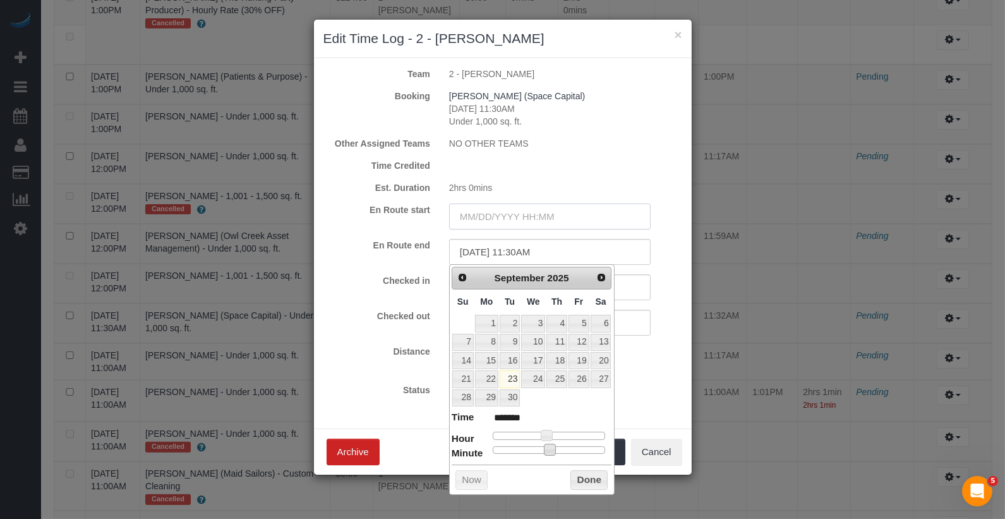
click at [538, 217] on input "text" at bounding box center [550, 216] width 202 height 26
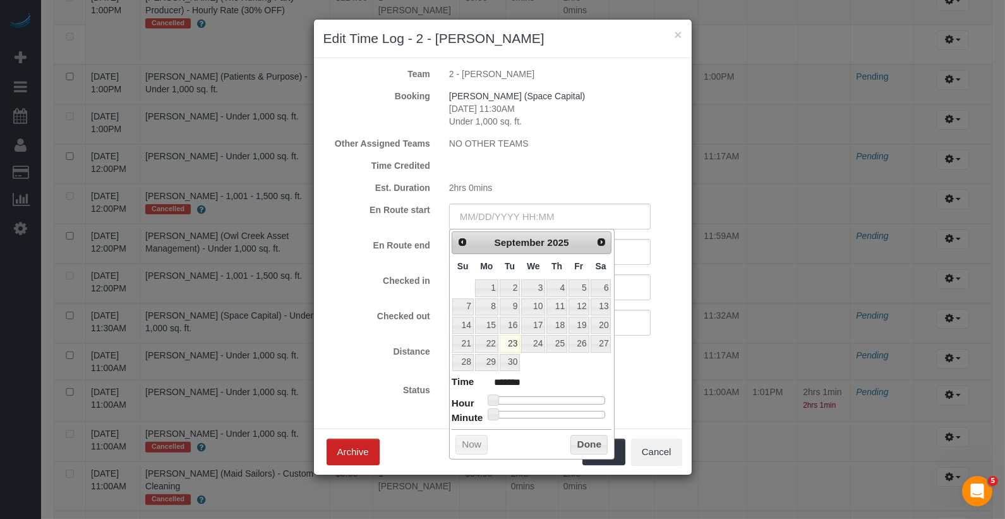
type input "[DATE] 11:00AM"
type input "*******"
click at [548, 396] on div at bounding box center [549, 400] width 113 height 8
type input "[DATE] 10:00AM"
type input "*******"
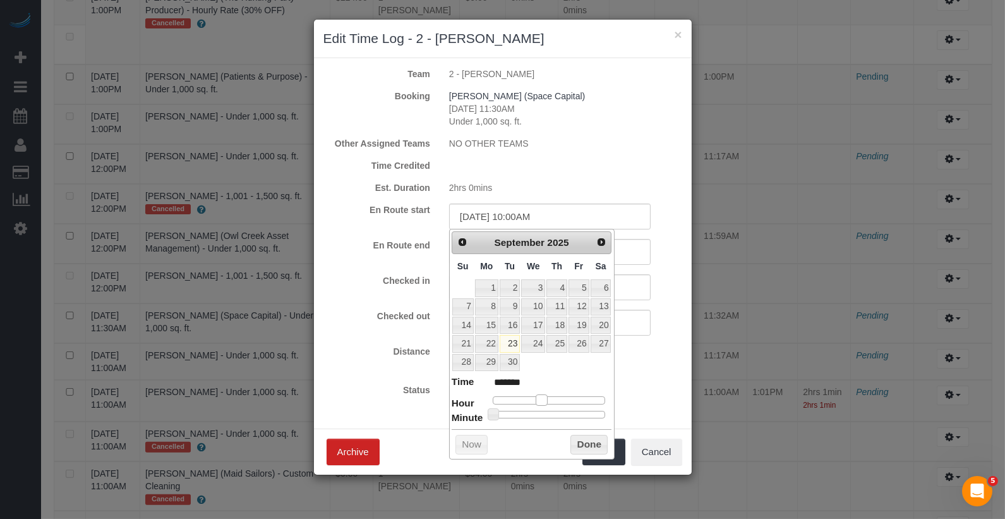
click at [544, 395] on span at bounding box center [541, 399] width 11 height 11
type input "[DATE] 10:52AM"
type input "*******"
click at [592, 411] on div at bounding box center [549, 415] width 113 height 8
type input "[DATE] 10:52AM"
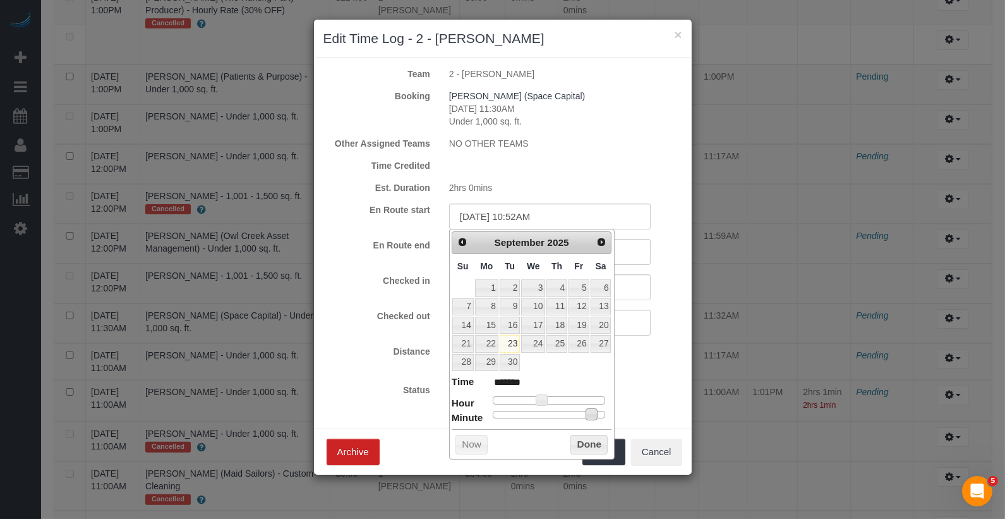
type input "*******"
type input "[DATE] 10:53AM"
type input "*******"
type input "[DATE] 10:54AM"
type input "*******"
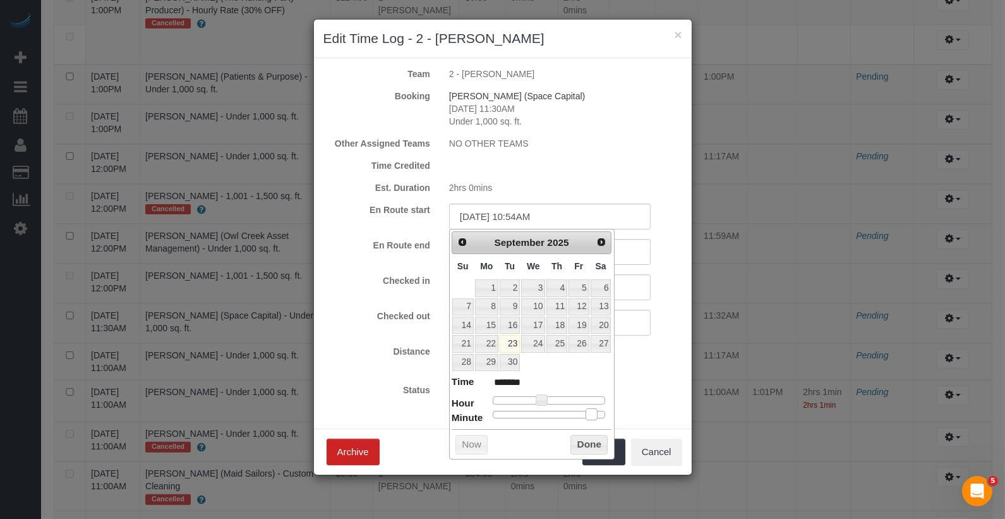
type input "[DATE] 10:55AM"
type input "*******"
type input "[DATE] 10:56AM"
type input "*******"
type input "[DATE] 10:57AM"
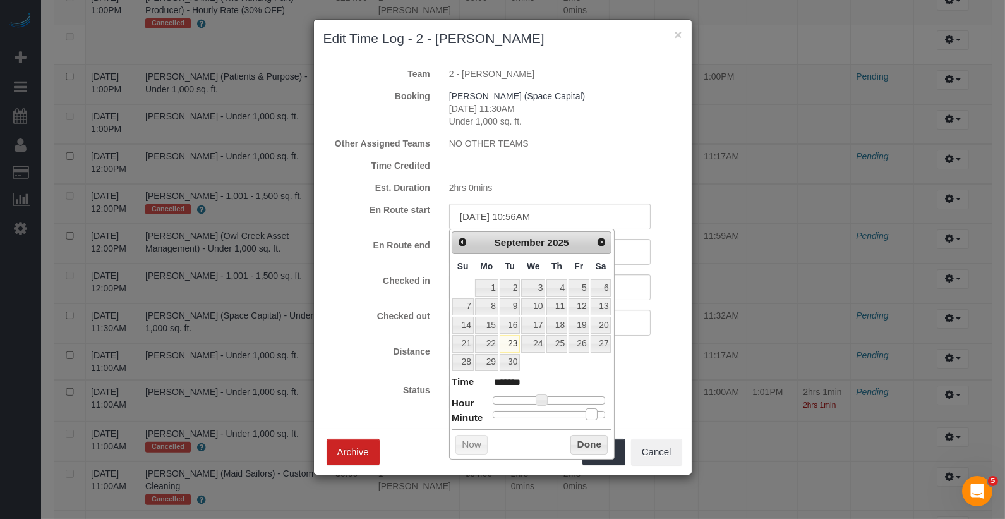
type input "*******"
type input "[DATE] 10:58AM"
type input "*******"
drag, startPoint x: 592, startPoint y: 411, endPoint x: 604, endPoint y: 413, distance: 12.2
click at [604, 413] on span at bounding box center [602, 413] width 11 height 11
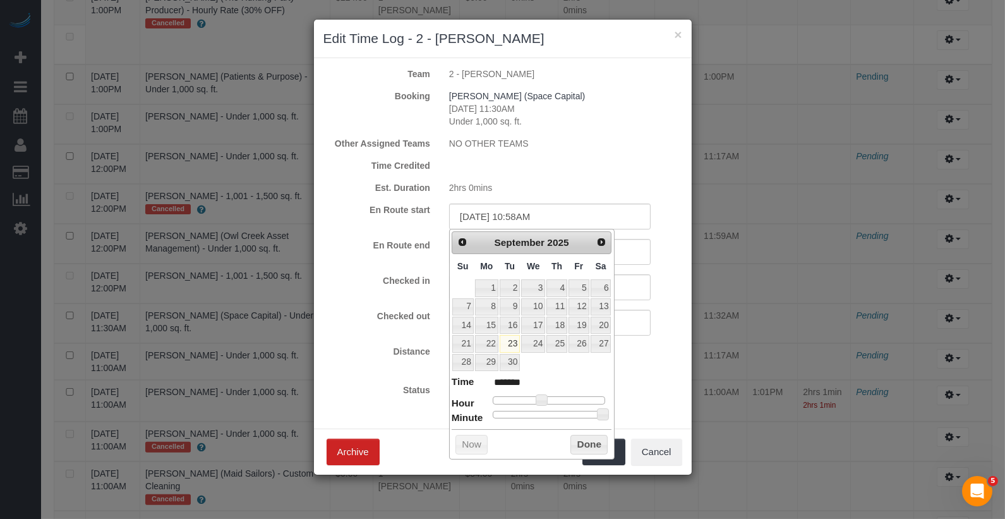
click at [595, 429] on div "Prev Next [DATE] Su Mo Tu We Th Fr Sa 1 2 3 4 5 6 7 8 9 10 11 12 13 14 15 16 17…" at bounding box center [531, 344] width 165 height 230
click at [595, 438] on button "Done" at bounding box center [588, 445] width 37 height 20
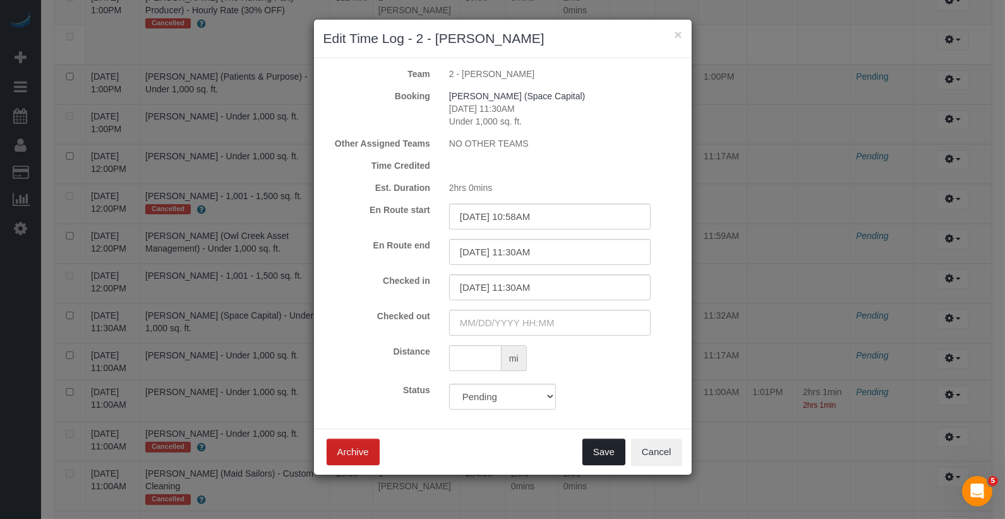
click at [606, 447] on button "Save" at bounding box center [603, 451] width 43 height 27
click at [613, 448] on div "Save Archive Cancel" at bounding box center [503, 451] width 378 height 46
